Goal: Task Accomplishment & Management: Manage account settings

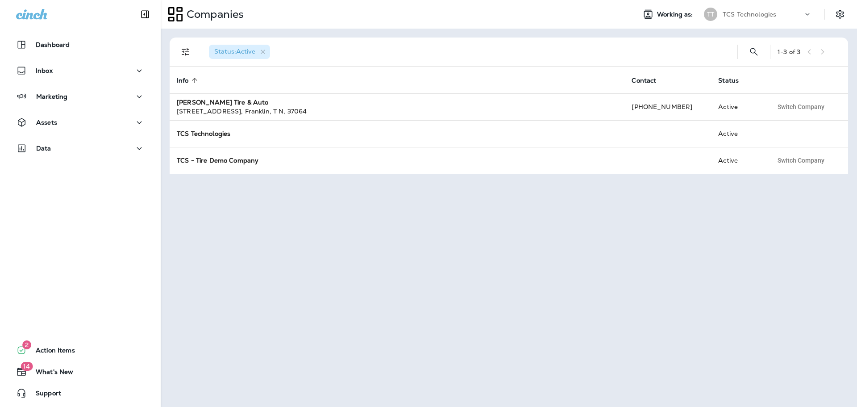
click at [808, 13] on icon at bounding box center [807, 14] width 9 height 9
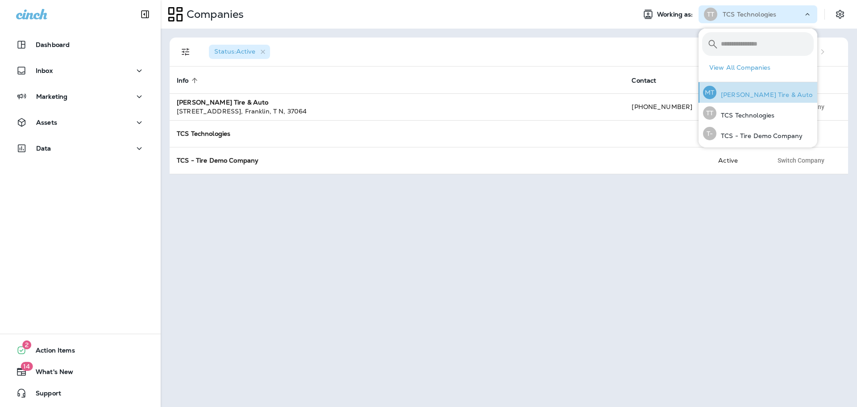
click at [778, 95] on p "[PERSON_NAME] Tire & Auto" at bounding box center [764, 94] width 96 height 7
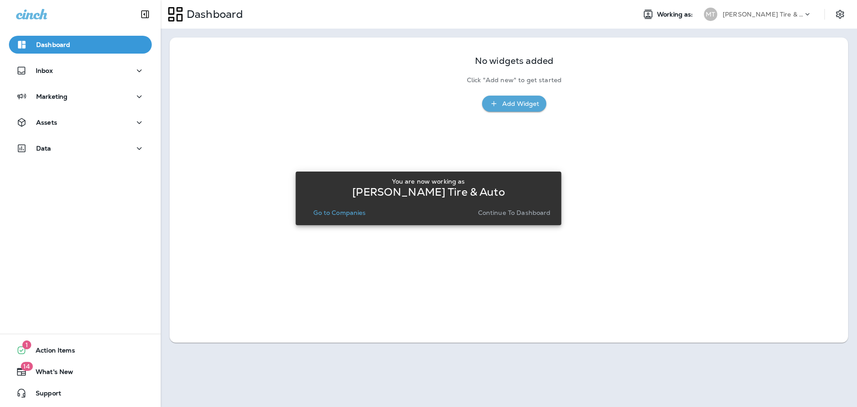
click at [334, 210] on p "Go to Companies" at bounding box center [339, 212] width 52 height 7
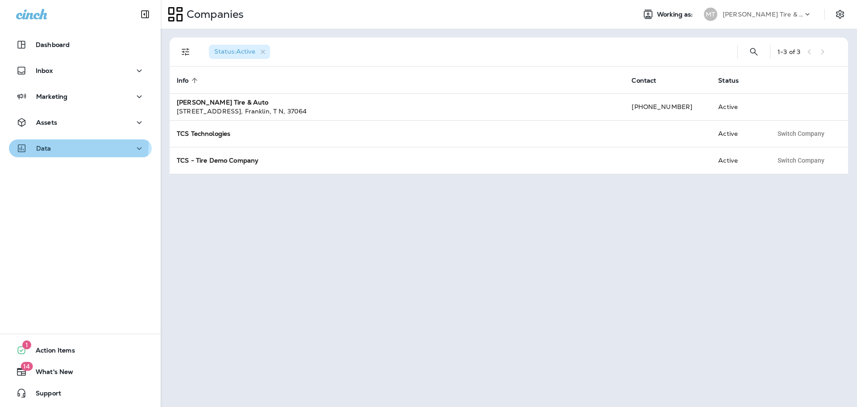
click at [47, 144] on div "Data" at bounding box center [33, 148] width 35 height 11
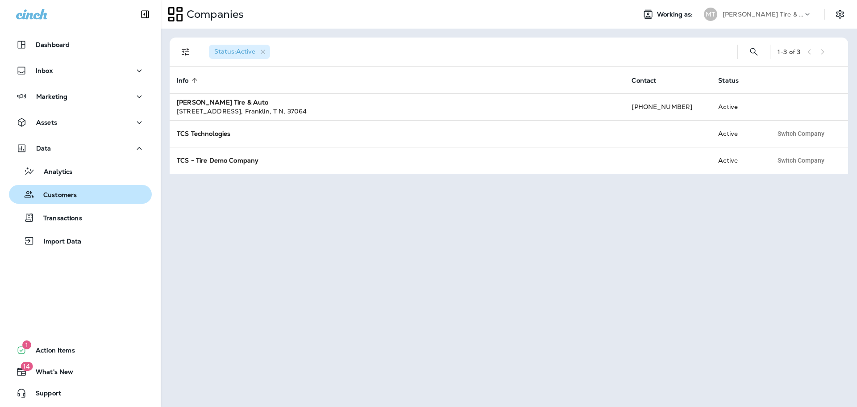
click at [58, 196] on p "Customers" at bounding box center [55, 195] width 42 height 8
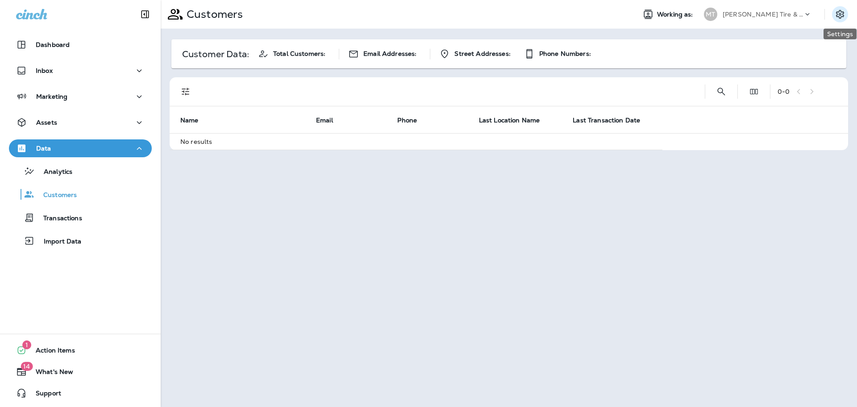
click at [840, 16] on icon "Settings" at bounding box center [840, 14] width 8 height 8
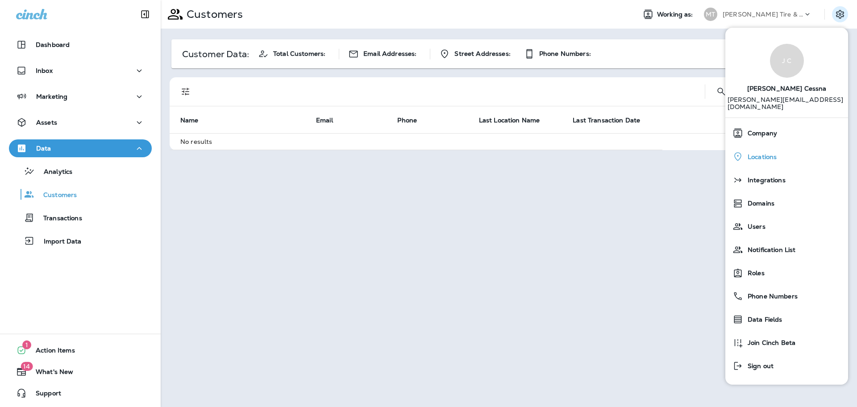
click at [771, 153] on span "Locations" at bounding box center [759, 157] width 33 height 8
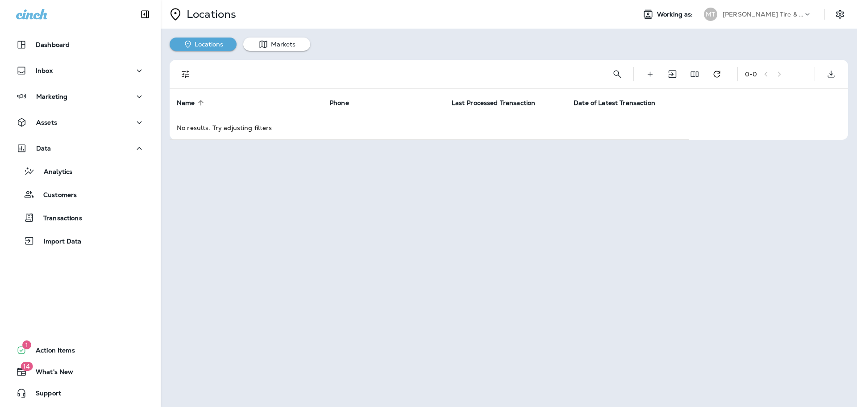
click at [729, 10] on div "[PERSON_NAME] Tire & Auto" at bounding box center [763, 14] width 80 height 13
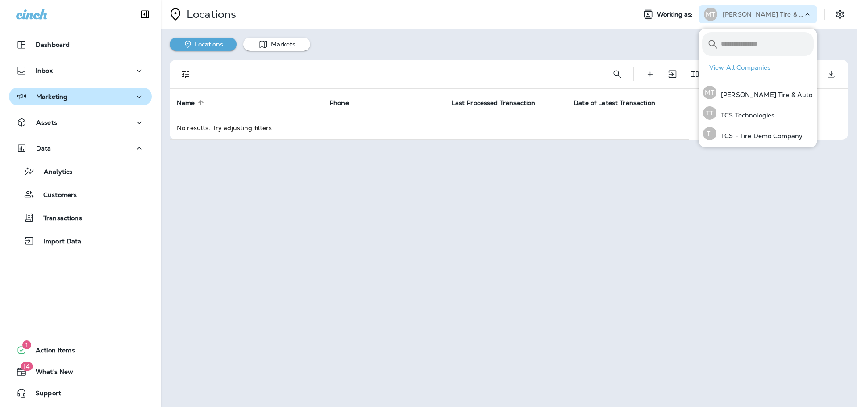
click at [50, 102] on button "Marketing" at bounding box center [80, 96] width 143 height 18
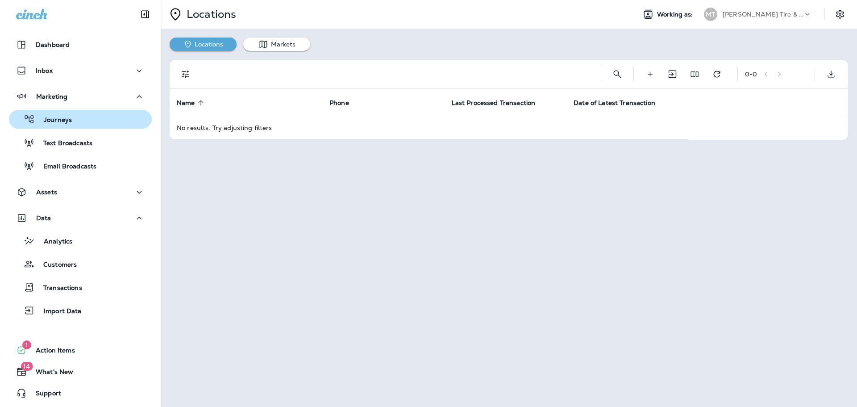
click at [63, 120] on p "Journeys" at bounding box center [53, 120] width 37 height 8
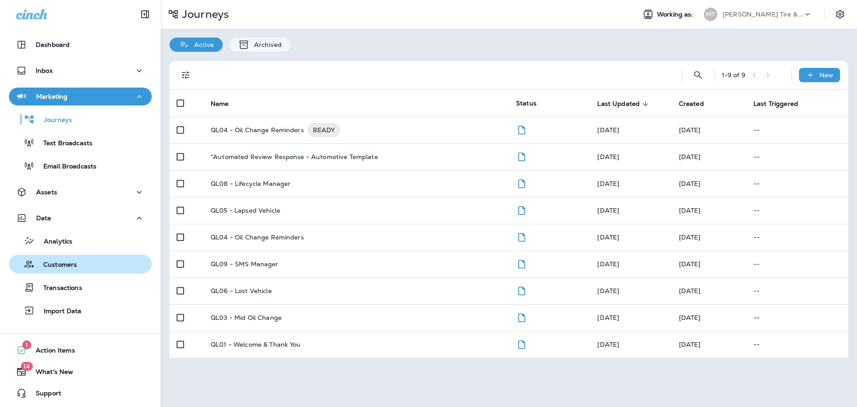
click at [57, 268] on p "Customers" at bounding box center [55, 265] width 42 height 8
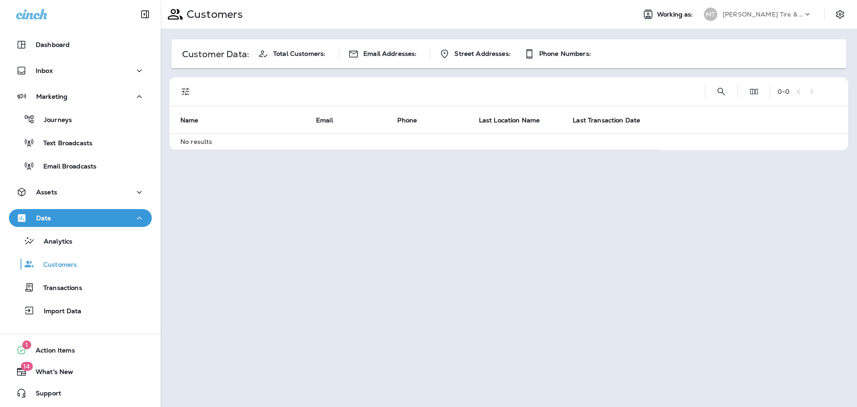
click at [758, 8] on div "[PERSON_NAME] Tire & Auto" at bounding box center [763, 14] width 80 height 13
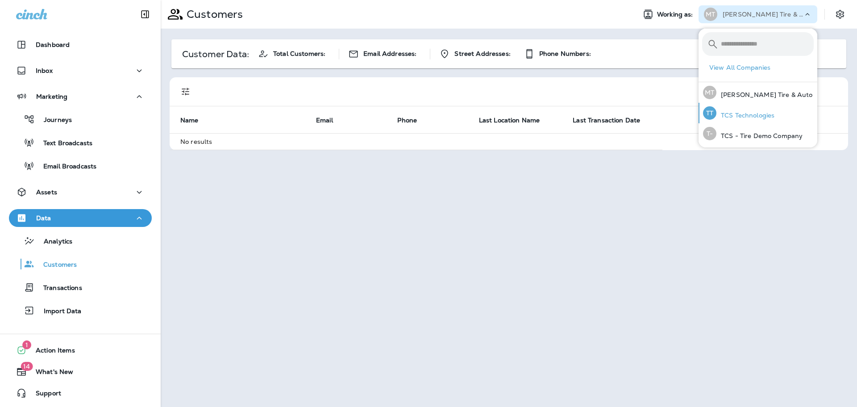
click at [764, 116] on p "TCS Technologies" at bounding box center [745, 115] width 58 height 7
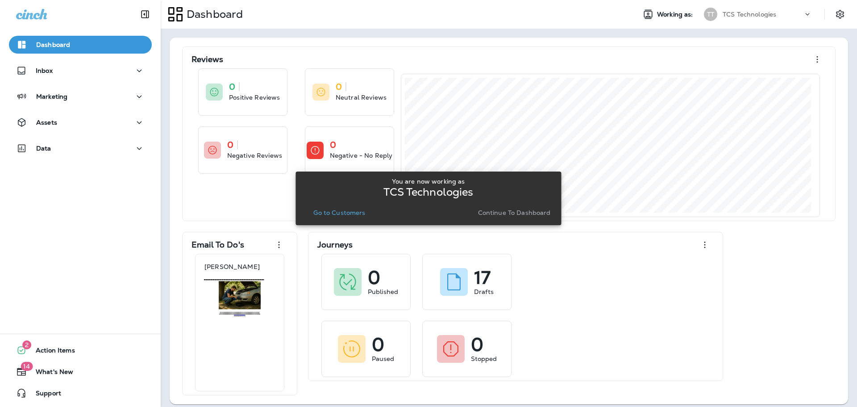
click at [351, 213] on p "Go to Customers" at bounding box center [339, 212] width 52 height 7
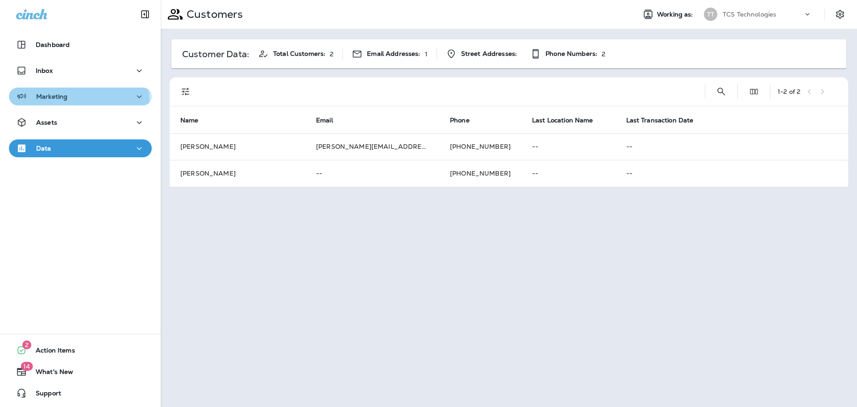
click at [56, 104] on button "Marketing" at bounding box center [80, 96] width 143 height 18
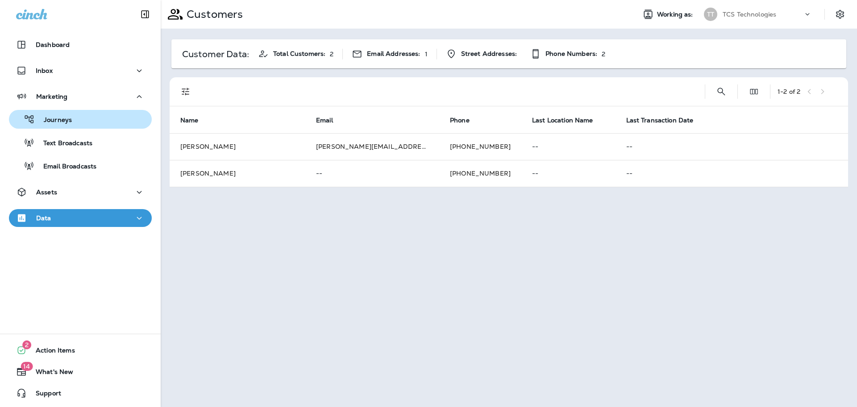
click at [66, 120] on p "Journeys" at bounding box center [53, 120] width 37 height 8
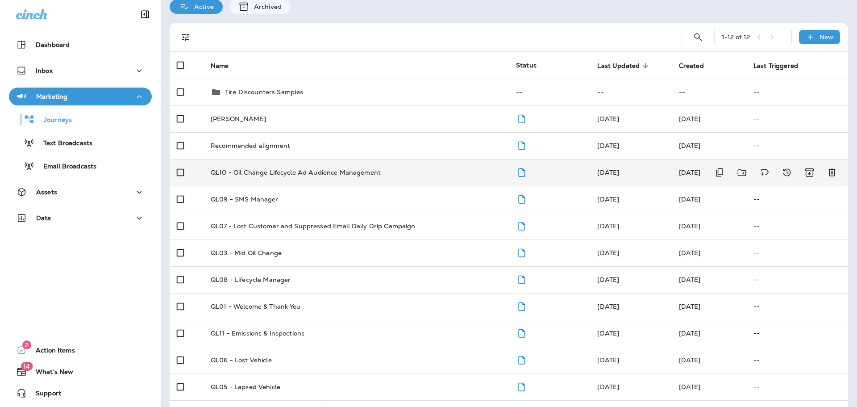
scroll to position [67, 0]
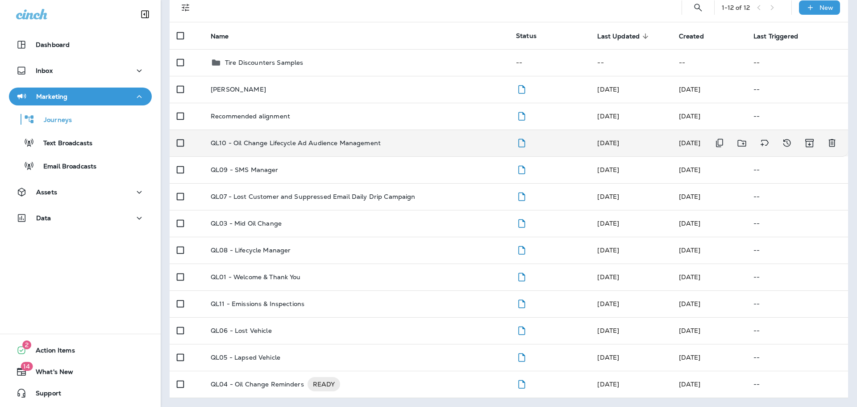
click at [253, 143] on p "QL10 - Oil Change Lifecycle Ad Audience Management" at bounding box center [296, 142] width 170 height 7
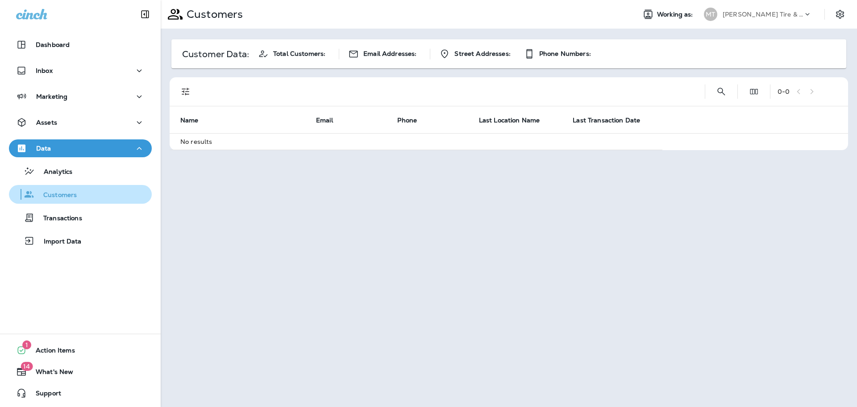
click at [67, 198] on p "Customers" at bounding box center [55, 195] width 42 height 8
click at [845, 11] on icon "Settings" at bounding box center [840, 14] width 11 height 11
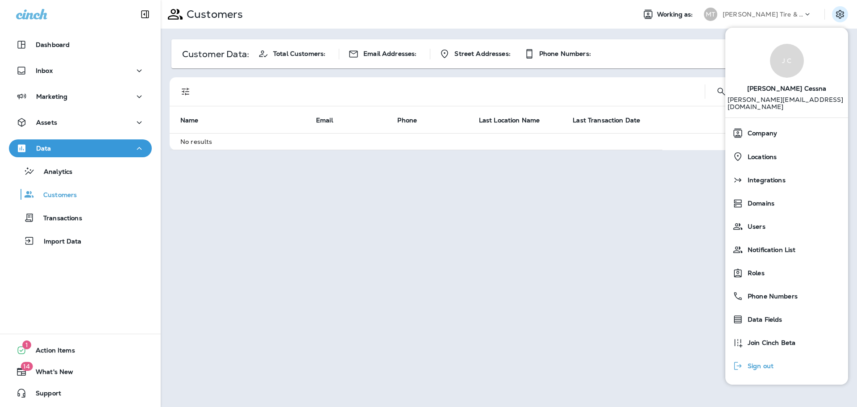
click at [760, 362] on span "Sign out" at bounding box center [758, 366] width 30 height 8
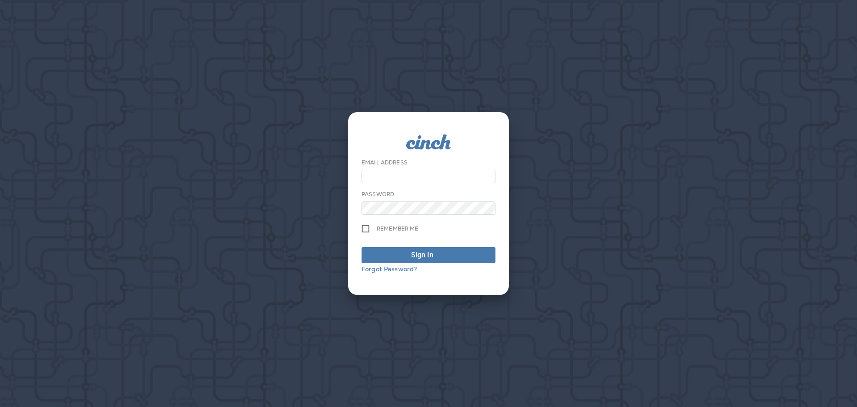
type input "**********"
click at [426, 251] on div "Sign In" at bounding box center [422, 255] width 22 height 11
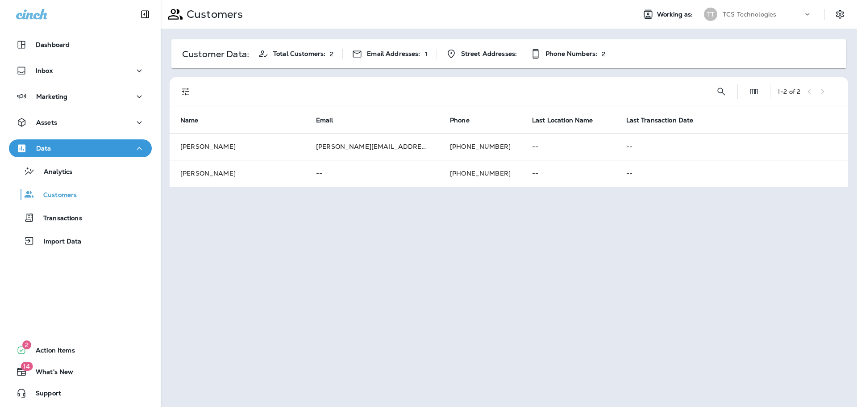
click at [762, 15] on p "TCS Technologies" at bounding box center [750, 14] width 54 height 7
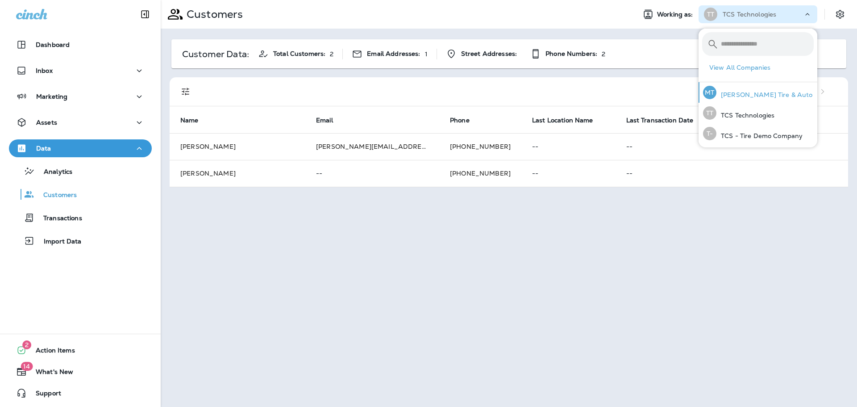
click at [736, 90] on div "MT Moody's Tire & Auto" at bounding box center [758, 92] width 117 height 21
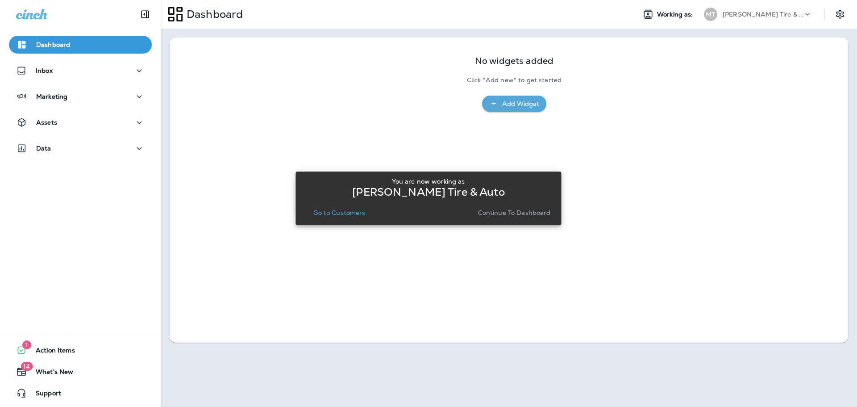
click at [344, 211] on p "Go to Customers" at bounding box center [339, 212] width 52 height 7
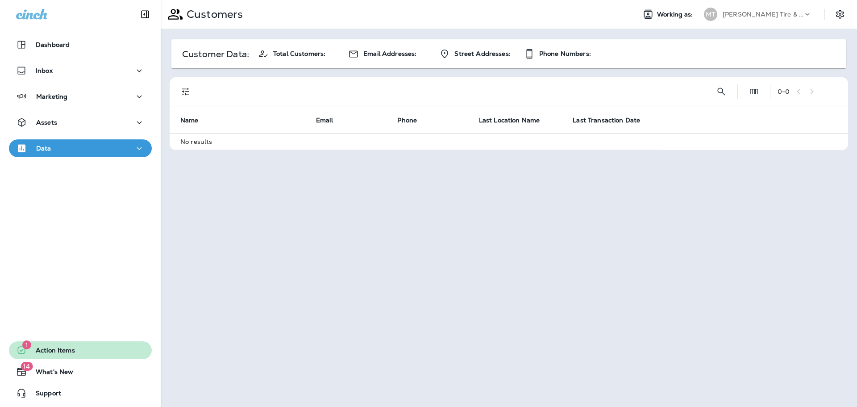
click at [53, 351] on span "Action Items" at bounding box center [51, 351] width 48 height 11
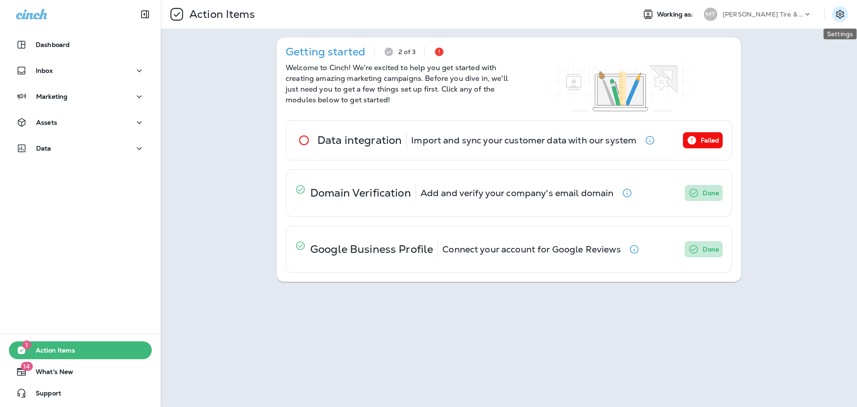
click at [840, 15] on icon "Settings" at bounding box center [840, 14] width 8 height 8
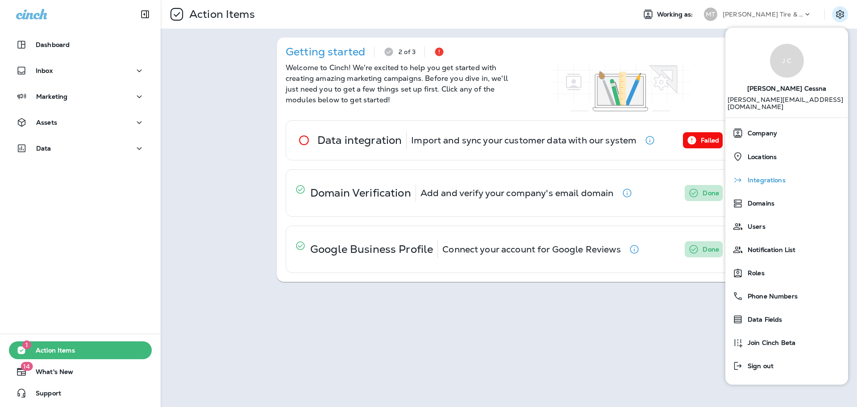
click at [768, 176] on span "Integrations" at bounding box center [764, 180] width 42 height 8
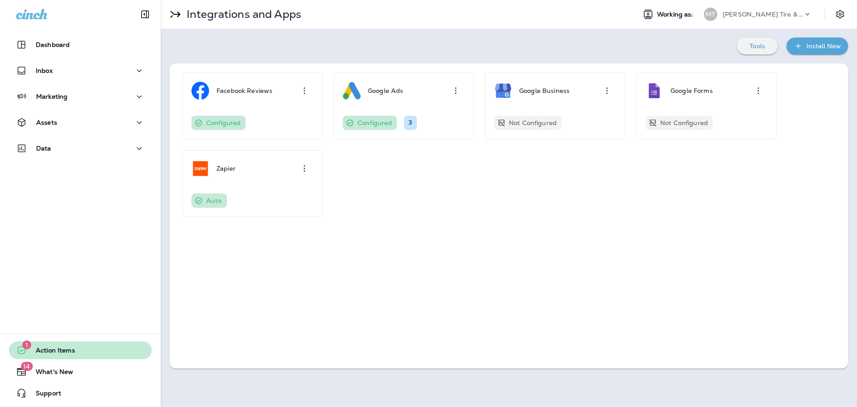
click at [69, 356] on span "Action Items" at bounding box center [51, 351] width 48 height 11
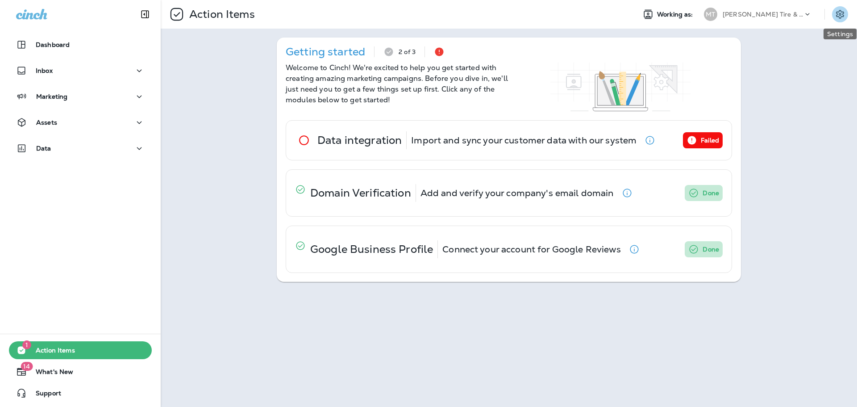
click at [841, 14] on icon "Settings" at bounding box center [840, 14] width 11 height 11
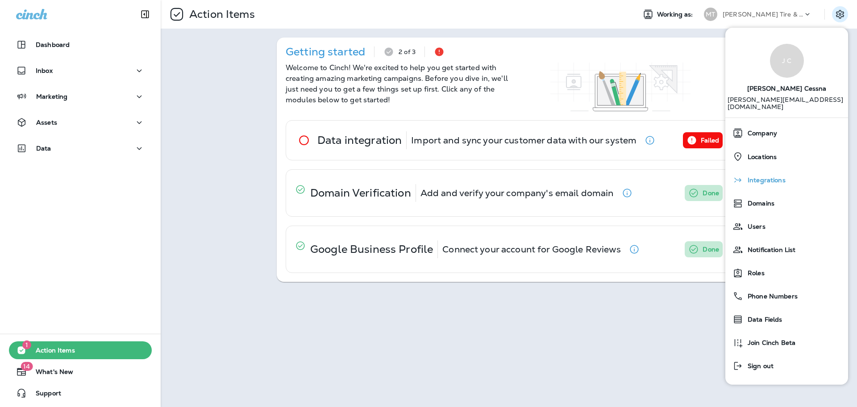
click at [782, 176] on span "Integrations" at bounding box center [764, 180] width 42 height 8
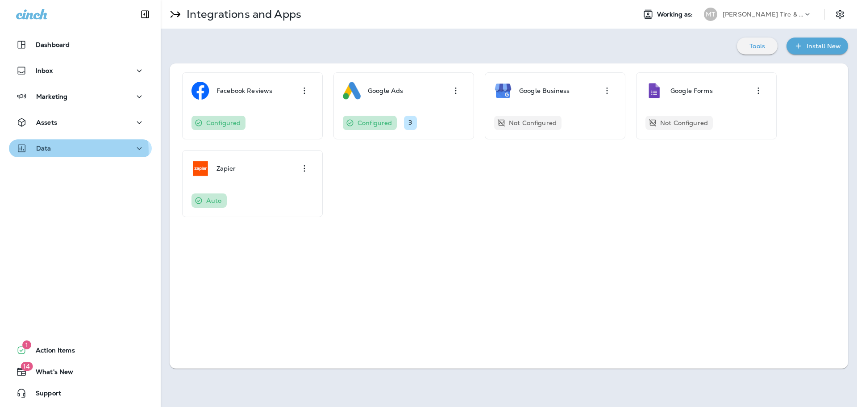
click at [61, 151] on div "Data" at bounding box center [80, 148] width 129 height 11
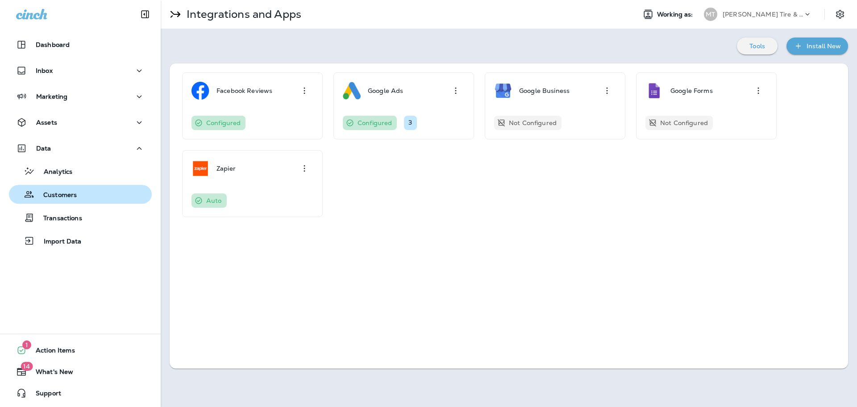
click at [62, 192] on p "Customers" at bounding box center [55, 195] width 42 height 8
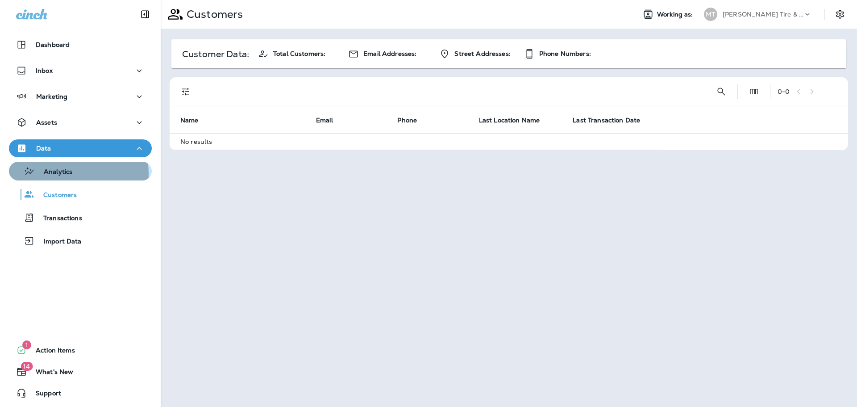
click at [62, 174] on p "Analytics" at bounding box center [53, 172] width 37 height 8
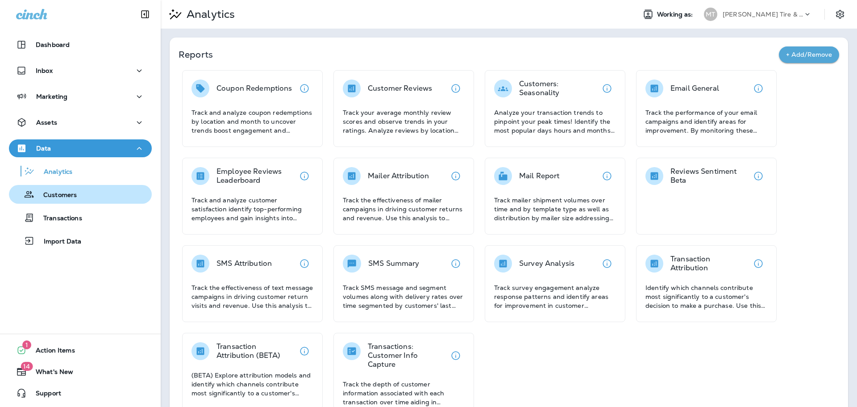
click at [55, 193] on p "Customers" at bounding box center [55, 195] width 42 height 8
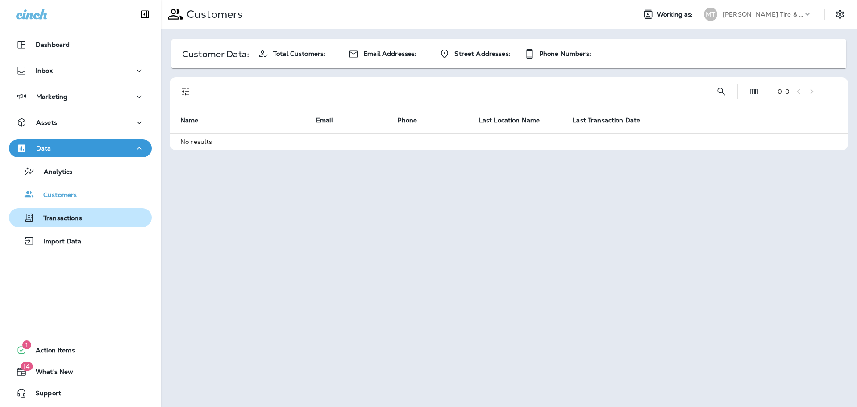
click at [73, 221] on p "Transactions" at bounding box center [58, 218] width 48 height 8
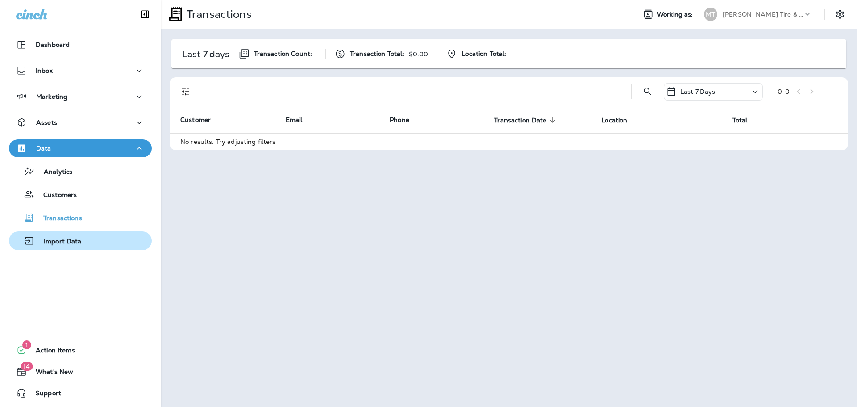
click at [73, 239] on p "Import Data" at bounding box center [58, 241] width 47 height 8
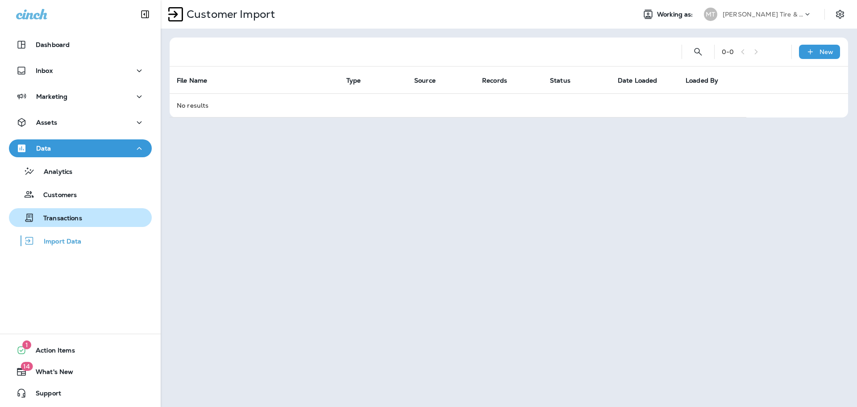
click at [71, 220] on p "Transactions" at bounding box center [58, 218] width 48 height 8
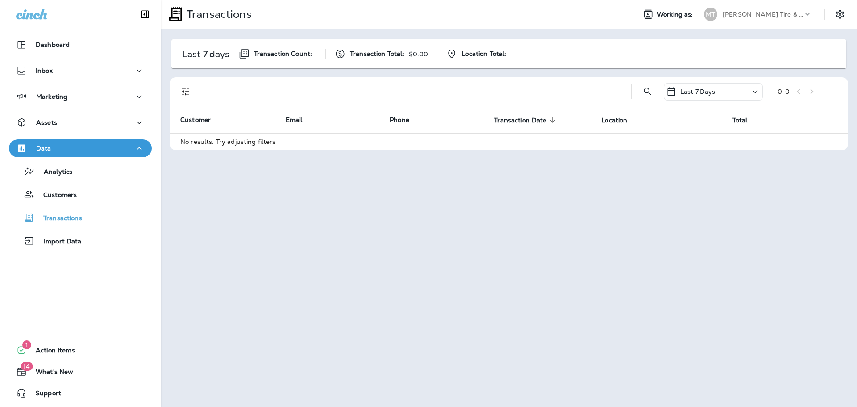
click at [755, 11] on p "[PERSON_NAME] Tire & Auto" at bounding box center [763, 14] width 80 height 7
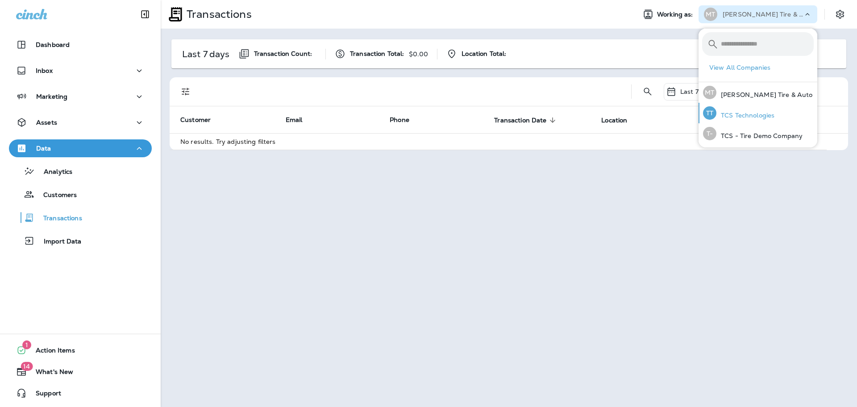
click at [753, 115] on p "TCS Technologies" at bounding box center [745, 115] width 58 height 7
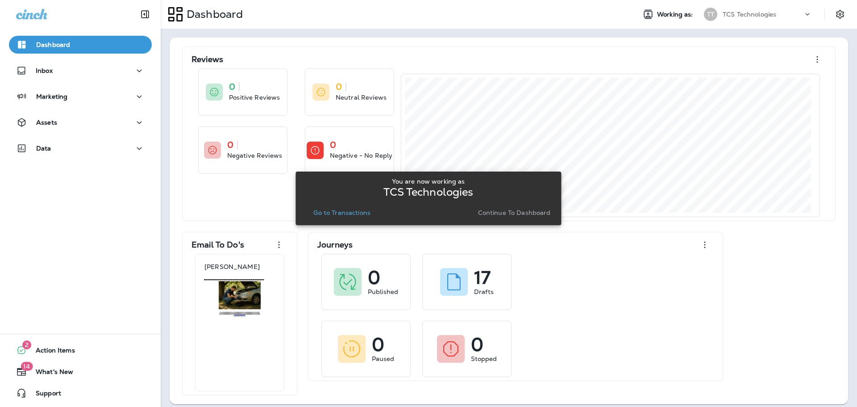
click at [328, 213] on p "Go to Transactions" at bounding box center [341, 212] width 57 height 7
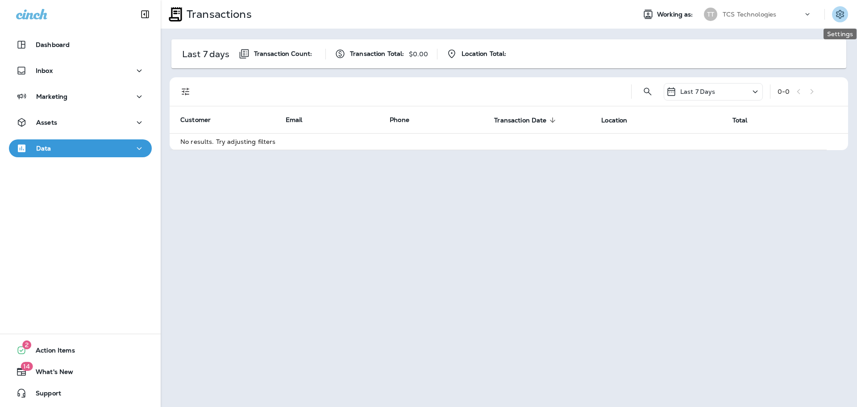
click at [836, 17] on icon "Settings" at bounding box center [840, 14] width 11 height 11
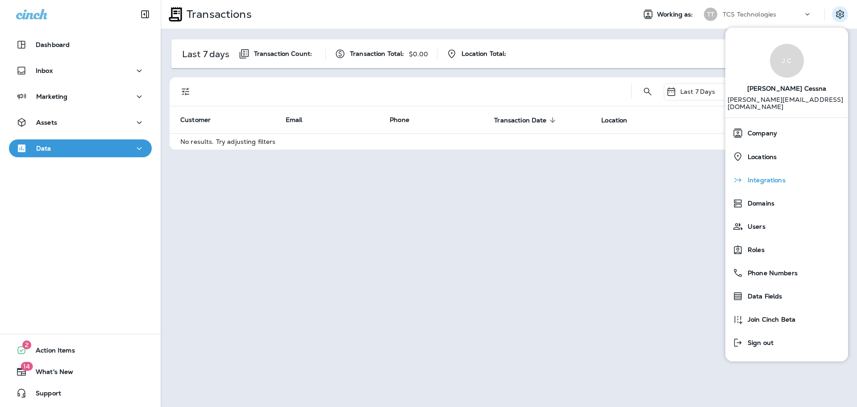
click at [759, 176] on span "Integrations" at bounding box center [764, 180] width 42 height 8
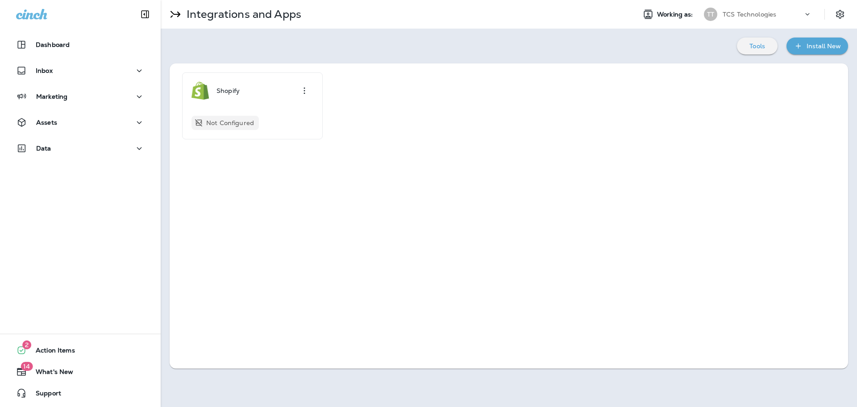
click at [754, 11] on p "TCS Technologies" at bounding box center [750, 14] width 54 height 7
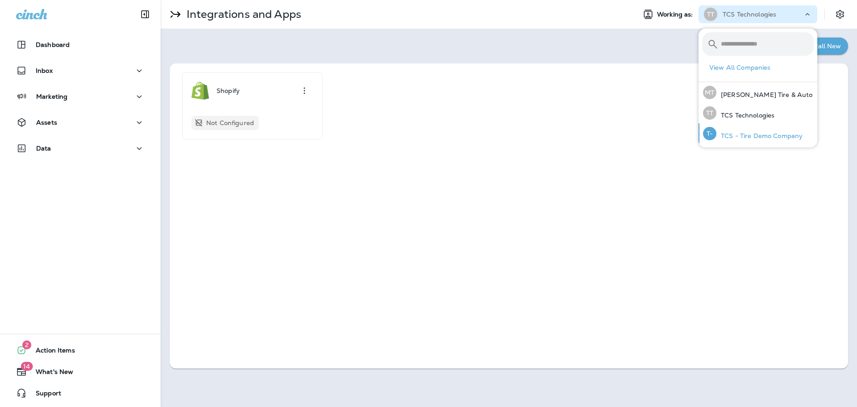
click at [747, 138] on p "TCS - Tire Demo Company" at bounding box center [759, 135] width 86 height 7
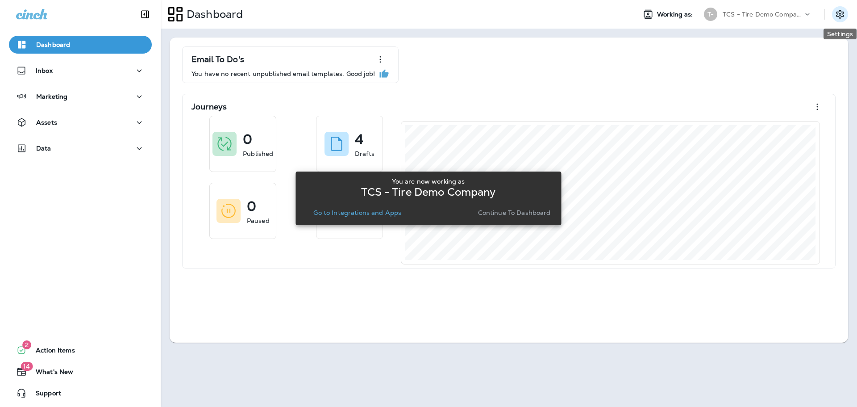
click at [841, 16] on icon "Settings" at bounding box center [840, 14] width 11 height 11
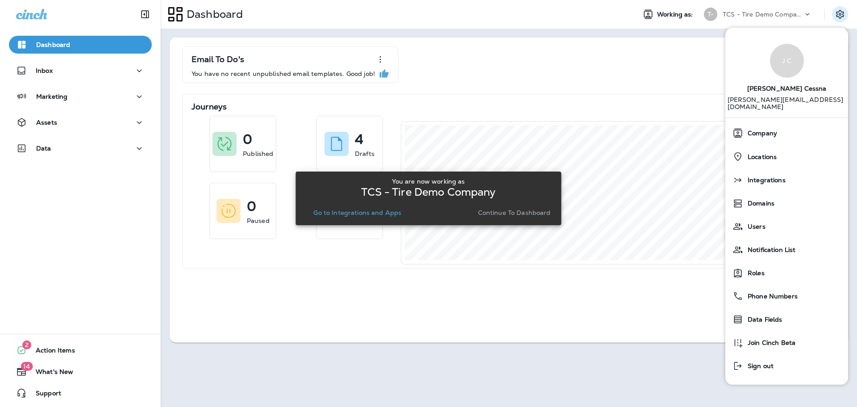
click at [532, 216] on p "Continue to Dashboard" at bounding box center [514, 212] width 73 height 7
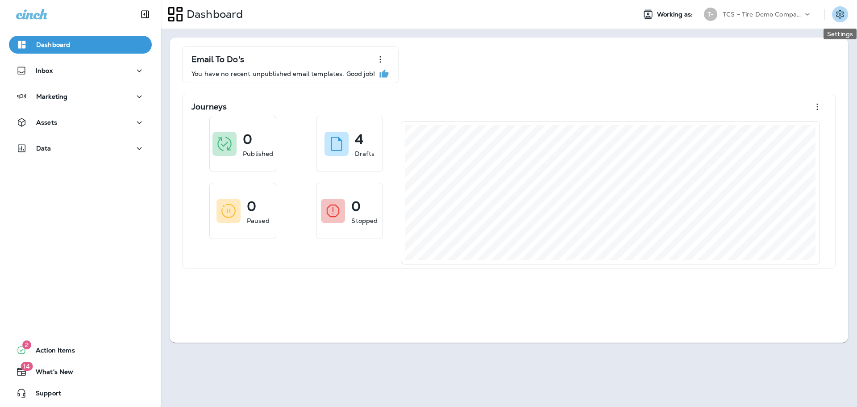
click at [841, 17] on icon "Settings" at bounding box center [840, 14] width 11 height 11
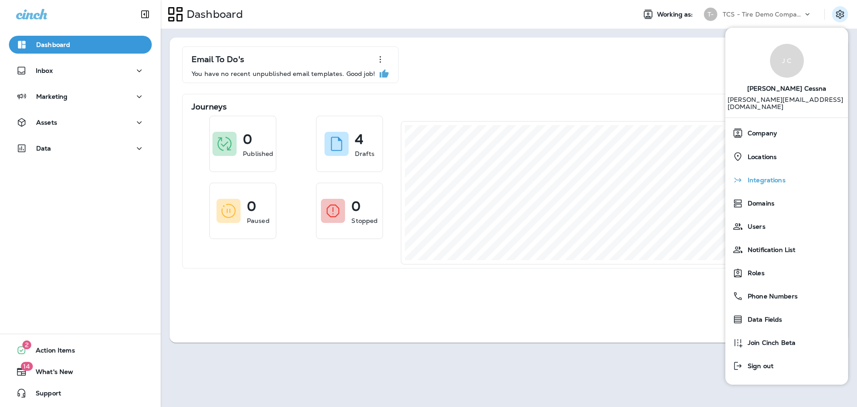
click at [766, 176] on span "Integrations" at bounding box center [764, 180] width 42 height 8
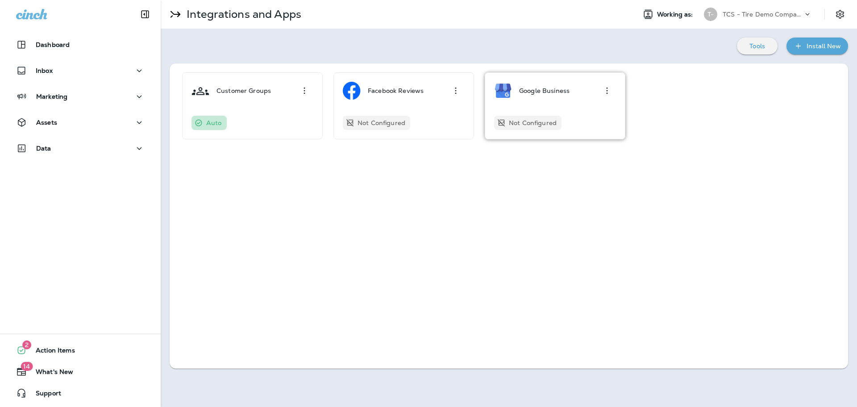
click at [557, 93] on p "Google Business" at bounding box center [544, 90] width 50 height 7
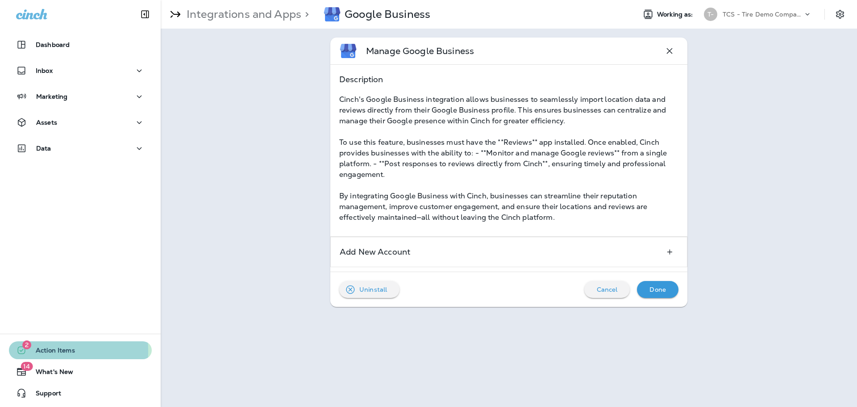
click at [43, 350] on span "Action Items" at bounding box center [51, 351] width 48 height 11
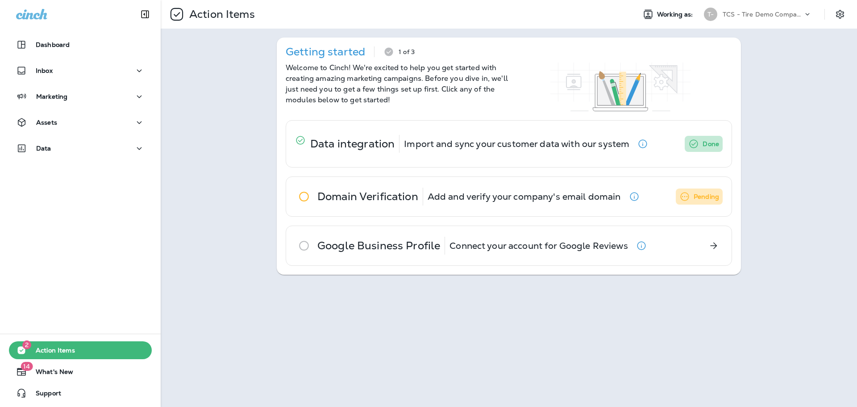
click at [768, 11] on p "TCS - Tire Demo Company" at bounding box center [763, 14] width 80 height 7
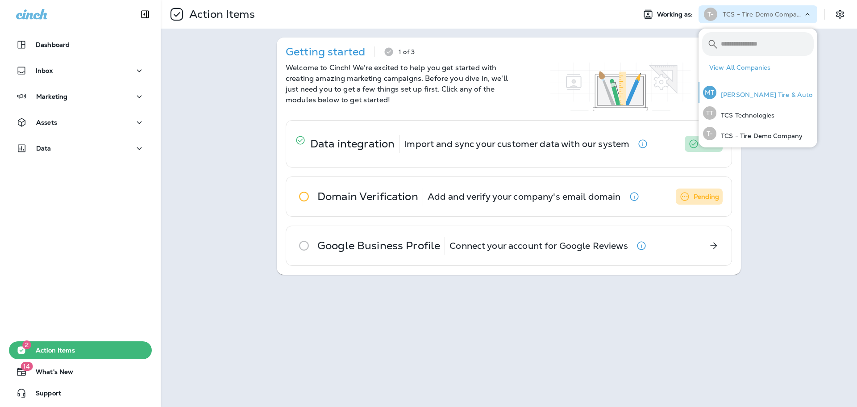
click at [754, 96] on p "[PERSON_NAME] Tire & Auto" at bounding box center [764, 94] width 96 height 7
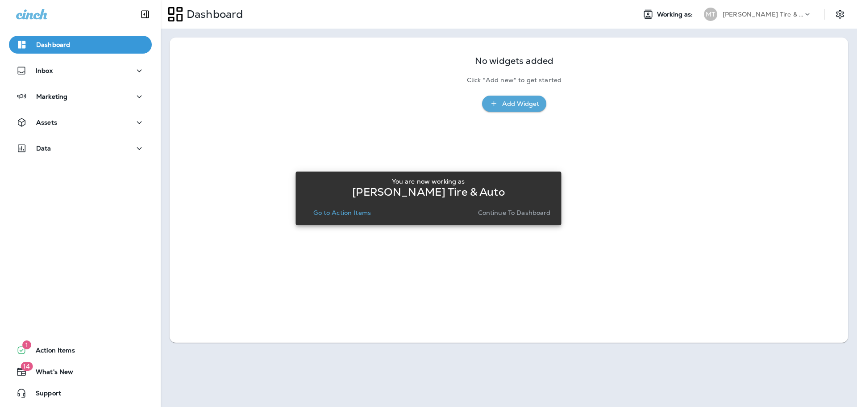
click at [529, 216] on p "Continue to Dashboard" at bounding box center [514, 212] width 73 height 7
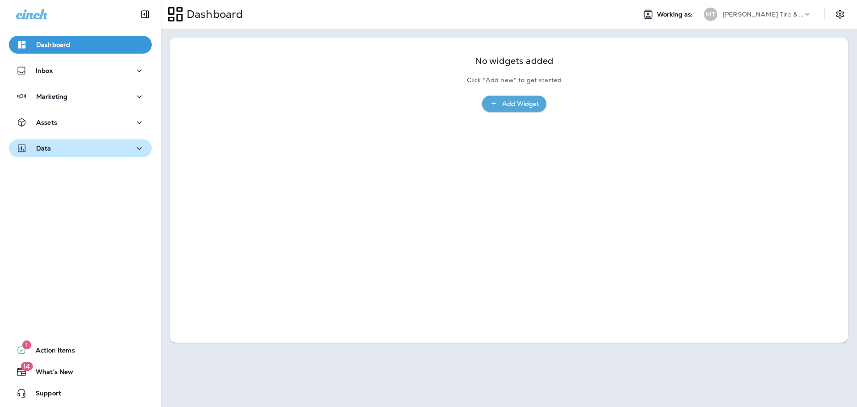
click at [58, 153] on div "Data" at bounding box center [80, 148] width 129 height 11
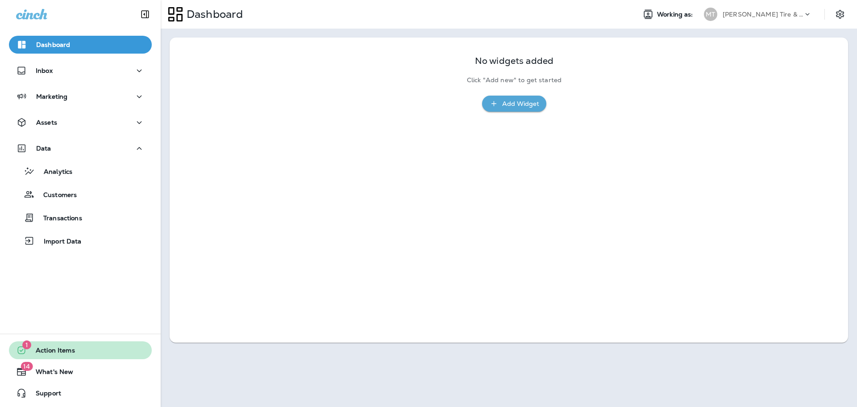
click at [57, 347] on span "Action Items" at bounding box center [51, 351] width 48 height 11
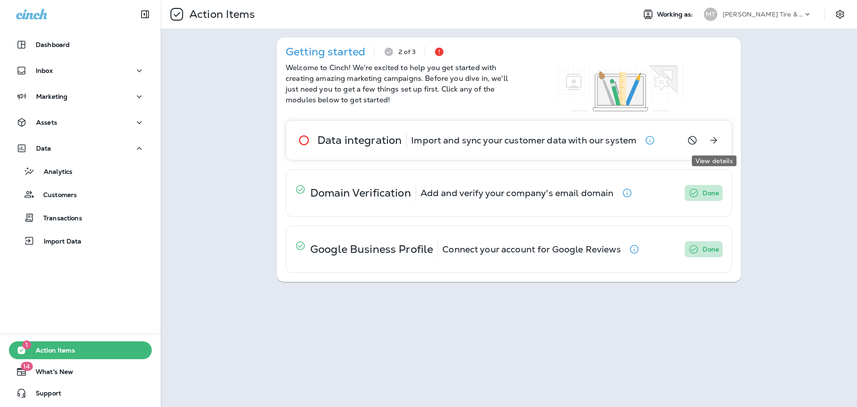
click at [715, 138] on icon "View details" at bounding box center [714, 140] width 7 height 7
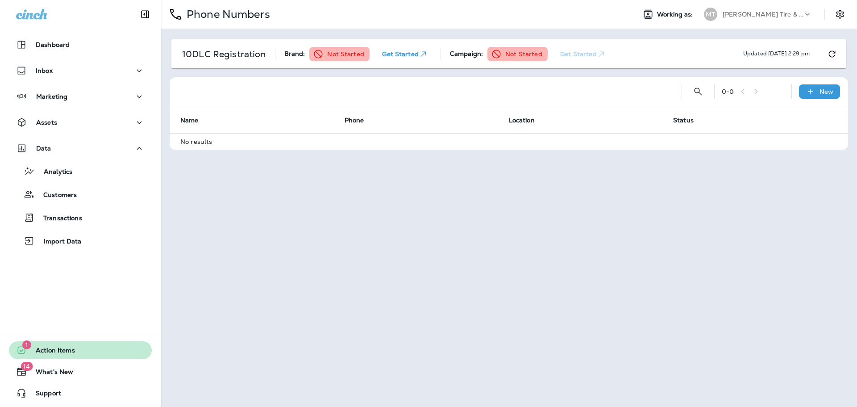
click at [57, 347] on span "Action Items" at bounding box center [51, 351] width 48 height 11
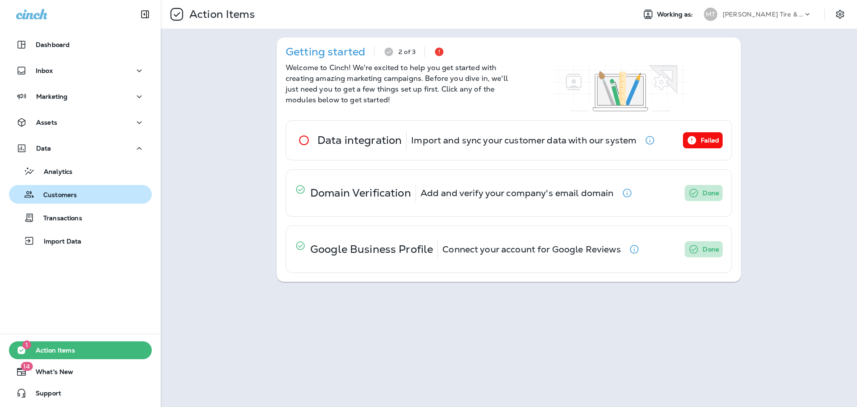
click at [60, 198] on p "Customers" at bounding box center [55, 195] width 42 height 8
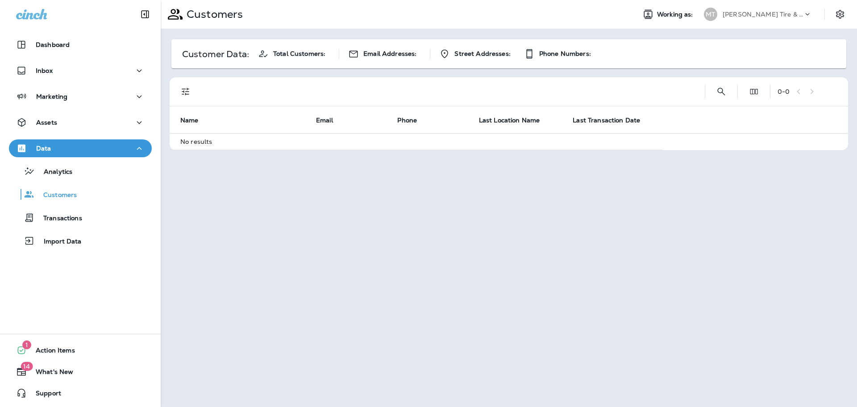
click at [777, 16] on p "[PERSON_NAME] Tire & Auto" at bounding box center [763, 14] width 80 height 7
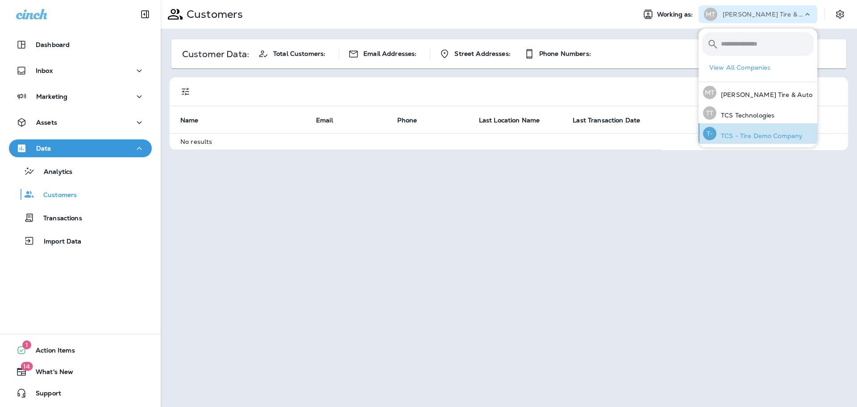
click at [762, 133] on p "TCS - Tire Demo Company" at bounding box center [759, 135] width 86 height 7
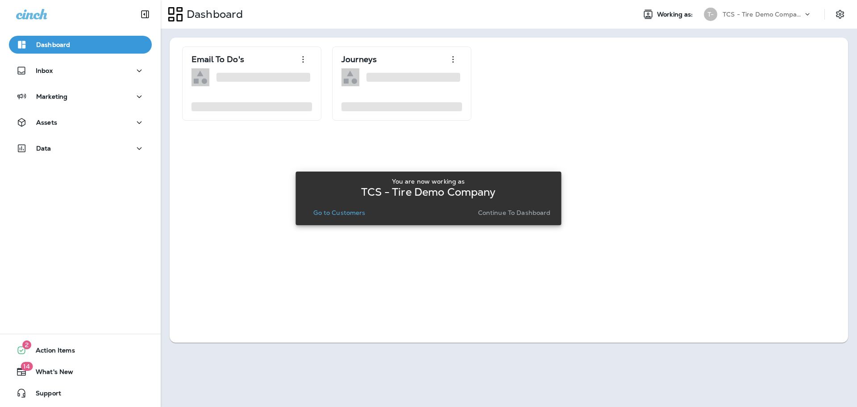
click at [537, 215] on p "Continue to Dashboard" at bounding box center [514, 212] width 73 height 7
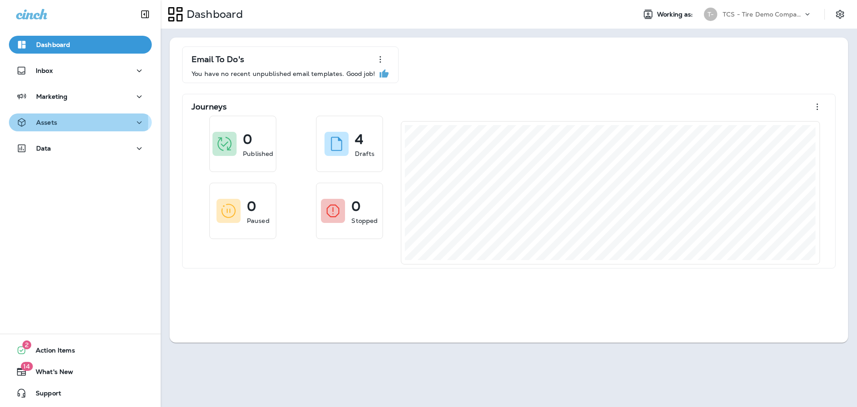
click at [46, 122] on p "Assets" at bounding box center [46, 122] width 21 height 7
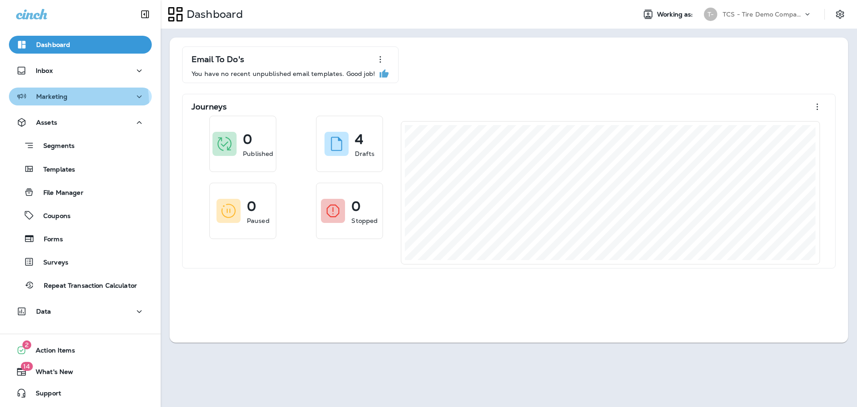
click at [54, 104] on button "Marketing" at bounding box center [80, 96] width 143 height 18
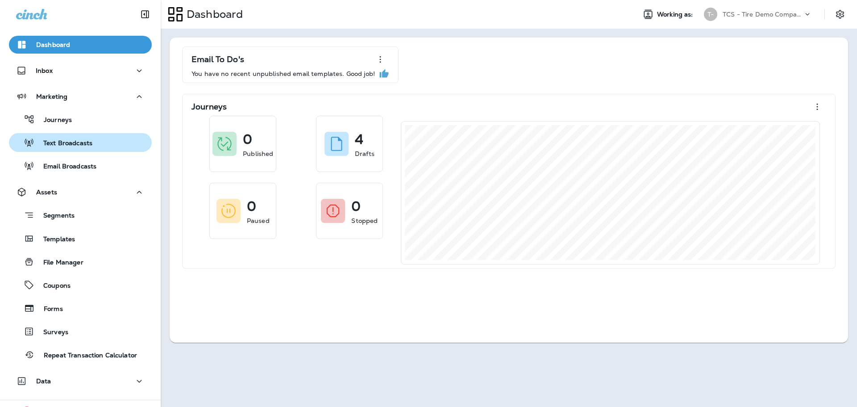
click at [65, 145] on p "Text Broadcasts" at bounding box center [63, 143] width 58 height 8
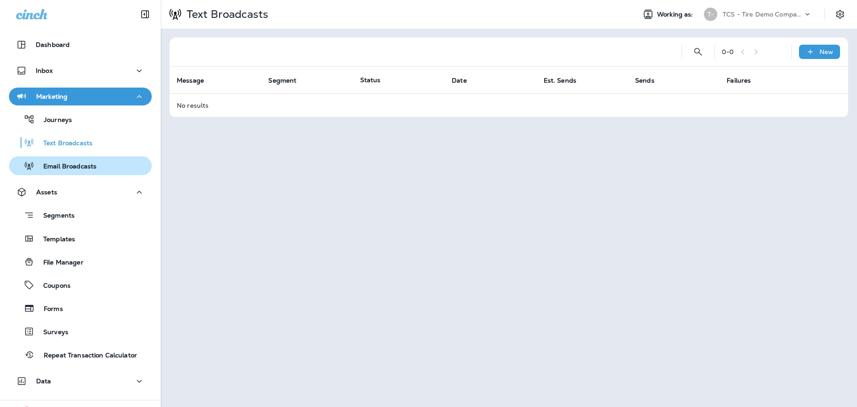
click at [65, 168] on p "Email Broadcasts" at bounding box center [65, 166] width 62 height 8
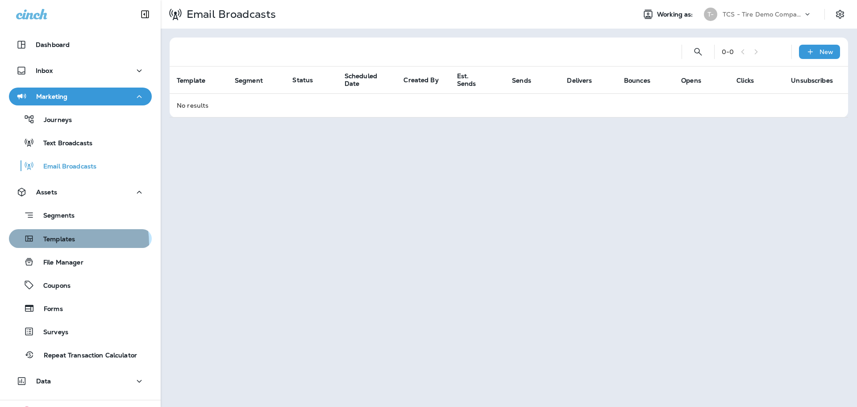
click at [46, 244] on div "Templates" at bounding box center [43, 238] width 62 height 13
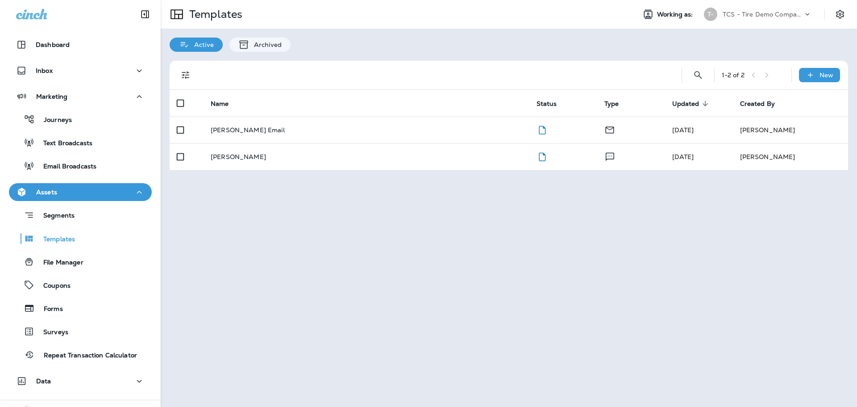
click at [783, 15] on p "TCS - Tire Demo Company" at bounding box center [763, 14] width 80 height 7
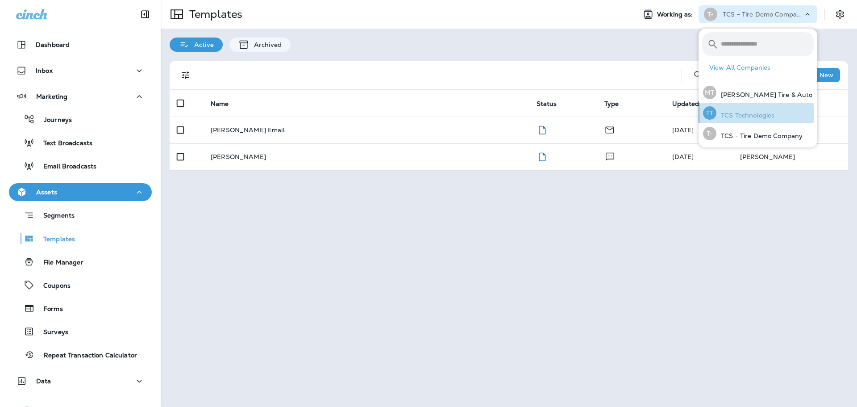
click at [747, 113] on p "TCS Technologies" at bounding box center [745, 115] width 58 height 7
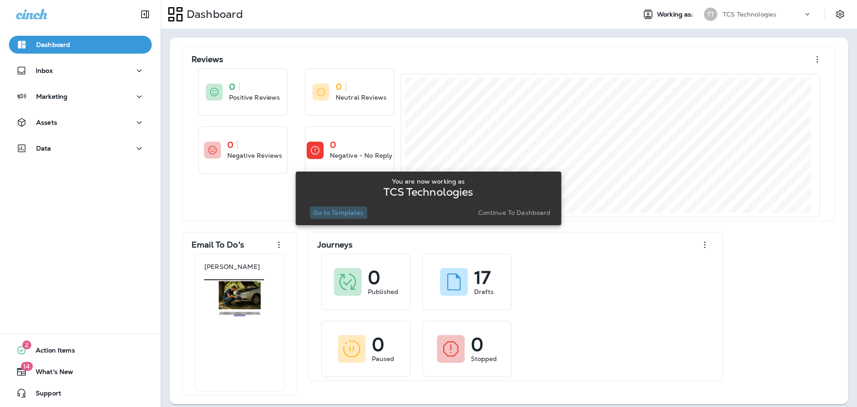
click at [327, 214] on p "Go to Templates" at bounding box center [338, 212] width 50 height 7
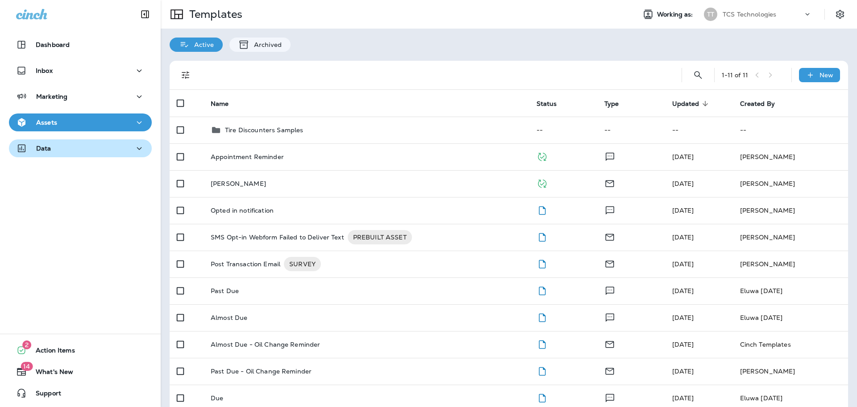
click at [67, 152] on div "Data" at bounding box center [80, 148] width 129 height 11
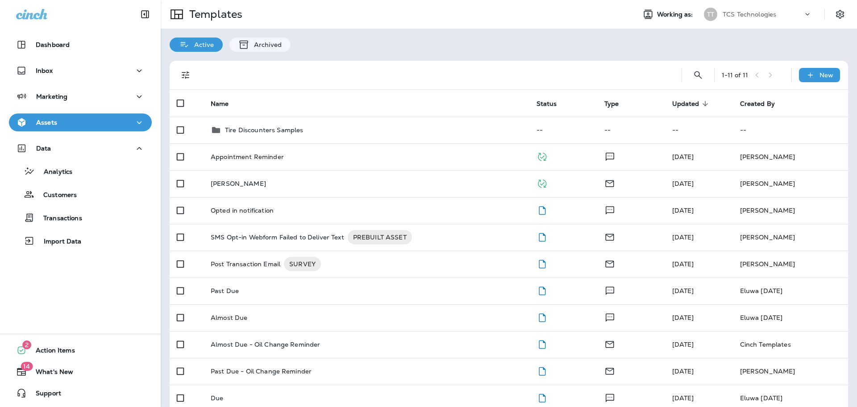
click at [72, 128] on button "Assets" at bounding box center [80, 122] width 143 height 18
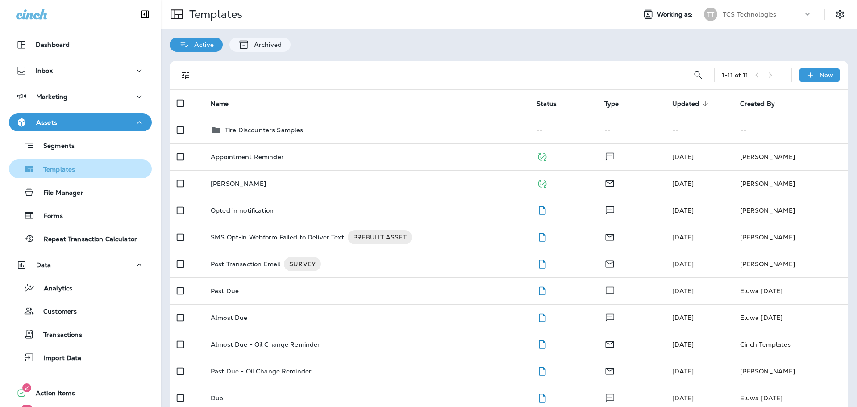
click at [61, 173] on p "Templates" at bounding box center [54, 170] width 41 height 8
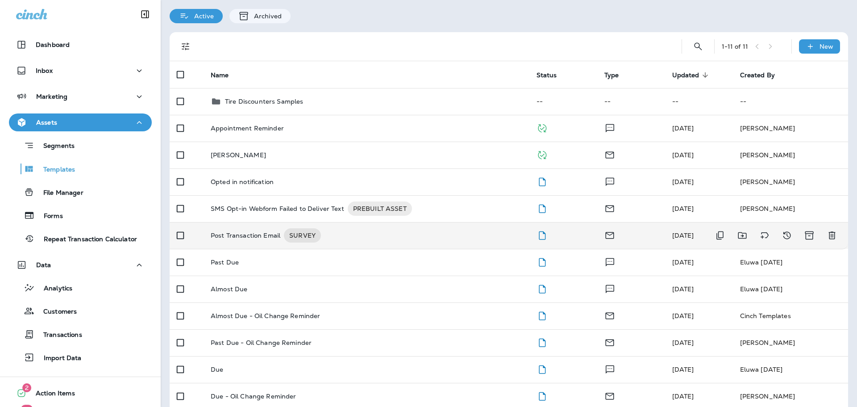
scroll to position [41, 0]
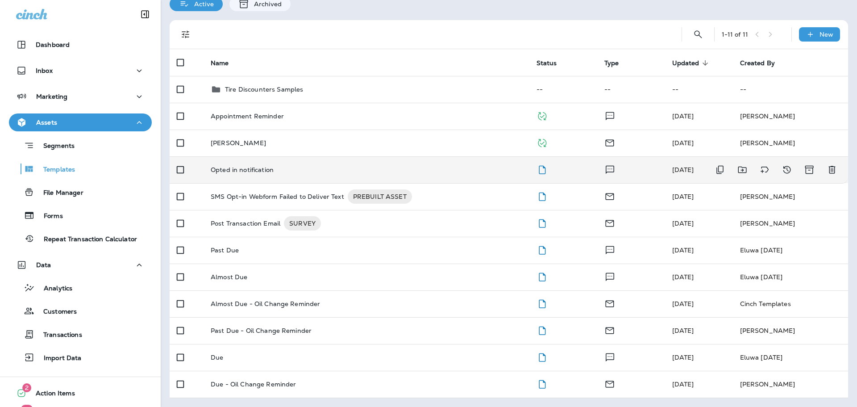
click at [256, 175] on td "Opted in notification" at bounding box center [367, 169] width 326 height 27
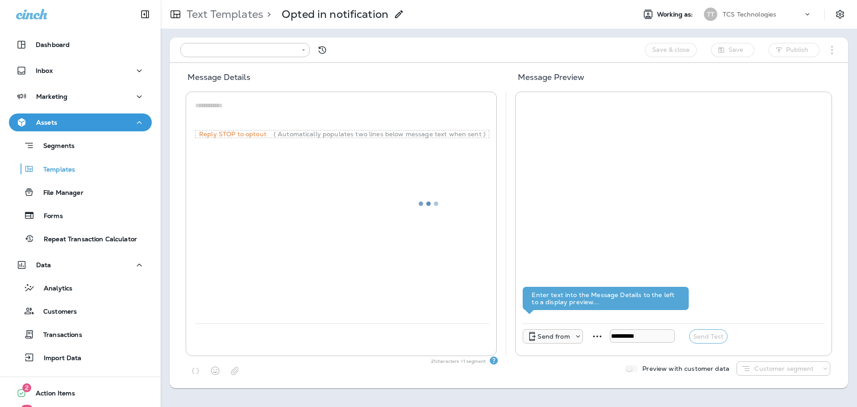
type input "**********"
type textarea "**********"
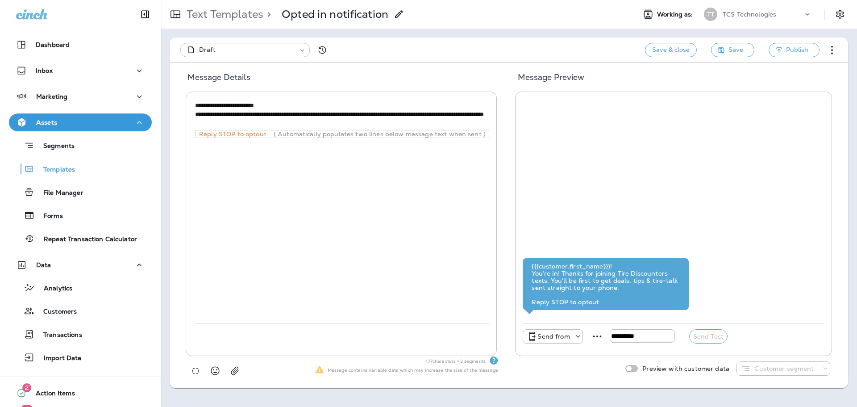
click at [237, 10] on p "Text Templates" at bounding box center [223, 14] width 80 height 13
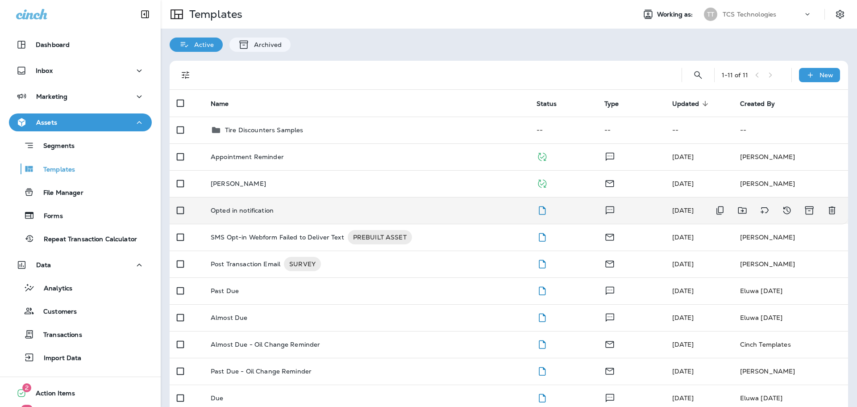
click at [260, 209] on p "Opted in notification" at bounding box center [242, 210] width 63 height 7
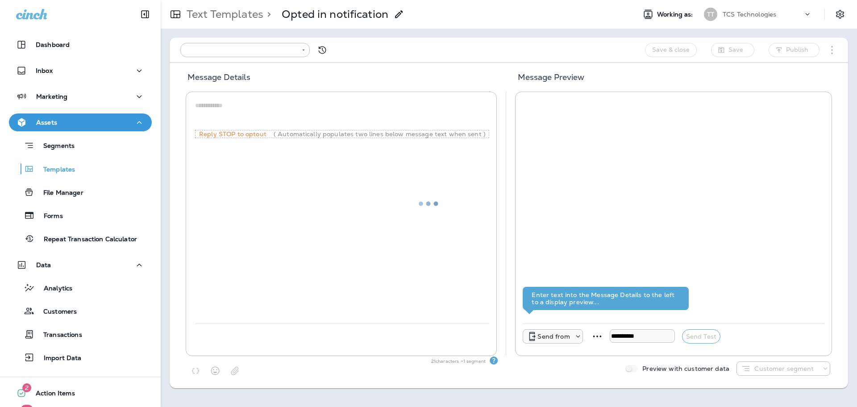
type input "**********"
type textarea "**********"
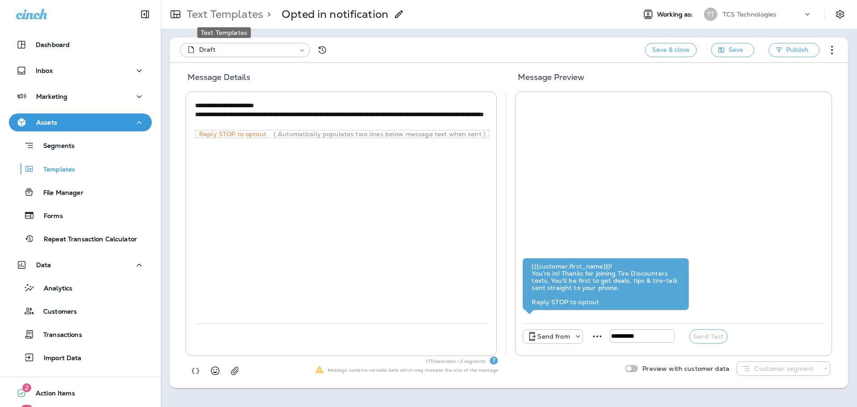
click at [235, 19] on p "Text Templates" at bounding box center [223, 14] width 80 height 13
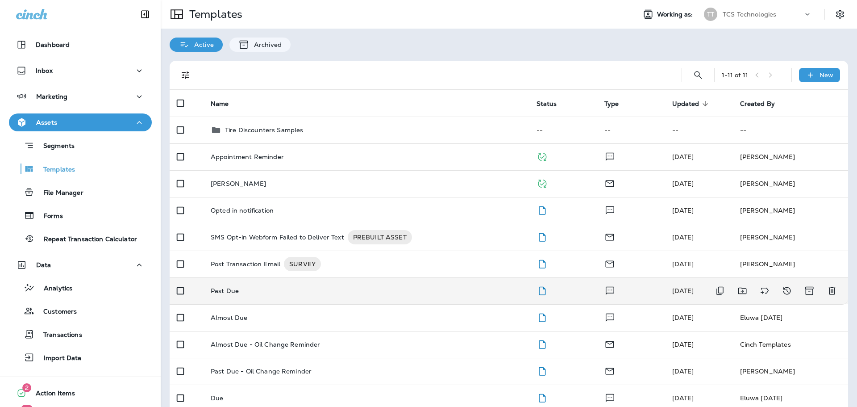
click at [224, 292] on p "Past Due" at bounding box center [225, 290] width 28 height 7
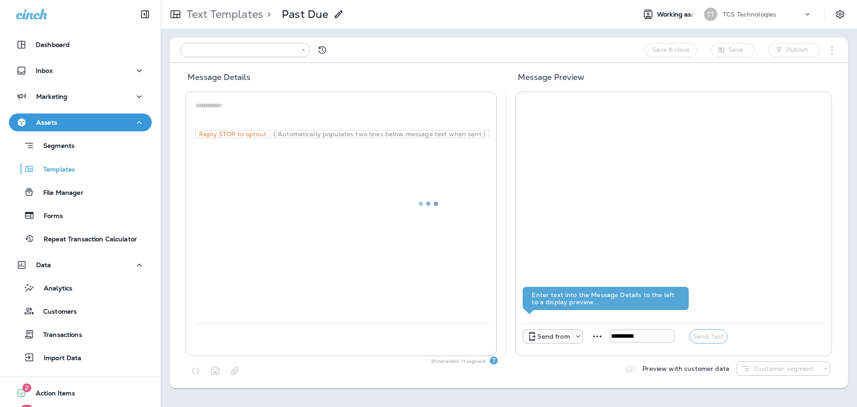
type input "**********"
type textarea "**********"
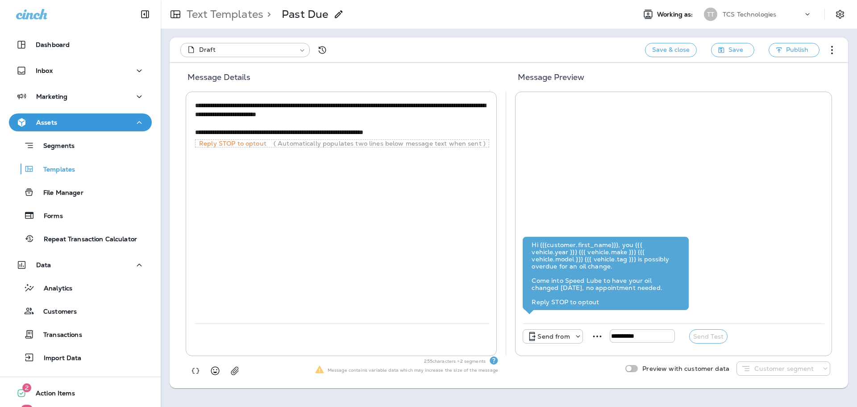
click at [242, 14] on p "Text Templates" at bounding box center [223, 14] width 80 height 13
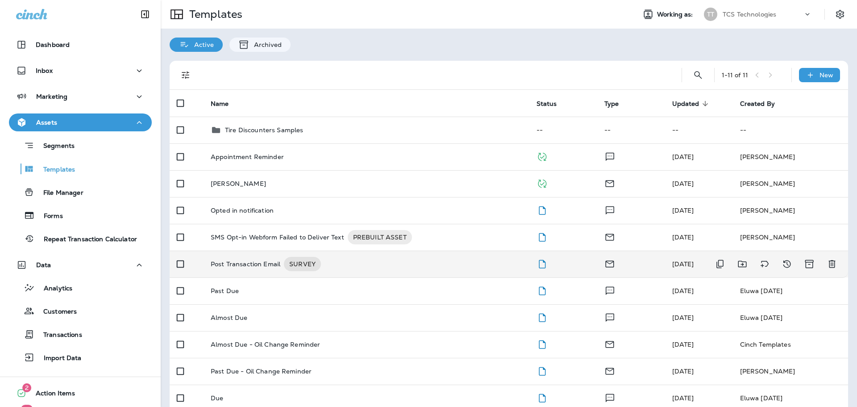
click at [240, 262] on p "Post Transaction Email" at bounding box center [246, 264] width 70 height 14
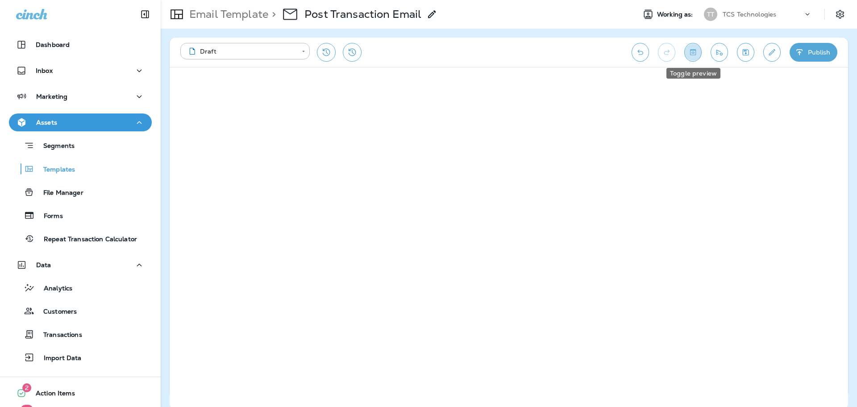
click at [695, 52] on icon "Toggle preview" at bounding box center [692, 52] width 9 height 9
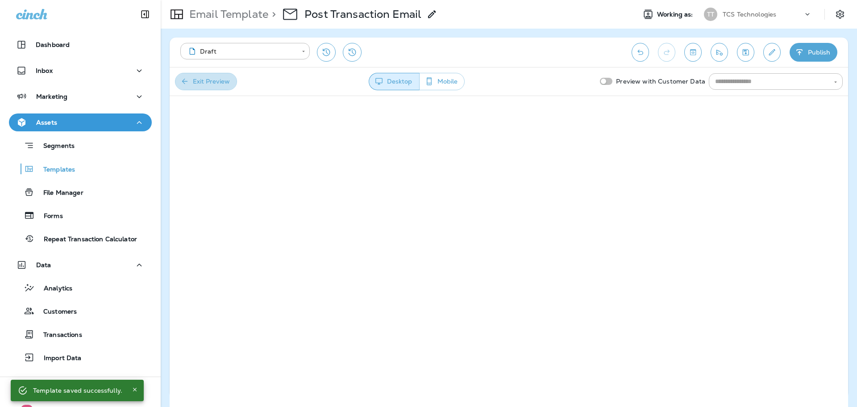
click at [222, 77] on button "Exit Preview" at bounding box center [206, 81] width 62 height 17
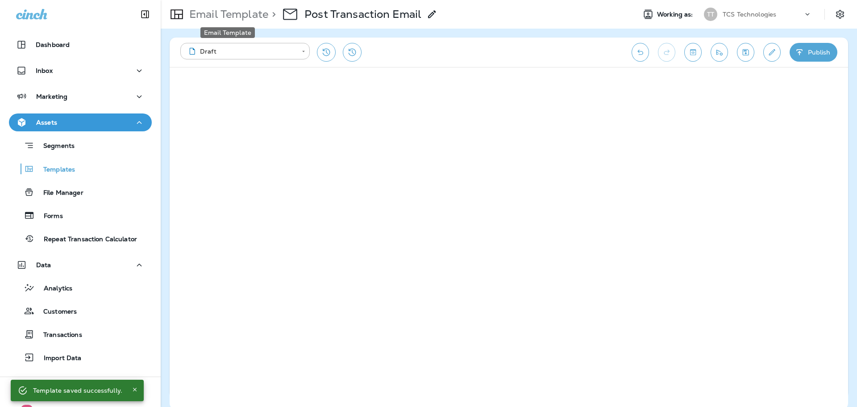
click at [224, 19] on p "Email Template" at bounding box center [227, 14] width 83 height 13
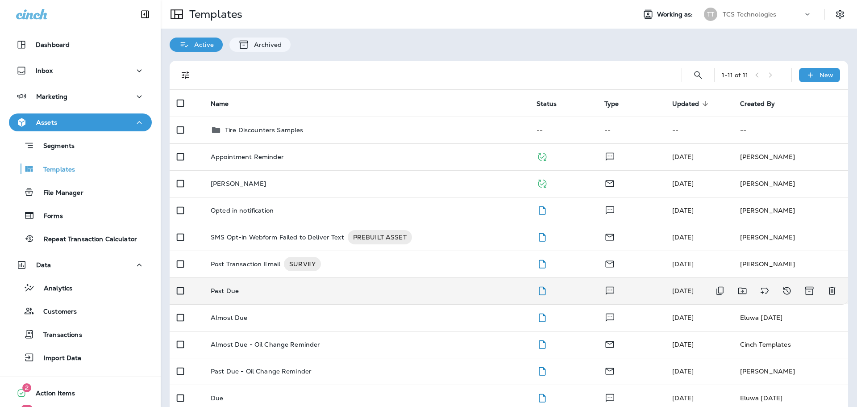
scroll to position [41, 0]
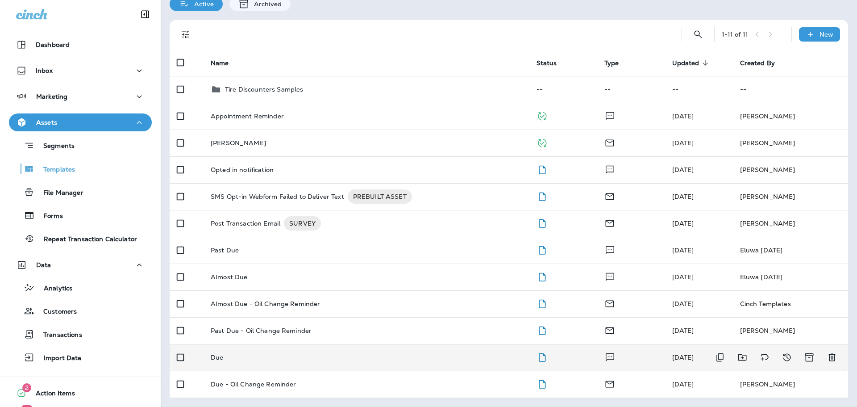
click at [217, 355] on p "Due" at bounding box center [217, 357] width 12 height 7
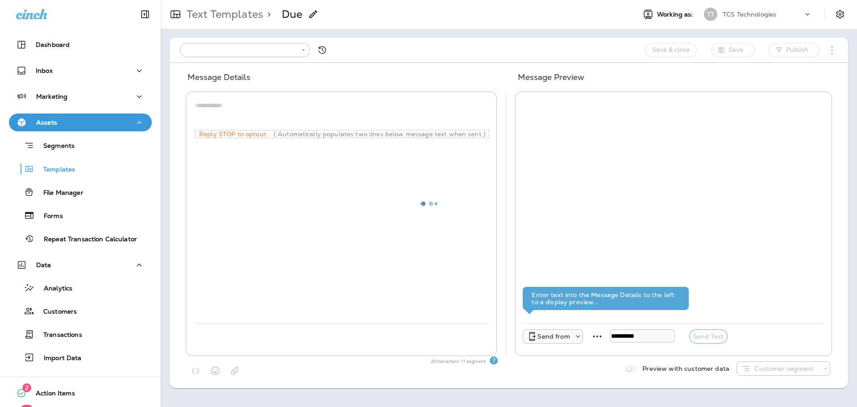
type input "**********"
type textarea "**********"
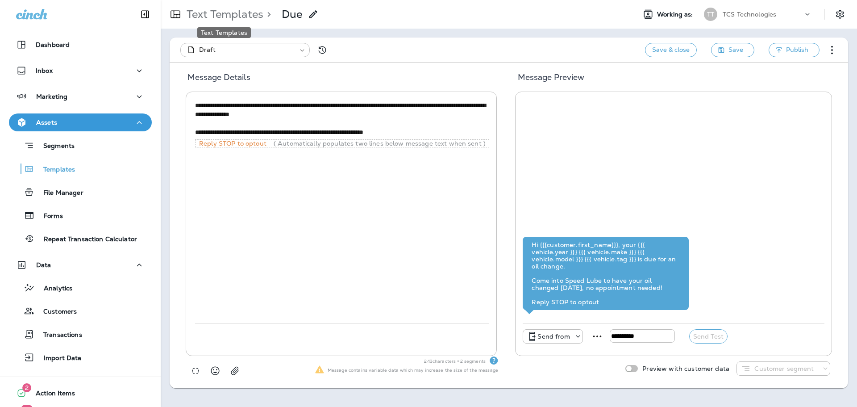
click at [213, 14] on p "Text Templates" at bounding box center [223, 14] width 80 height 13
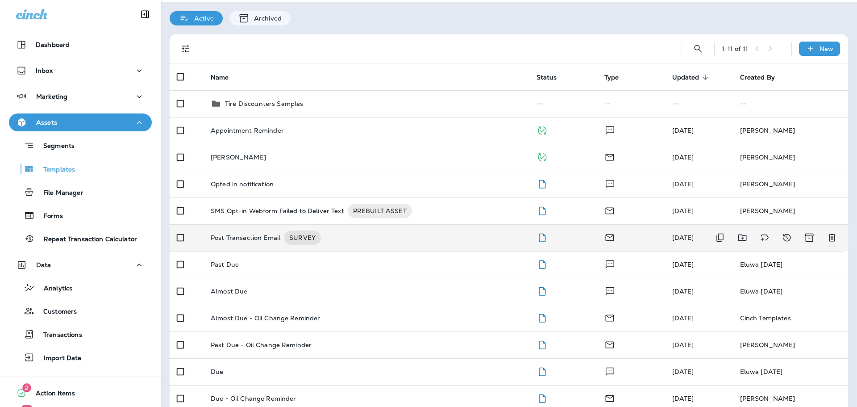
scroll to position [41, 0]
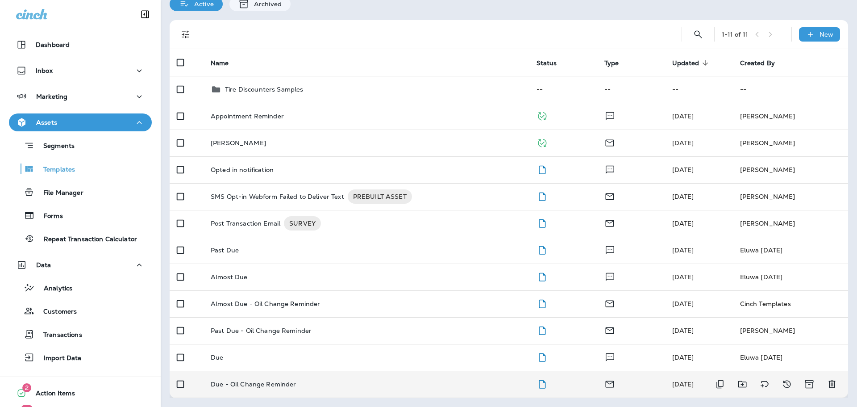
click at [266, 385] on p "Due - Oil Change Reminder" at bounding box center [254, 383] width 86 height 7
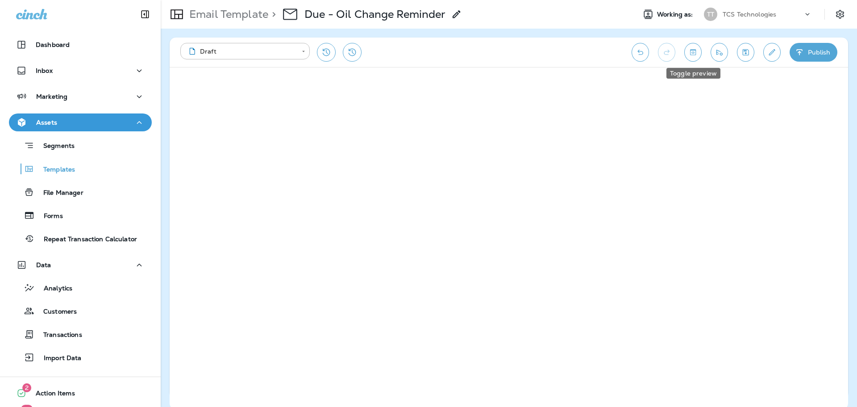
click at [697, 54] on icon "Toggle preview" at bounding box center [692, 52] width 9 height 9
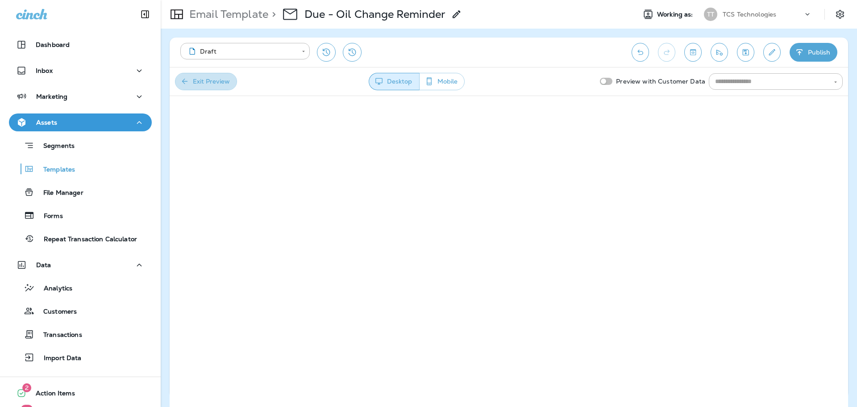
click at [213, 79] on button "Exit Preview" at bounding box center [206, 81] width 62 height 17
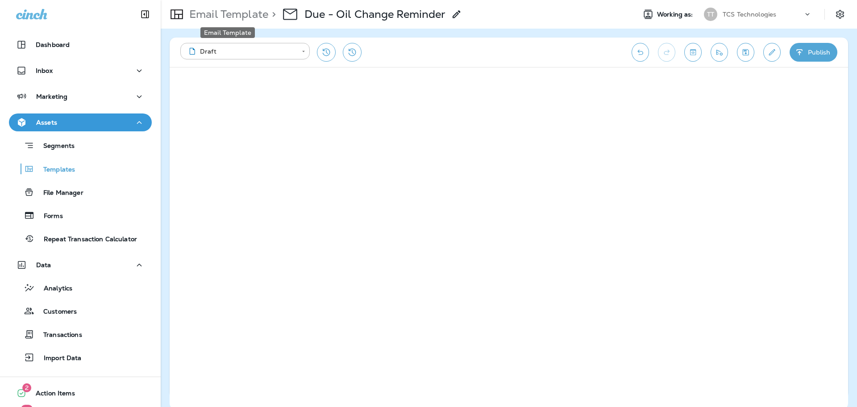
click at [230, 15] on p "Email Template" at bounding box center [227, 14] width 83 height 13
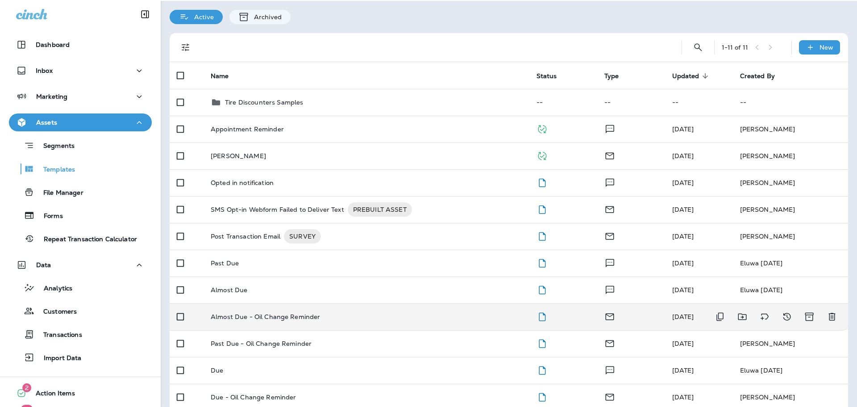
scroll to position [41, 0]
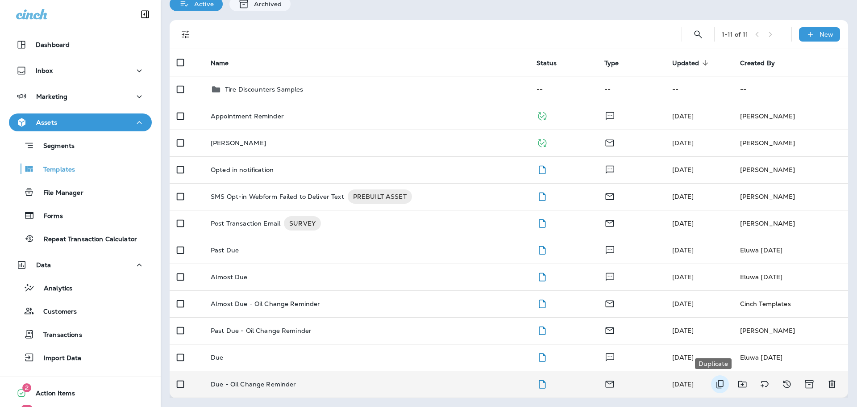
click at [716, 382] on icon "Duplicate" at bounding box center [719, 384] width 7 height 8
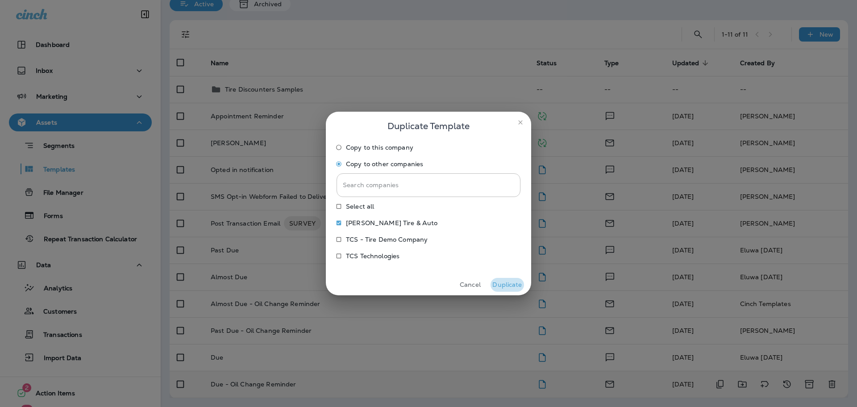
click at [509, 286] on button "Duplicate" at bounding box center [507, 285] width 33 height 14
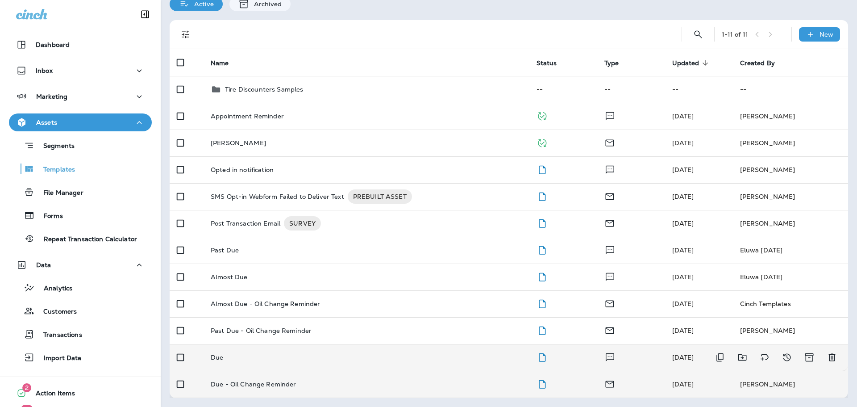
click at [219, 357] on p "Due" at bounding box center [217, 357] width 12 height 7
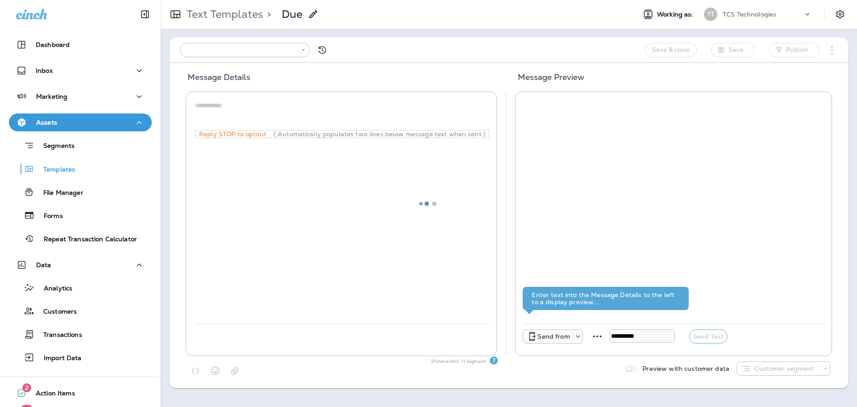
type input "**********"
type textarea "**********"
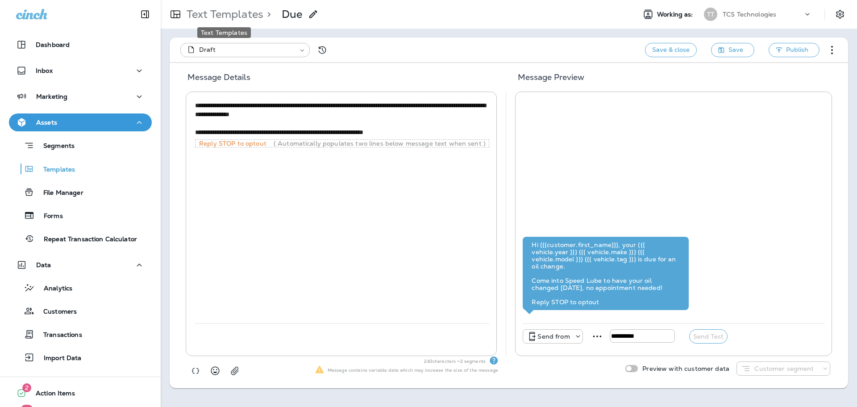
click at [222, 17] on p "Text Templates" at bounding box center [223, 14] width 80 height 13
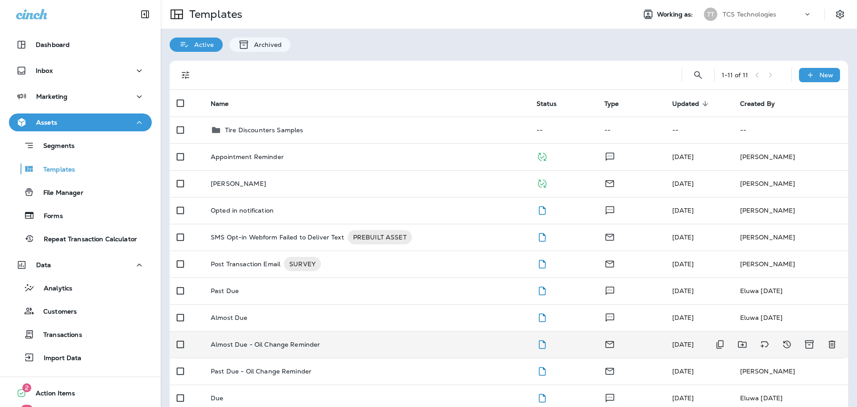
scroll to position [41, 0]
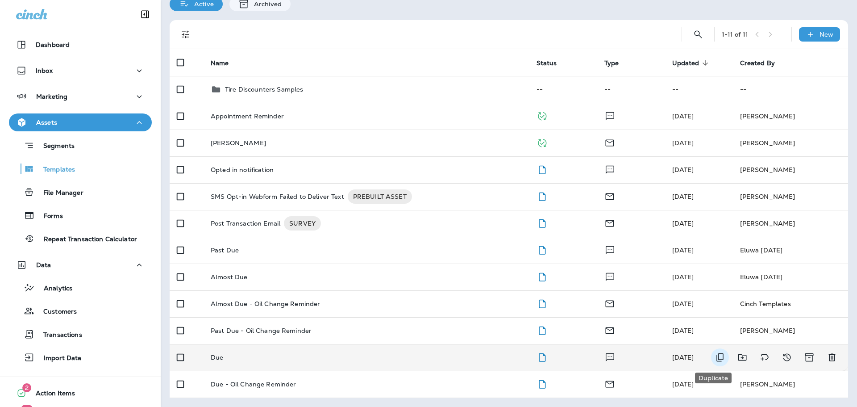
click at [715, 356] on icon "Duplicate" at bounding box center [720, 357] width 11 height 11
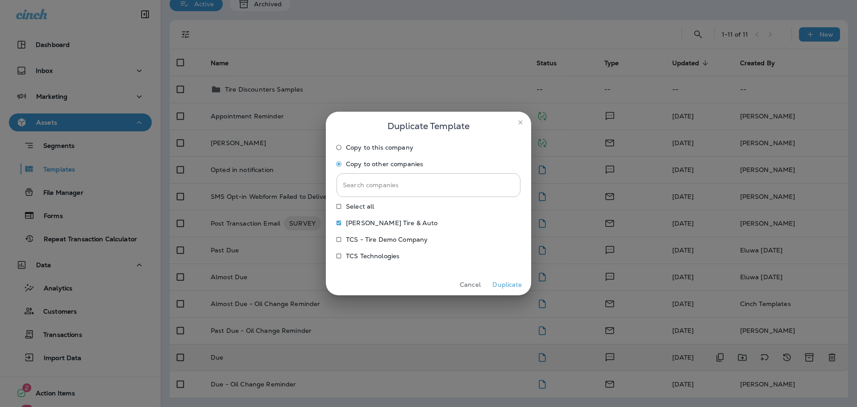
click at [503, 287] on button "Duplicate" at bounding box center [507, 285] width 33 height 14
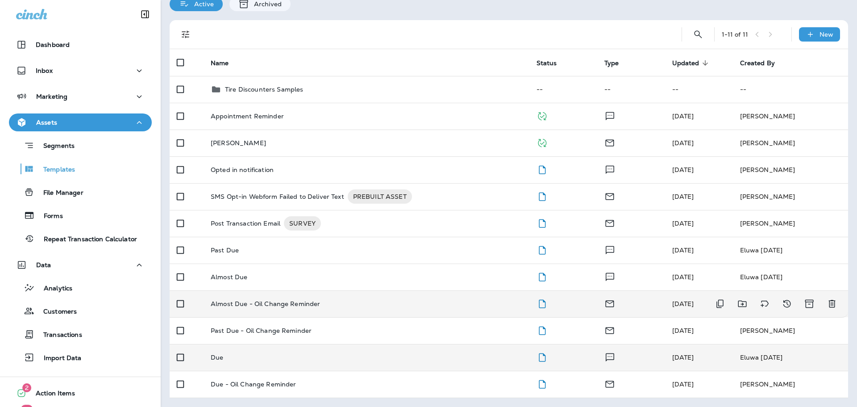
click at [272, 300] on p "Almost Due - Oil Change Reminder" at bounding box center [265, 303] width 109 height 7
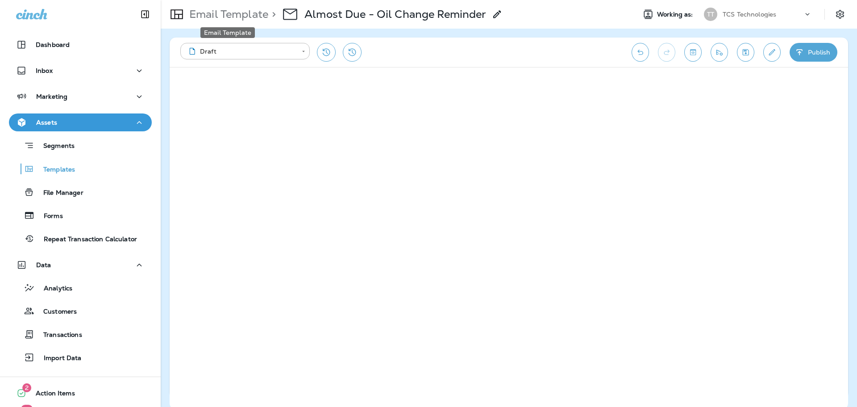
click at [234, 17] on p "Email Template" at bounding box center [227, 14] width 83 height 13
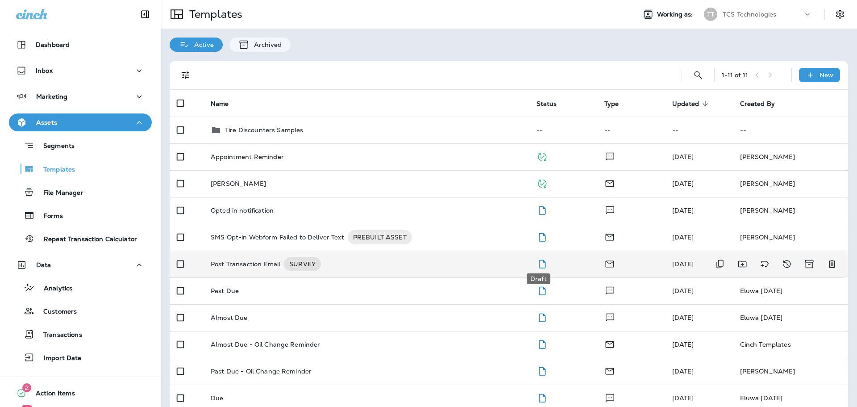
click at [539, 263] on icon "Draft" at bounding box center [542, 263] width 11 height 11
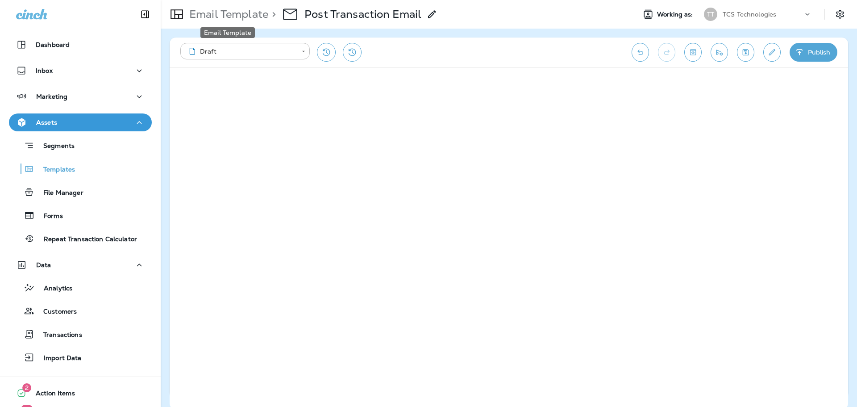
click at [246, 13] on p "Email Template" at bounding box center [227, 14] width 83 height 13
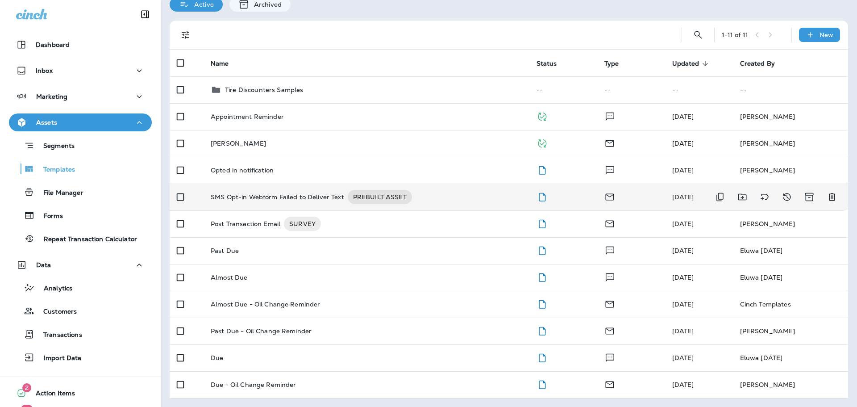
scroll to position [41, 0]
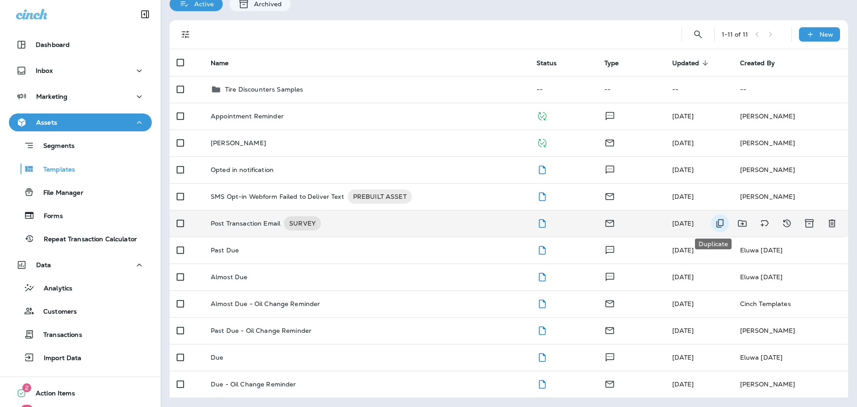
click at [718, 223] on icon "Duplicate" at bounding box center [720, 223] width 11 height 11
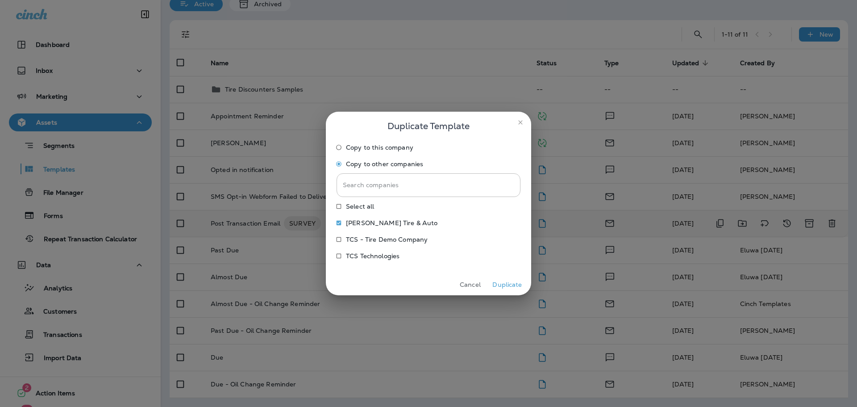
click at [513, 287] on button "Duplicate" at bounding box center [507, 285] width 33 height 14
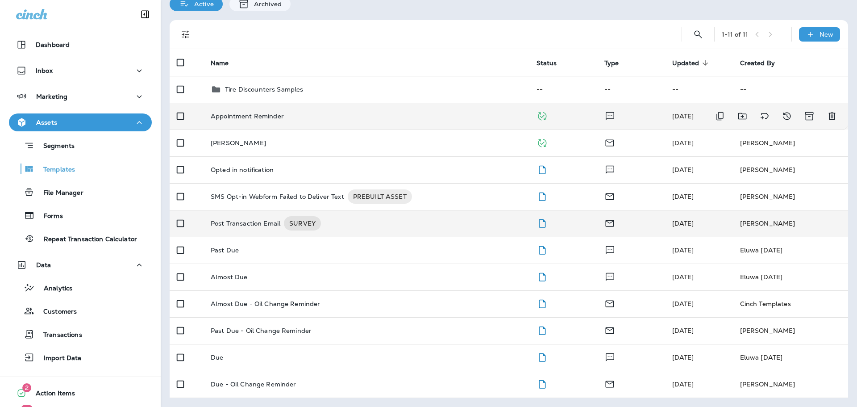
click at [258, 117] on p "Appointment Reminder" at bounding box center [247, 115] width 73 height 7
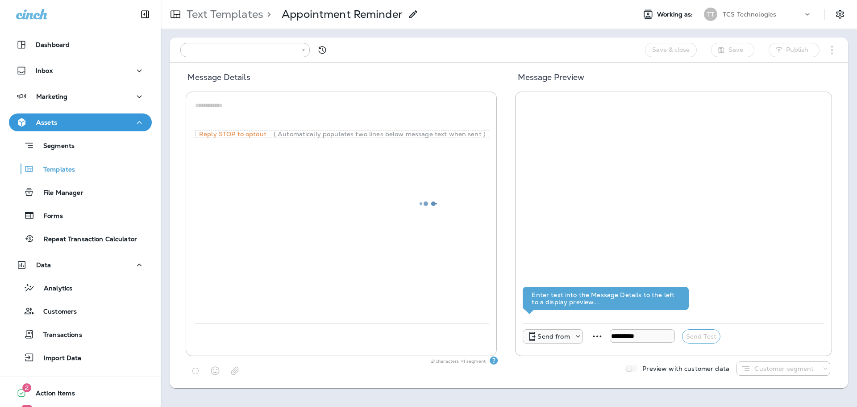
type input "**********"
type textarea "**********"
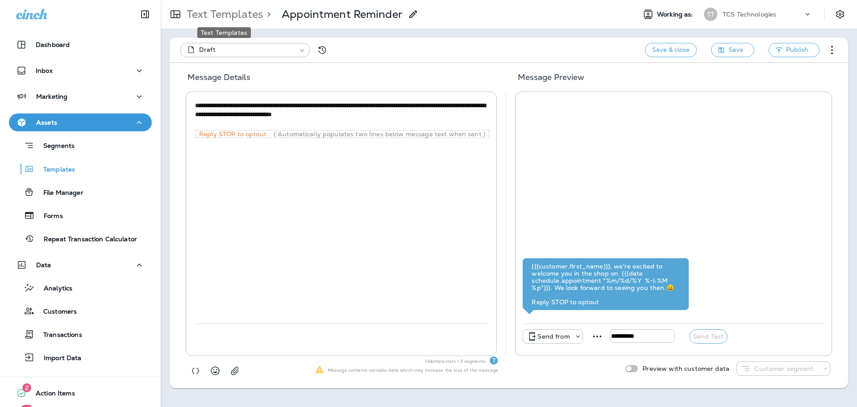
click at [209, 18] on p "Text Templates" at bounding box center [223, 14] width 80 height 13
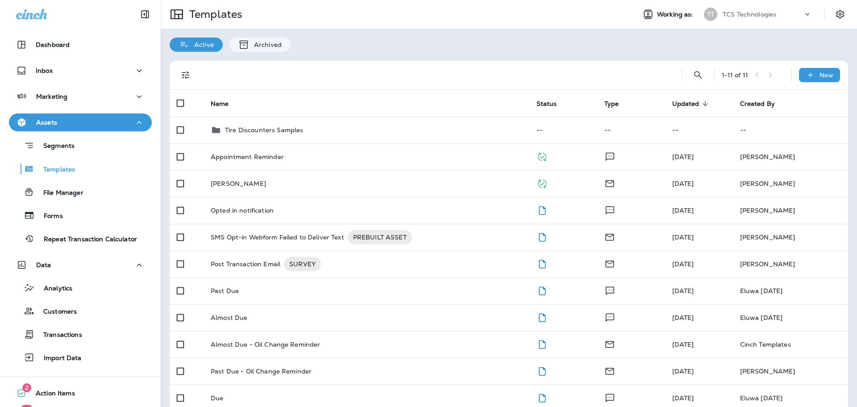
click at [745, 13] on p "TCS Technologies" at bounding box center [750, 14] width 54 height 7
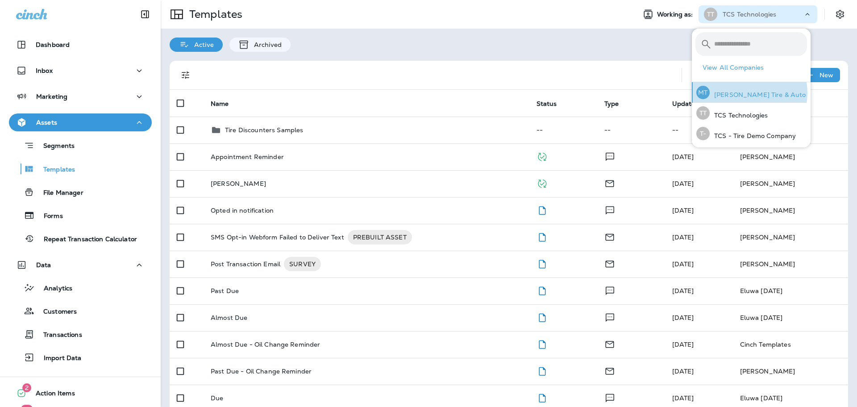
click at [747, 93] on p "[PERSON_NAME] Tire & Auto" at bounding box center [758, 94] width 96 height 7
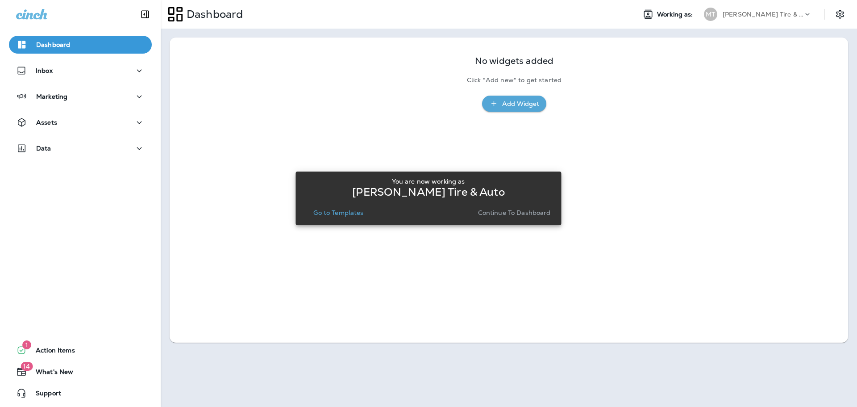
click at [351, 213] on p "Go to Templates" at bounding box center [338, 212] width 50 height 7
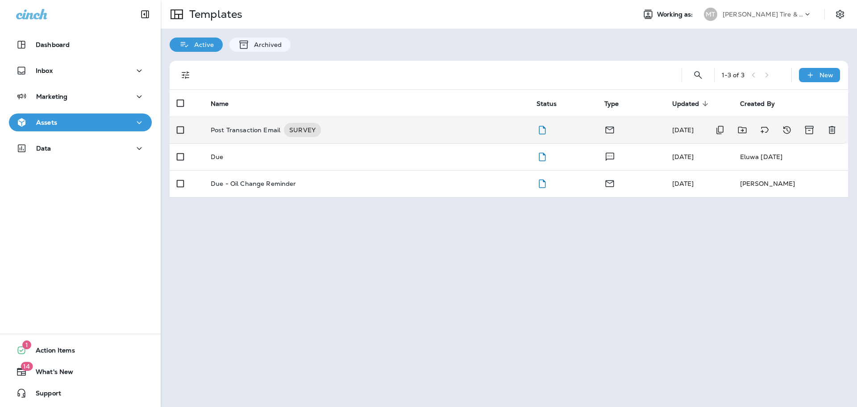
click at [242, 132] on p "Post Transaction Email" at bounding box center [246, 130] width 70 height 14
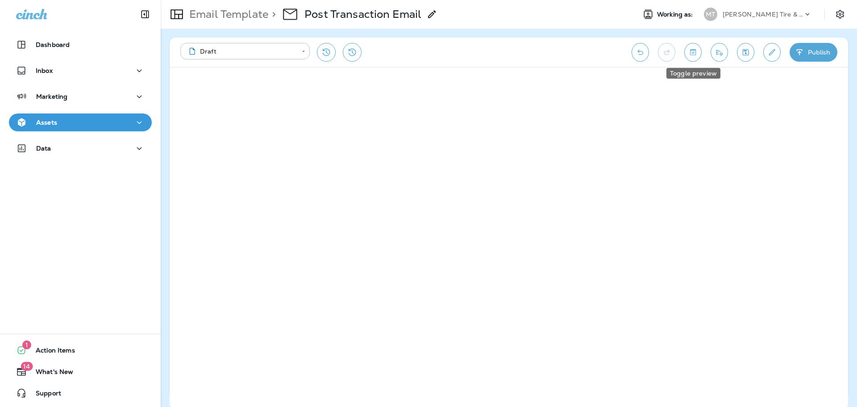
click at [694, 54] on icon "Toggle preview" at bounding box center [692, 52] width 9 height 9
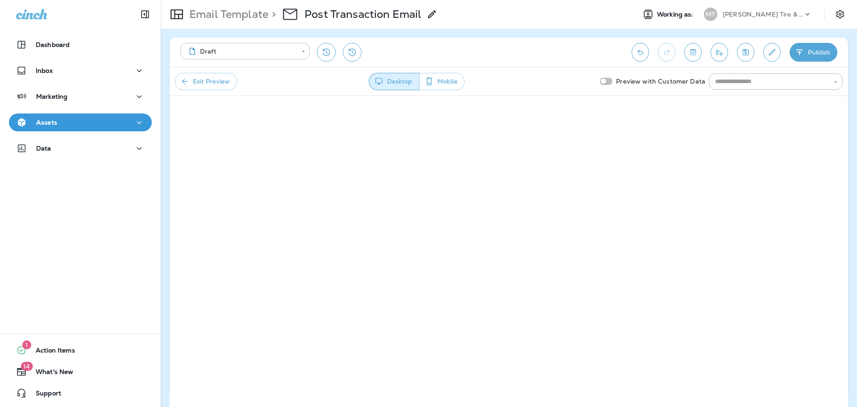
click at [212, 85] on button "Exit Preview" at bounding box center [206, 81] width 62 height 17
click at [224, 13] on p "Email Template" at bounding box center [227, 14] width 83 height 13
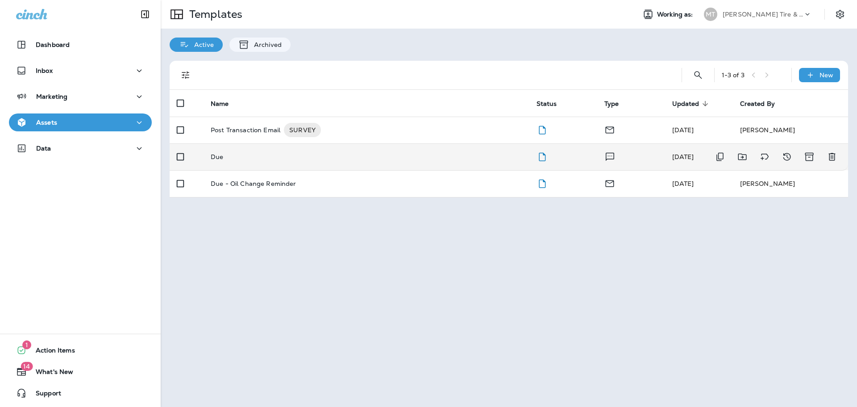
click at [221, 157] on p "Due" at bounding box center [217, 156] width 12 height 7
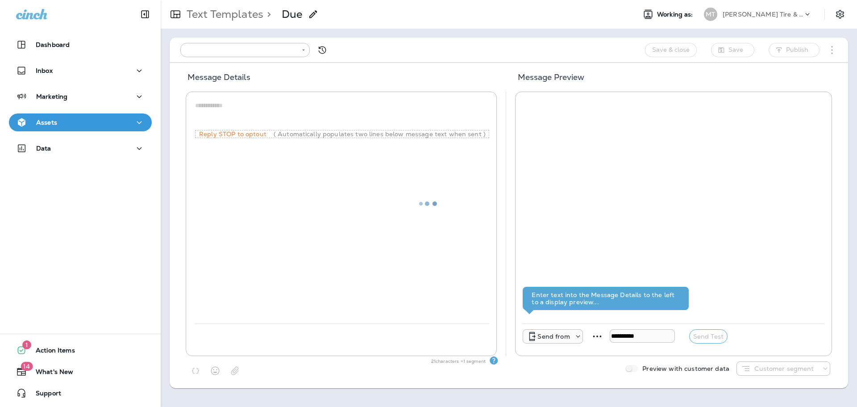
type input "**********"
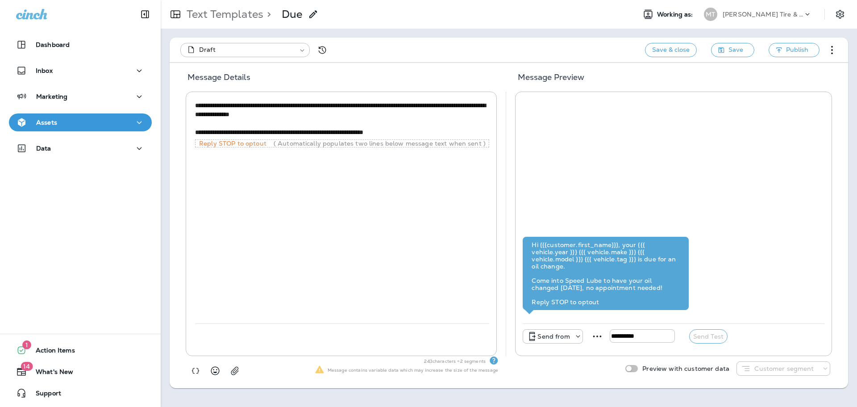
drag, startPoint x: 262, startPoint y: 132, endPoint x: 230, endPoint y: 128, distance: 32.8
click at [230, 128] on textarea "**********" at bounding box center [342, 119] width 294 height 36
click at [270, 132] on textarea "**********" at bounding box center [342, 119] width 294 height 36
click at [362, 134] on textarea "**********" at bounding box center [342, 119] width 294 height 36
click at [448, 132] on textarea "**********" at bounding box center [342, 119] width 294 height 36
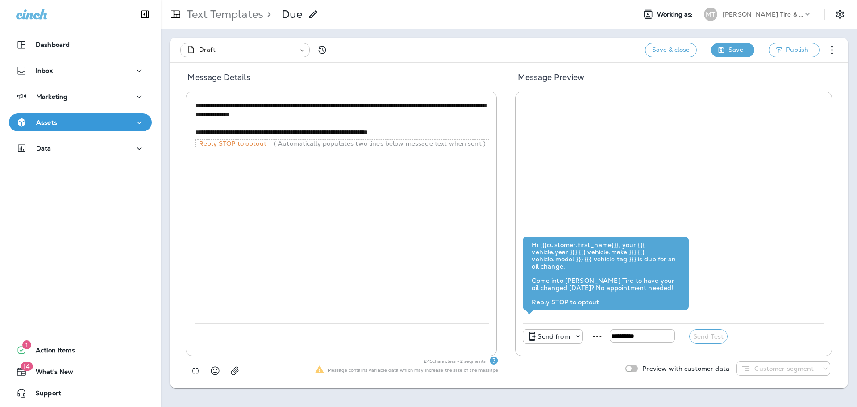
type textarea "**********"
click at [743, 56] on button "Save" at bounding box center [732, 50] width 43 height 14
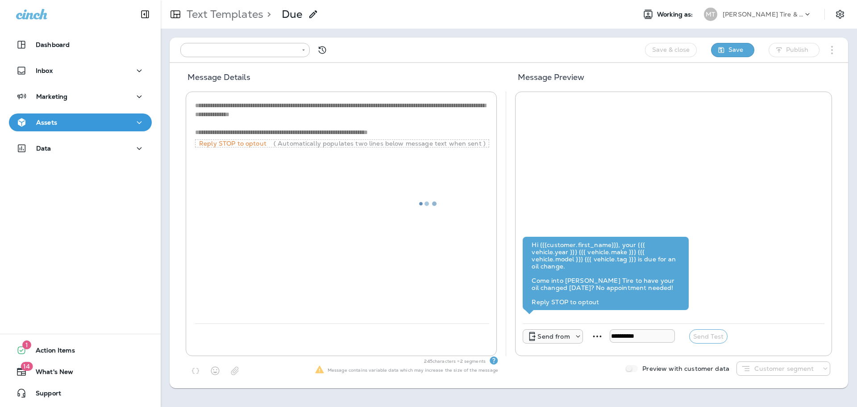
type input "**********"
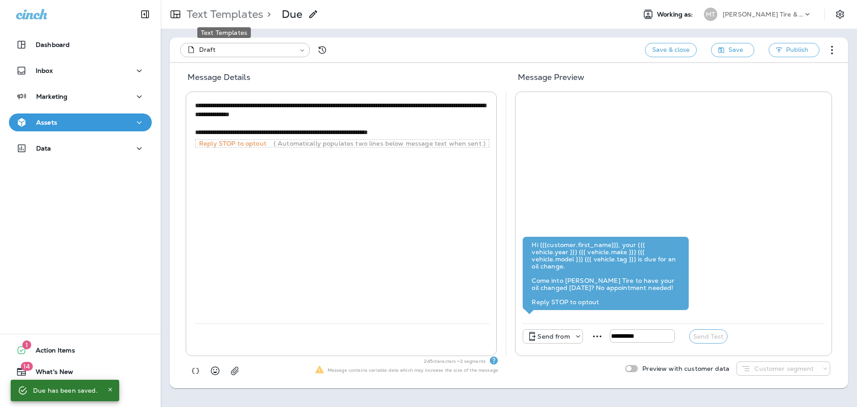
click at [232, 15] on p "Text Templates" at bounding box center [223, 14] width 80 height 13
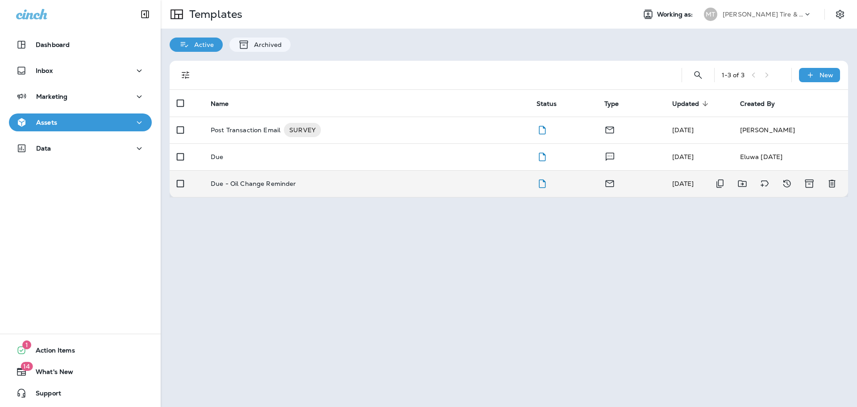
click at [243, 187] on p "Due - Oil Change Reminder" at bounding box center [254, 183] width 86 height 7
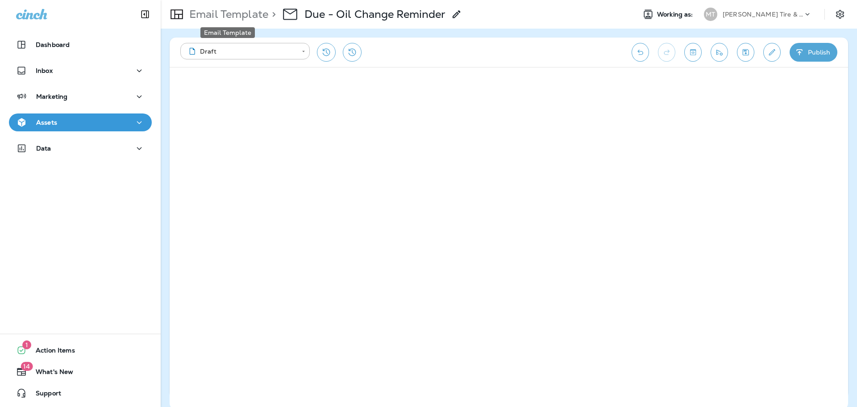
click at [255, 16] on p "Email Template" at bounding box center [227, 14] width 83 height 13
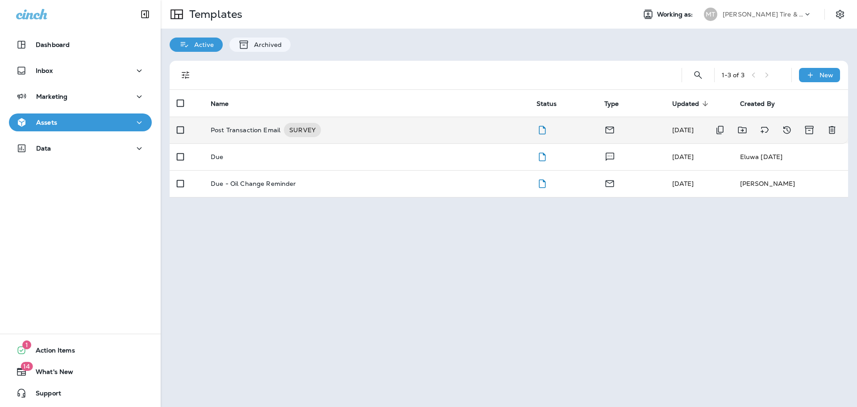
click at [261, 130] on p "Post Transaction Email" at bounding box center [246, 130] width 70 height 14
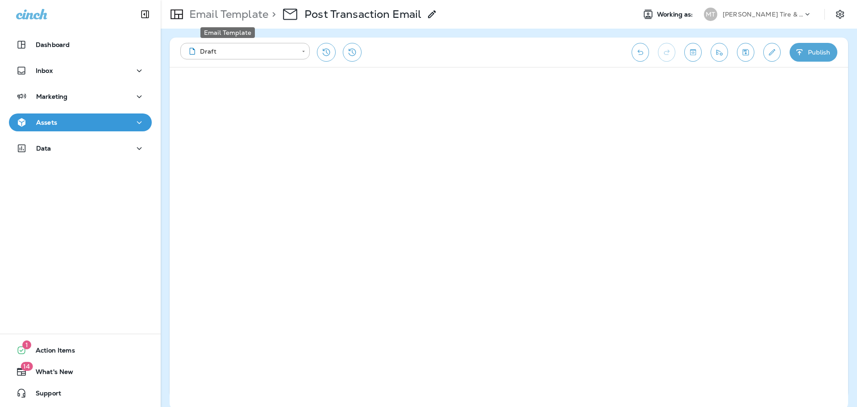
click at [228, 16] on p "Email Template" at bounding box center [227, 14] width 83 height 13
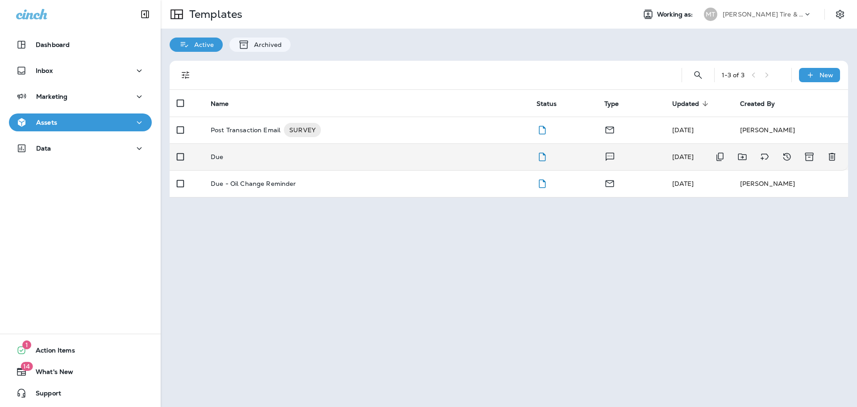
click at [220, 155] on p "Due" at bounding box center [217, 156] width 12 height 7
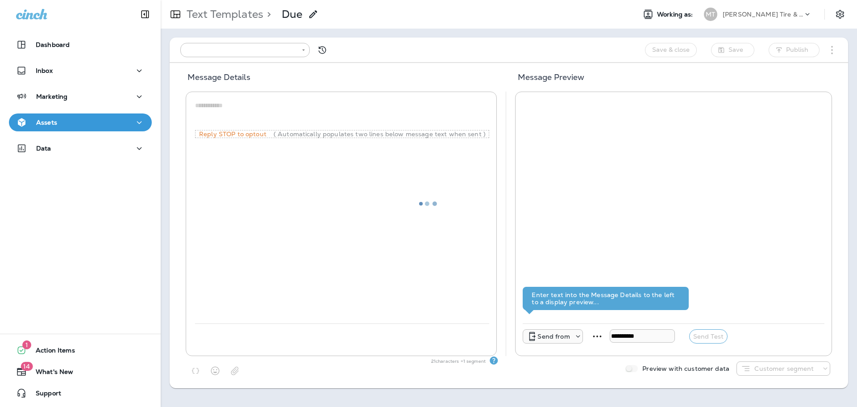
type input "**********"
type textarea "**********"
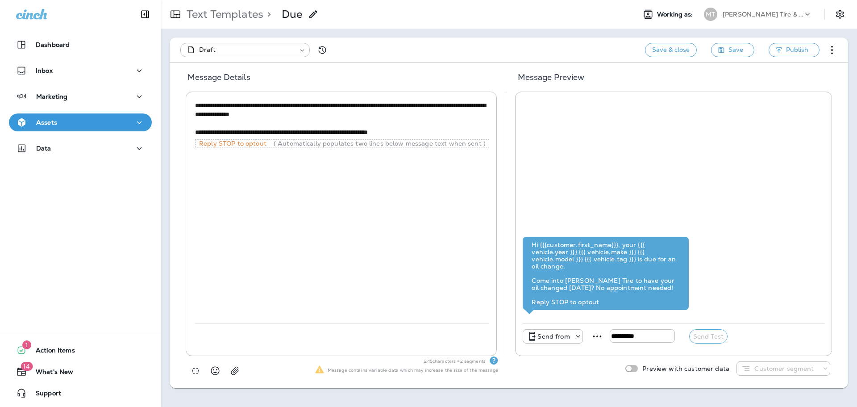
click at [320, 199] on div "**********" at bounding box center [342, 211] width 294 height 224
click at [215, 102] on textarea "**********" at bounding box center [342, 119] width 294 height 36
drag, startPoint x: 195, startPoint y: 104, endPoint x: 492, endPoint y: 143, distance: 299.3
click at [492, 143] on div "**********" at bounding box center [341, 224] width 311 height 264
click at [334, 119] on textarea "**********" at bounding box center [342, 119] width 294 height 36
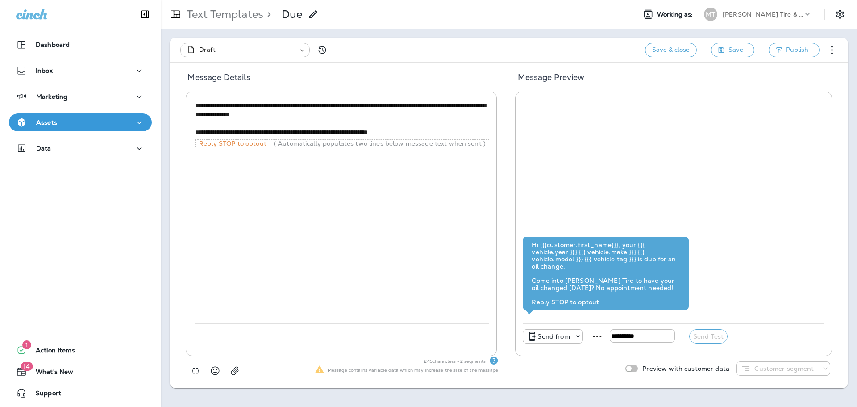
click at [314, 14] on icon at bounding box center [313, 14] width 11 height 11
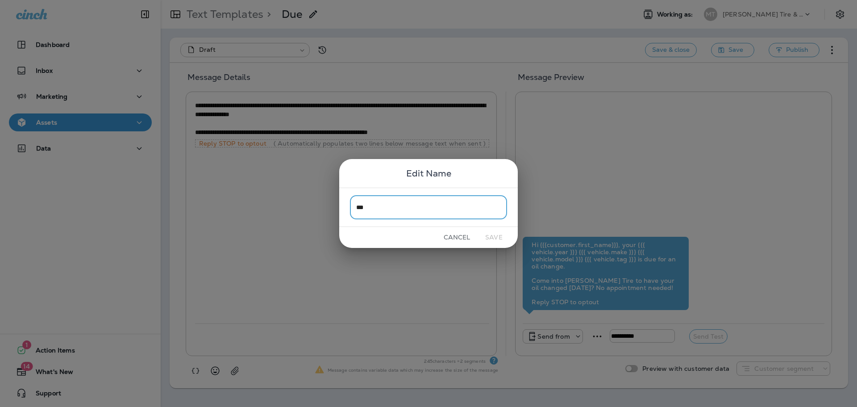
click at [381, 211] on input "***" at bounding box center [428, 207] width 157 height 24
click at [356, 206] on input "***" at bounding box center [428, 207] width 157 height 24
type input "**********"
click at [497, 237] on button "Save" at bounding box center [493, 237] width 33 height 14
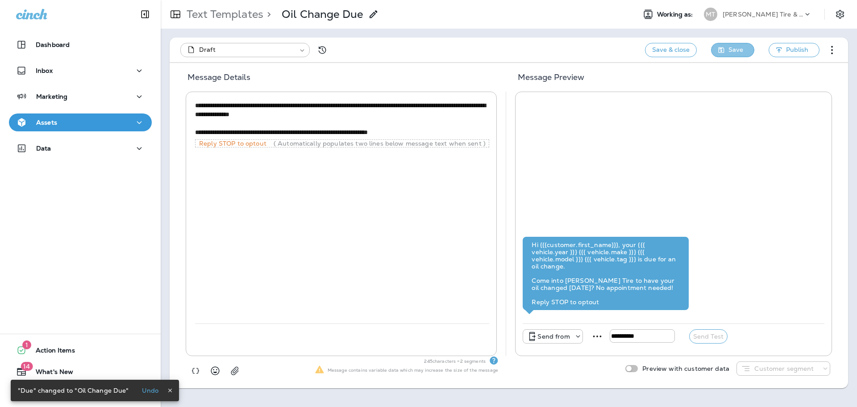
click at [735, 50] on span "Save" at bounding box center [736, 49] width 15 height 11
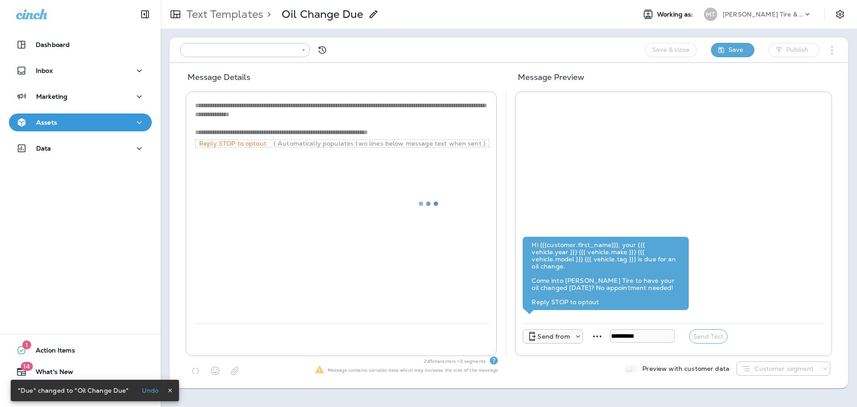
type input "**********"
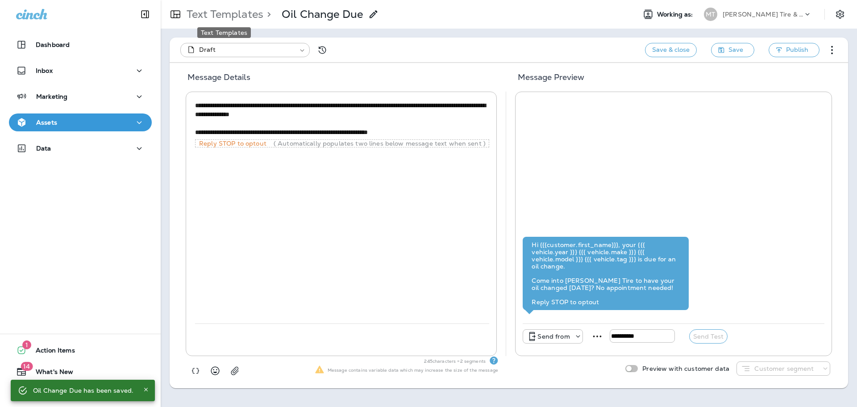
click at [245, 13] on p "Text Templates" at bounding box center [223, 14] width 80 height 13
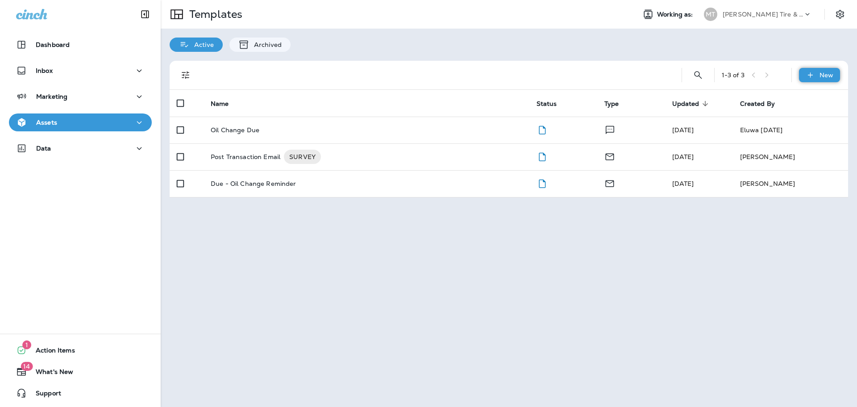
click at [823, 76] on p "New" at bounding box center [827, 74] width 14 height 7
click at [821, 96] on li "New Template" at bounding box center [813, 97] width 75 height 21
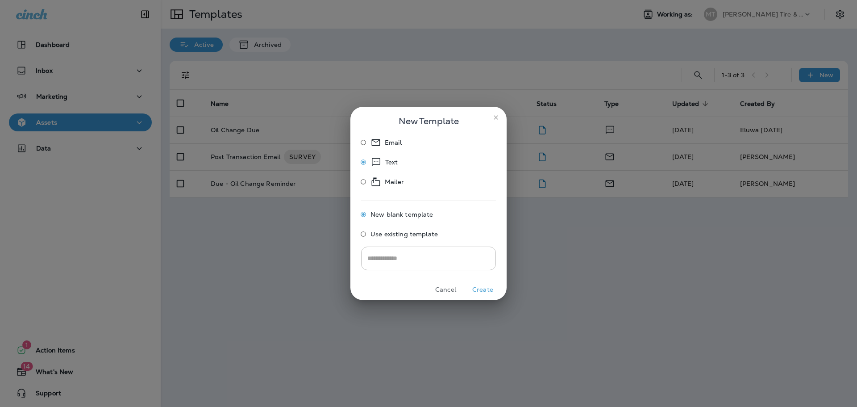
click at [487, 289] on button "Create" at bounding box center [482, 290] width 33 height 14
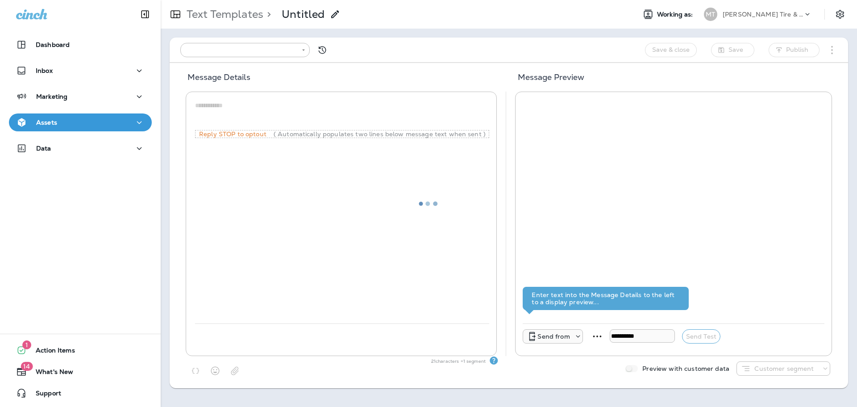
type input "**********"
click at [295, 17] on p "Untitled" at bounding box center [303, 14] width 43 height 13
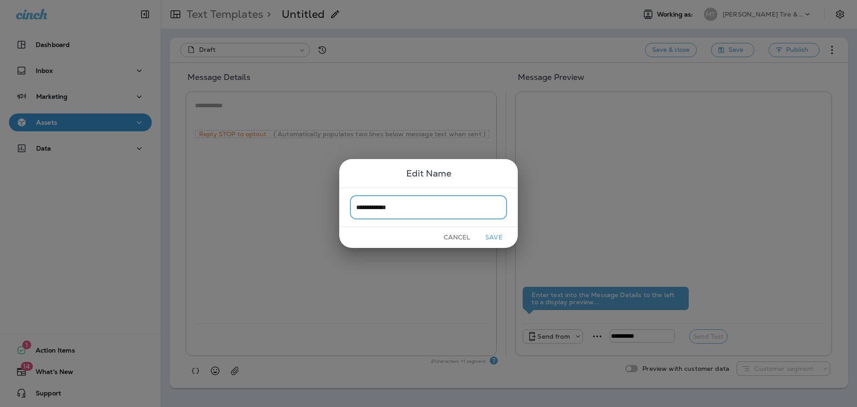
type input "**********"
click at [494, 236] on button "Save" at bounding box center [493, 237] width 33 height 14
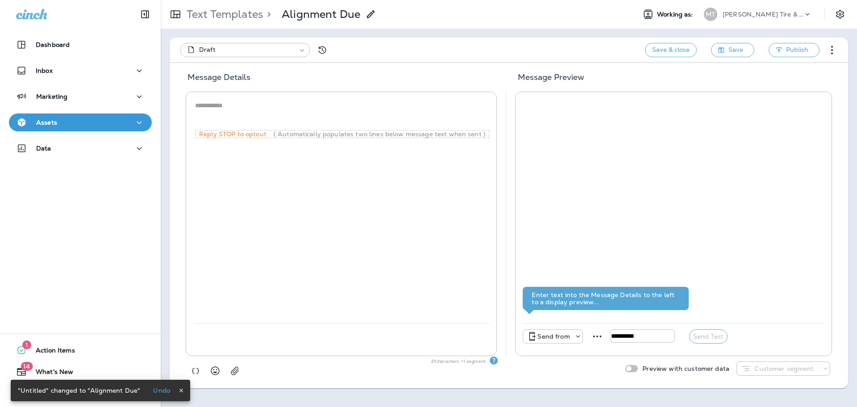
click at [212, 103] on textarea at bounding box center [342, 114] width 294 height 27
paste textarea "**********"
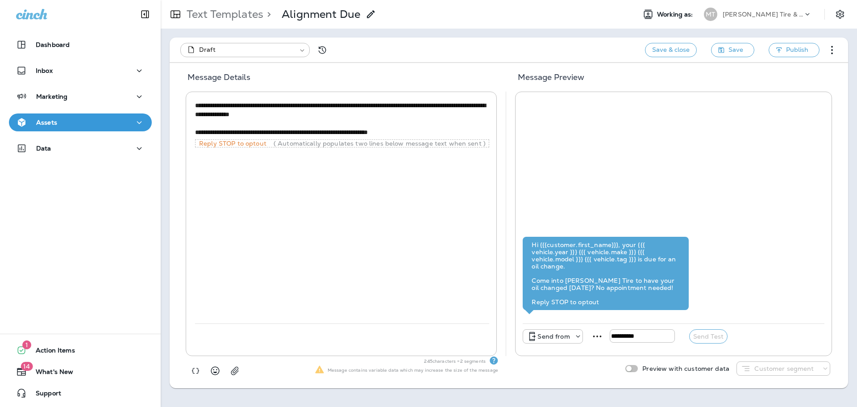
drag, startPoint x: 278, startPoint y: 114, endPoint x: 307, endPoint y: 114, distance: 29.5
click at [307, 114] on textarea "**********" at bounding box center [342, 119] width 294 height 36
drag, startPoint x: 307, startPoint y: 131, endPoint x: 343, endPoint y: 132, distance: 36.2
click at [343, 132] on textarea "**********" at bounding box center [342, 119] width 294 height 36
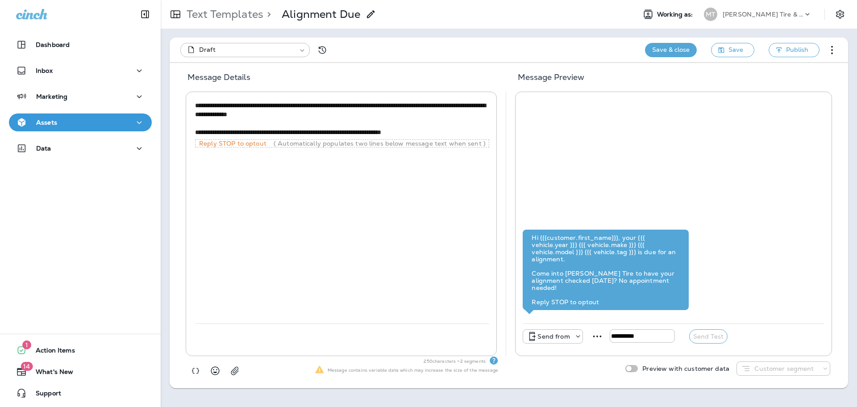
type textarea "**********"
click at [654, 46] on button "Save & close" at bounding box center [671, 50] width 52 height 14
type input "*"
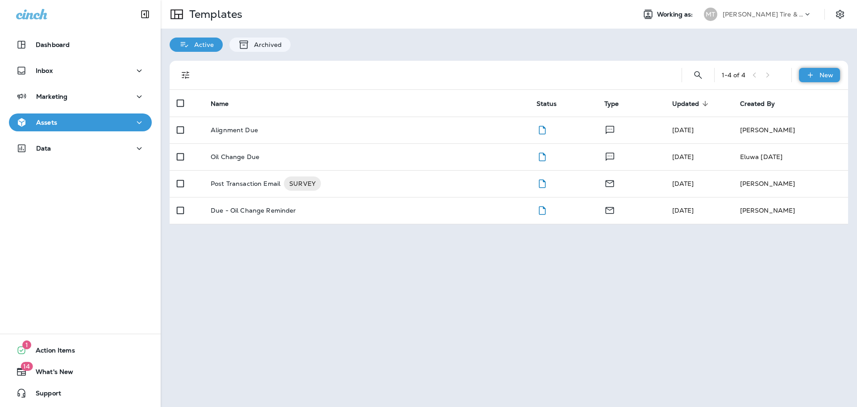
click at [826, 77] on p "New" at bounding box center [827, 74] width 14 height 7
click at [823, 99] on li "New Template" at bounding box center [813, 97] width 75 height 21
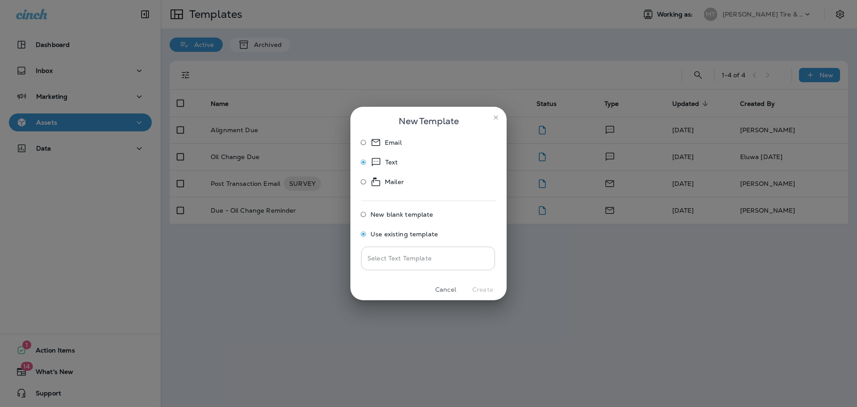
click at [401, 260] on input "Select Text Template" at bounding box center [428, 258] width 126 height 16
type input "**********"
click at [480, 289] on button "Create" at bounding box center [482, 290] width 33 height 14
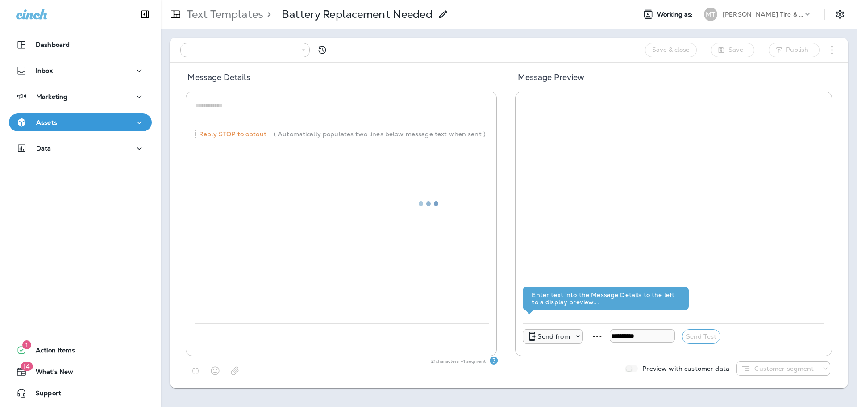
type input "**********"
click at [225, 105] on textarea at bounding box center [342, 114] width 294 height 27
paste textarea "**********"
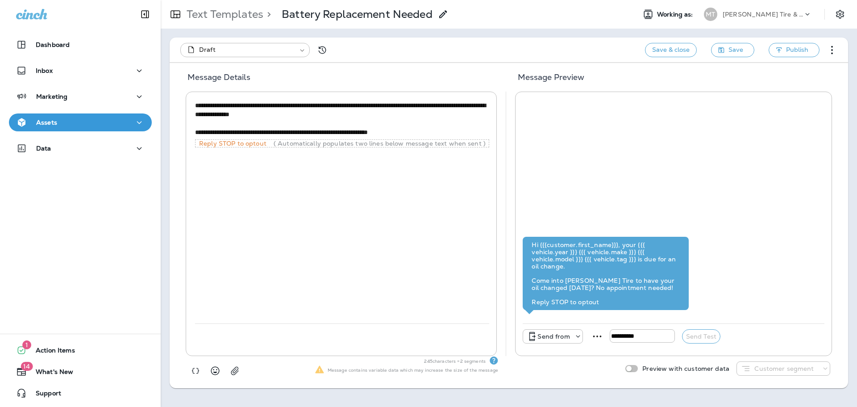
drag, startPoint x: 258, startPoint y: 114, endPoint x: 308, endPoint y: 114, distance: 49.6
click at [308, 114] on textarea "**********" at bounding box center [342, 119] width 294 height 36
drag, startPoint x: 307, startPoint y: 132, endPoint x: 342, endPoint y: 133, distance: 35.3
click at [342, 133] on textarea "**********" at bounding box center [342, 119] width 294 height 36
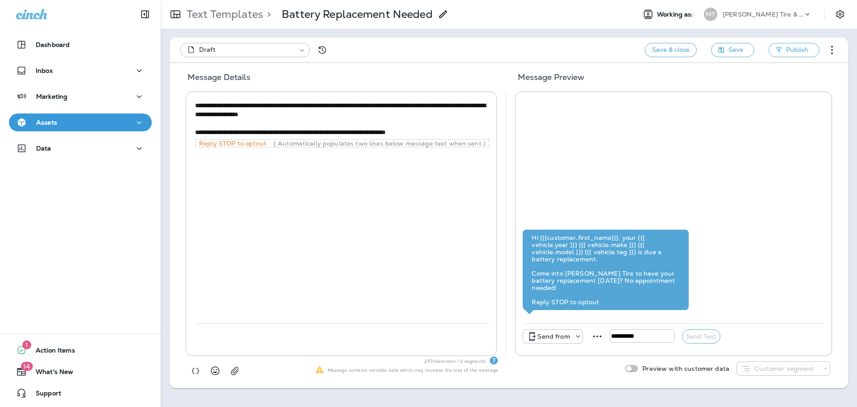
click at [390, 131] on textarea "**********" at bounding box center [342, 119] width 294 height 36
type textarea "**********"
click at [737, 50] on span "Save" at bounding box center [736, 49] width 15 height 11
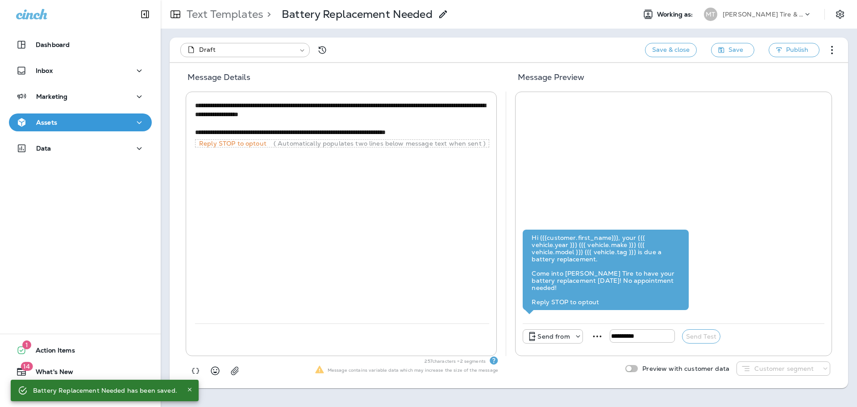
drag, startPoint x: 195, startPoint y: 104, endPoint x: 482, endPoint y: 130, distance: 287.8
click at [482, 130] on textarea "**********" at bounding box center [342, 119] width 294 height 36
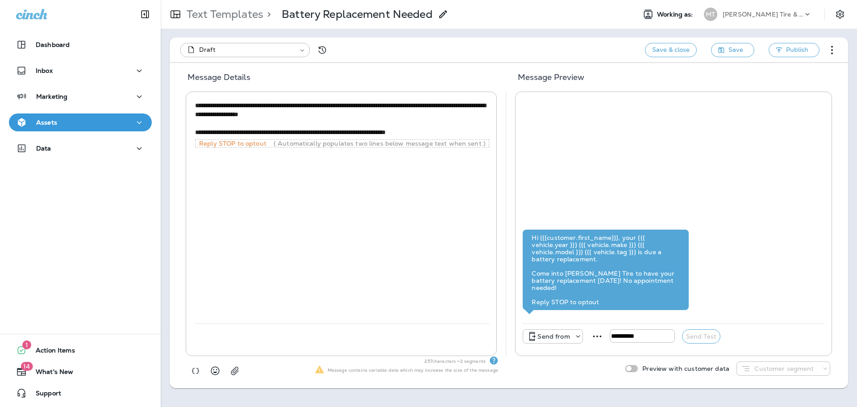
click at [452, 221] on div "**********" at bounding box center [342, 211] width 294 height 224
click at [728, 51] on button "Save" at bounding box center [732, 50] width 43 height 14
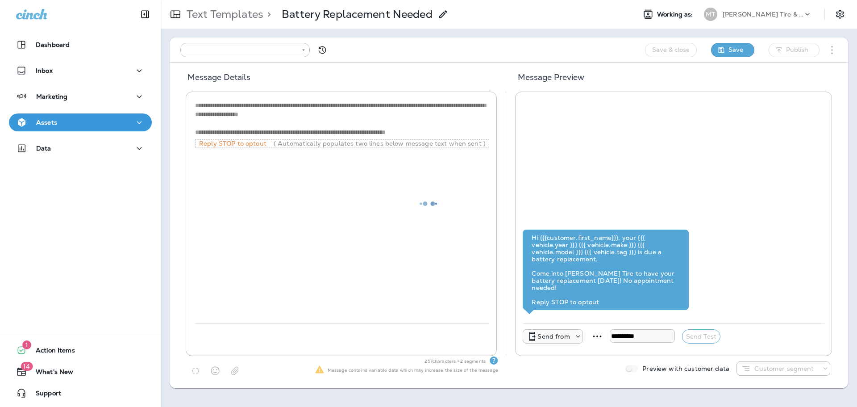
type input "**********"
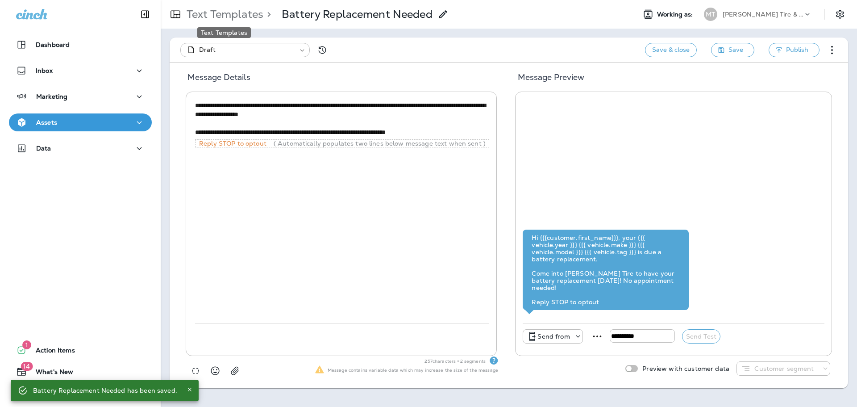
click at [231, 11] on p "Text Templates" at bounding box center [223, 14] width 80 height 13
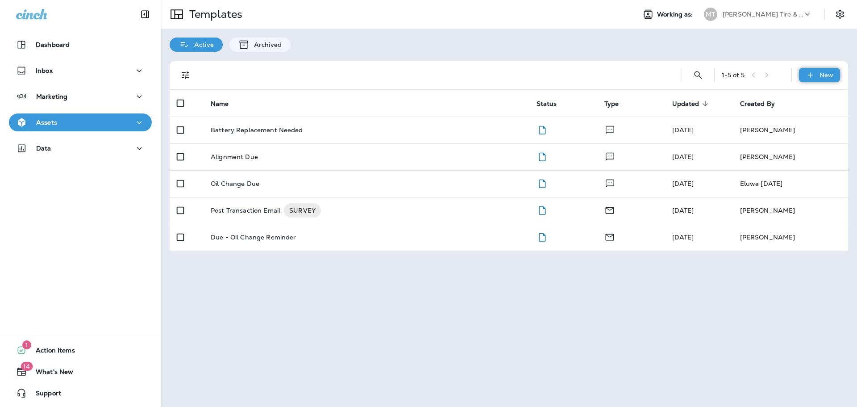
click at [820, 75] on p "New" at bounding box center [827, 74] width 14 height 7
click at [825, 100] on li "New Template" at bounding box center [813, 97] width 75 height 21
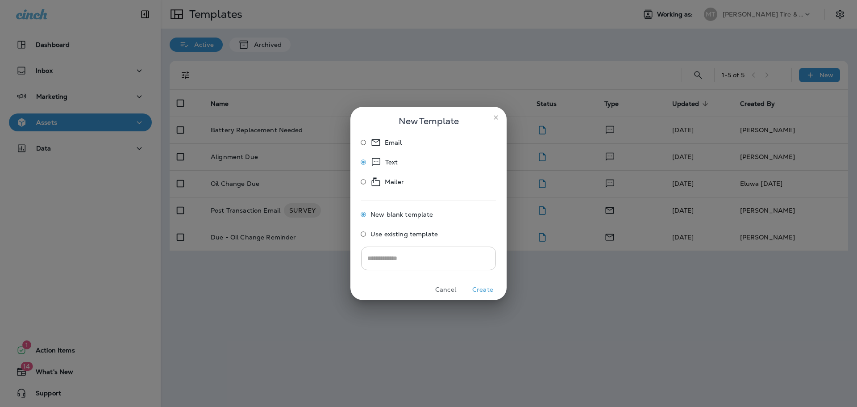
click at [396, 261] on input "text" at bounding box center [428, 258] width 135 height 24
type input "**********"
click at [487, 288] on button "Create" at bounding box center [482, 290] width 33 height 14
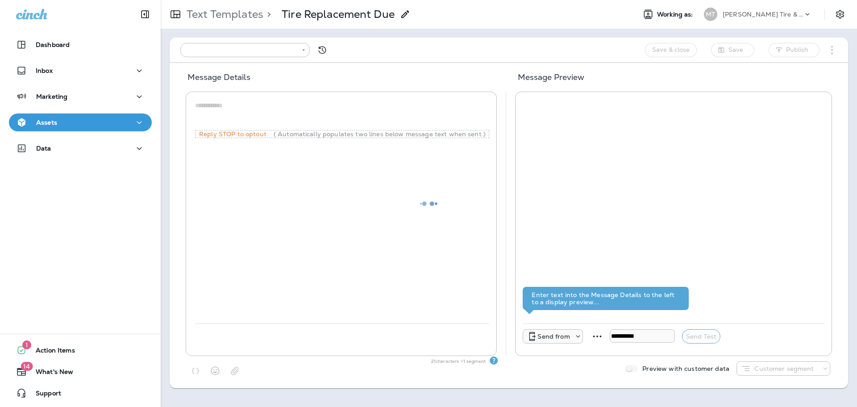
type input "**********"
click at [225, 106] on textarea at bounding box center [342, 114] width 294 height 27
paste textarea "**********"
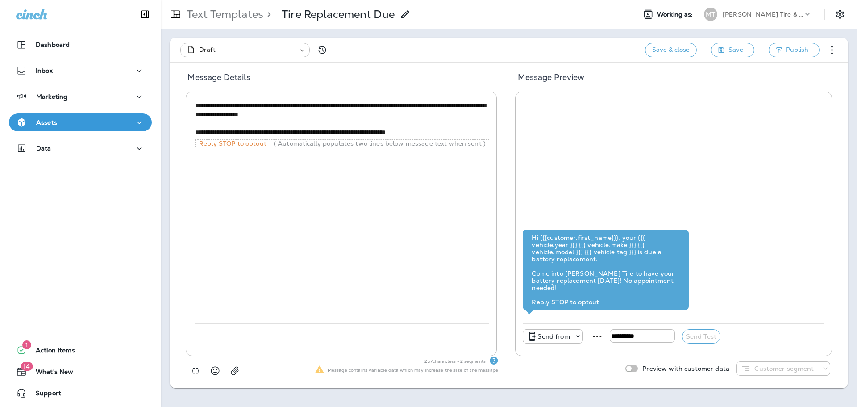
drag, startPoint x: 245, startPoint y: 115, endPoint x: 325, endPoint y: 114, distance: 79.9
click at [325, 114] on textarea "**********" at bounding box center [342, 119] width 294 height 36
drag, startPoint x: 307, startPoint y: 131, endPoint x: 369, endPoint y: 130, distance: 61.6
click at [369, 130] on textarea "**********" at bounding box center [342, 119] width 294 height 36
type textarea "**********"
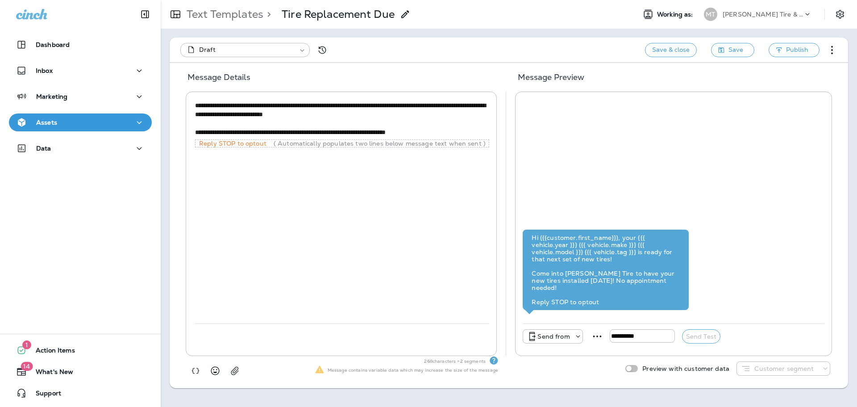
click at [414, 233] on div "**********" at bounding box center [342, 211] width 294 height 224
click at [729, 50] on button "Save" at bounding box center [732, 50] width 43 height 14
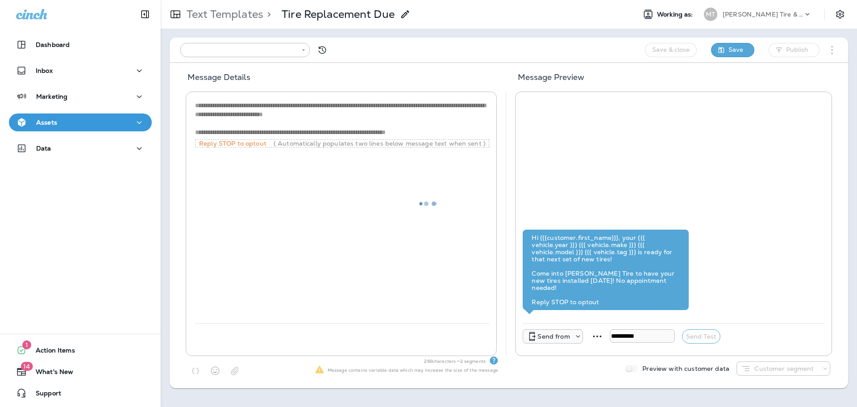
type input "**********"
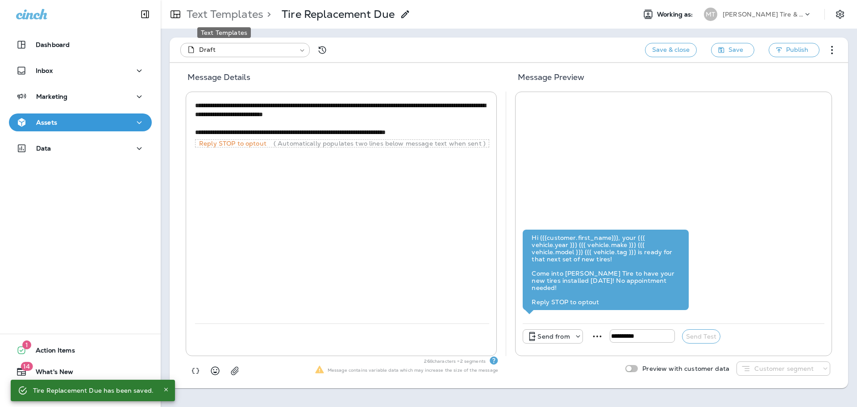
click at [250, 17] on p "Text Templates" at bounding box center [223, 14] width 80 height 13
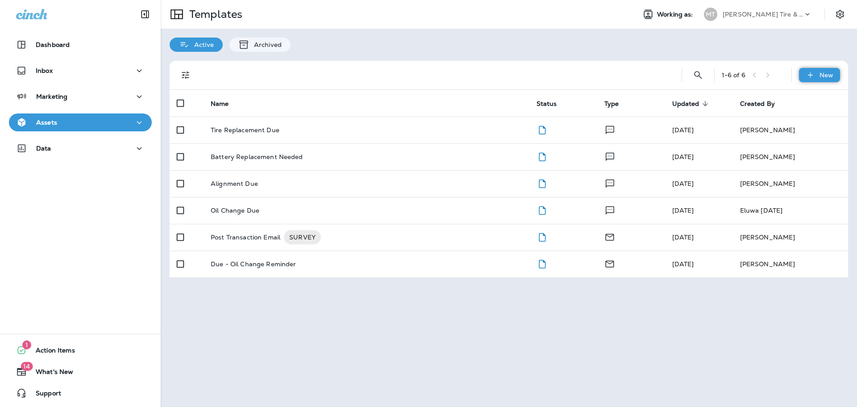
click at [805, 73] on div "New" at bounding box center [819, 75] width 41 height 14
click at [811, 95] on li "New Template" at bounding box center [813, 97] width 75 height 21
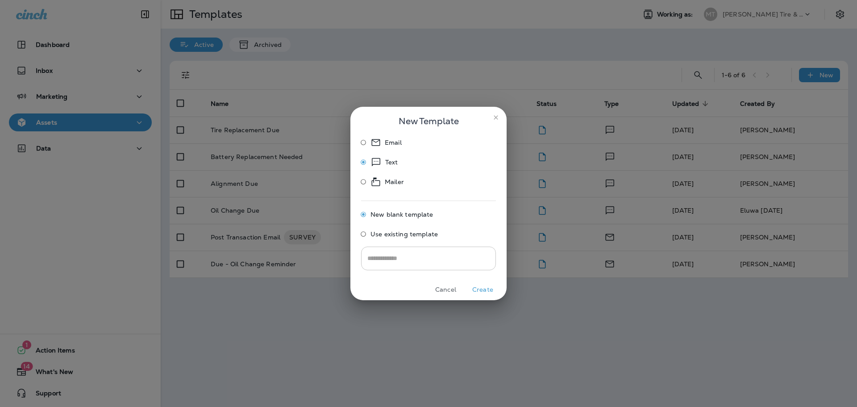
click at [390, 257] on input "text" at bounding box center [428, 258] width 135 height 24
type input "**********"
click at [485, 292] on button "Create" at bounding box center [482, 290] width 33 height 14
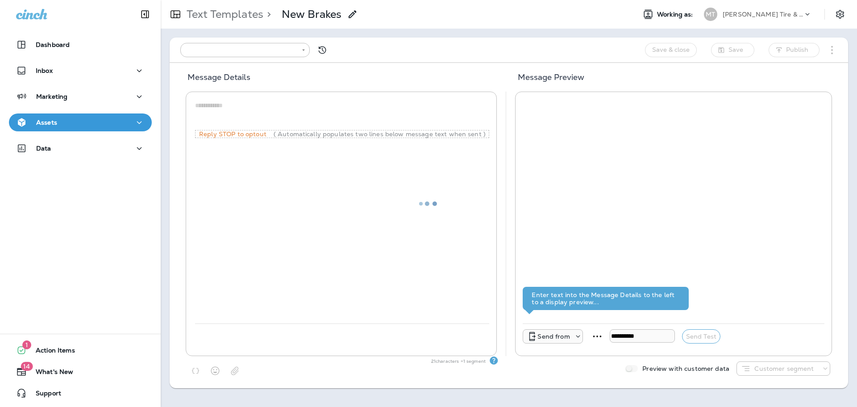
type input "**********"
click at [223, 100] on div "*" at bounding box center [342, 114] width 294 height 31
paste textarea "**********"
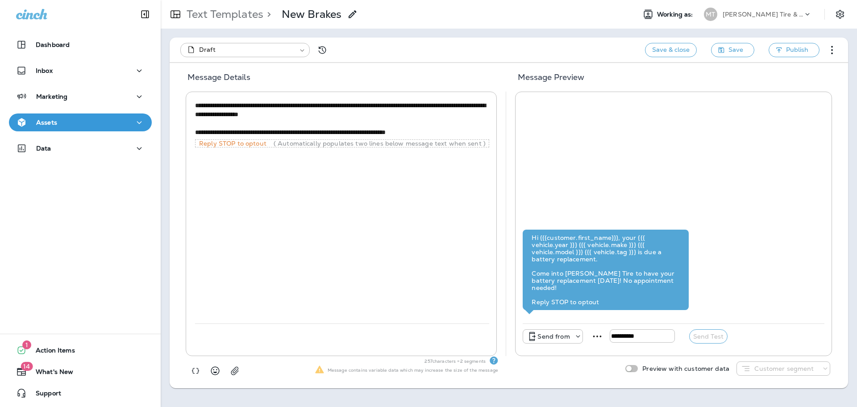
drag, startPoint x: 245, startPoint y: 115, endPoint x: 326, endPoint y: 114, distance: 80.8
click at [326, 114] on textarea "**********" at bounding box center [342, 119] width 294 height 36
drag, startPoint x: 307, startPoint y: 131, endPoint x: 369, endPoint y: 133, distance: 62.1
click at [369, 133] on textarea "**********" at bounding box center [342, 119] width 294 height 36
type textarea "**********"
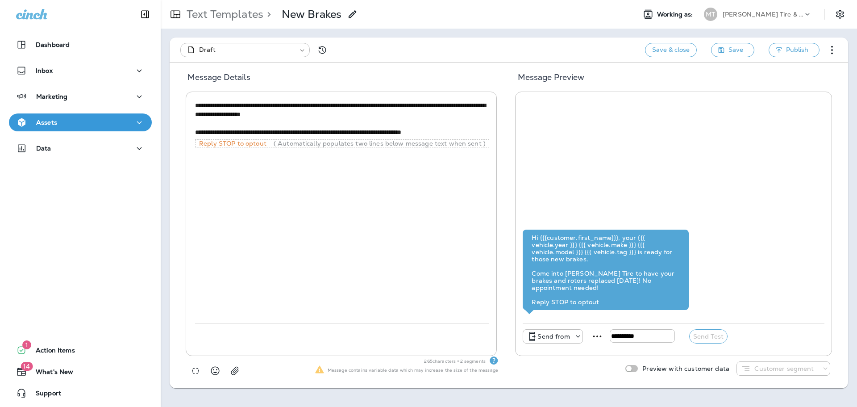
click at [412, 226] on div "**********" at bounding box center [342, 211] width 294 height 224
click at [733, 48] on span "Save" at bounding box center [736, 49] width 15 height 11
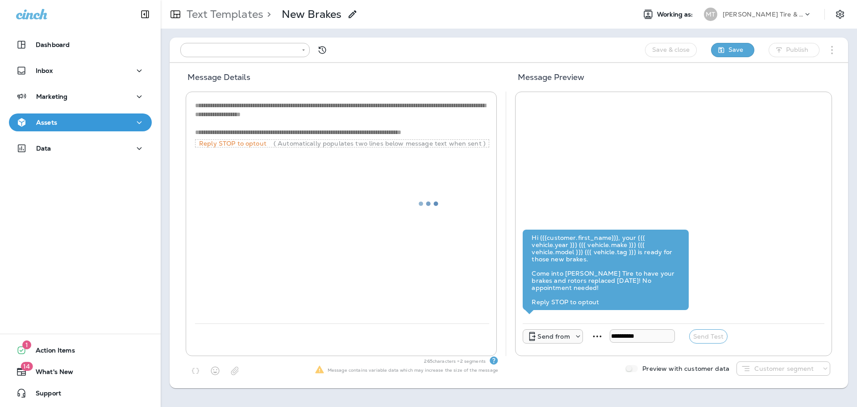
type input "**********"
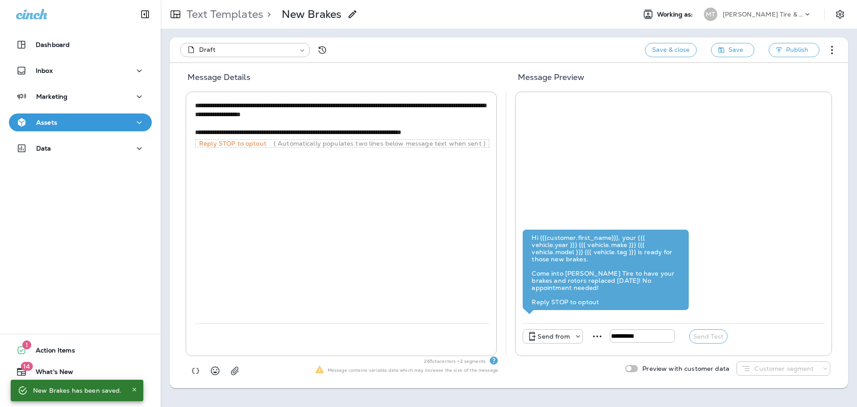
click at [238, 13] on p "Text Templates" at bounding box center [223, 14] width 80 height 13
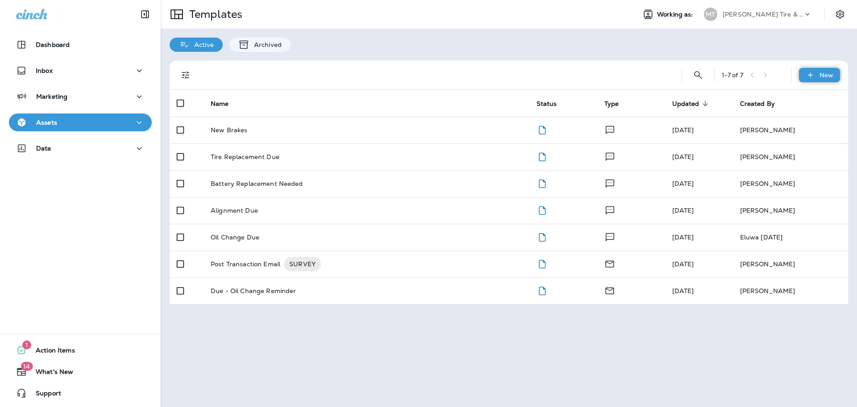
click at [836, 73] on div "New" at bounding box center [819, 75] width 41 height 14
click at [828, 98] on li "New Template" at bounding box center [813, 97] width 75 height 21
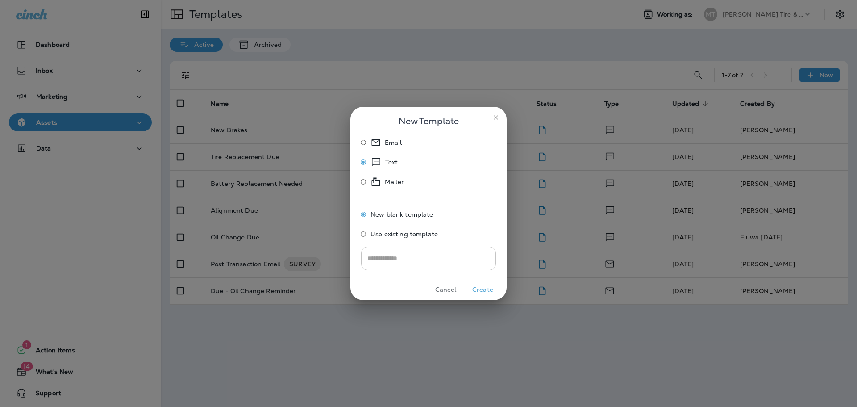
click at [424, 259] on input "text" at bounding box center [428, 258] width 135 height 24
type input "**********"
click at [491, 289] on button "Create" at bounding box center [482, 290] width 33 height 14
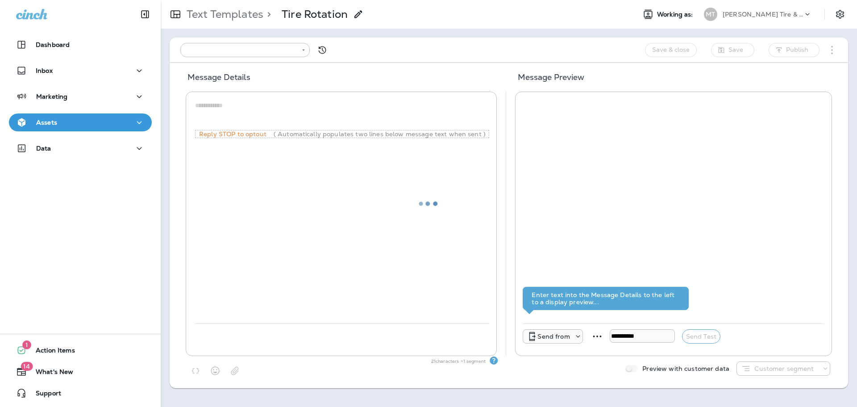
type input "**********"
click at [225, 107] on textarea at bounding box center [342, 114] width 294 height 27
paste textarea "**********"
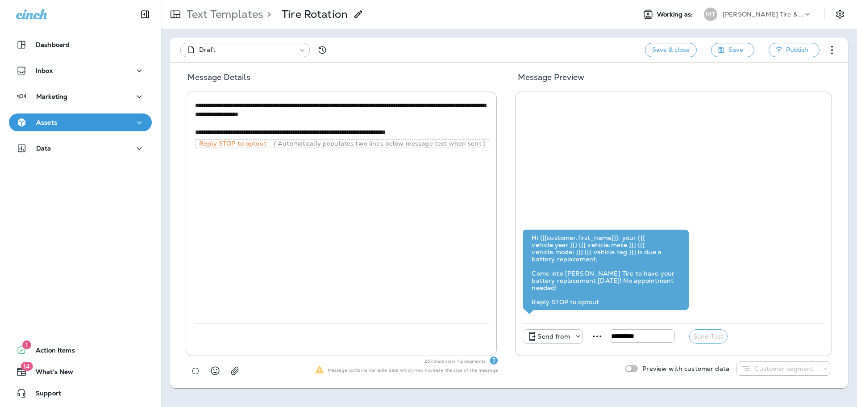
drag, startPoint x: 245, startPoint y: 114, endPoint x: 325, endPoint y: 114, distance: 80.4
click at [325, 114] on textarea "**********" at bounding box center [342, 119] width 294 height 36
drag, startPoint x: 277, startPoint y: 131, endPoint x: 369, endPoint y: 130, distance: 92.0
click at [369, 130] on textarea "**********" at bounding box center [342, 119] width 294 height 36
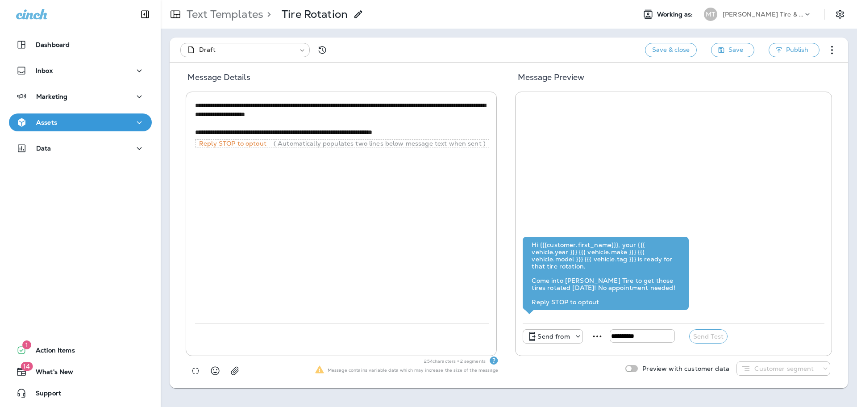
type textarea "**********"
click at [467, 196] on div "**********" at bounding box center [342, 211] width 294 height 224
click at [732, 50] on span "Save" at bounding box center [736, 49] width 15 height 11
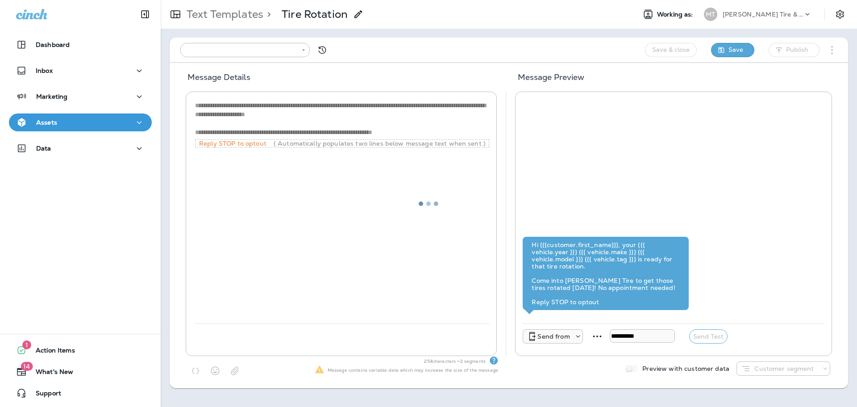
type input "**********"
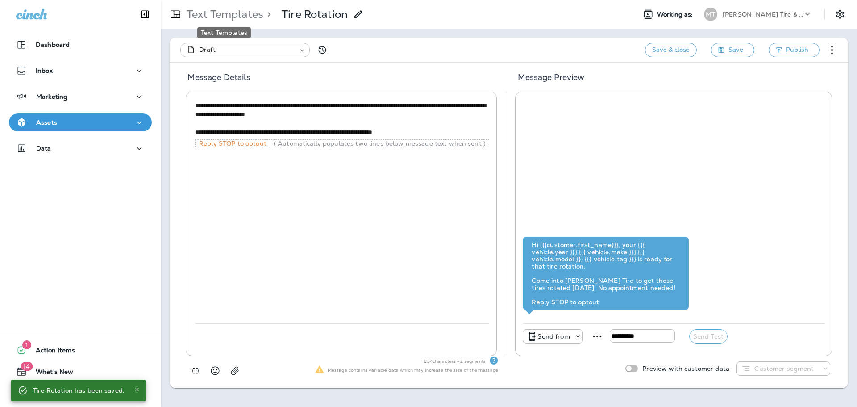
click at [247, 17] on p "Text Templates" at bounding box center [223, 14] width 80 height 13
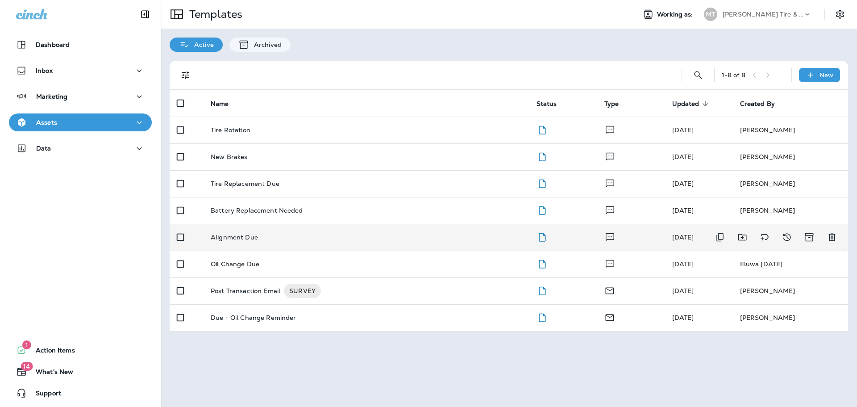
click at [250, 237] on p "Alignment Due" at bounding box center [234, 236] width 47 height 7
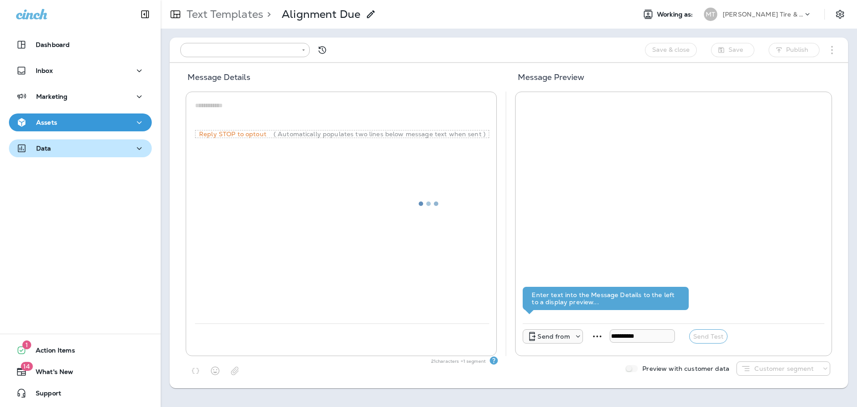
type input "**********"
type textarea "**********"
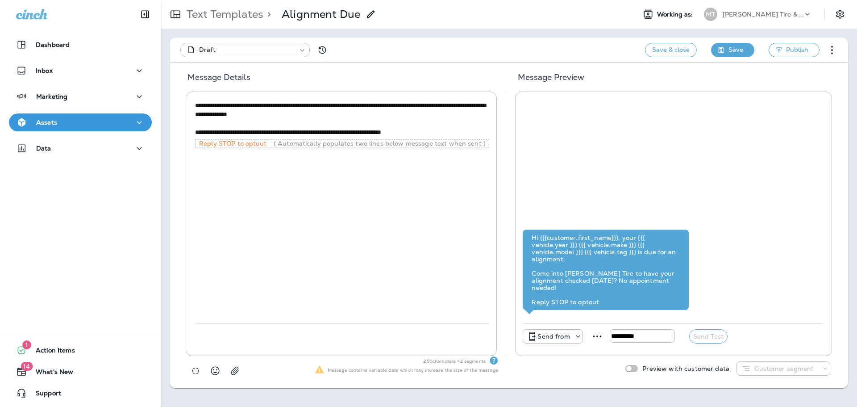
click at [739, 51] on span "Save" at bounding box center [736, 49] width 15 height 11
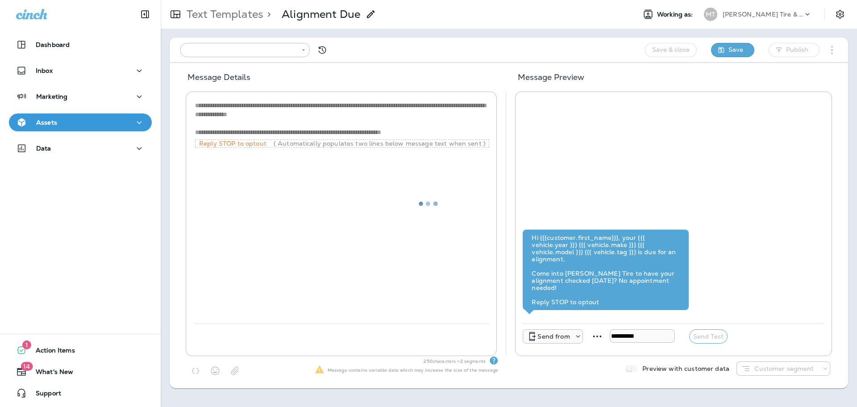
type input "**********"
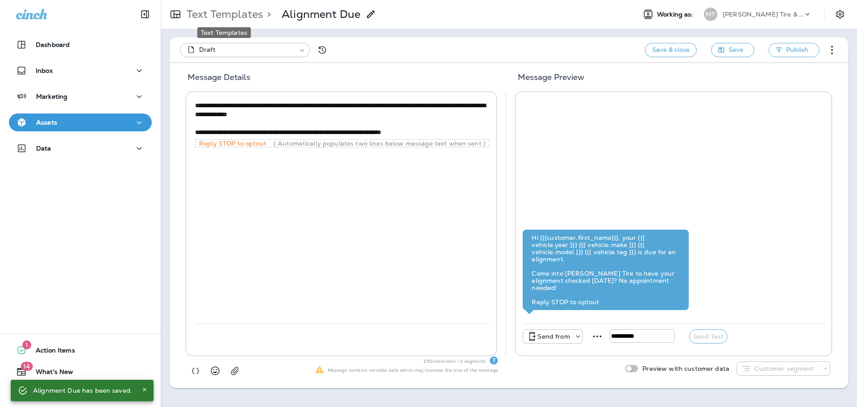
click at [228, 16] on p "Text Templates" at bounding box center [223, 14] width 80 height 13
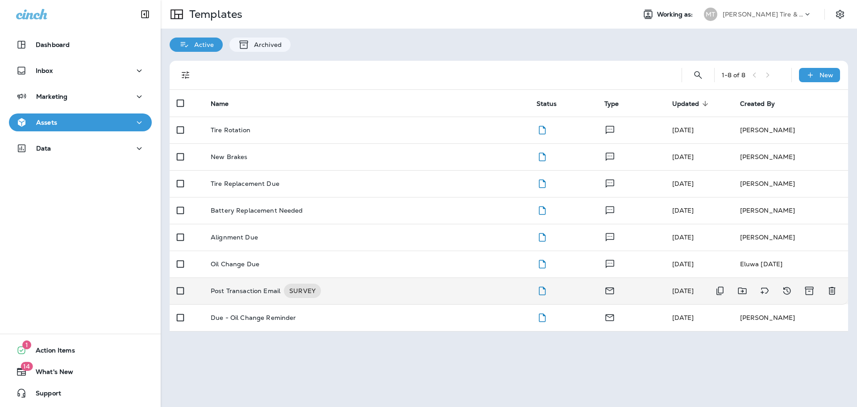
click at [246, 293] on p "Post Transaction Email" at bounding box center [246, 290] width 70 height 14
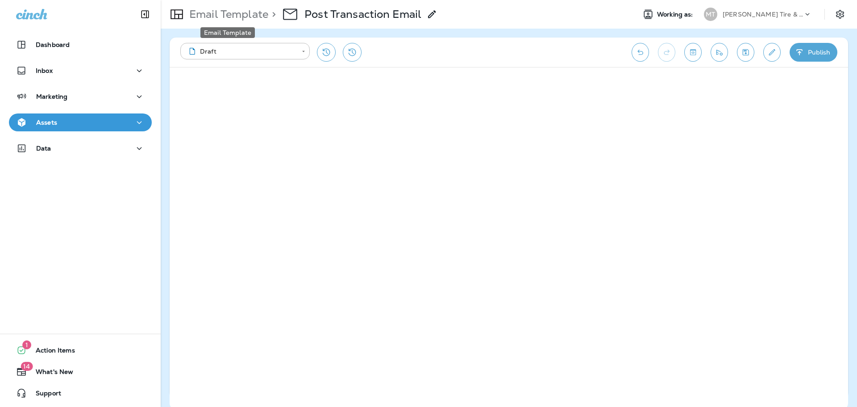
click at [241, 16] on p "Email Template" at bounding box center [227, 14] width 83 height 13
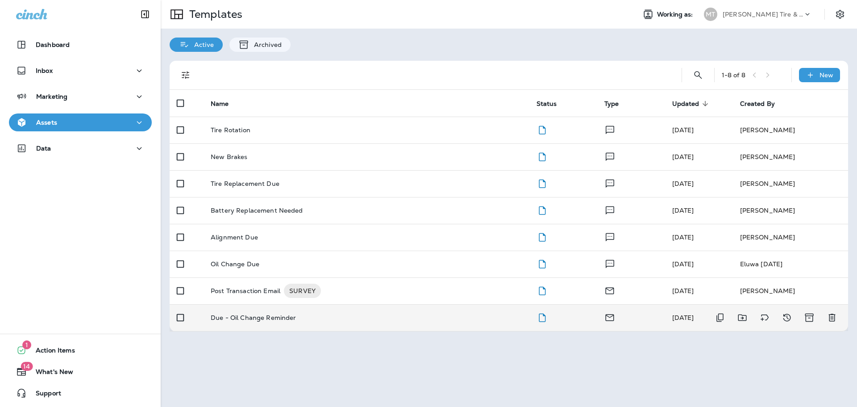
click at [262, 315] on p "Due - Oil Change Reminder" at bounding box center [254, 317] width 86 height 7
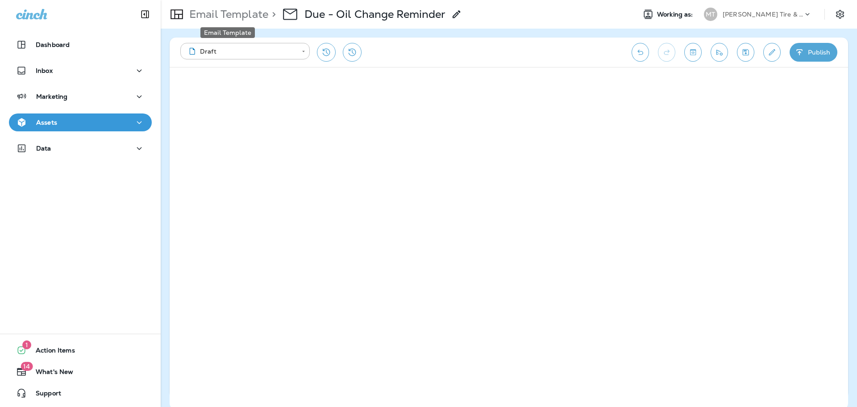
click at [236, 12] on p "Email Template" at bounding box center [227, 14] width 83 height 13
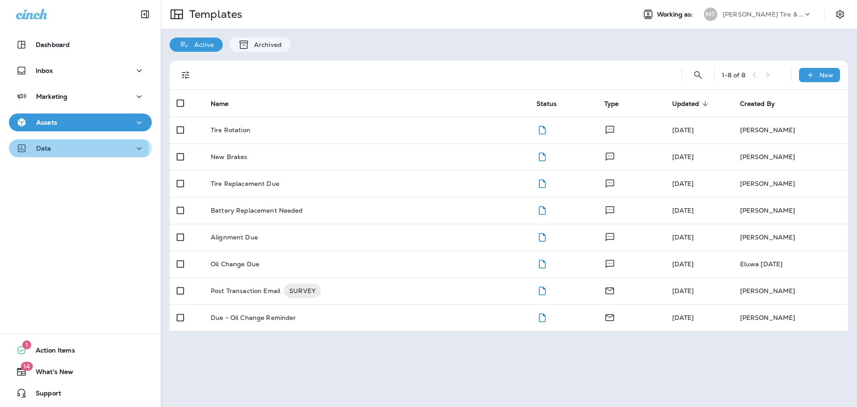
click at [54, 151] on div "Data" at bounding box center [80, 148] width 129 height 11
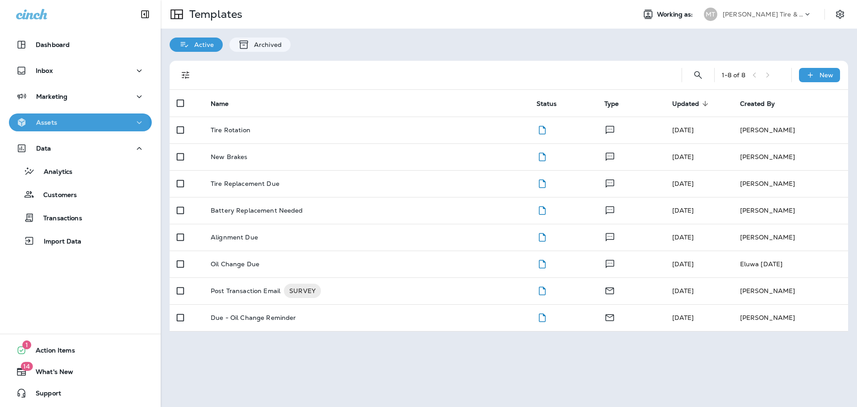
click at [55, 128] on div "Assets" at bounding box center [36, 122] width 41 height 11
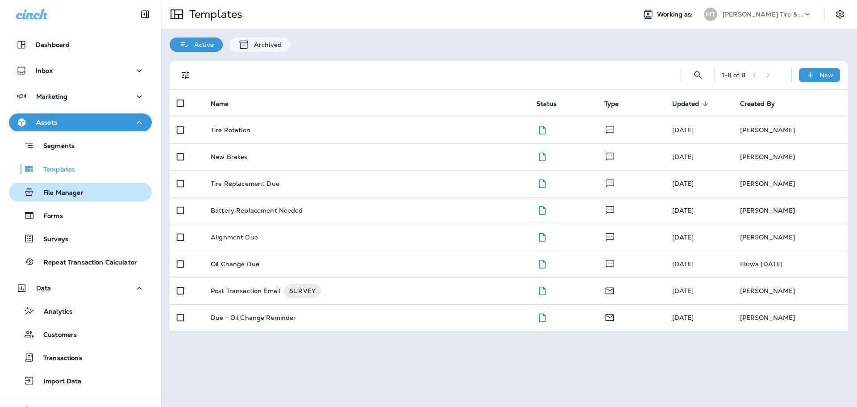
click at [62, 195] on p "File Manager" at bounding box center [58, 193] width 49 height 8
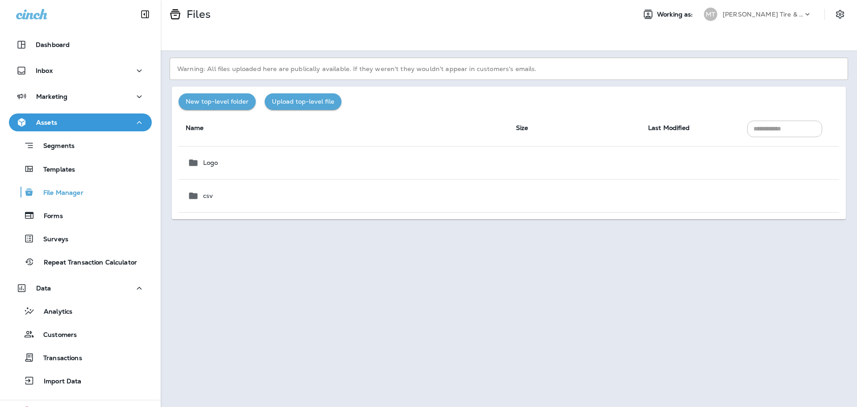
click at [306, 101] on button "Upload top-level file" at bounding box center [303, 101] width 77 height 17
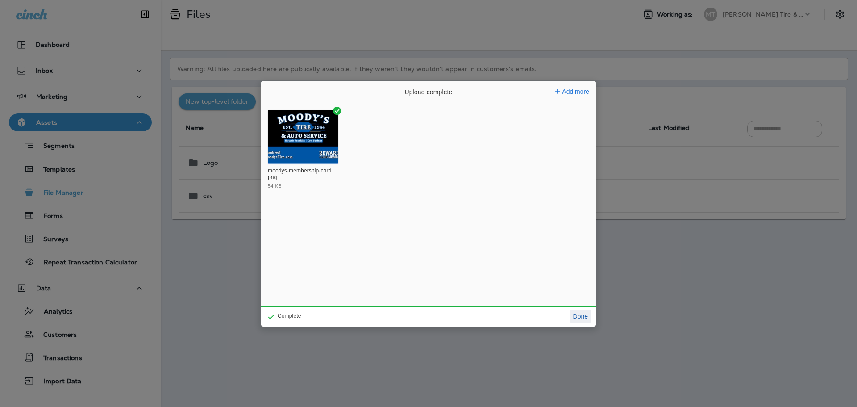
click at [580, 315] on button "Done" at bounding box center [581, 316] width 22 height 12
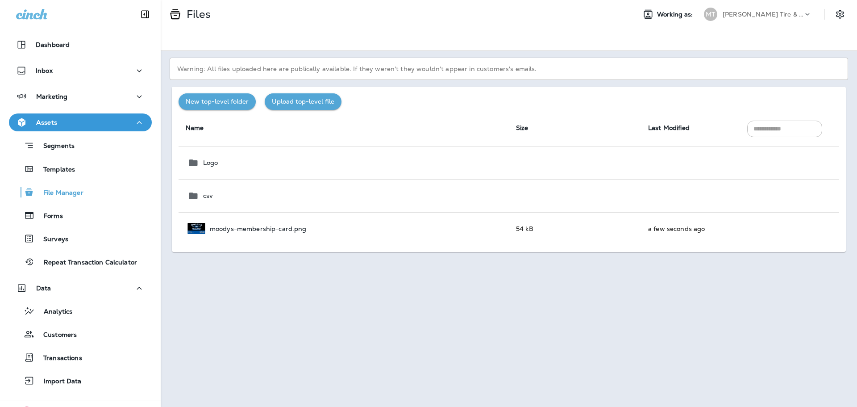
click at [309, 104] on button "Upload top-level file" at bounding box center [303, 101] width 77 height 17
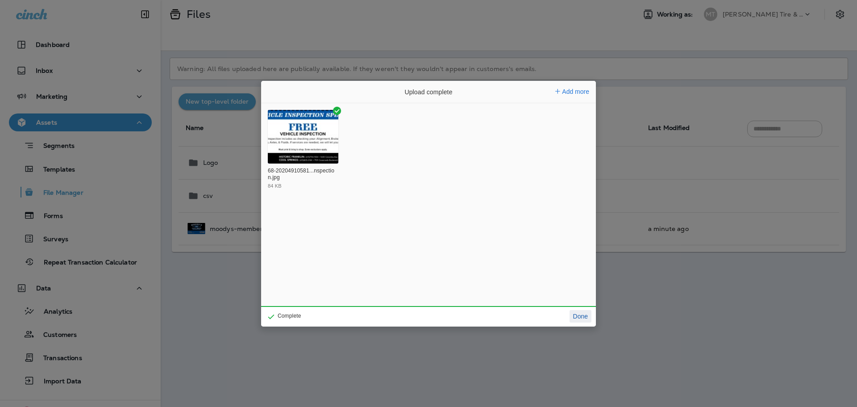
click at [586, 314] on button "Done" at bounding box center [581, 316] width 22 height 12
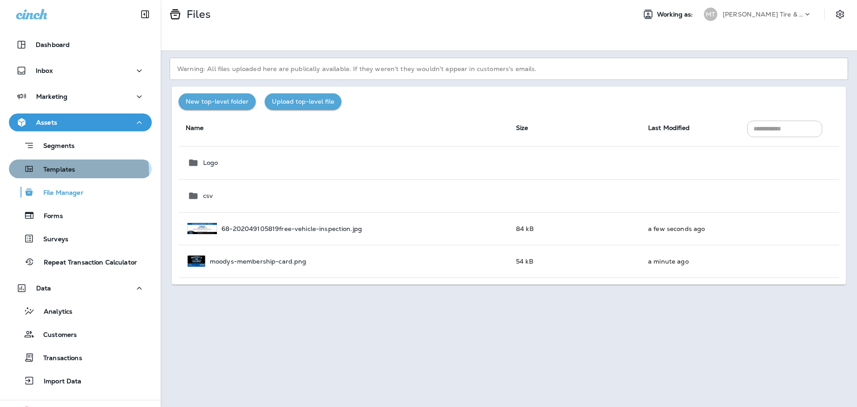
click at [68, 173] on p "Templates" at bounding box center [54, 170] width 41 height 8
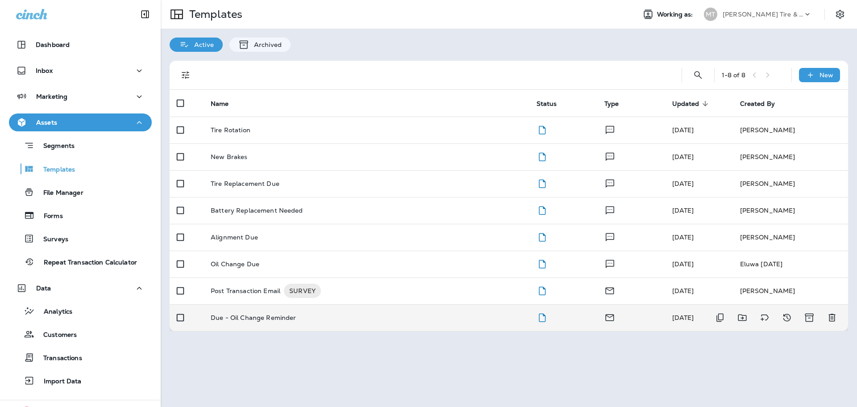
click at [246, 318] on p "Due - Oil Change Reminder" at bounding box center [254, 317] width 86 height 7
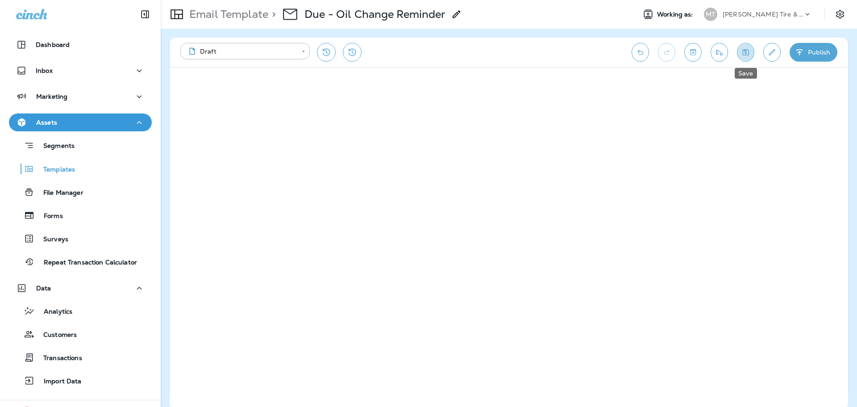
click at [738, 50] on button "Save" at bounding box center [745, 52] width 17 height 19
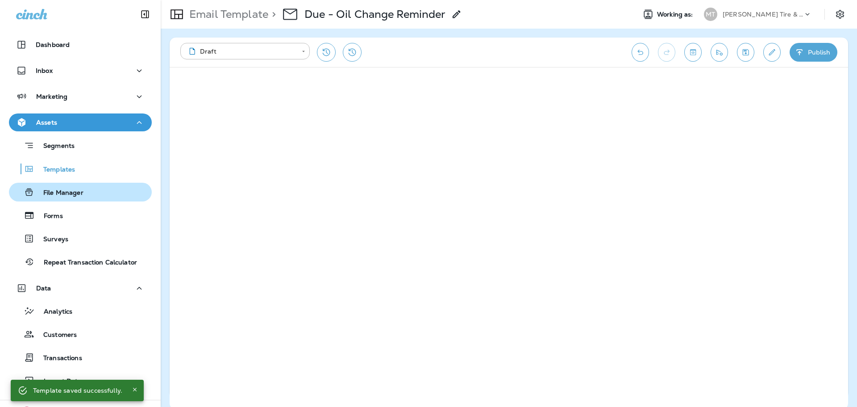
click at [57, 191] on p "File Manager" at bounding box center [58, 193] width 49 height 8
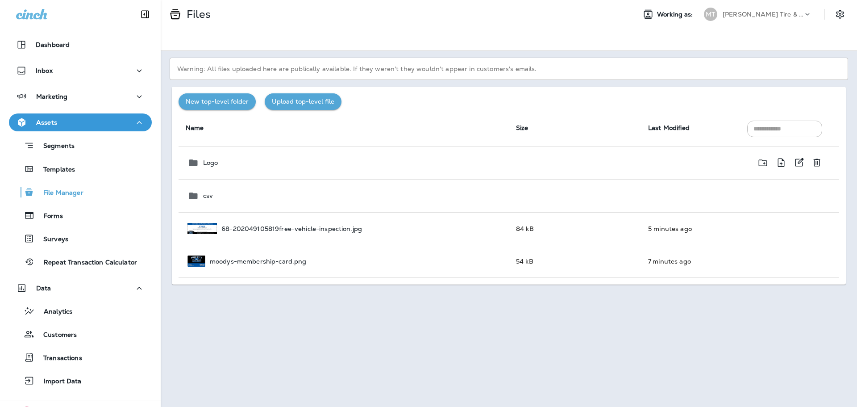
click at [213, 161] on p "Logo" at bounding box center [210, 162] width 15 height 7
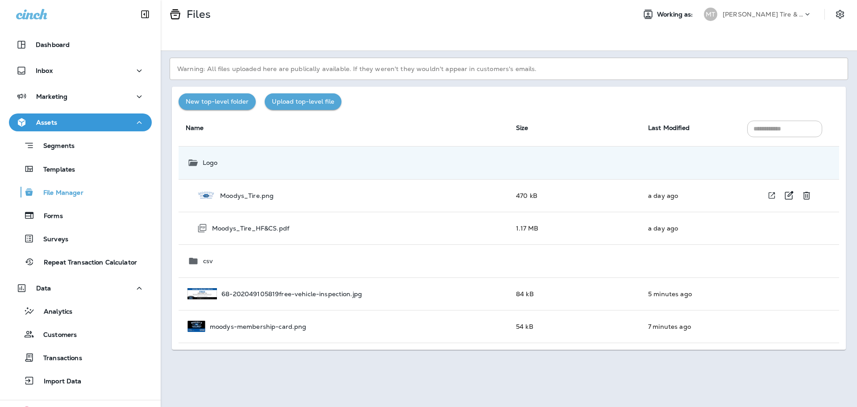
click at [252, 197] on p "Moodys_Tire.png" at bounding box center [247, 195] width 54 height 7
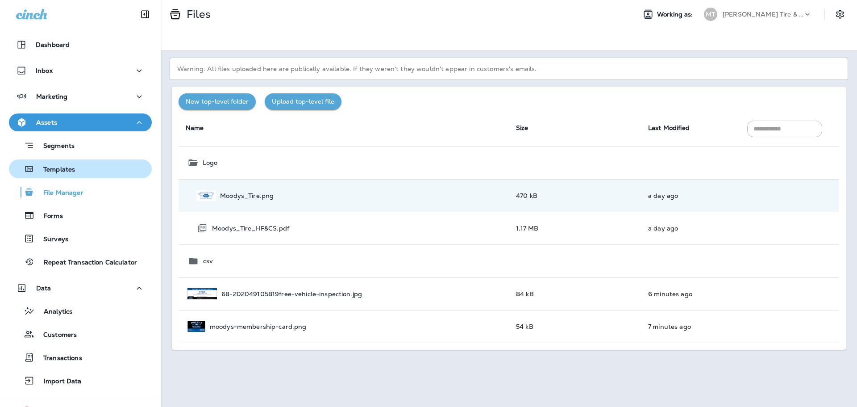
click at [56, 175] on div "Templates" at bounding box center [43, 168] width 62 height 13
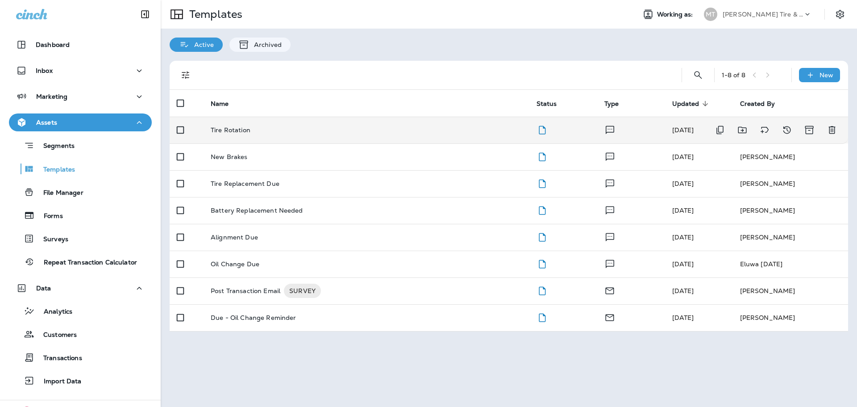
click at [231, 131] on p "Tire Rotation" at bounding box center [231, 129] width 40 height 7
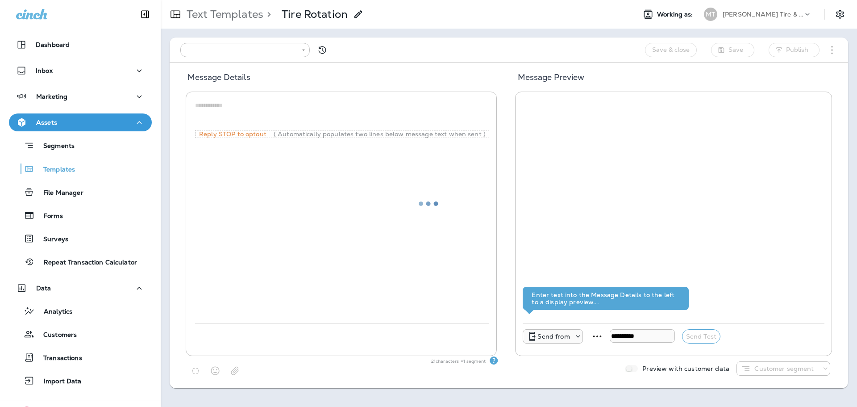
type input "**********"
type textarea "**********"
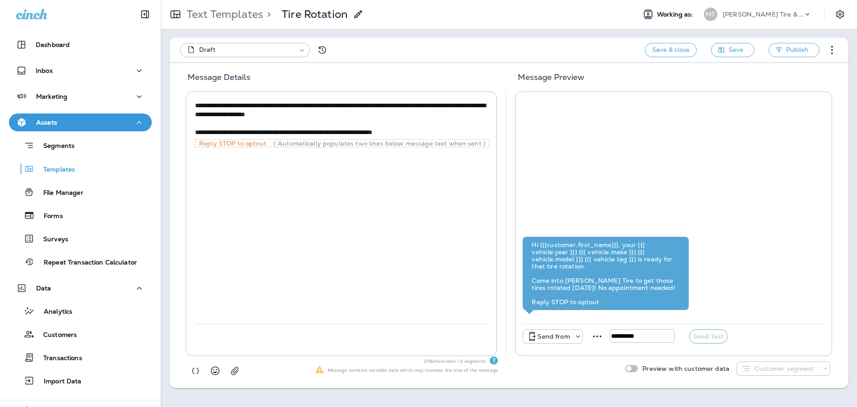
click at [764, 13] on p "[PERSON_NAME] Tire & Auto" at bounding box center [763, 14] width 80 height 7
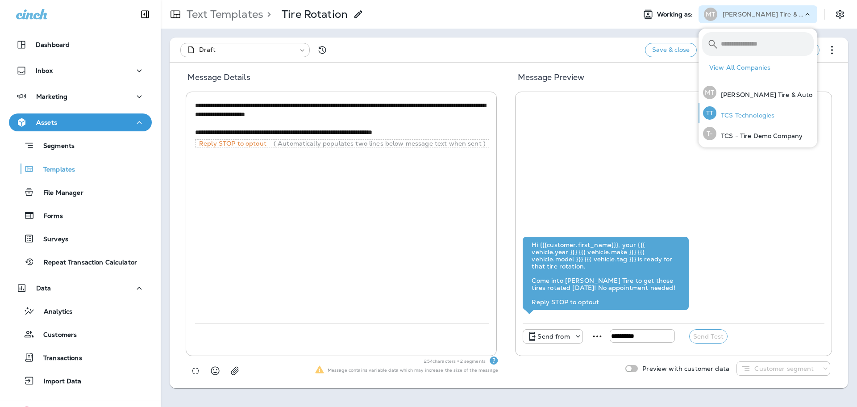
click at [749, 116] on p "TCS Technologies" at bounding box center [745, 115] width 58 height 7
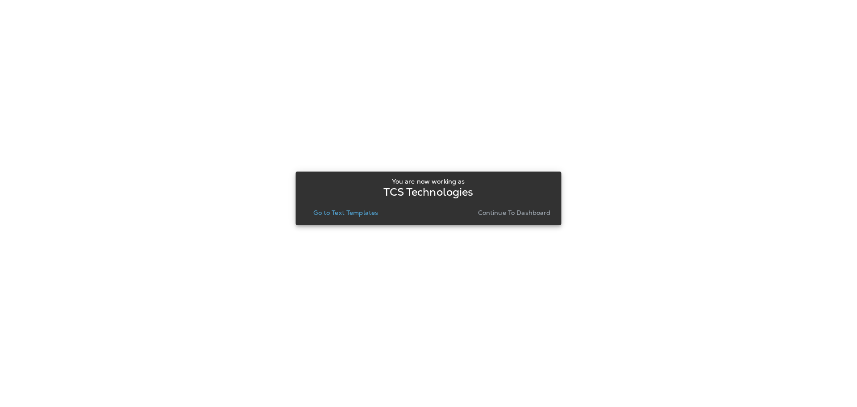
click at [328, 212] on p "Go to Text Templates" at bounding box center [345, 212] width 65 height 7
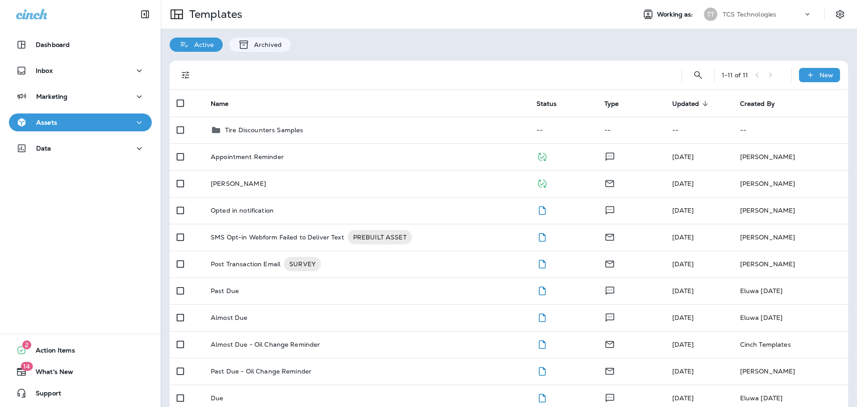
click at [764, 19] on div "TCS Technologies" at bounding box center [763, 14] width 80 height 13
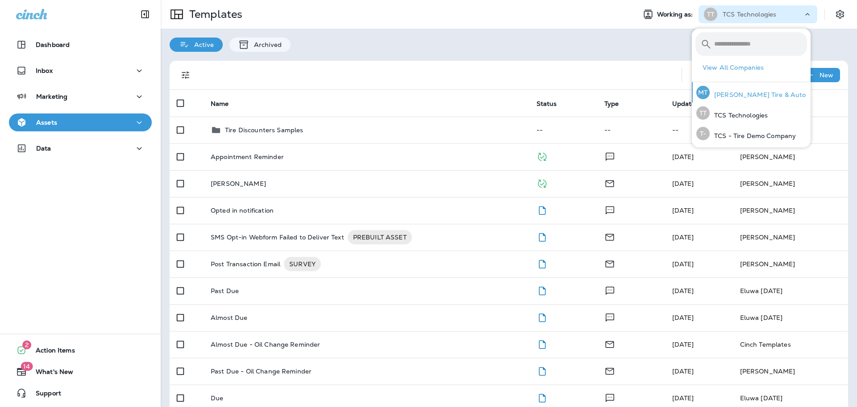
click at [739, 94] on p "[PERSON_NAME] Tire & Auto" at bounding box center [758, 94] width 96 height 7
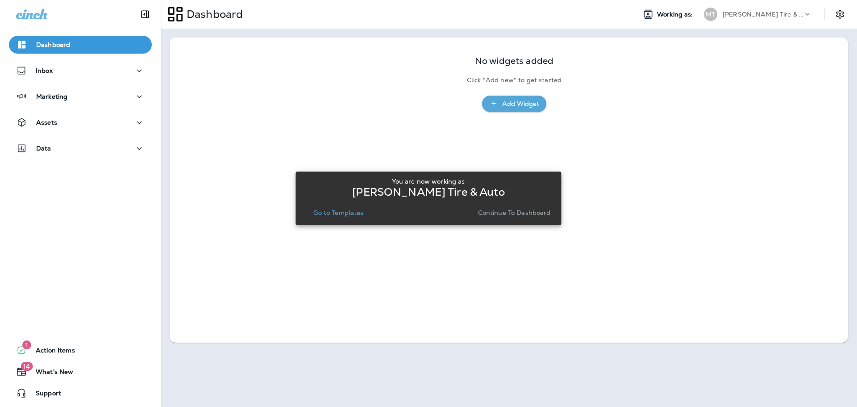
click at [348, 214] on p "Go to Templates" at bounding box center [338, 212] width 50 height 7
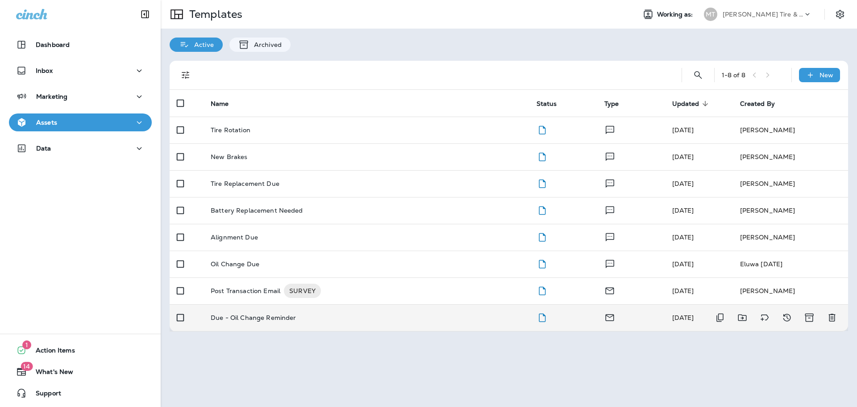
click at [237, 317] on p "Due - Oil Change Reminder" at bounding box center [254, 317] width 86 height 7
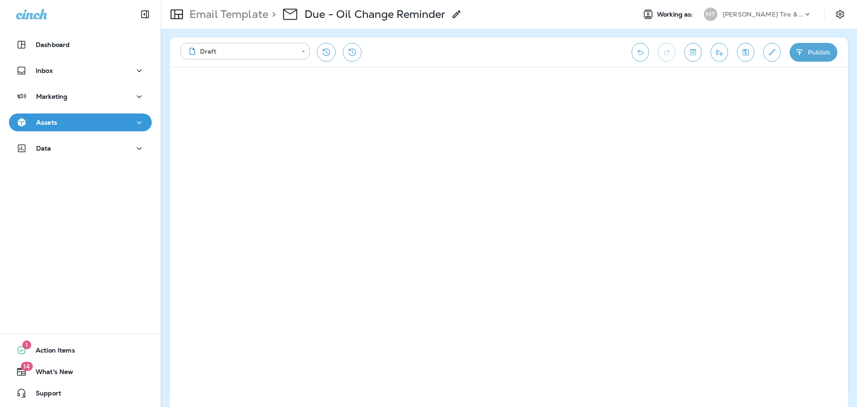
click at [746, 13] on p "[PERSON_NAME] Tire & Auto" at bounding box center [763, 14] width 80 height 7
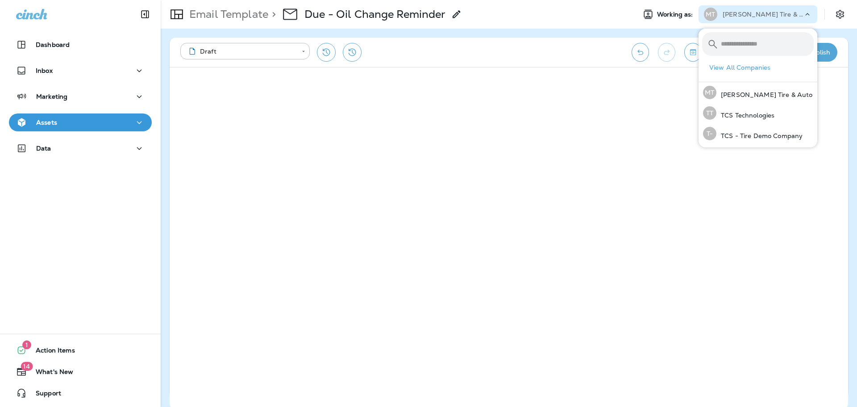
click at [505, 56] on div "**********" at bounding box center [401, 52] width 442 height 19
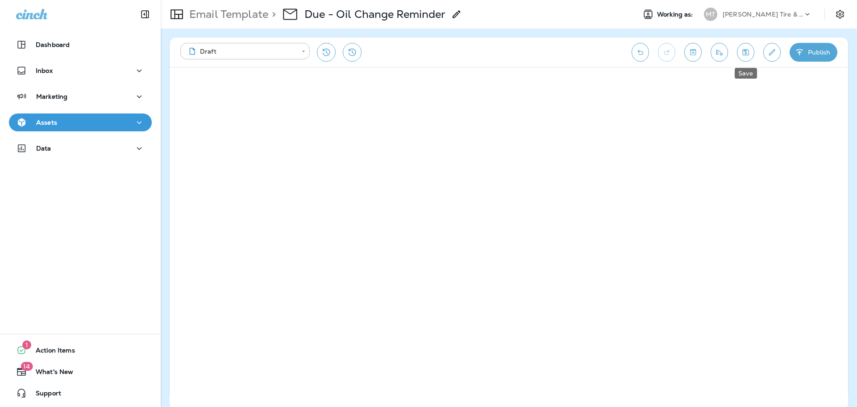
click at [747, 55] on icon "Save" at bounding box center [746, 52] width 6 height 6
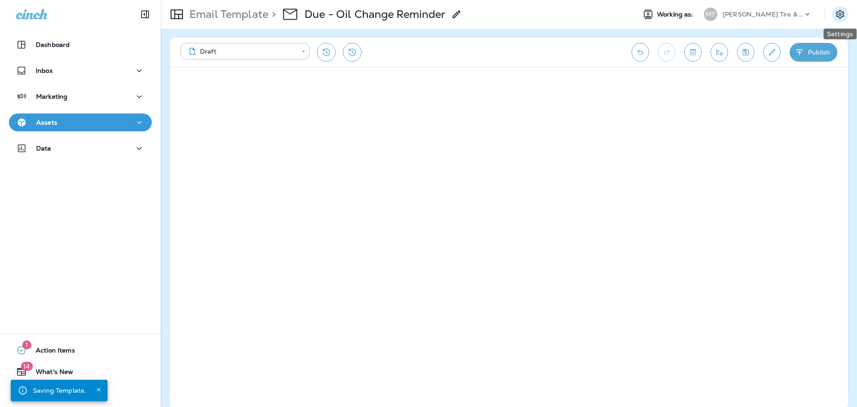
click at [834, 12] on button "Settings" at bounding box center [840, 14] width 16 height 16
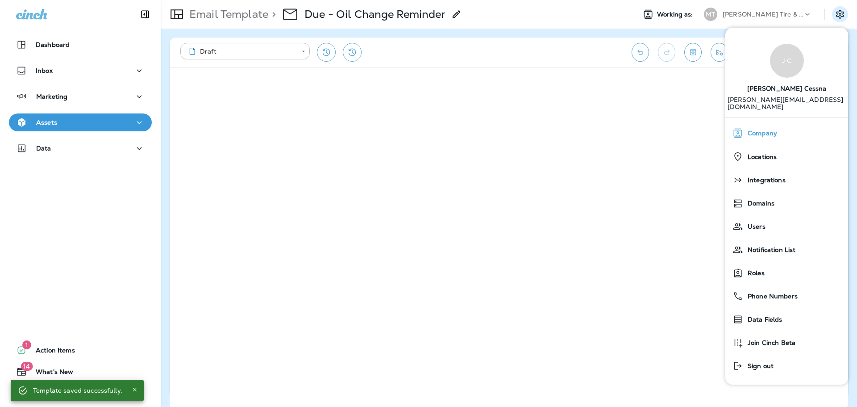
click at [759, 124] on div "Company" at bounding box center [787, 133] width 116 height 18
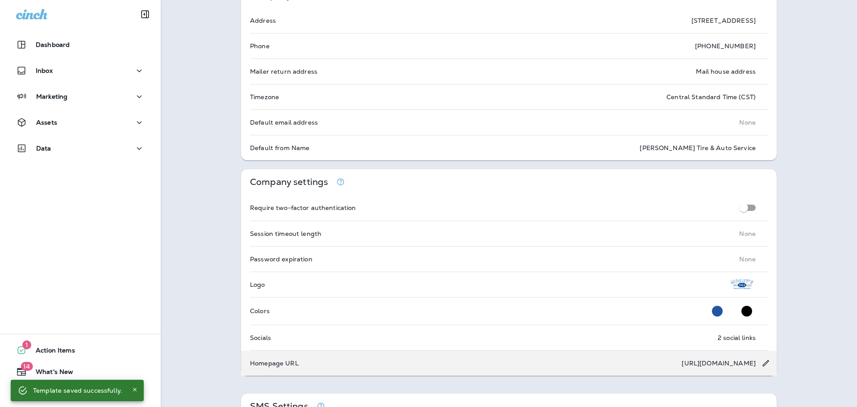
scroll to position [89, 0]
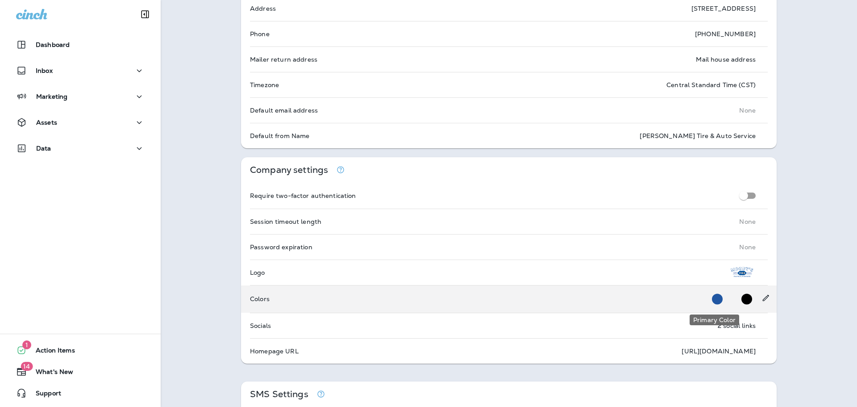
click at [714, 300] on circle "Primary Color" at bounding box center [717, 298] width 11 height 11
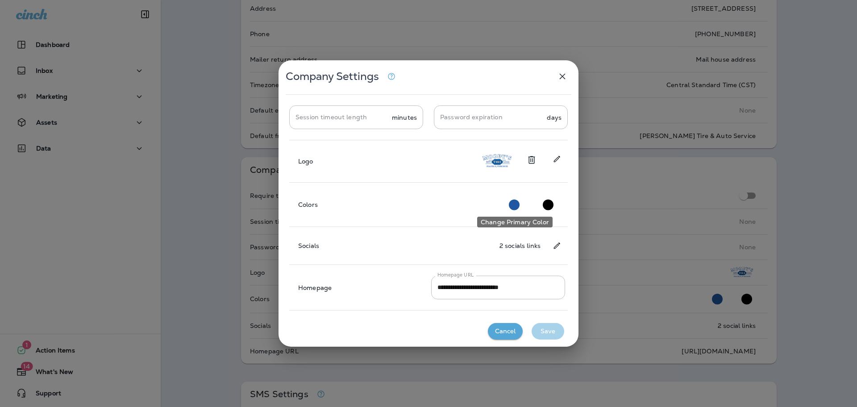
click at [515, 207] on circle "Change Primary Color" at bounding box center [514, 204] width 11 height 11
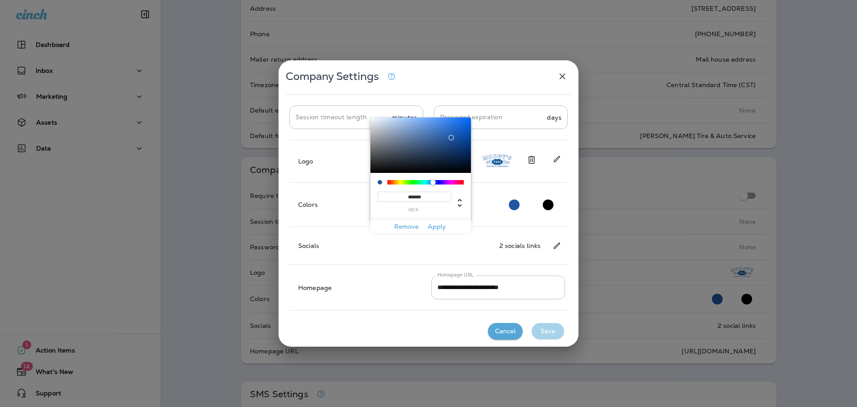
click at [435, 227] on button "Apply" at bounding box center [436, 227] width 29 height 14
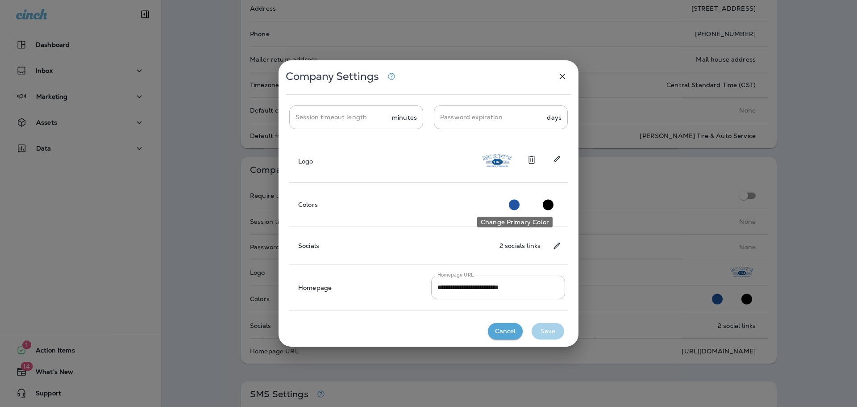
click at [512, 206] on circle "Change Primary Color" at bounding box center [514, 204] width 11 height 11
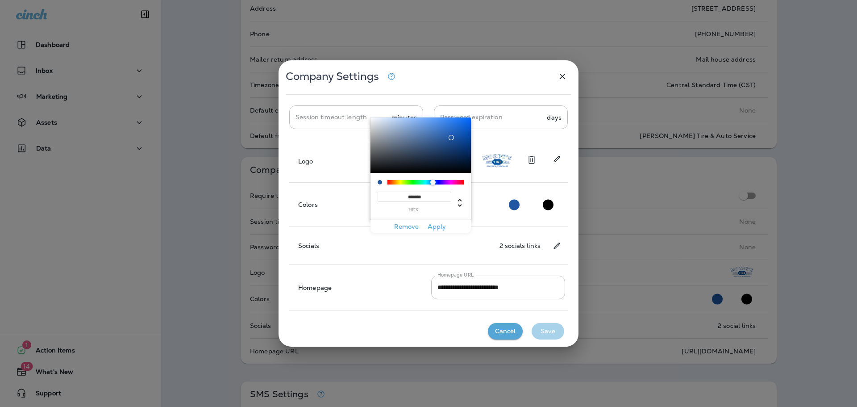
drag, startPoint x: 429, startPoint y: 197, endPoint x: 394, endPoint y: 198, distance: 34.8
click at [394, 198] on input "*******" at bounding box center [415, 197] width 74 height 10
click at [380, 256] on div "**********" at bounding box center [428, 206] width 279 height 208
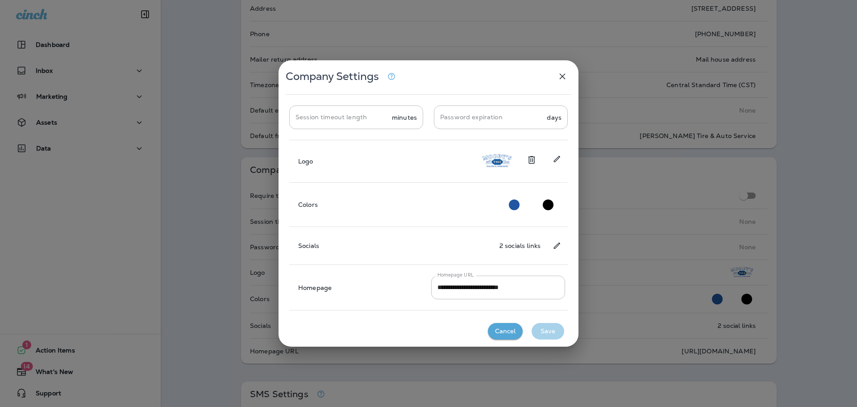
click at [508, 329] on button "Cancel" at bounding box center [505, 331] width 35 height 17
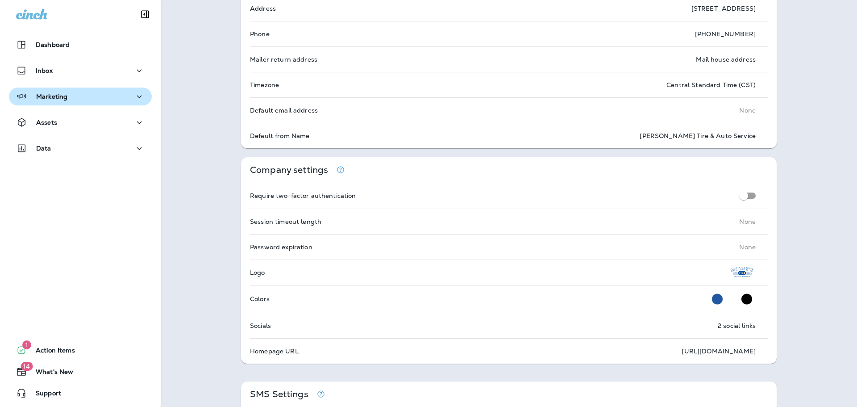
click at [50, 96] on p "Marketing" at bounding box center [51, 96] width 31 height 7
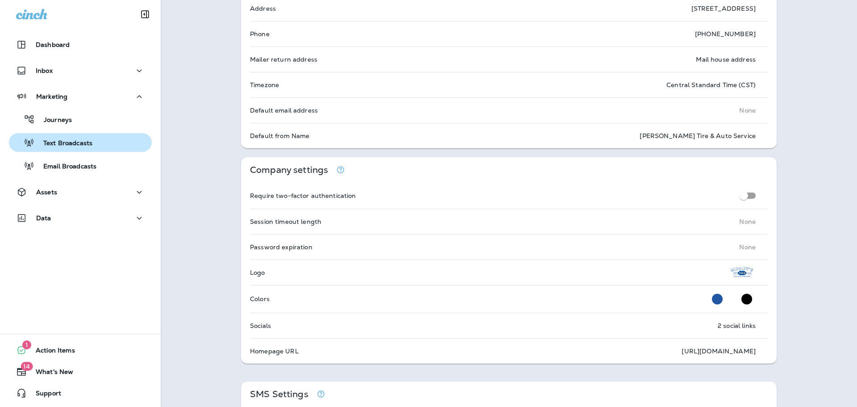
click at [66, 147] on p "Text Broadcasts" at bounding box center [63, 143] width 58 height 8
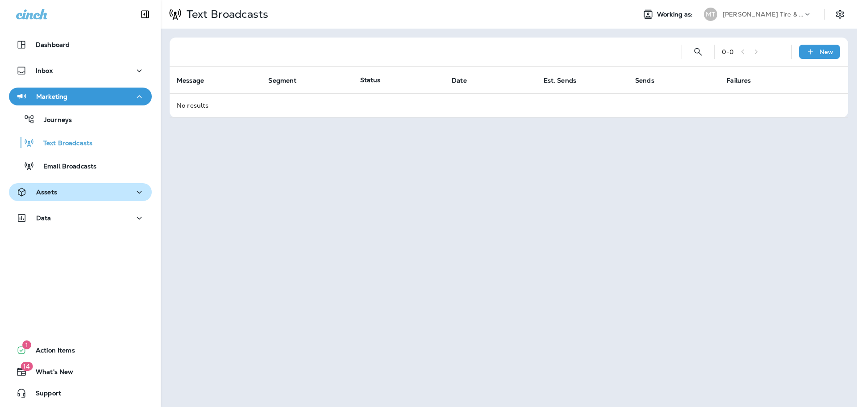
click at [58, 195] on div "Assets" at bounding box center [80, 192] width 129 height 11
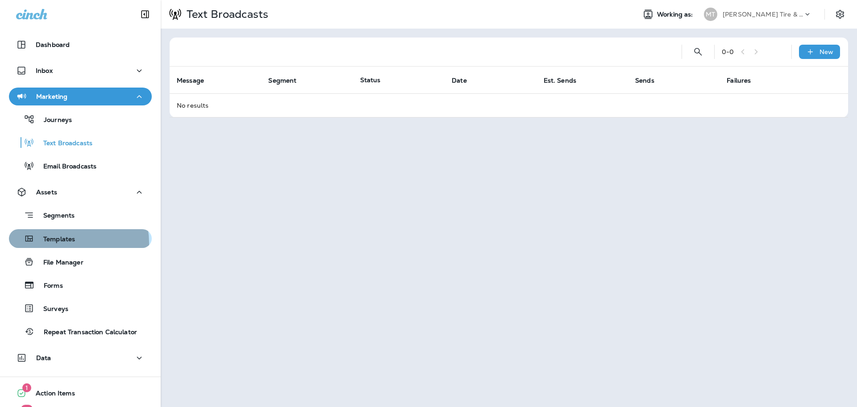
click at [62, 243] on p "Templates" at bounding box center [54, 239] width 41 height 8
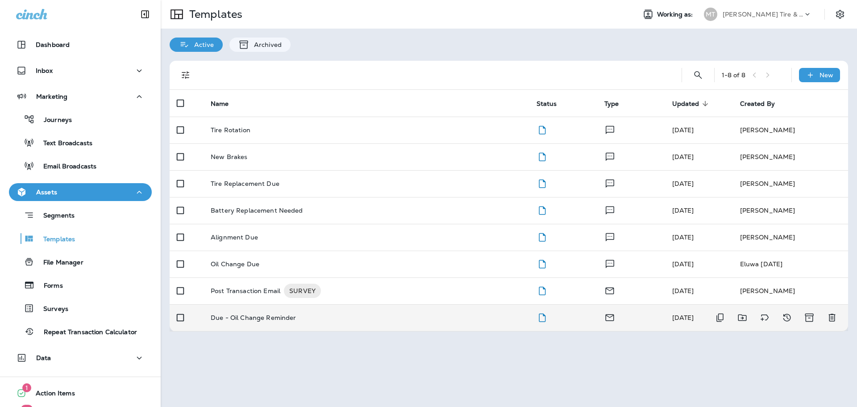
click at [265, 315] on p "Due - Oil Change Reminder" at bounding box center [254, 317] width 86 height 7
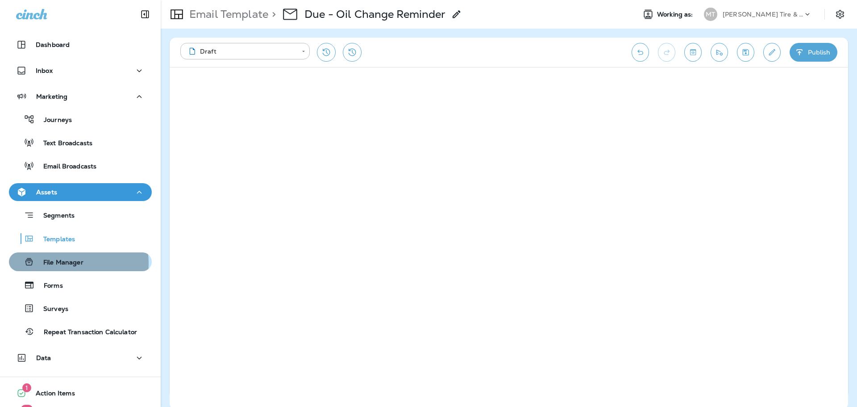
click at [66, 262] on p "File Manager" at bounding box center [58, 262] width 49 height 8
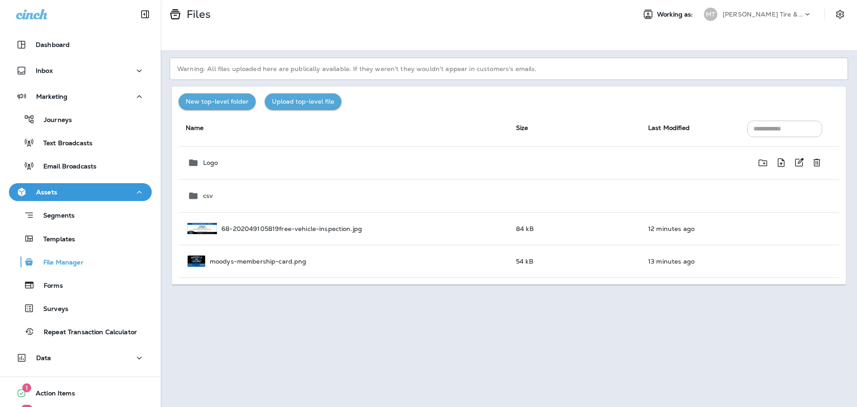
click at [216, 161] on p "Logo" at bounding box center [210, 162] width 15 height 7
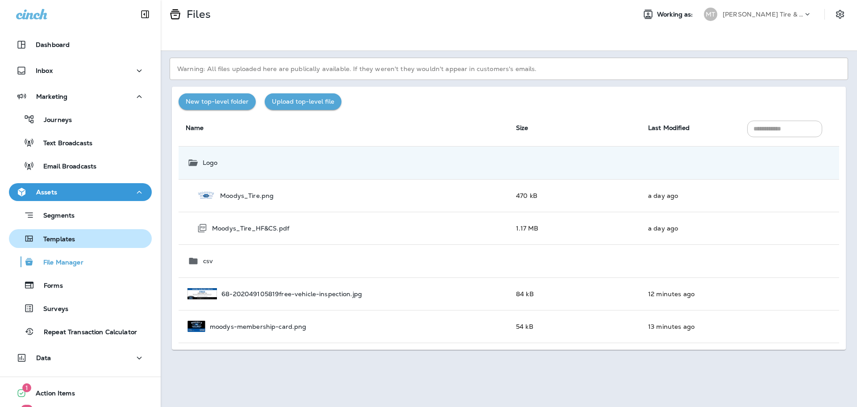
click at [59, 240] on p "Templates" at bounding box center [54, 239] width 41 height 8
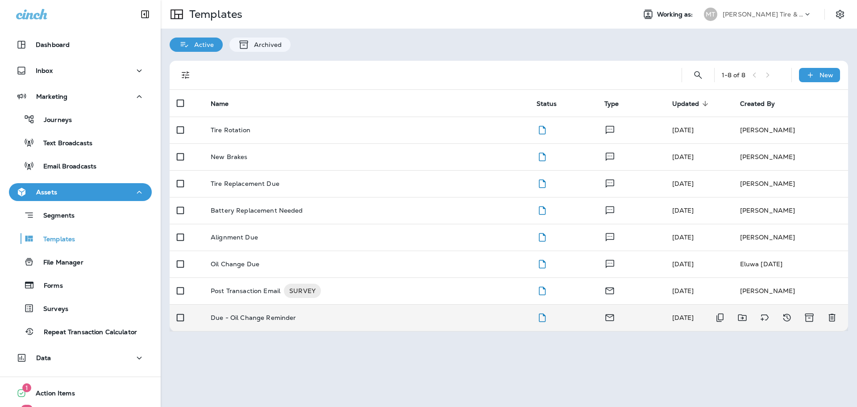
click at [269, 315] on p "Due - Oil Change Reminder" at bounding box center [254, 317] width 86 height 7
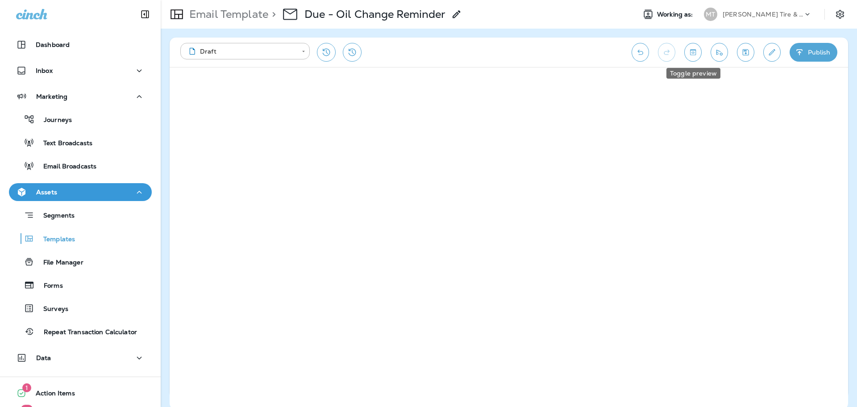
click at [695, 53] on icon "Toggle preview" at bounding box center [693, 52] width 6 height 6
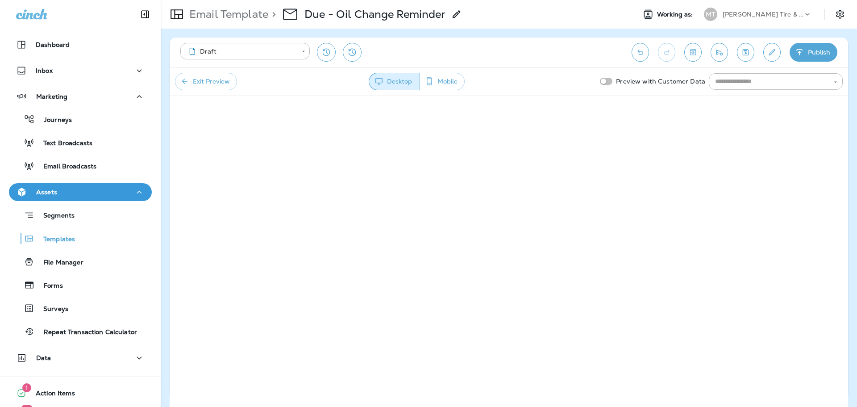
click at [208, 78] on button "Exit Preview" at bounding box center [206, 81] width 62 height 17
click at [640, 55] on icon "Undo" at bounding box center [640, 52] width 9 height 9
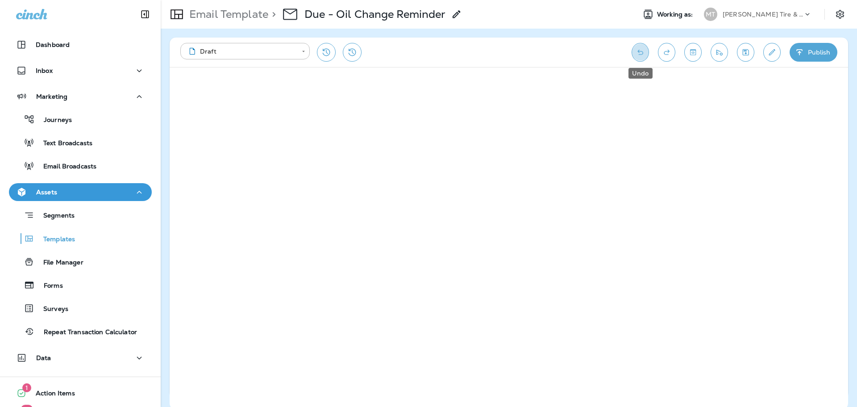
click at [640, 55] on icon "Undo" at bounding box center [640, 52] width 9 height 9
click at [742, 50] on icon "Save" at bounding box center [745, 52] width 9 height 9
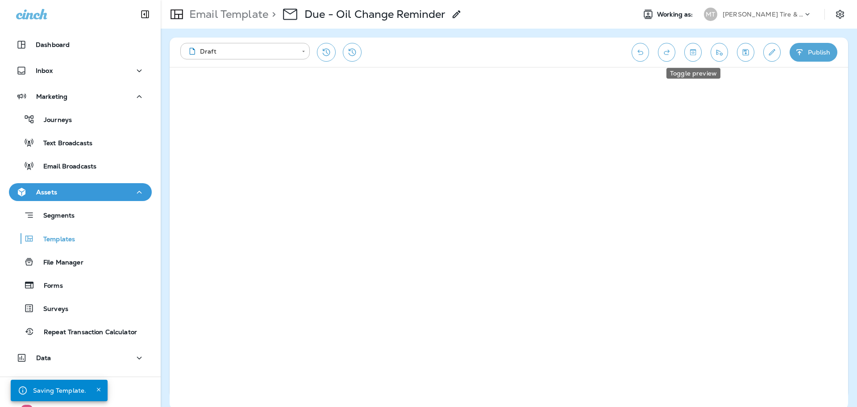
click at [693, 51] on icon "Toggle preview" at bounding box center [692, 52] width 9 height 9
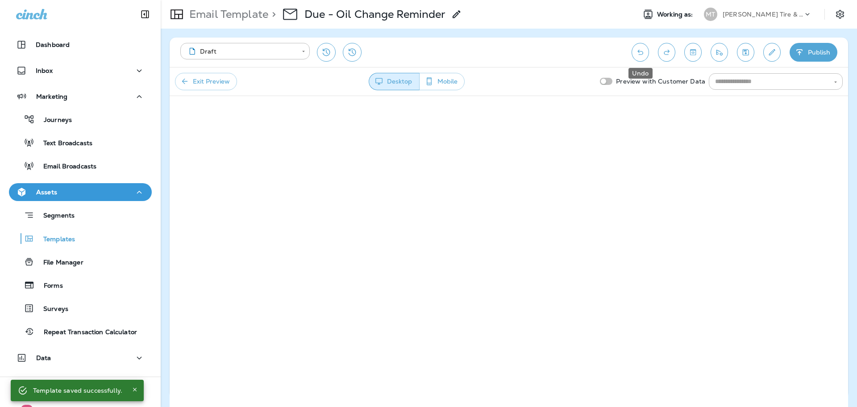
click at [643, 54] on icon "Undo" at bounding box center [640, 52] width 9 height 9
click at [211, 82] on button "Exit Preview" at bounding box center [206, 81] width 62 height 17
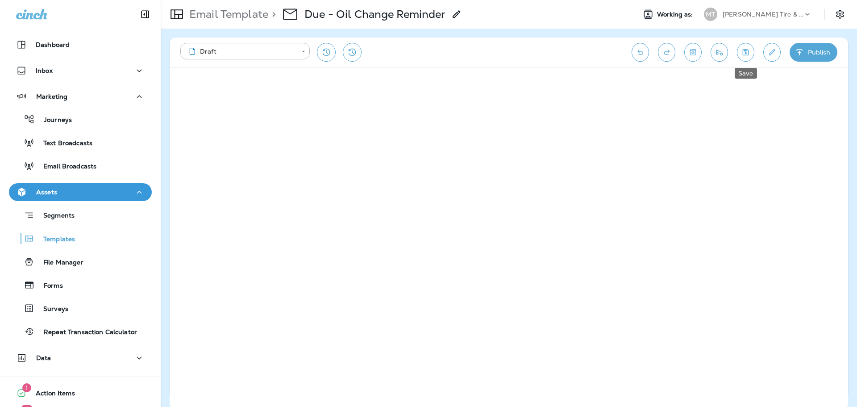
click at [747, 53] on icon "Save" at bounding box center [745, 52] width 9 height 9
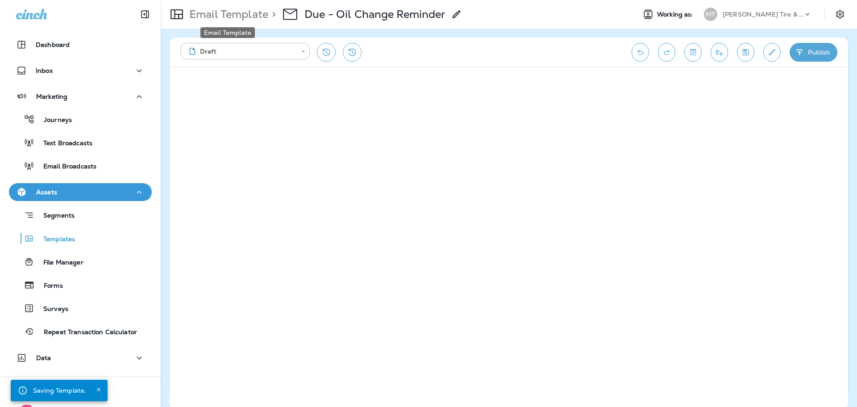
click at [234, 19] on p "Email Template" at bounding box center [227, 14] width 83 height 13
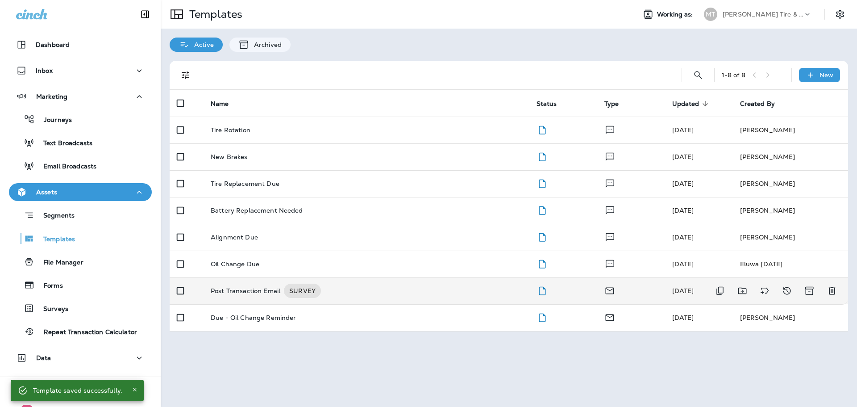
click at [242, 289] on p "Post Transaction Email" at bounding box center [246, 290] width 70 height 14
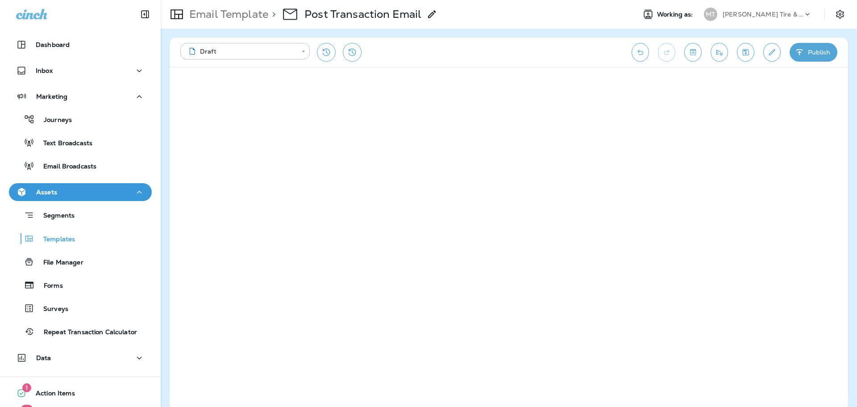
click at [243, 17] on p "Email Template" at bounding box center [227, 14] width 83 height 13
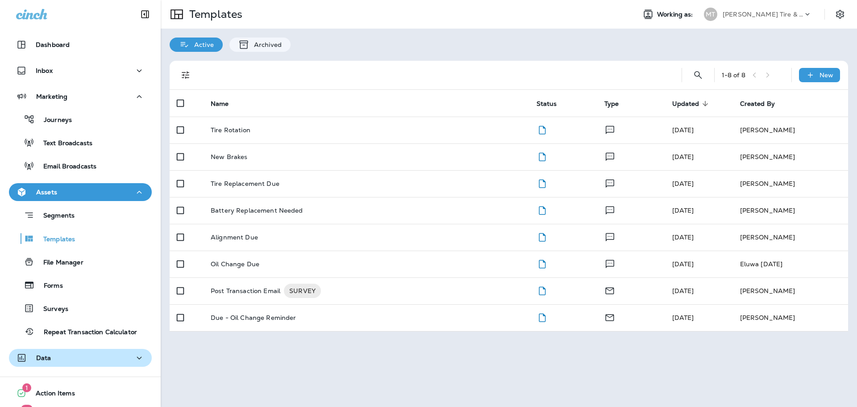
click at [51, 362] on div "Data" at bounding box center [80, 357] width 129 height 11
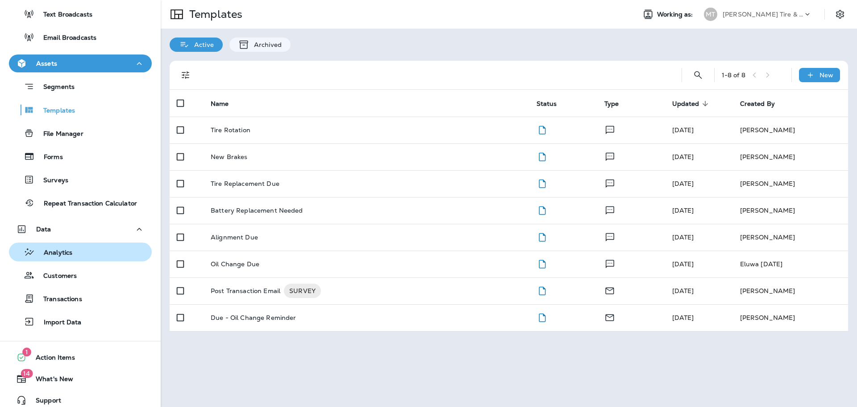
scroll to position [136, 0]
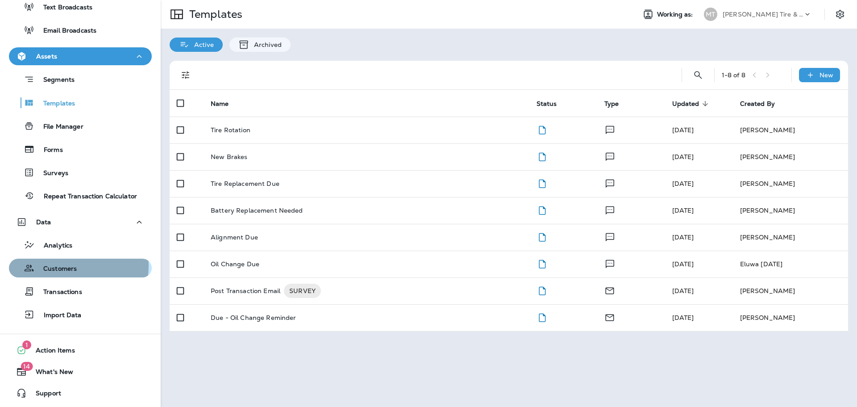
click at [60, 266] on p "Customers" at bounding box center [55, 269] width 42 height 8
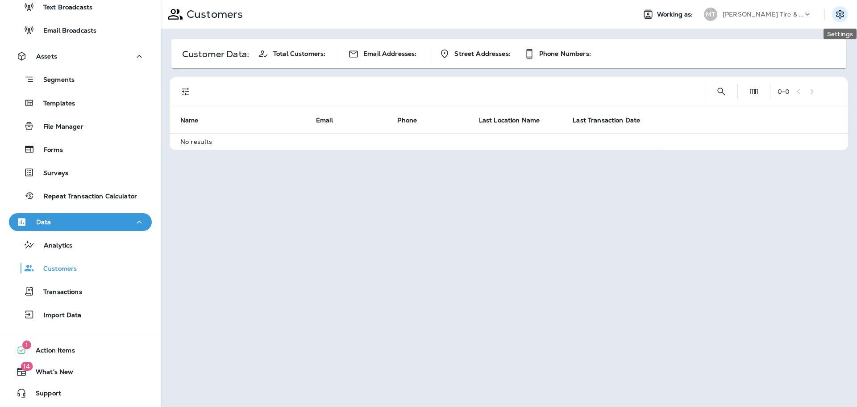
click at [844, 17] on icon "Settings" at bounding box center [840, 14] width 11 height 11
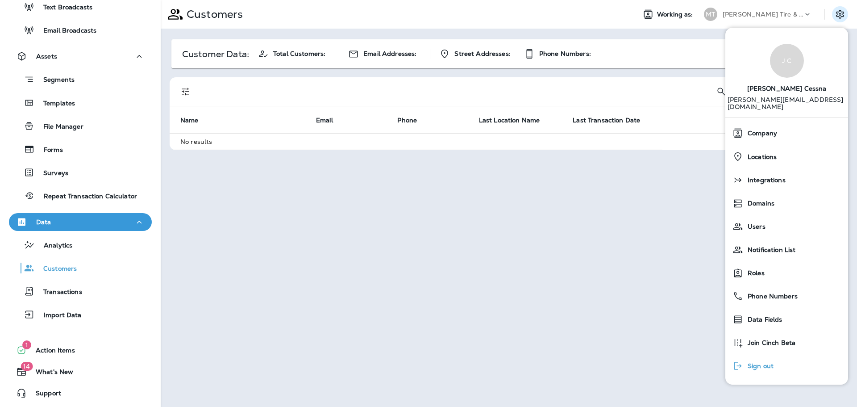
click at [771, 362] on span "Sign out" at bounding box center [758, 366] width 30 height 8
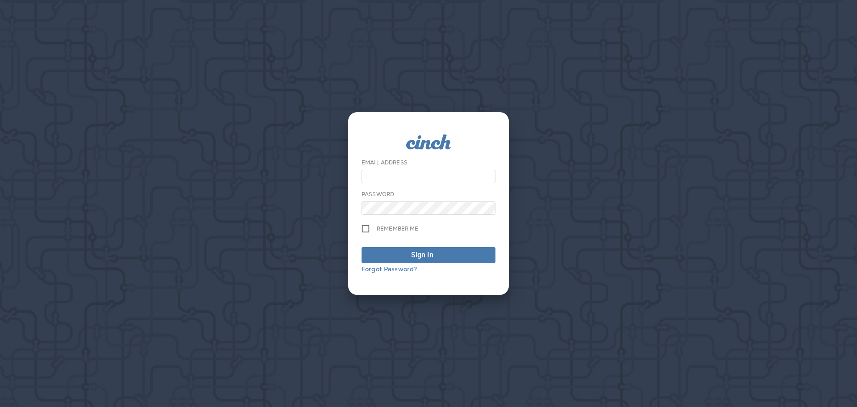
type input "**********"
click at [434, 251] on div "Sign In" at bounding box center [428, 255] width 35 height 11
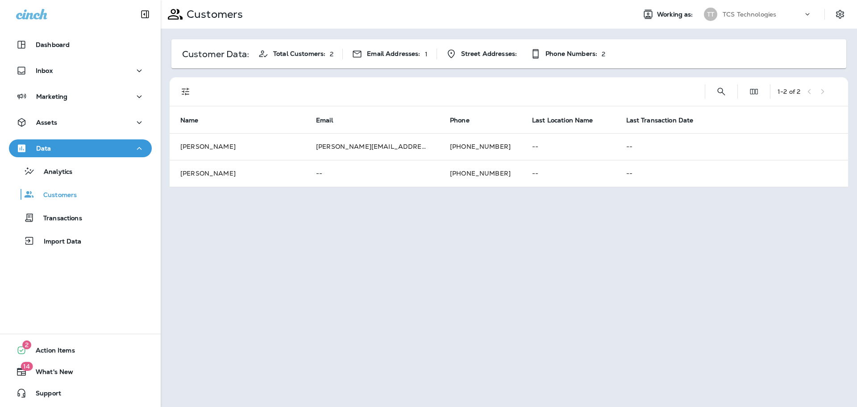
click at [750, 8] on div "TCS Technologies" at bounding box center [763, 14] width 80 height 13
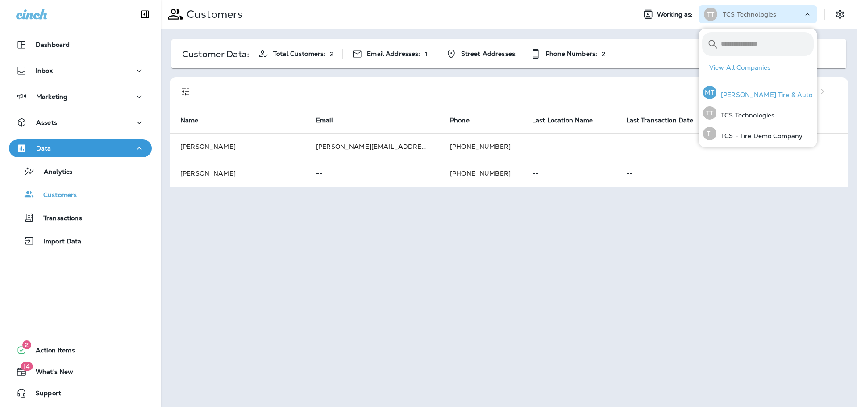
click at [748, 94] on p "[PERSON_NAME] Tire & Auto" at bounding box center [764, 94] width 96 height 7
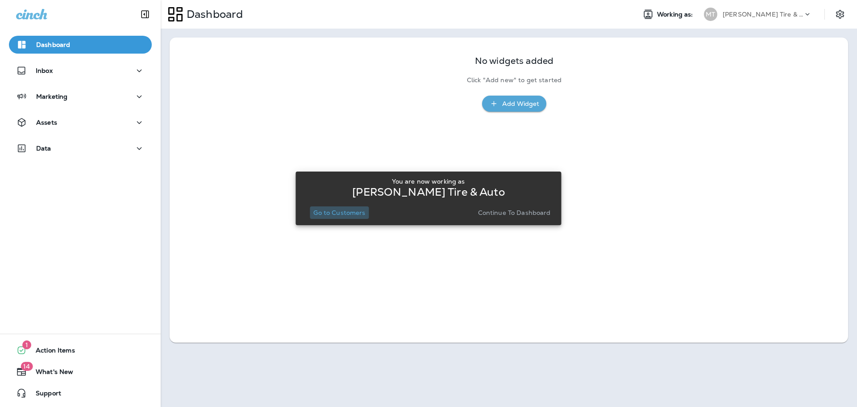
click at [343, 217] on button "Go to Customers" at bounding box center [339, 212] width 59 height 12
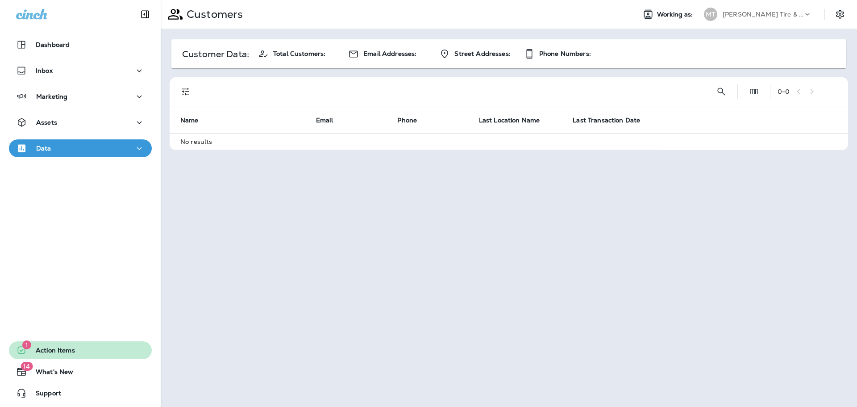
click at [60, 348] on span "Action Items" at bounding box center [51, 351] width 48 height 11
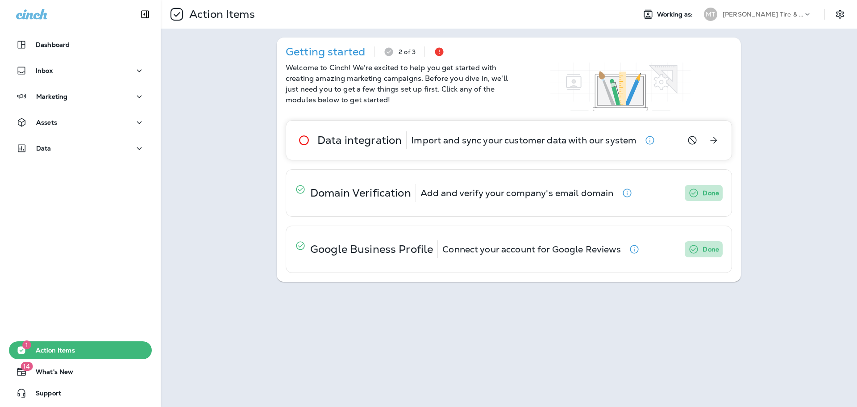
click at [551, 137] on p "Import and sync your customer data with our system" at bounding box center [523, 140] width 225 height 7
click at [716, 140] on icon "View details" at bounding box center [714, 140] width 7 height 7
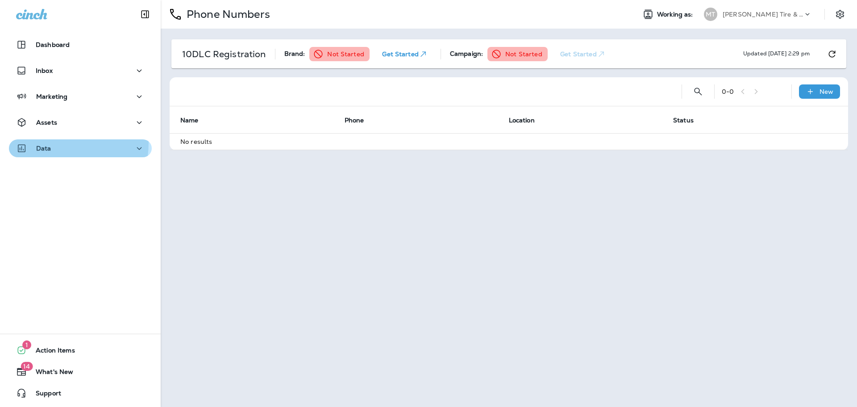
click at [35, 142] on button "Data" at bounding box center [80, 148] width 143 height 18
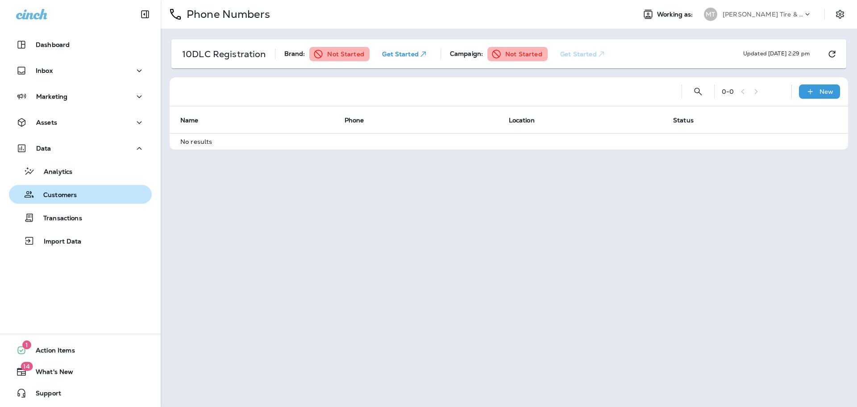
click at [55, 195] on p "Customers" at bounding box center [55, 195] width 42 height 8
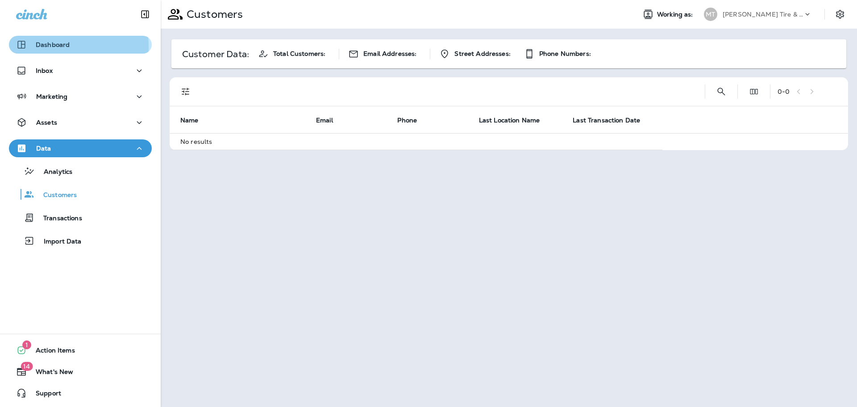
click at [57, 46] on p "Dashboard" at bounding box center [53, 44] width 34 height 7
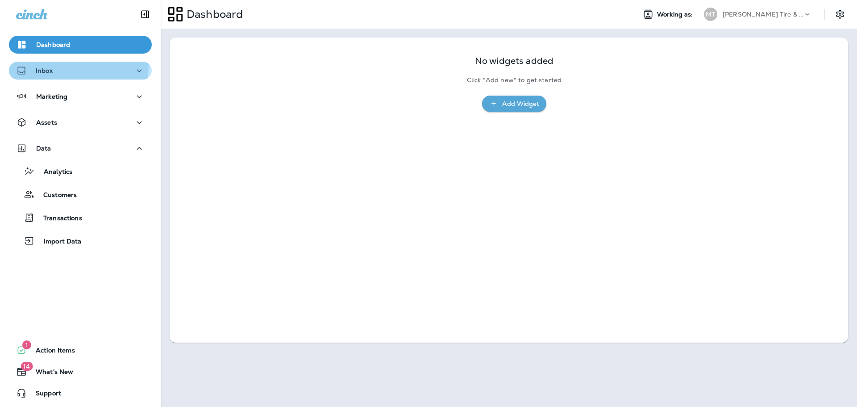
click at [51, 66] on div "Inbox" at bounding box center [34, 70] width 37 height 11
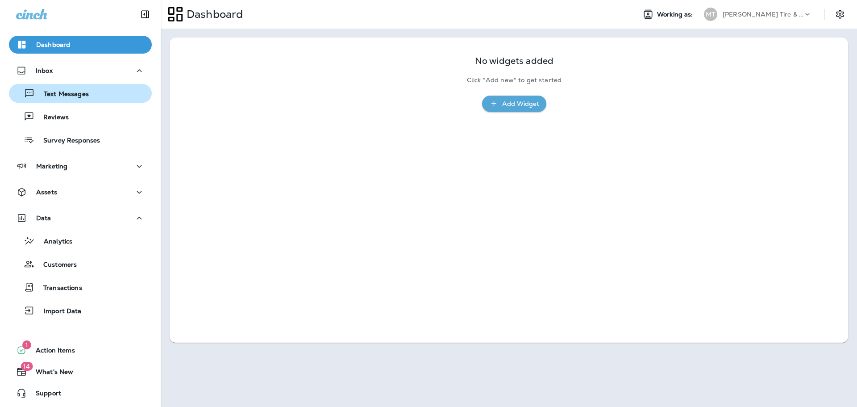
click at [50, 92] on p "Text Messages" at bounding box center [62, 94] width 54 height 8
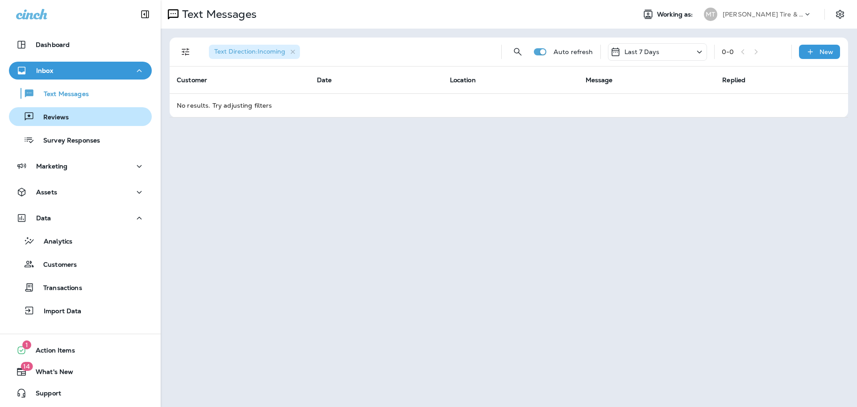
click at [54, 119] on p "Reviews" at bounding box center [51, 117] width 34 height 8
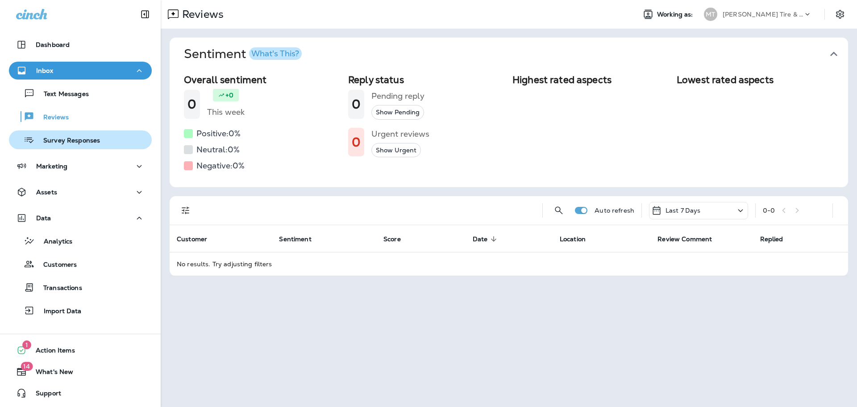
click at [58, 143] on p "Survey Responses" at bounding box center [67, 141] width 66 height 8
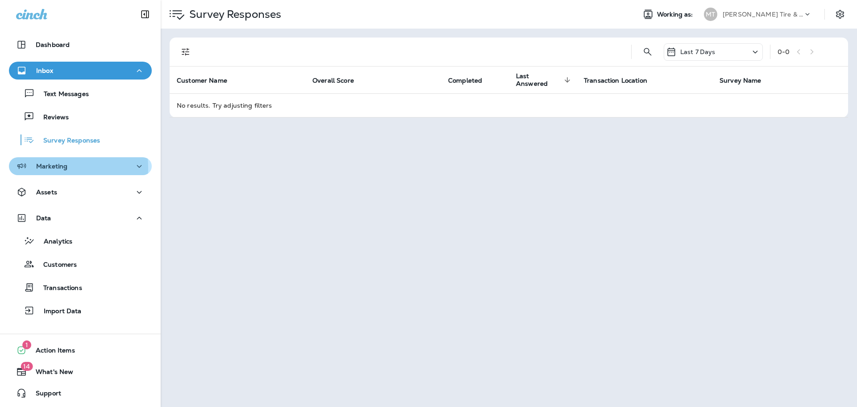
click at [59, 167] on p "Marketing" at bounding box center [51, 165] width 31 height 7
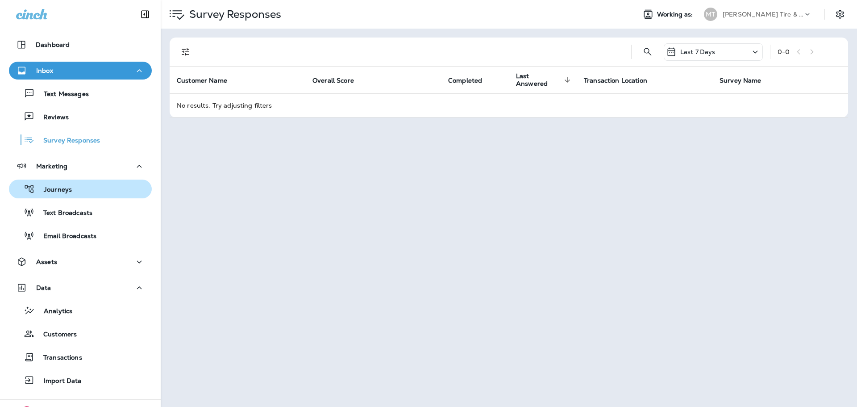
click at [57, 188] on p "Journeys" at bounding box center [53, 190] width 37 height 8
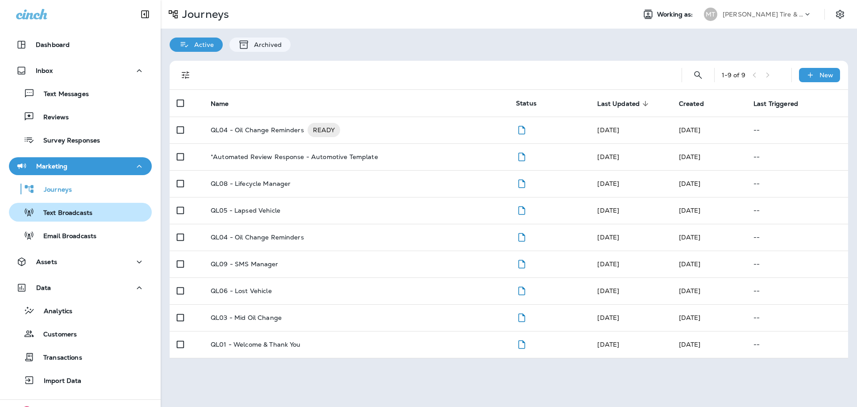
click at [61, 214] on p "Text Broadcasts" at bounding box center [63, 213] width 58 height 8
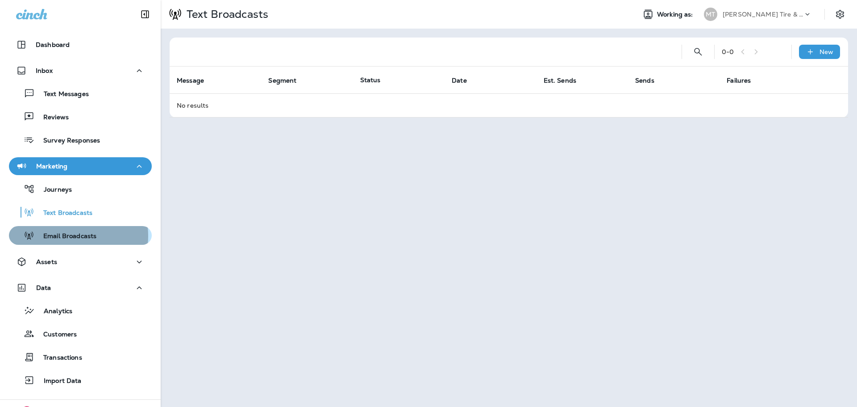
click at [67, 236] on p "Email Broadcasts" at bounding box center [65, 236] width 62 height 8
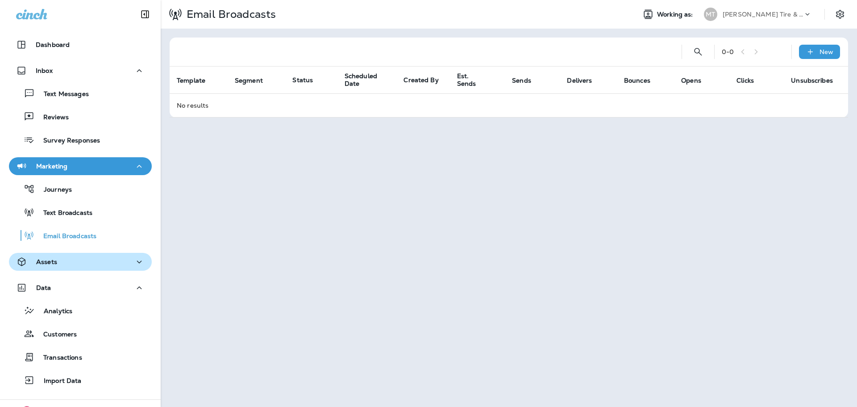
click at [61, 261] on div "Assets" at bounding box center [80, 261] width 129 height 11
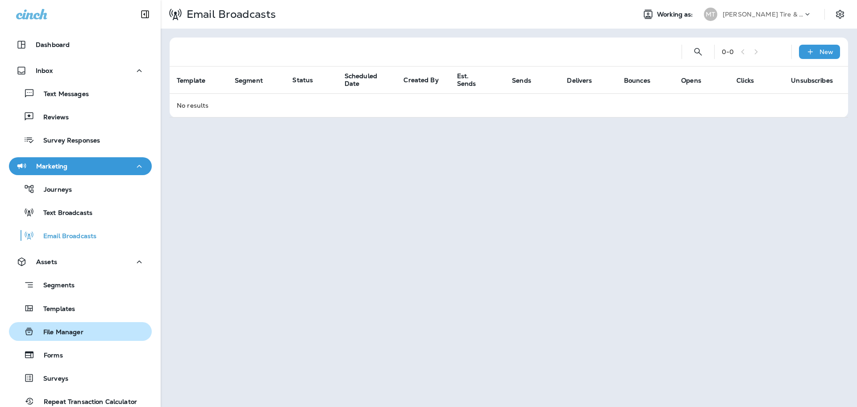
click at [75, 328] on p "File Manager" at bounding box center [58, 332] width 49 height 8
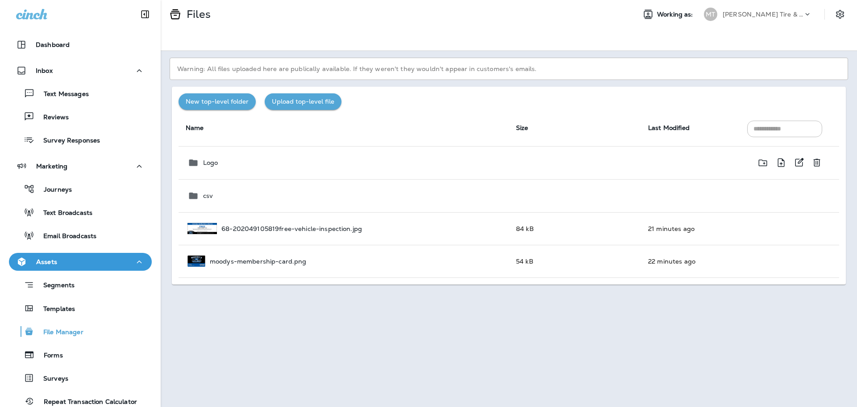
click at [212, 167] on div "Logo" at bounding box center [344, 162] width 314 height 11
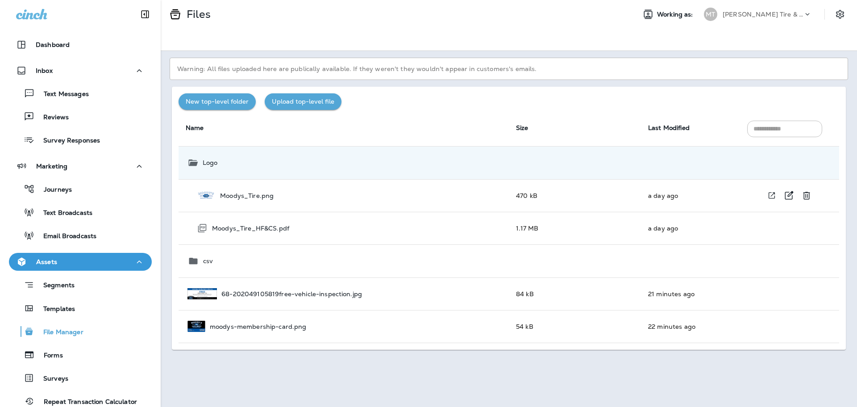
click at [234, 194] on p "Moodys_Tire.png" at bounding box center [247, 195] width 54 height 7
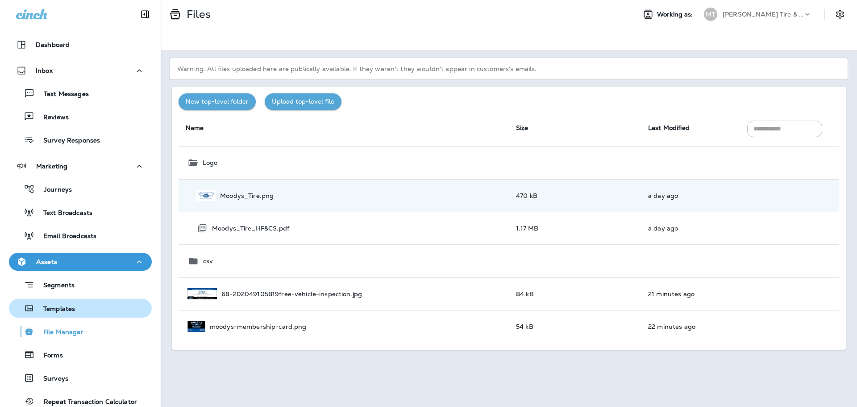
click at [50, 303] on div "Templates" at bounding box center [43, 307] width 62 height 13
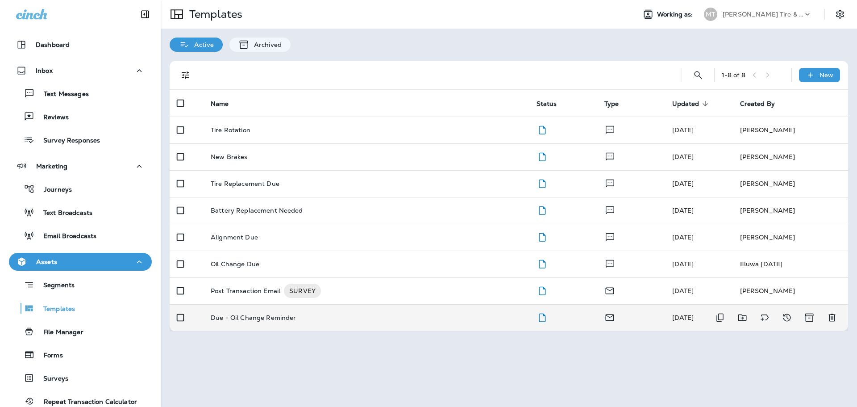
click at [254, 317] on p "Due - Oil Change Reminder" at bounding box center [254, 317] width 86 height 7
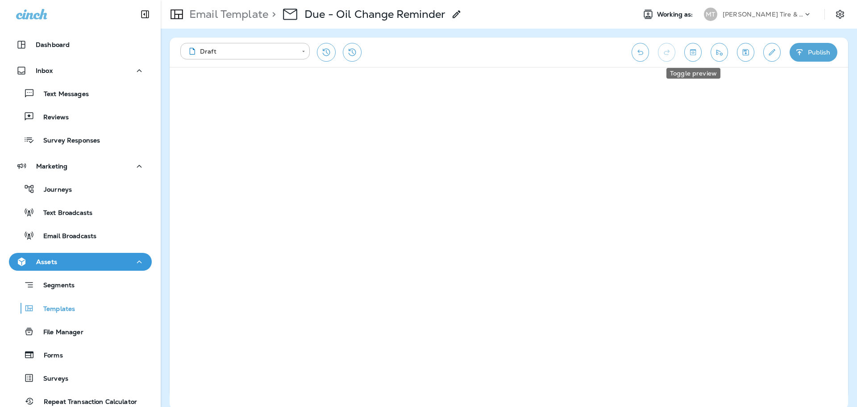
click at [694, 51] on icon "Toggle preview" at bounding box center [692, 52] width 9 height 9
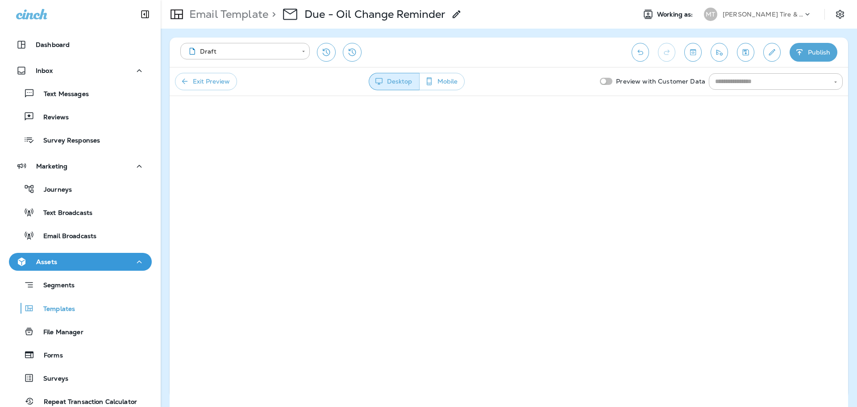
click at [193, 83] on button "Exit Preview" at bounding box center [206, 81] width 62 height 17
click at [742, 53] on icon "Save" at bounding box center [745, 52] width 9 height 9
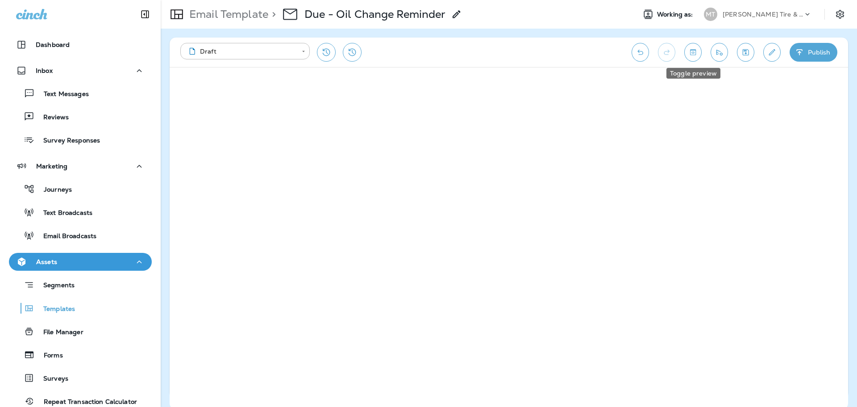
click at [689, 51] on icon "Toggle preview" at bounding box center [692, 52] width 9 height 9
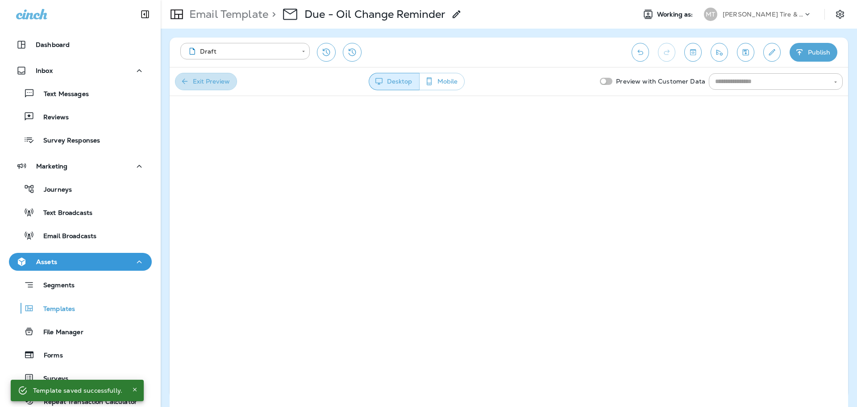
click at [208, 82] on button "Exit Preview" at bounding box center [206, 81] width 62 height 17
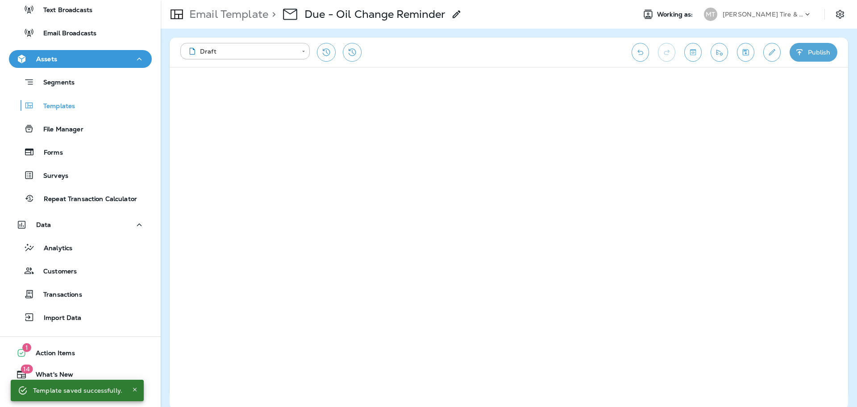
scroll to position [205, 0]
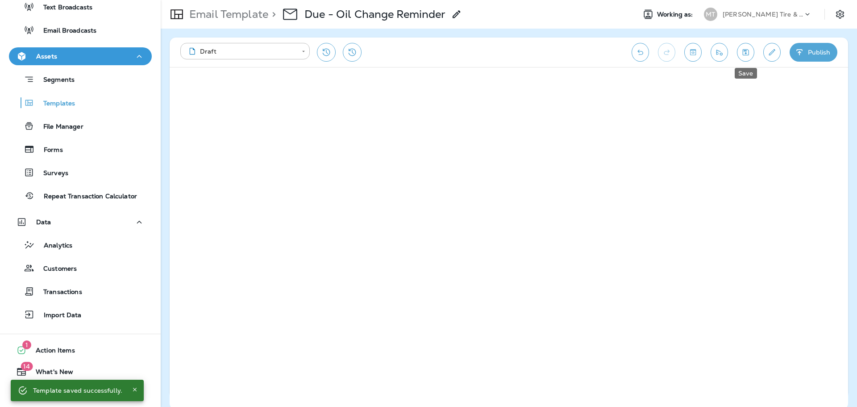
click at [751, 52] on button "Save" at bounding box center [745, 52] width 17 height 19
click at [695, 55] on icon "Toggle preview" at bounding box center [692, 52] width 9 height 9
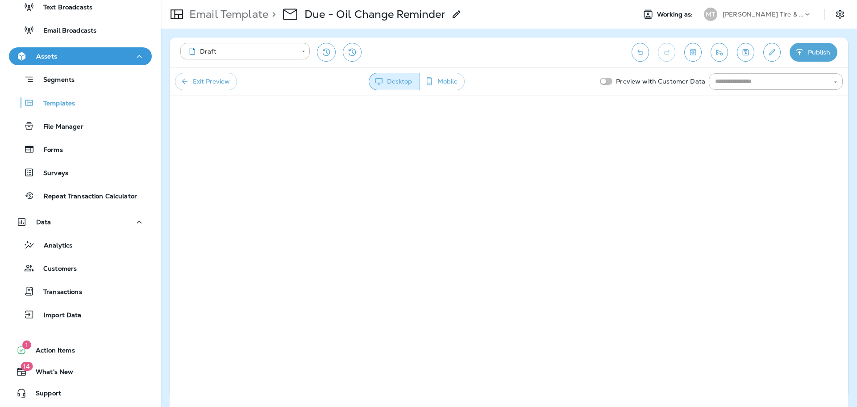
click at [201, 76] on button "Exit Preview" at bounding box center [206, 81] width 62 height 17
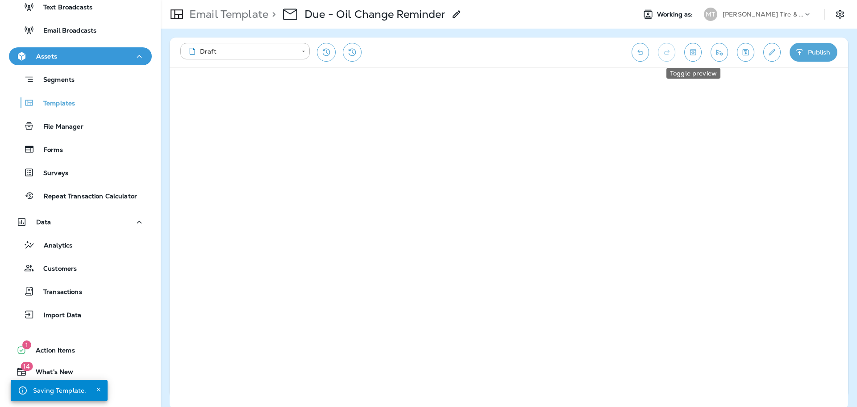
click at [697, 52] on icon "Toggle preview" at bounding box center [692, 52] width 9 height 9
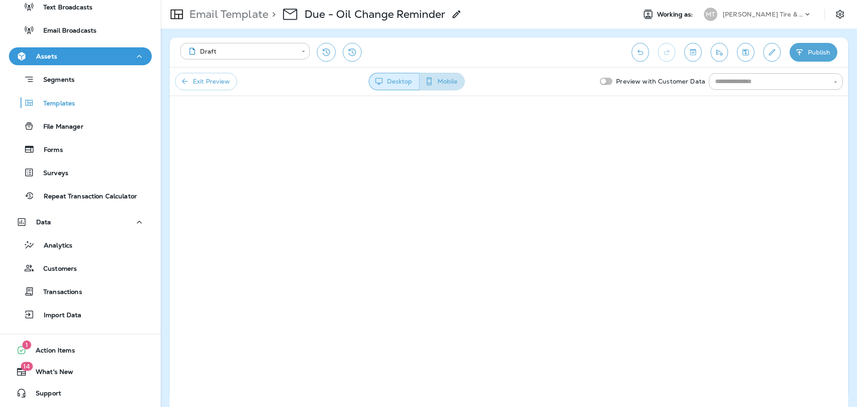
click at [434, 84] on icon "button" at bounding box center [429, 81] width 9 height 9
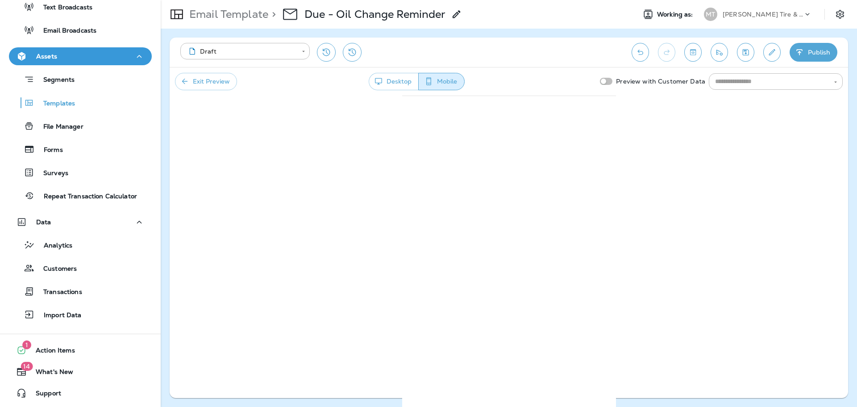
click at [409, 79] on button "Desktop" at bounding box center [394, 81] width 50 height 17
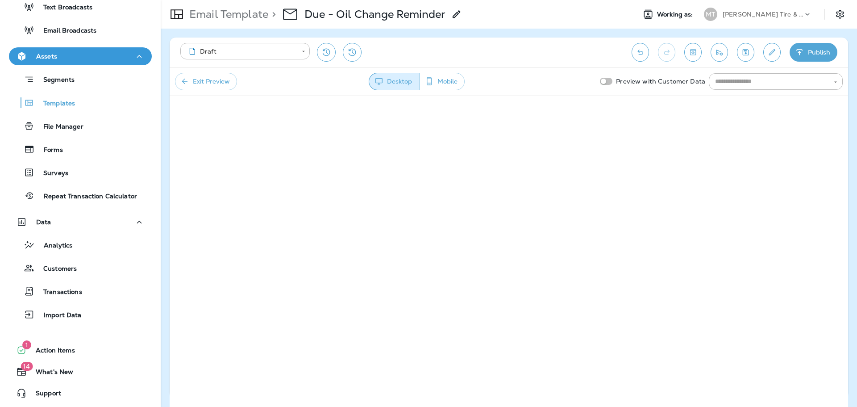
click at [193, 86] on button "Exit Preview" at bounding box center [206, 81] width 62 height 17
click at [744, 54] on icon "Save" at bounding box center [745, 52] width 9 height 9
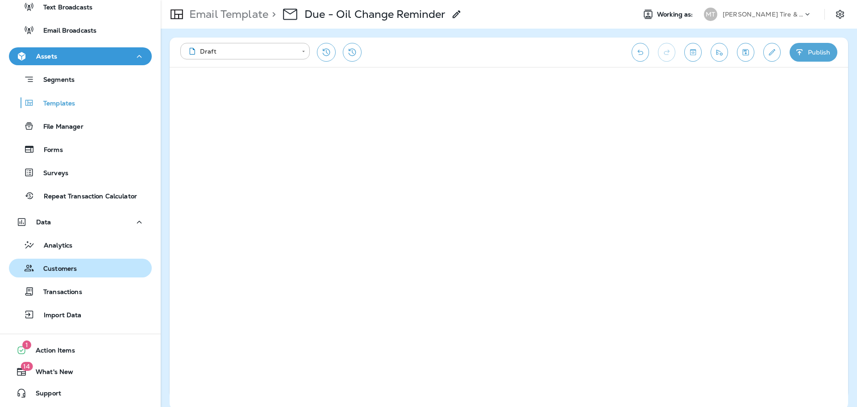
click at [63, 271] on p "Customers" at bounding box center [55, 269] width 42 height 8
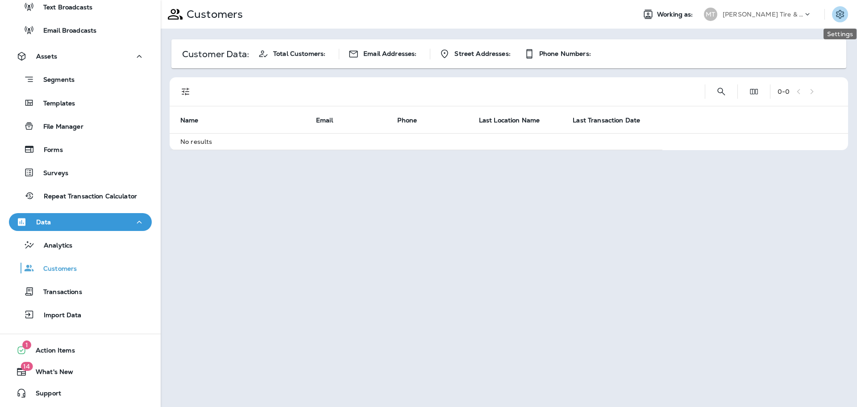
click at [838, 15] on icon "Settings" at bounding box center [840, 14] width 11 height 11
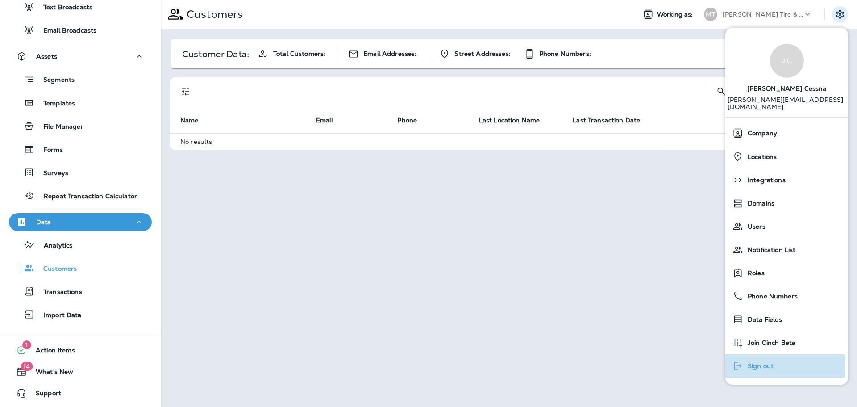
click at [761, 362] on span "Sign out" at bounding box center [758, 366] width 30 height 8
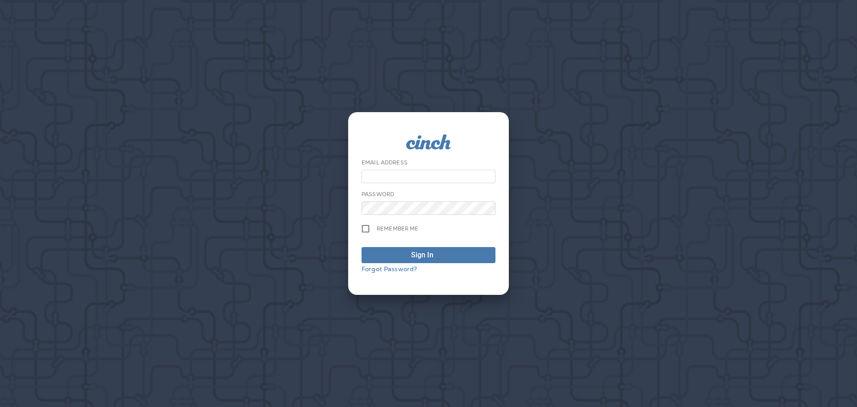
type input "**********"
click at [423, 252] on div "Sign In" at bounding box center [422, 255] width 22 height 11
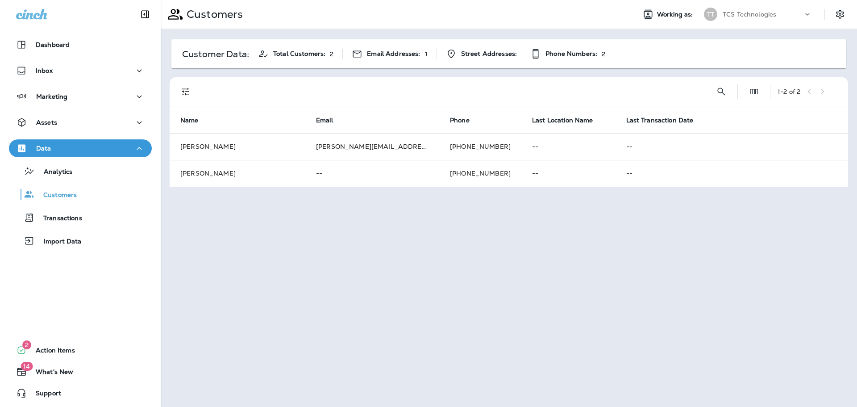
click at [737, 16] on p "TCS Technologies" at bounding box center [750, 14] width 54 height 7
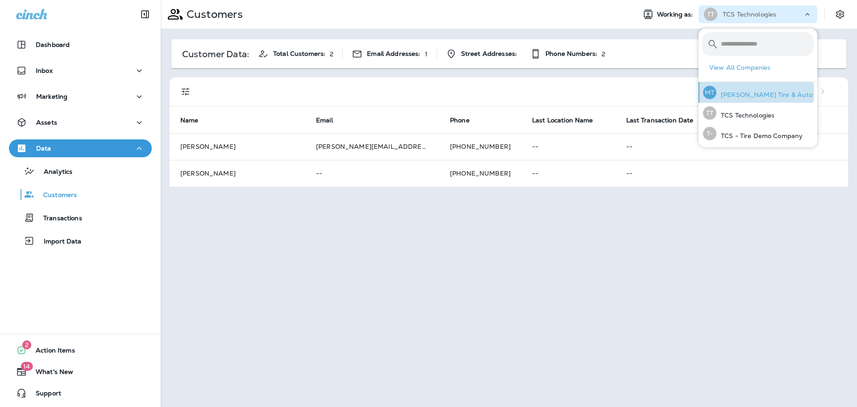
click at [741, 92] on p "[PERSON_NAME] Tire & Auto" at bounding box center [764, 94] width 96 height 7
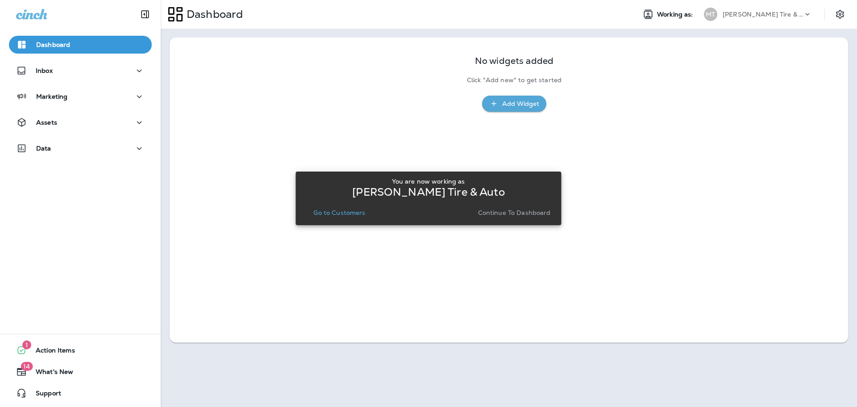
click at [518, 210] on p "Continue to Dashboard" at bounding box center [514, 212] width 73 height 7
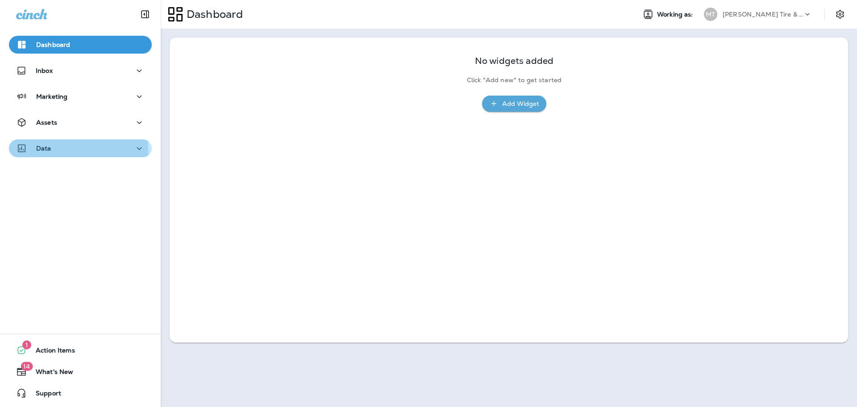
click at [52, 148] on div "Data" at bounding box center [80, 148] width 129 height 11
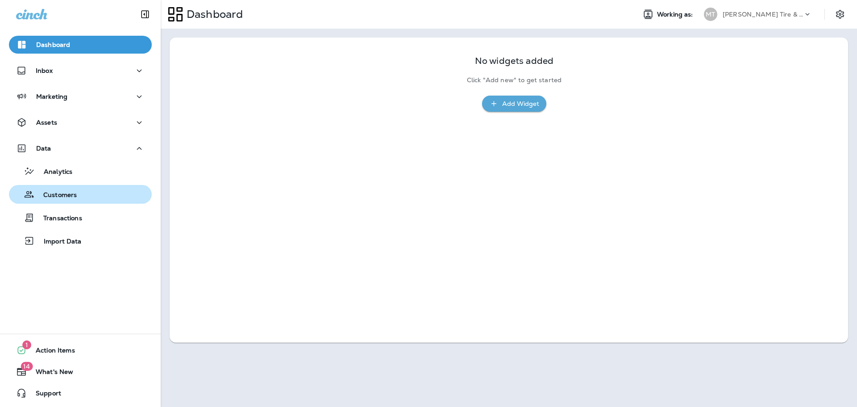
click at [56, 195] on p "Customers" at bounding box center [55, 195] width 42 height 8
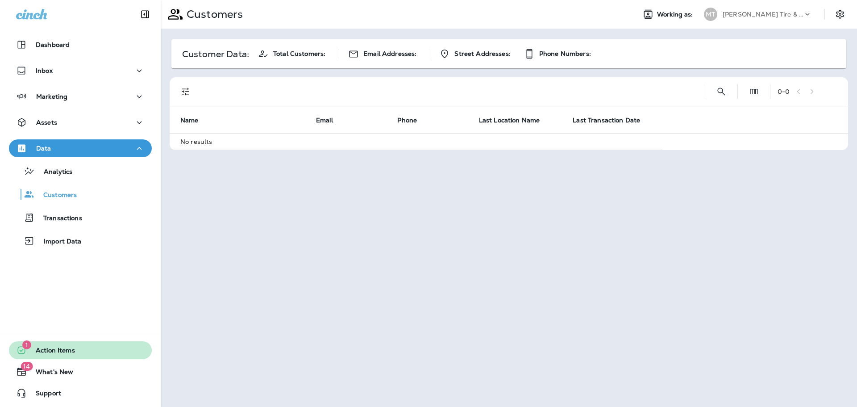
click at [63, 355] on span "Action Items" at bounding box center [51, 351] width 48 height 11
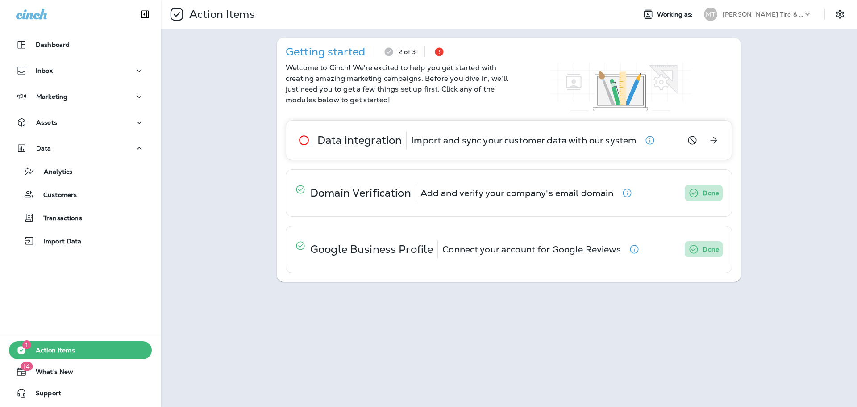
click at [652, 141] on icon "button" at bounding box center [650, 140] width 11 height 11
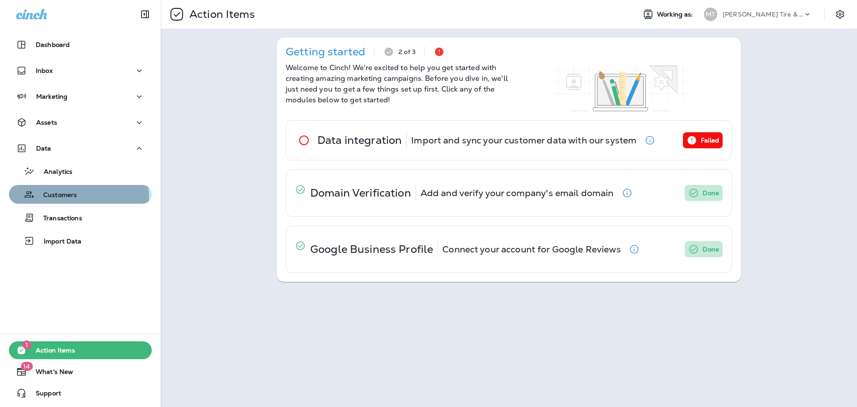
click at [64, 199] on p "Customers" at bounding box center [55, 195] width 42 height 8
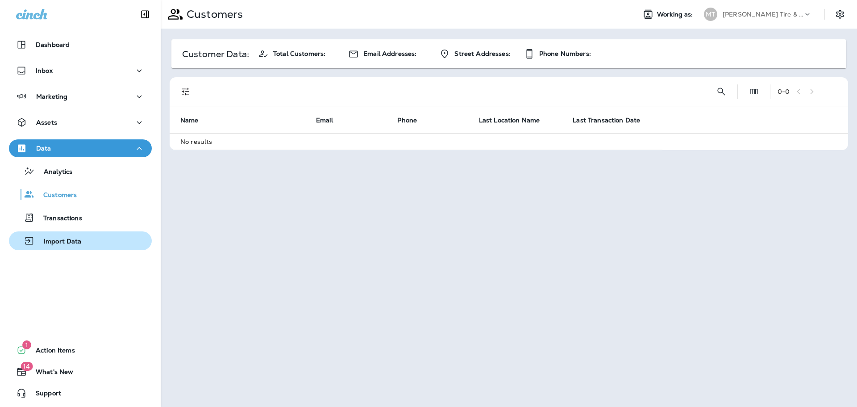
click at [63, 236] on div "Import Data" at bounding box center [46, 240] width 69 height 13
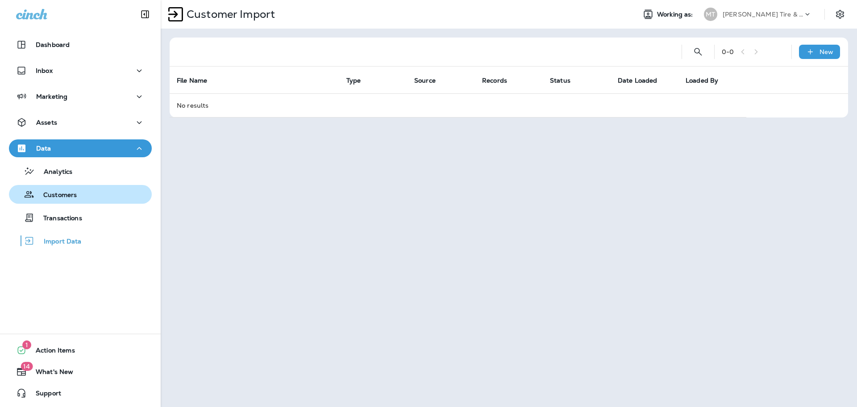
click at [58, 192] on p "Customers" at bounding box center [55, 195] width 42 height 8
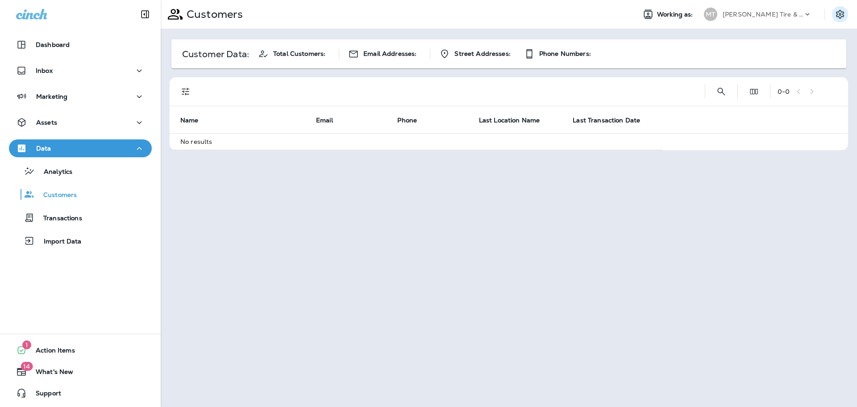
click at [837, 14] on icon "Settings" at bounding box center [840, 14] width 8 height 8
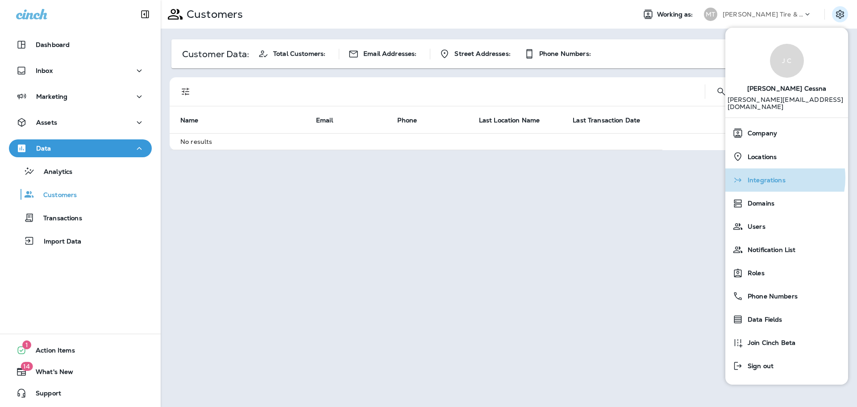
click at [765, 176] on span "Integrations" at bounding box center [764, 180] width 42 height 8
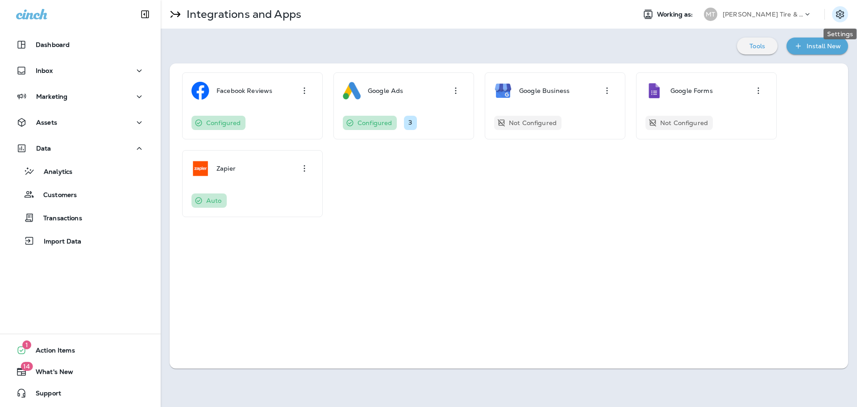
click at [844, 9] on icon "Settings" at bounding box center [840, 14] width 11 height 11
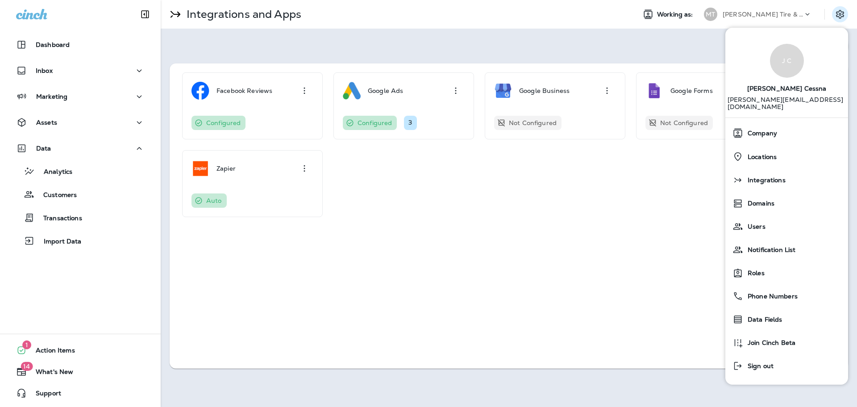
click at [681, 43] on div "Tools Install New" at bounding box center [509, 45] width 679 height 17
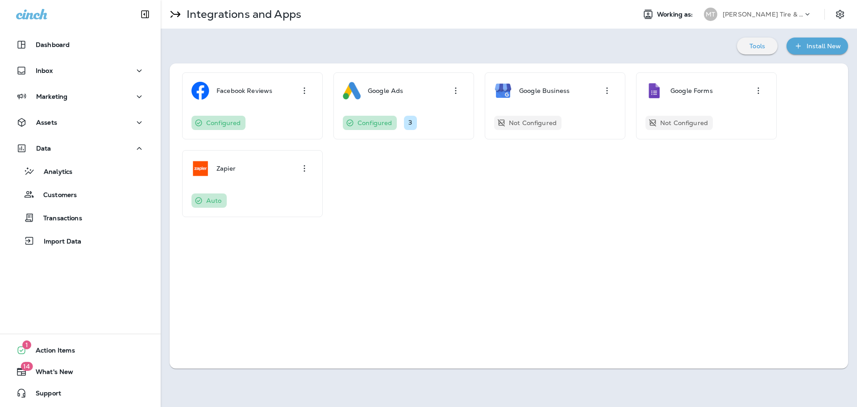
click at [747, 43] on div "Tools" at bounding box center [757, 46] width 26 height 12
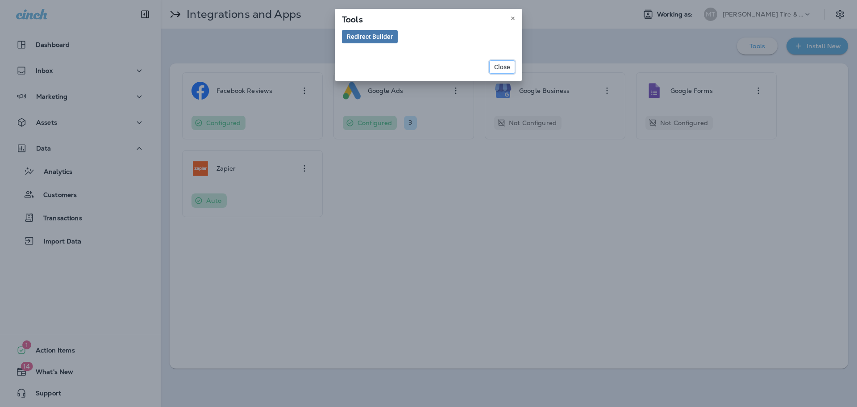
click at [497, 68] on span "Close" at bounding box center [502, 67] width 16 height 6
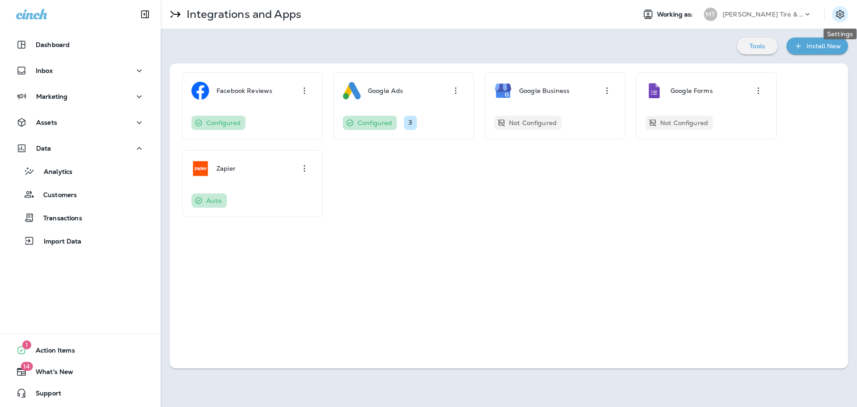
click at [834, 16] on button "Settings" at bounding box center [840, 14] width 16 height 16
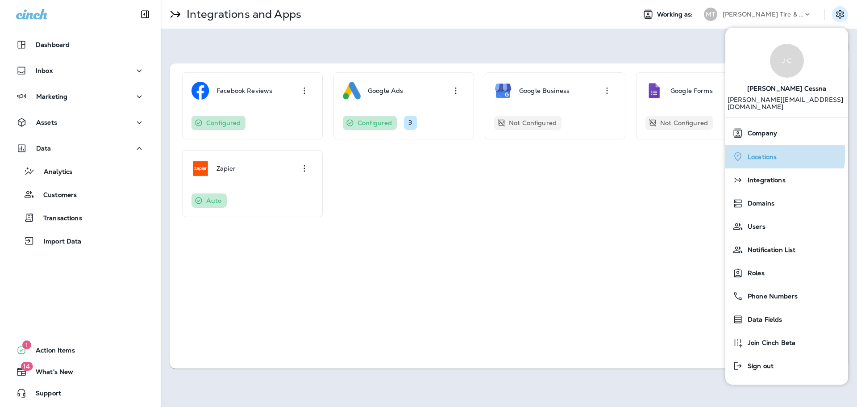
click at [774, 153] on span "Locations" at bounding box center [759, 157] width 33 height 8
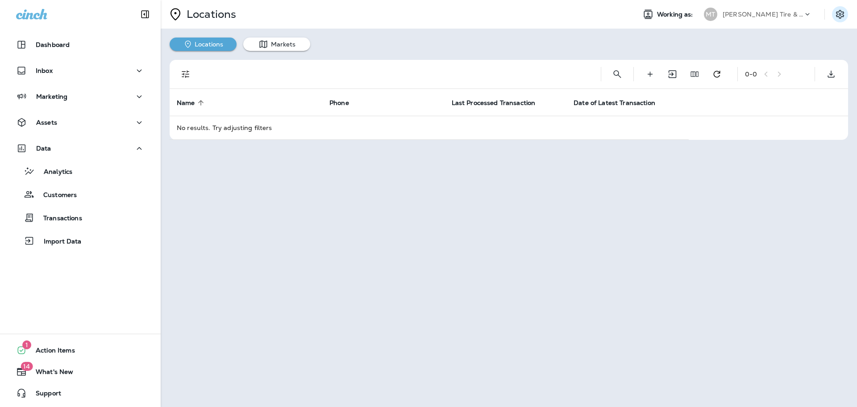
click at [845, 16] on button "Settings" at bounding box center [840, 14] width 16 height 16
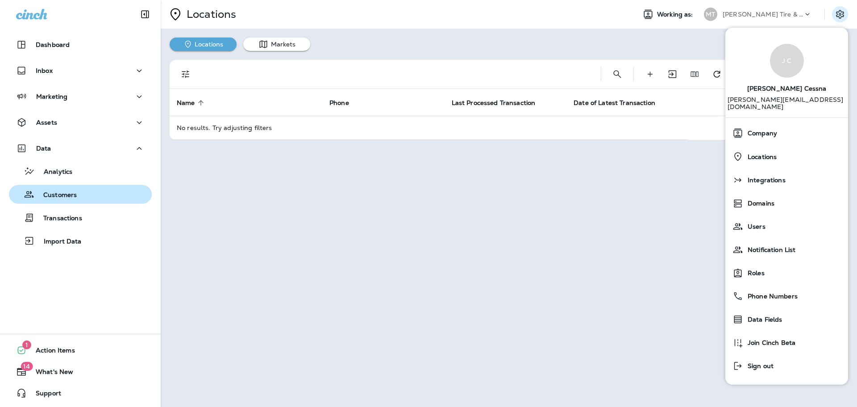
click at [60, 187] on div "Customers" at bounding box center [44, 193] width 64 height 13
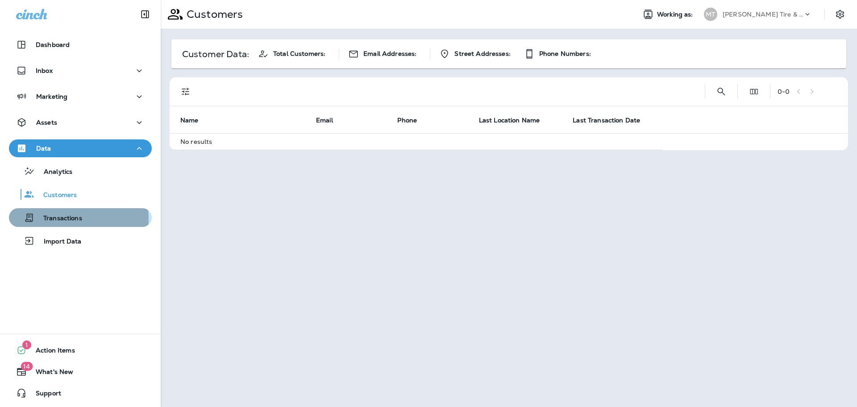
click at [56, 219] on p "Transactions" at bounding box center [58, 218] width 48 height 8
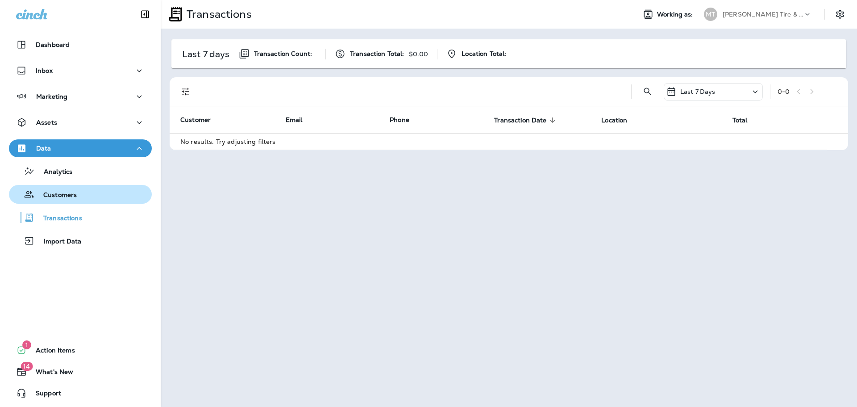
click at [58, 196] on p "Customers" at bounding box center [55, 195] width 42 height 8
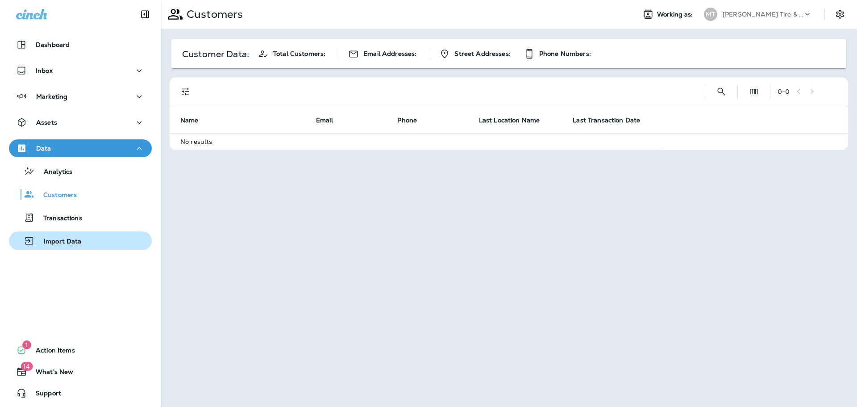
click at [64, 240] on p "Import Data" at bounding box center [58, 241] width 47 height 8
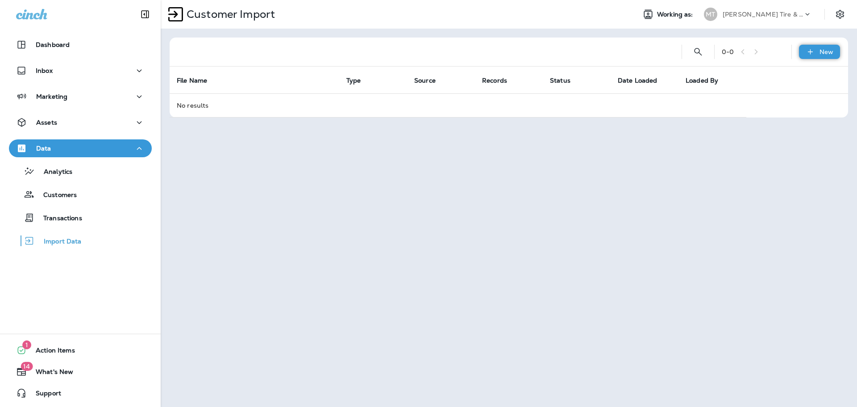
click at [827, 51] on p "New" at bounding box center [827, 51] width 14 height 7
click at [798, 75] on p "Customer list" at bounding box center [793, 75] width 42 height 7
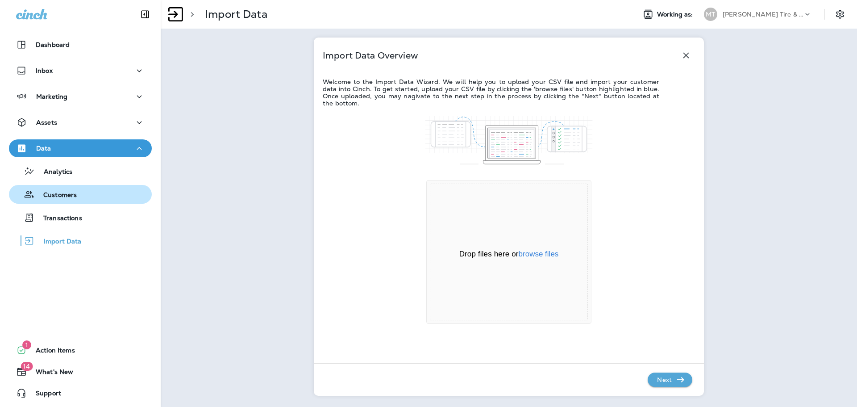
click at [55, 193] on p "Customers" at bounding box center [55, 195] width 42 height 8
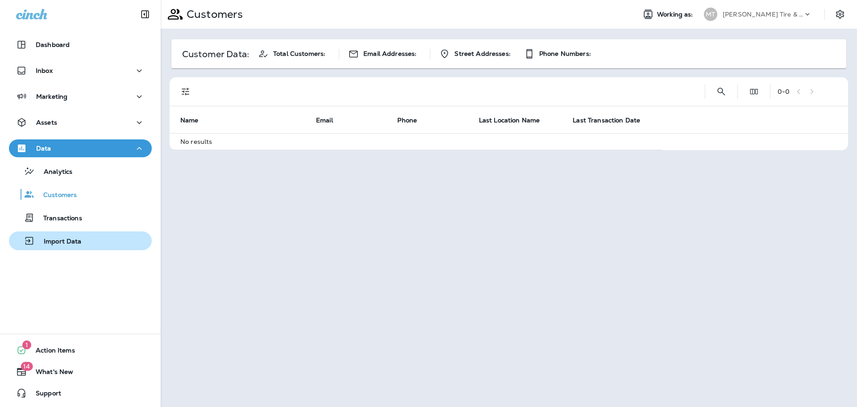
click at [52, 240] on p "Import Data" at bounding box center [58, 241] width 47 height 8
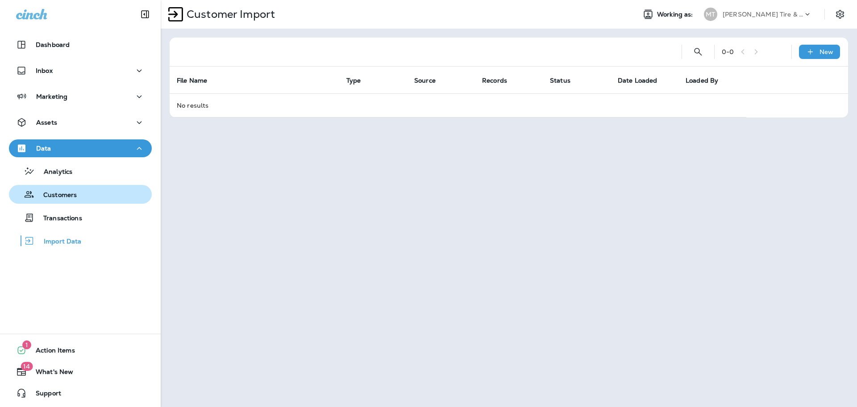
click at [75, 194] on p "Customers" at bounding box center [55, 195] width 42 height 8
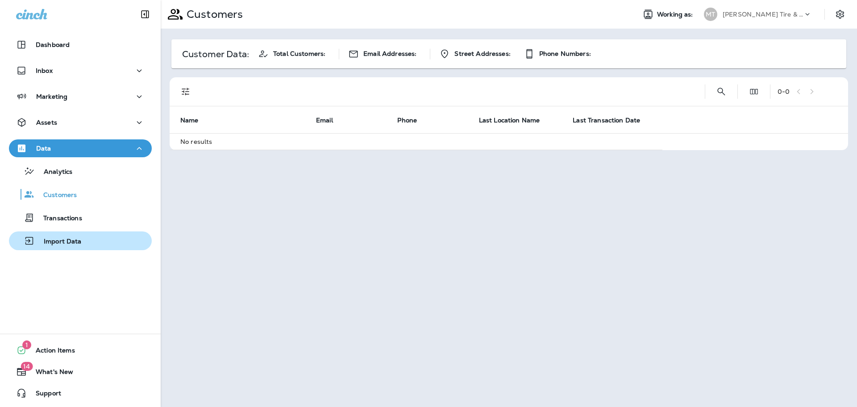
click at [58, 241] on p "Import Data" at bounding box center [58, 241] width 47 height 8
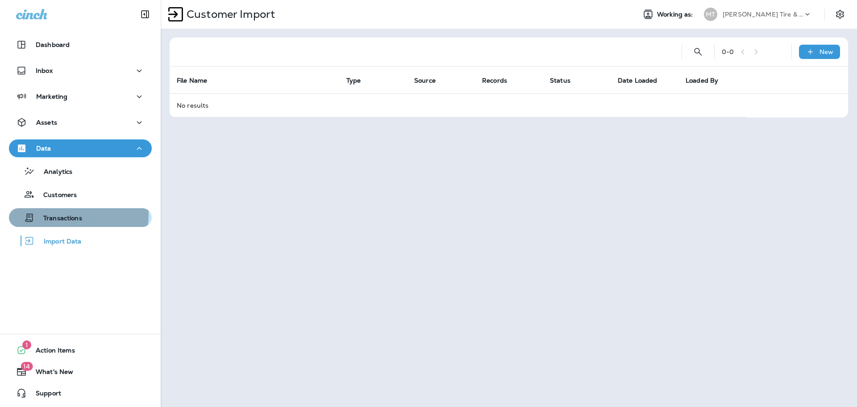
click at [61, 214] on p "Transactions" at bounding box center [58, 218] width 48 height 8
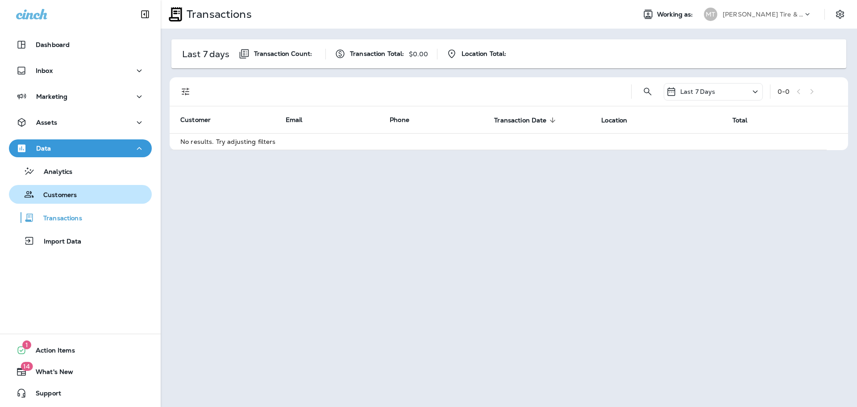
click at [62, 194] on p "Customers" at bounding box center [55, 195] width 42 height 8
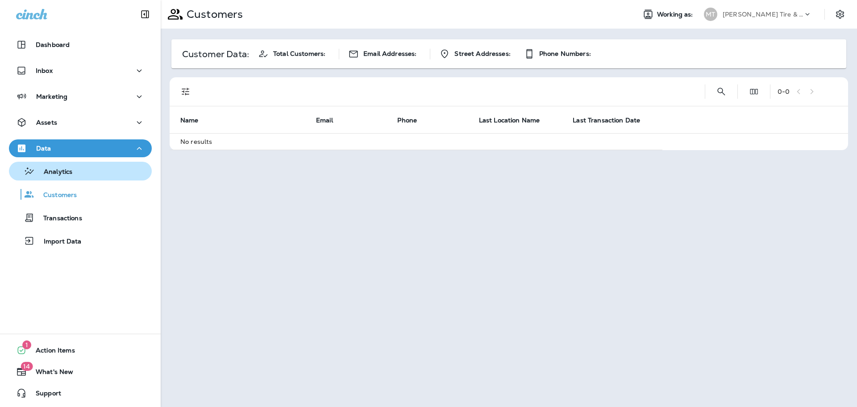
click at [61, 173] on p "Analytics" at bounding box center [53, 172] width 37 height 8
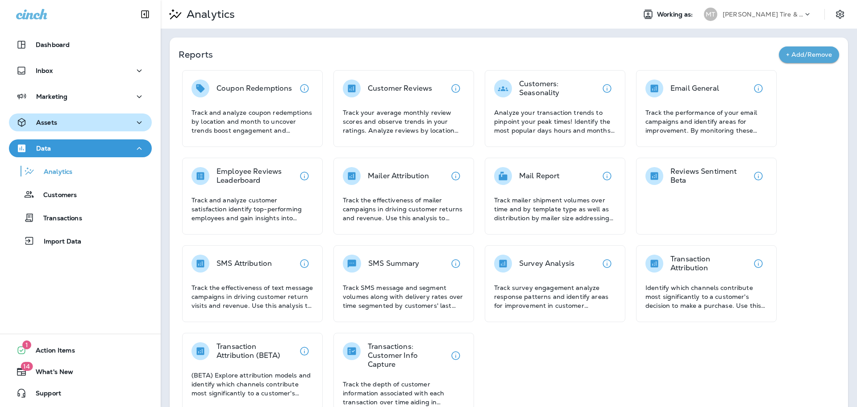
click at [55, 126] on p "Assets" at bounding box center [46, 122] width 21 height 7
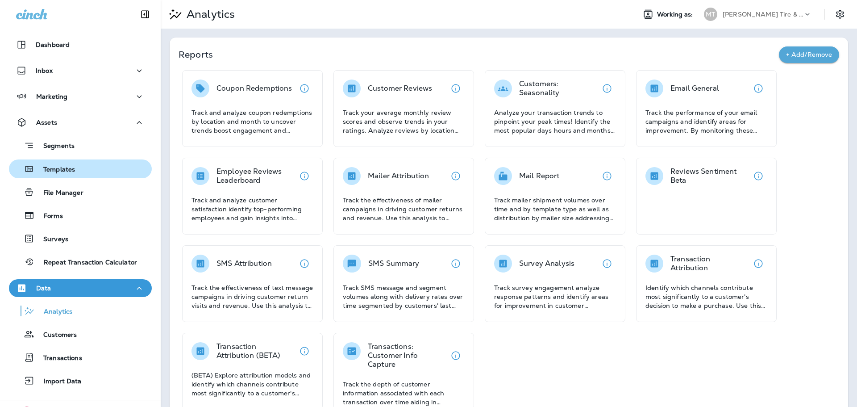
click at [56, 163] on div "Templates" at bounding box center [43, 168] width 62 height 13
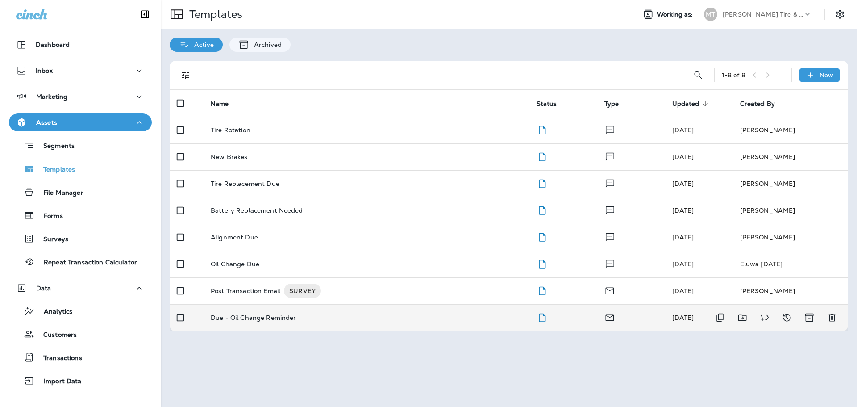
click at [259, 319] on p "Due - Oil Change Reminder" at bounding box center [254, 317] width 86 height 7
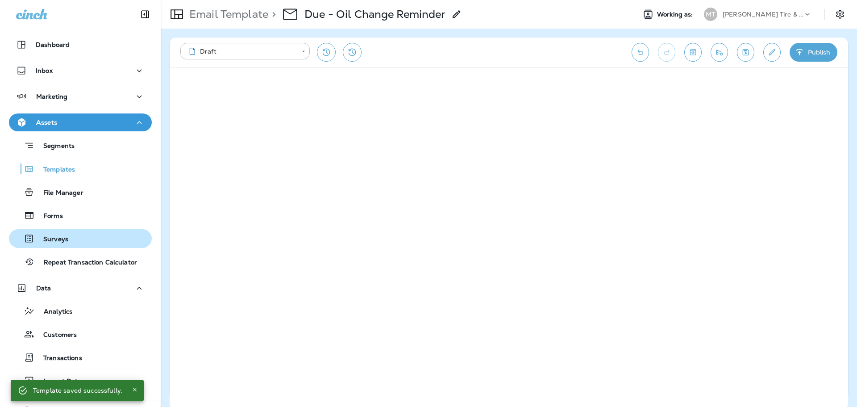
click at [61, 233] on div "Surveys" at bounding box center [40, 238] width 56 height 13
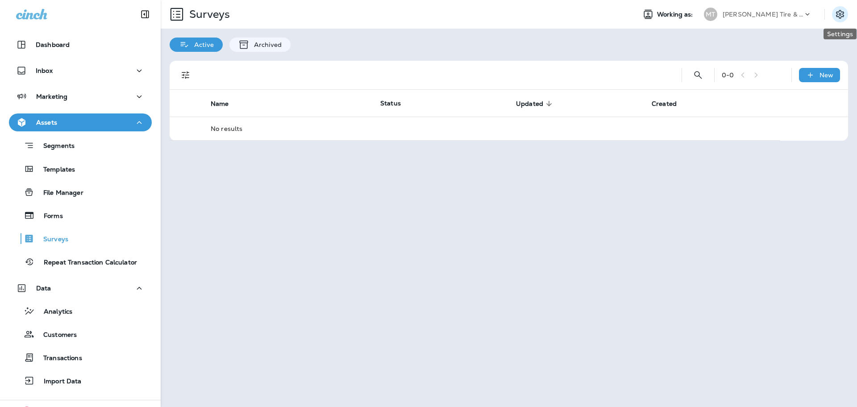
click at [844, 15] on icon "Settings" at bounding box center [840, 14] width 11 height 11
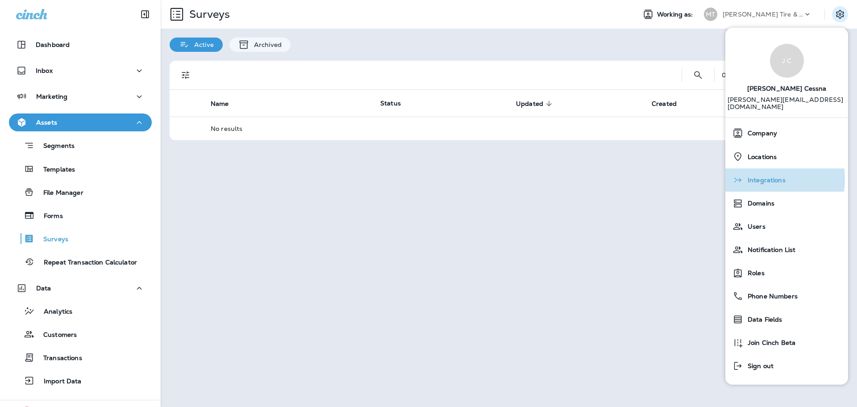
click at [758, 176] on span "Integrations" at bounding box center [764, 180] width 42 height 8
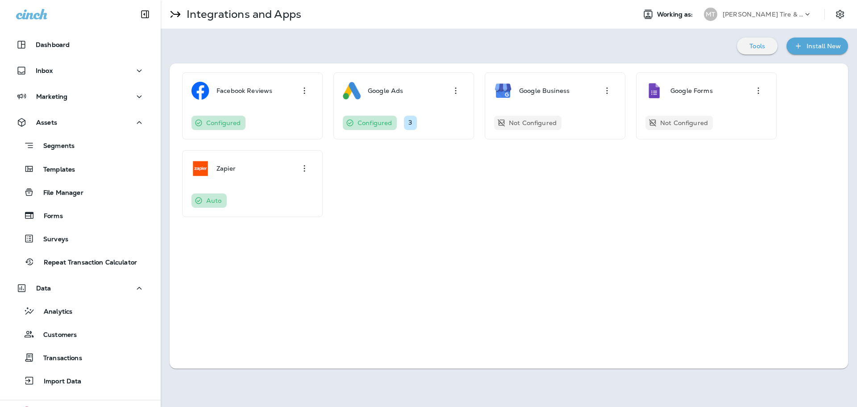
click at [817, 49] on div "Install New" at bounding box center [824, 46] width 34 height 11
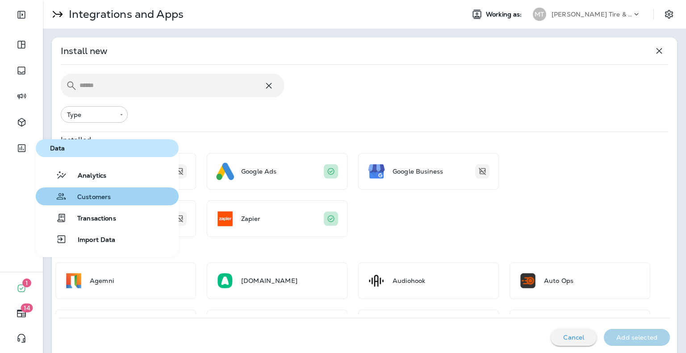
click at [101, 197] on span "Customers" at bounding box center [89, 197] width 44 height 8
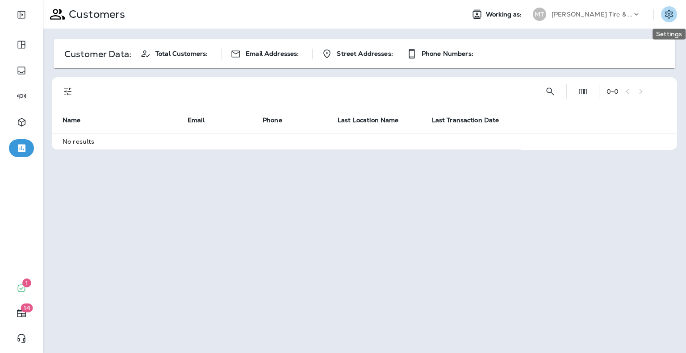
click at [667, 12] on icon "Settings" at bounding box center [669, 14] width 8 height 8
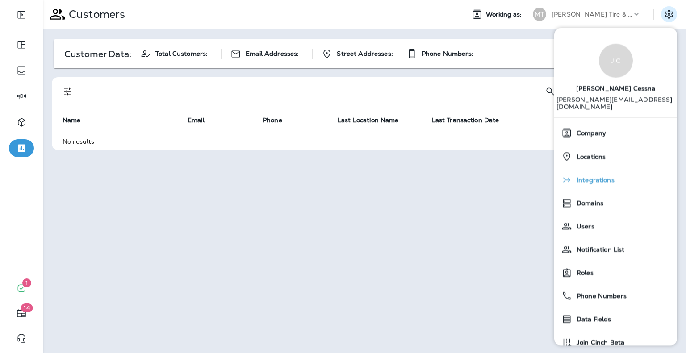
click at [593, 178] on div "Integrations" at bounding box center [616, 180] width 116 height 18
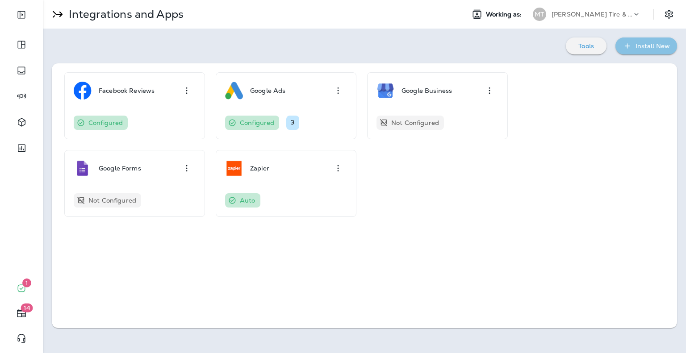
click at [645, 51] on div "Install New" at bounding box center [652, 46] width 34 height 11
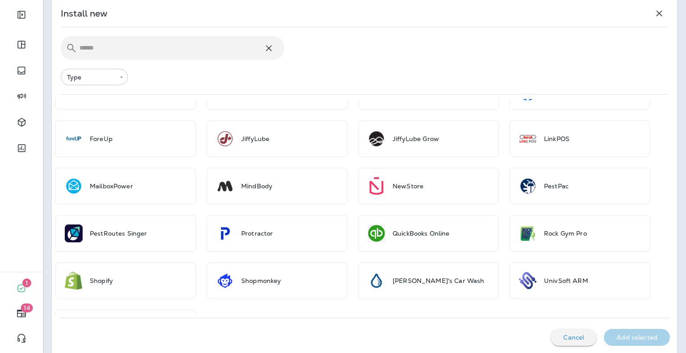
scroll to position [370, 0]
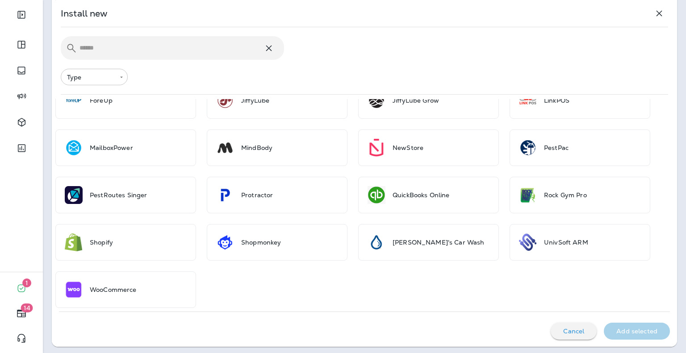
click at [491, 6] on div "Install new" at bounding box center [364, 13] width 607 height 18
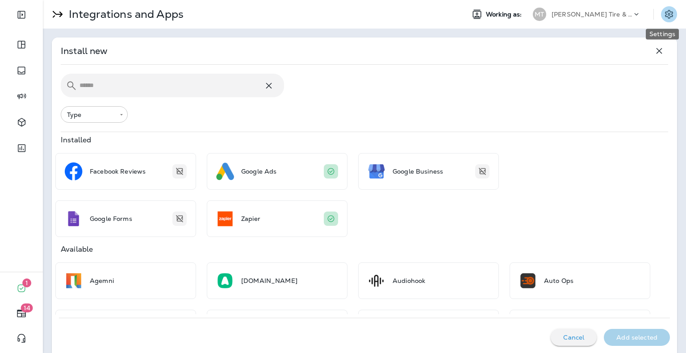
click at [667, 9] on icon "Settings" at bounding box center [668, 14] width 11 height 11
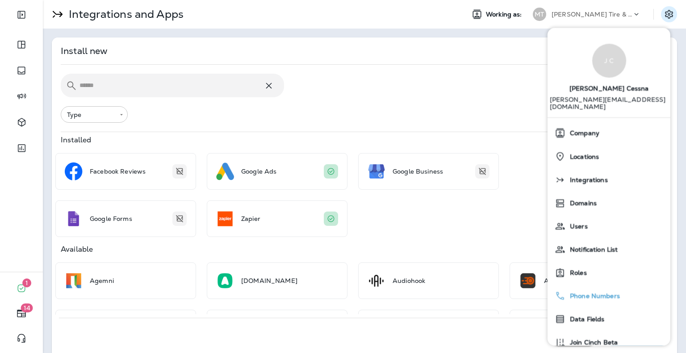
scroll to position [31, 0]
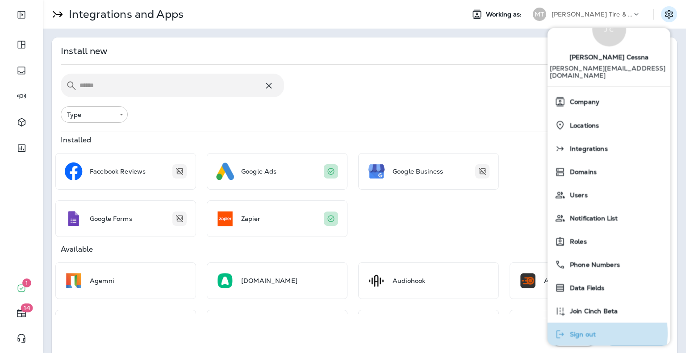
click at [594, 331] on span "Sign out" at bounding box center [580, 335] width 30 height 8
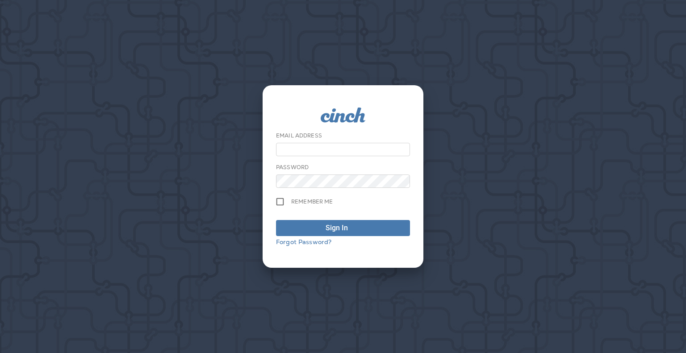
type input "**********"
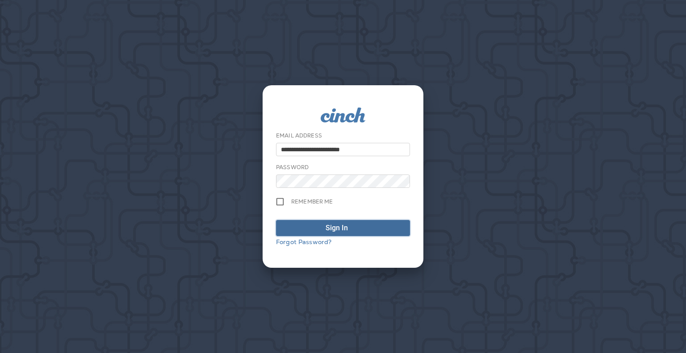
click at [322, 232] on span "Sign In" at bounding box center [343, 228] width 124 height 11
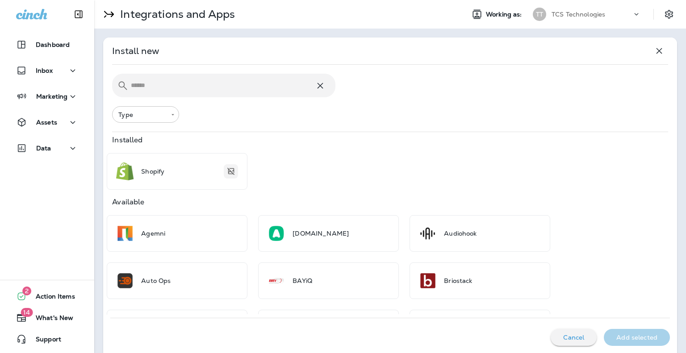
click at [632, 17] on icon at bounding box center [636, 14] width 9 height 9
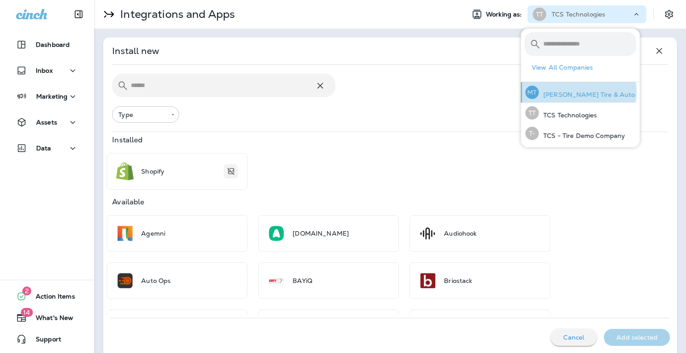
click at [571, 92] on p "[PERSON_NAME] Tire & Auto" at bounding box center [586, 94] width 96 height 7
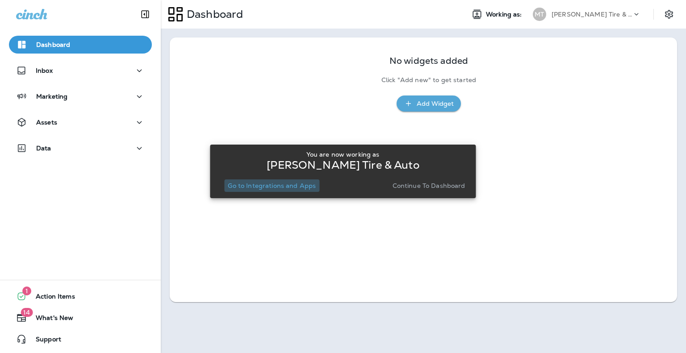
click at [284, 185] on p "Go to Integrations and Apps" at bounding box center [272, 185] width 88 height 7
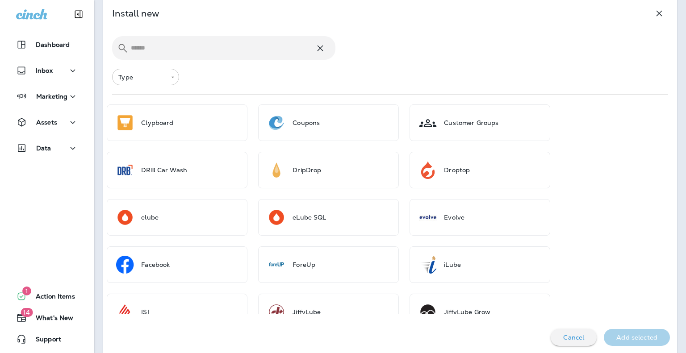
scroll to position [489, 0]
click at [4, 233] on div "Dashboard Inbox Marketing Assets Data 1 Action Items 14 What's New Support" at bounding box center [47, 176] width 94 height 353
click at [49, 151] on p "Data" at bounding box center [43, 148] width 15 height 7
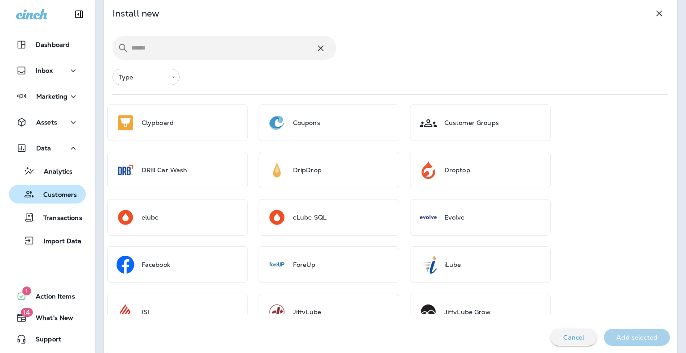
click at [61, 189] on div "Customers" at bounding box center [44, 193] width 64 height 13
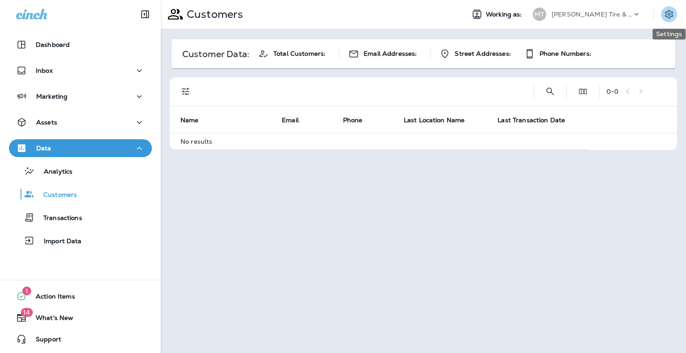
click at [668, 12] on icon "Settings" at bounding box center [668, 14] width 11 height 11
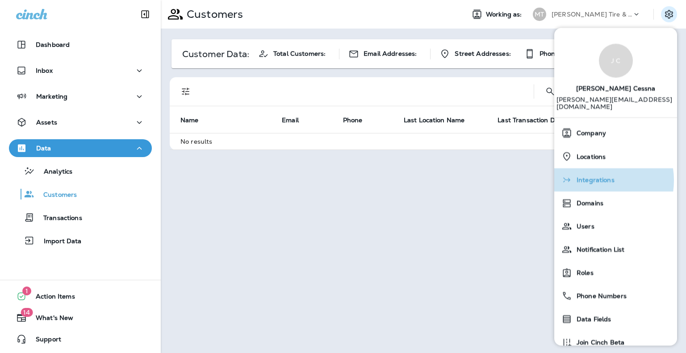
click at [596, 177] on span "Integrations" at bounding box center [593, 181] width 42 height 8
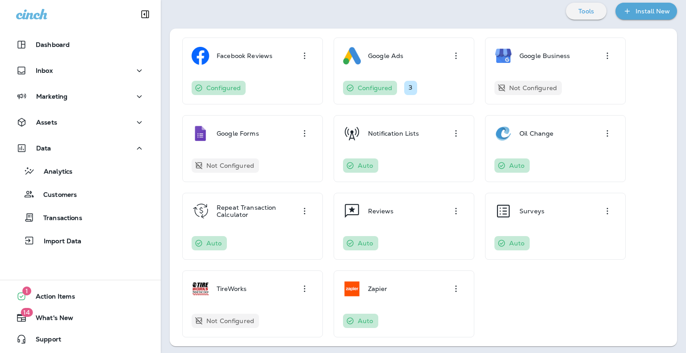
scroll to position [36, 0]
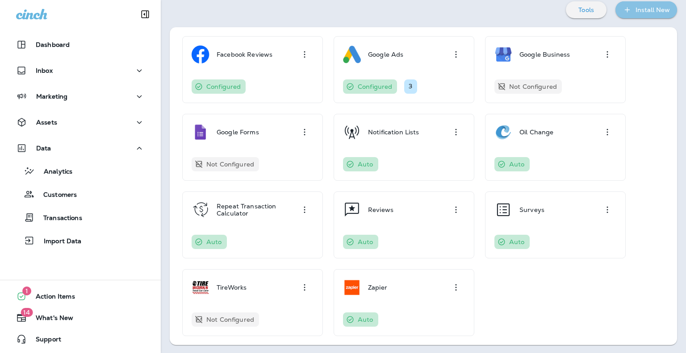
click at [648, 11] on div "Install New" at bounding box center [652, 9] width 34 height 11
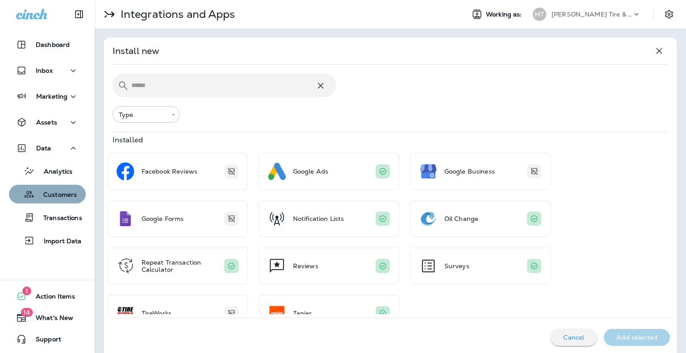
click at [70, 196] on p "Customers" at bounding box center [55, 195] width 42 height 8
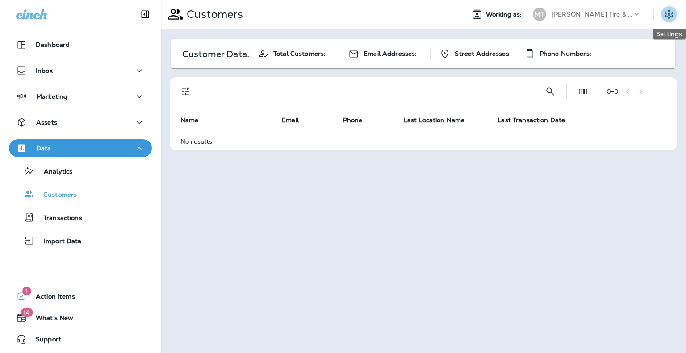
click at [667, 19] on icon "Settings" at bounding box center [668, 14] width 11 height 11
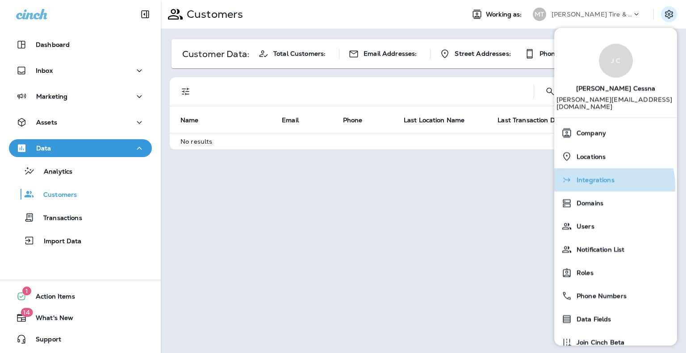
click at [595, 179] on div "Integrations" at bounding box center [616, 180] width 116 height 18
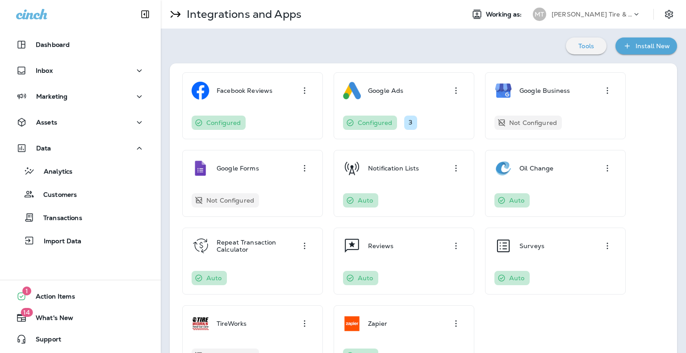
scroll to position [36, 0]
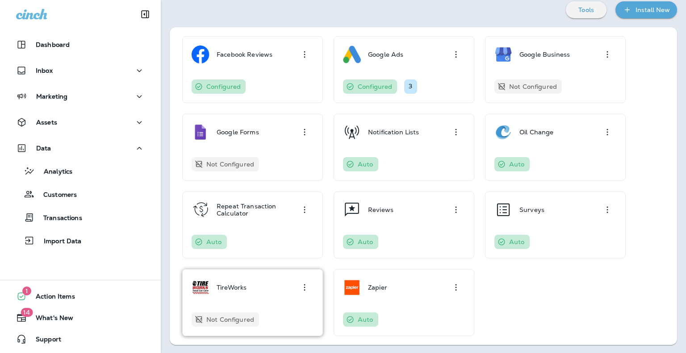
click at [237, 302] on div "TireWorks Not Configured" at bounding box center [253, 303] width 122 height 48
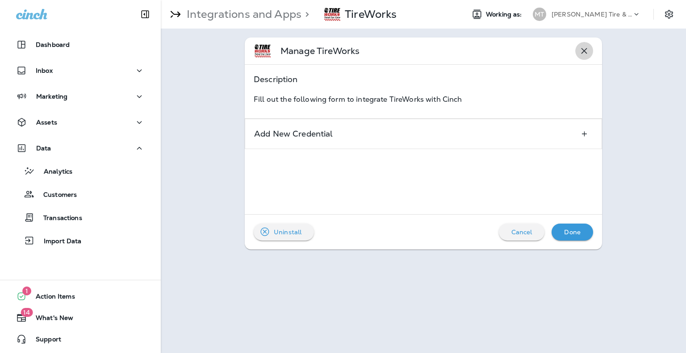
click at [588, 51] on icon "button" at bounding box center [584, 51] width 11 height 11
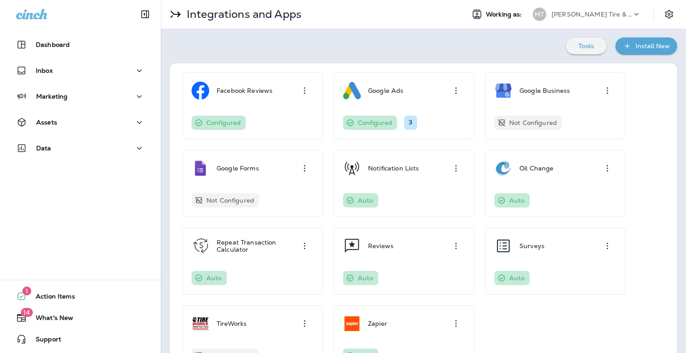
scroll to position [36, 0]
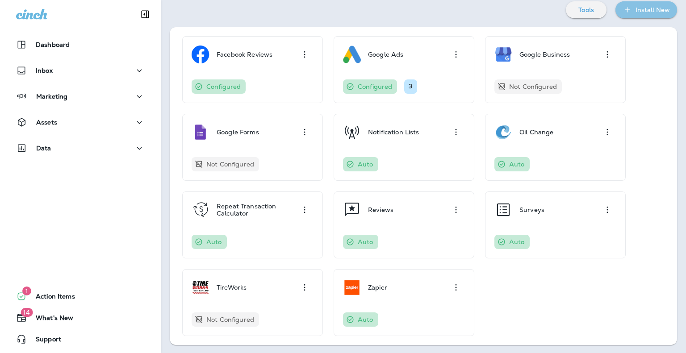
click at [649, 11] on div "Install New" at bounding box center [652, 9] width 34 height 11
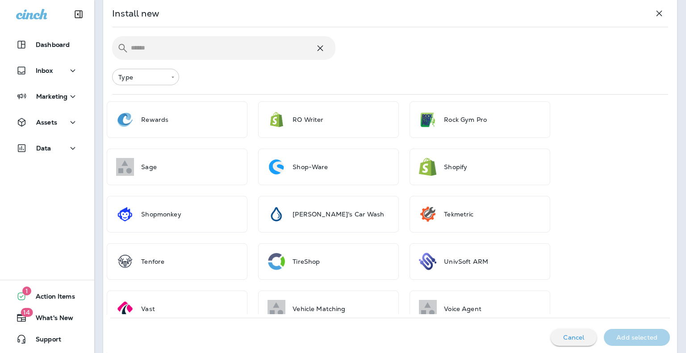
scroll to position [1061, 0]
click at [64, 150] on div "Data" at bounding box center [47, 148] width 62 height 11
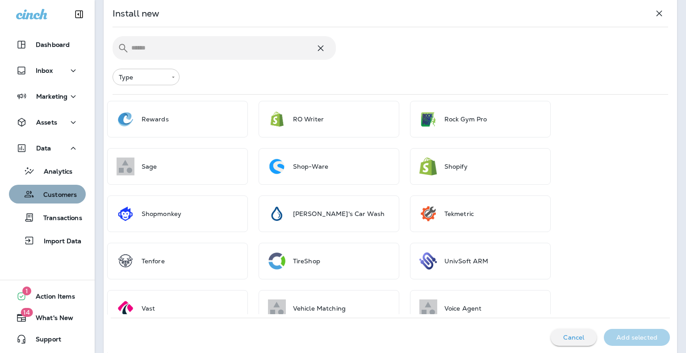
click at [68, 198] on p "Customers" at bounding box center [55, 195] width 42 height 8
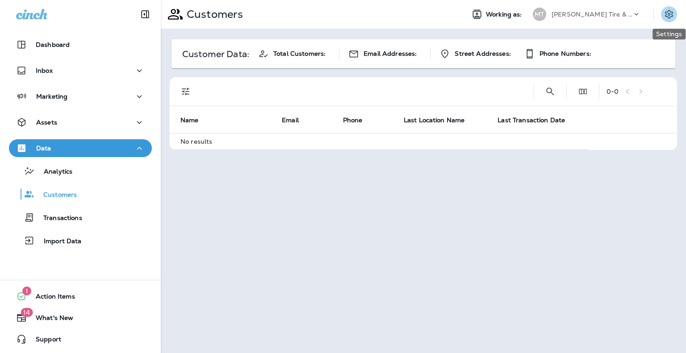
click at [665, 12] on icon "Settings" at bounding box center [669, 14] width 8 height 8
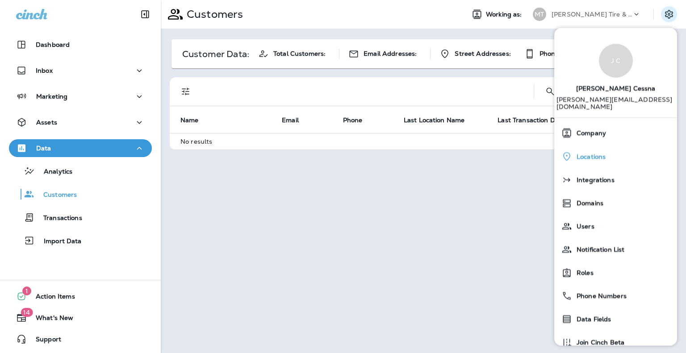
click at [599, 153] on span "Locations" at bounding box center [588, 157] width 33 height 8
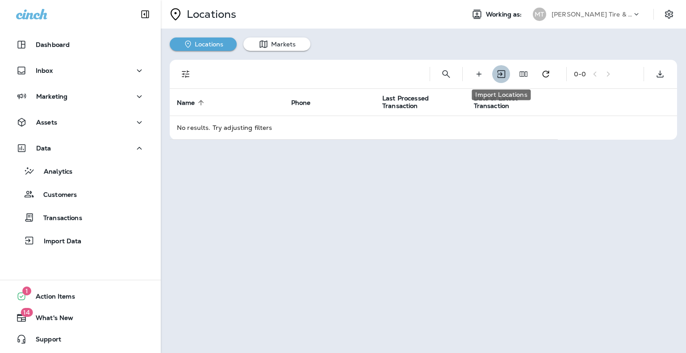
click at [504, 77] on icon "Import Locations" at bounding box center [501, 75] width 8 height 8
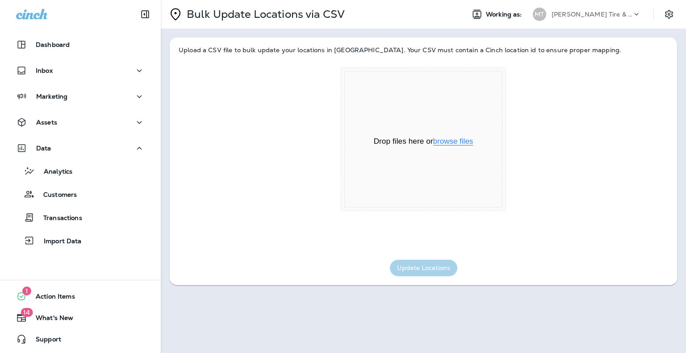
click at [458, 141] on button "browse files" at bounding box center [453, 141] width 40 height 8
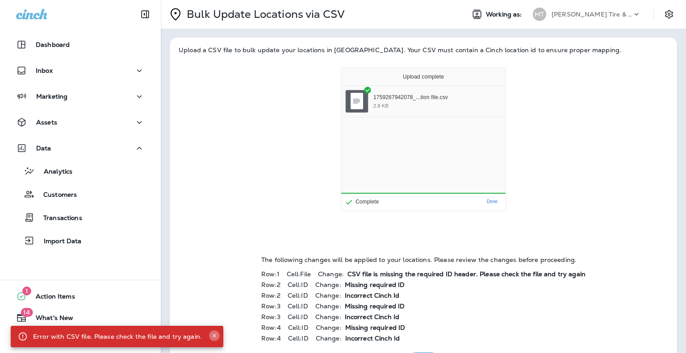
click at [211, 335] on icon "Close" at bounding box center [214, 336] width 6 height 6
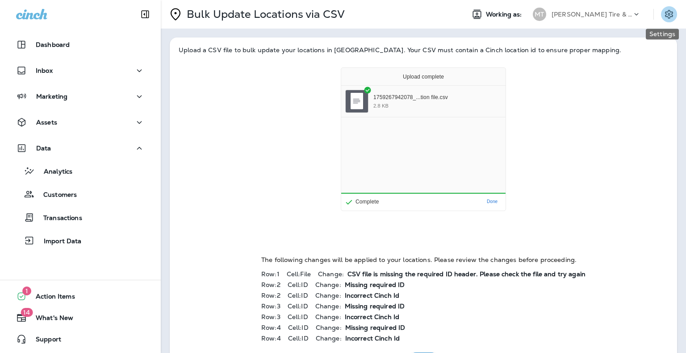
click at [663, 16] on icon "Settings" at bounding box center [668, 14] width 11 height 11
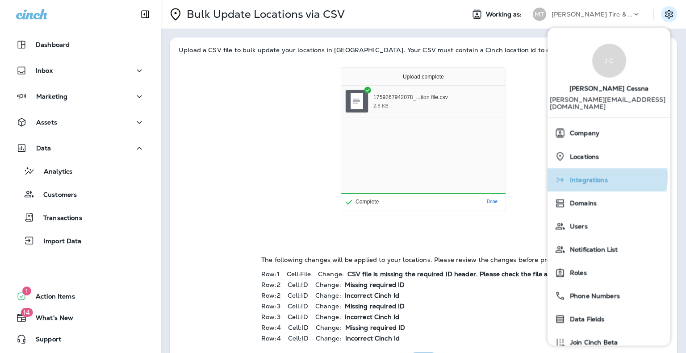
click at [601, 177] on span "Integrations" at bounding box center [586, 181] width 42 height 8
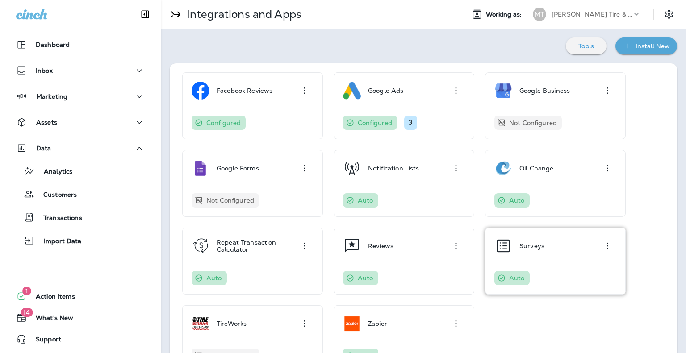
scroll to position [36, 0]
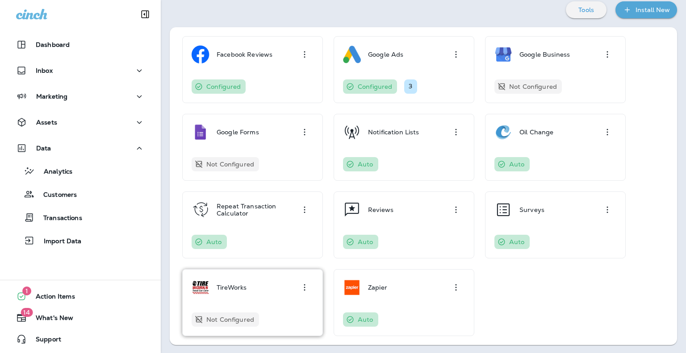
click at [263, 283] on div "TireWorks" at bounding box center [253, 288] width 122 height 18
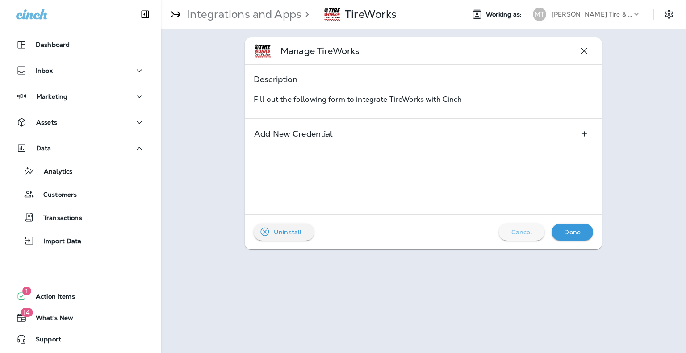
click at [529, 230] on p "Cancel" at bounding box center [521, 232] width 21 height 7
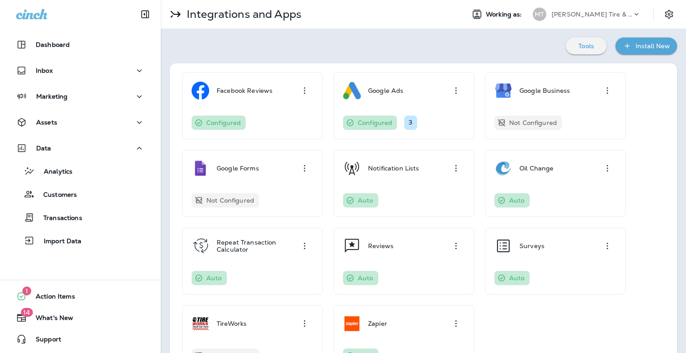
scroll to position [36, 0]
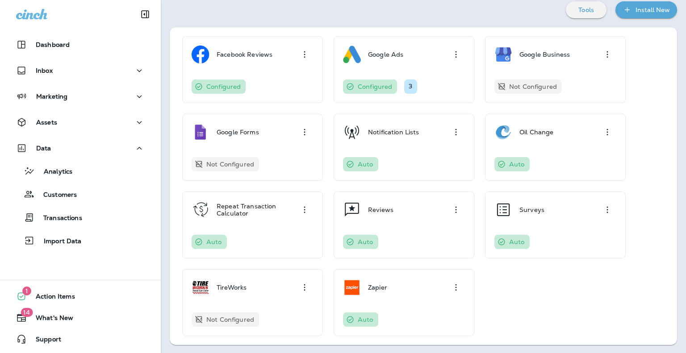
click at [641, 14] on div "Install New" at bounding box center [652, 9] width 34 height 11
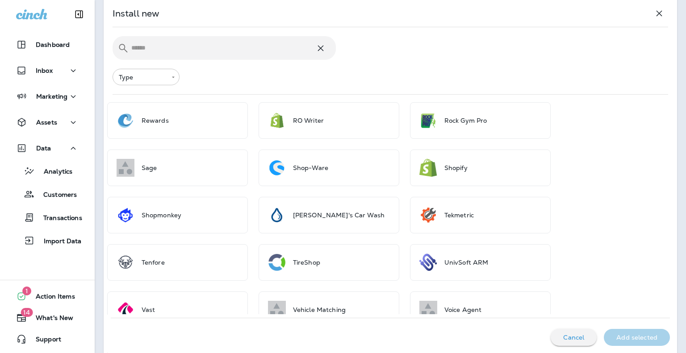
scroll to position [1058, 0]
click at [52, 42] on p "Dashboard" at bounding box center [53, 44] width 34 height 7
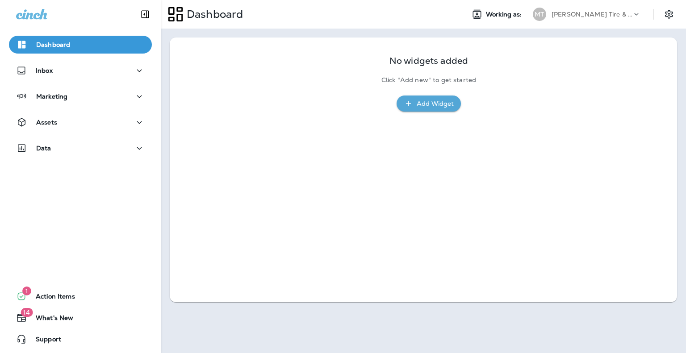
click at [589, 12] on p "[PERSON_NAME] Tire & Auto" at bounding box center [591, 14] width 80 height 7
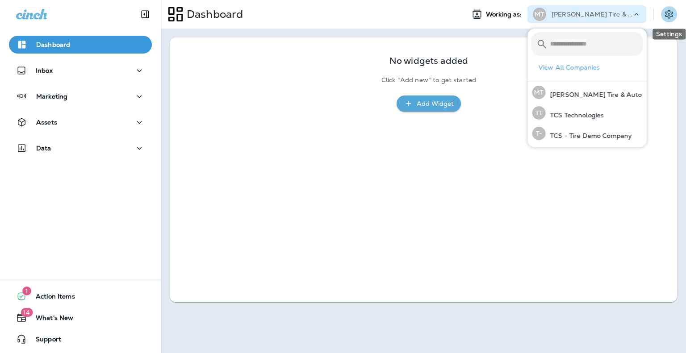
click at [670, 13] on icon "Settings" at bounding box center [668, 14] width 11 height 11
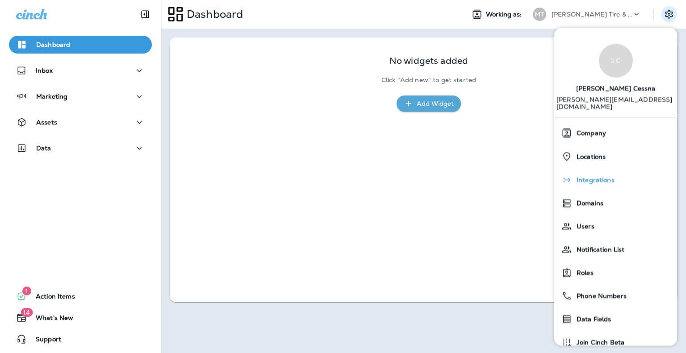
click at [588, 177] on span "Integrations" at bounding box center [593, 181] width 42 height 8
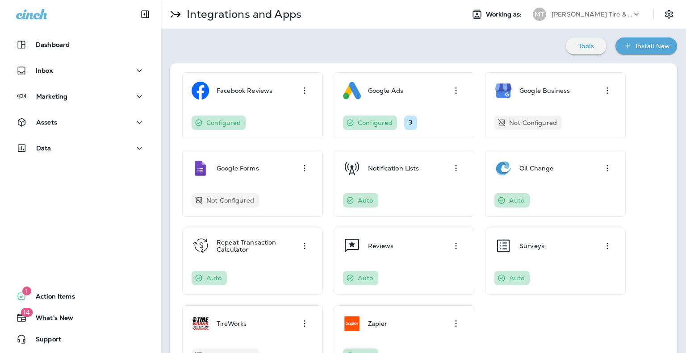
scroll to position [36, 0]
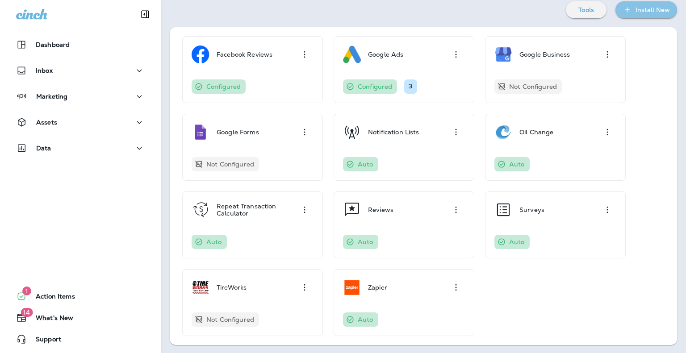
click at [645, 13] on div "Install New" at bounding box center [652, 9] width 34 height 11
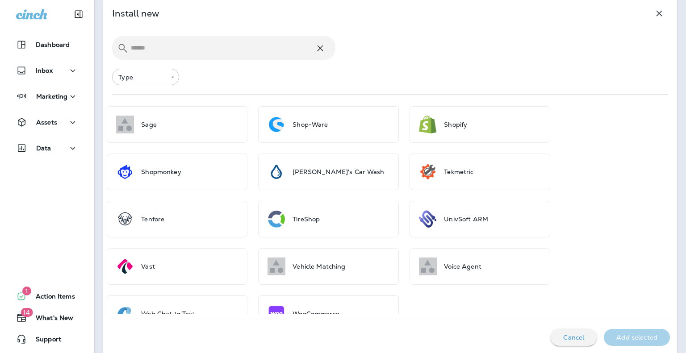
scroll to position [1124, 0]
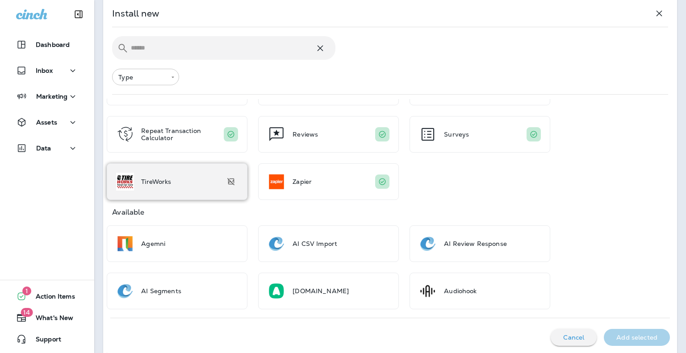
scroll to position [117, 0]
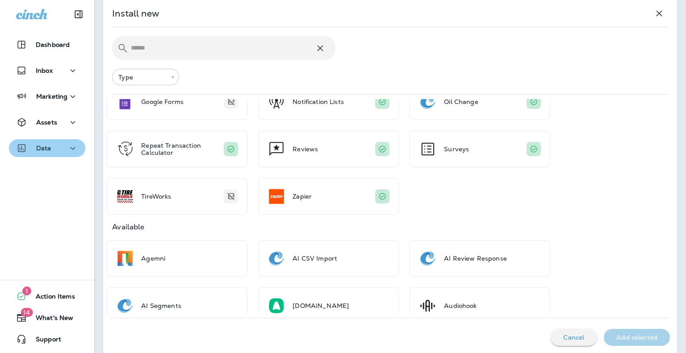
click at [66, 145] on div "Data" at bounding box center [47, 148] width 62 height 11
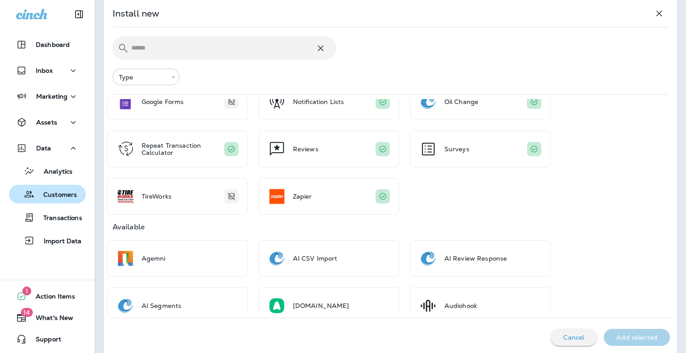
click at [65, 195] on p "Customers" at bounding box center [55, 195] width 42 height 8
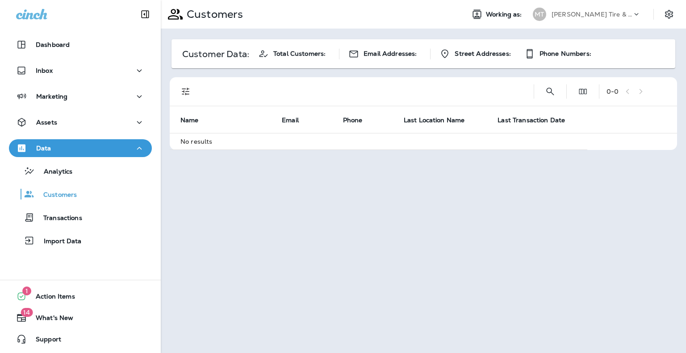
click at [600, 13] on p "[PERSON_NAME] Tire & Auto" at bounding box center [591, 14] width 80 height 7
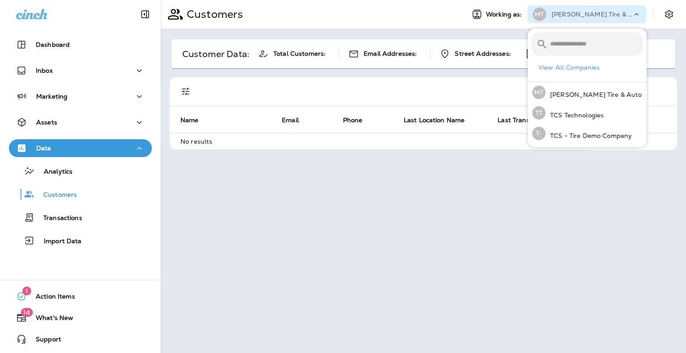
click at [600, 13] on p "[PERSON_NAME] Tire & Auto" at bounding box center [591, 14] width 80 height 7
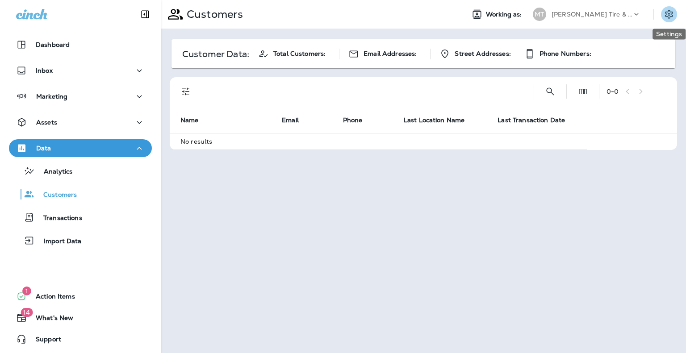
click at [668, 17] on icon "Settings" at bounding box center [669, 14] width 8 height 8
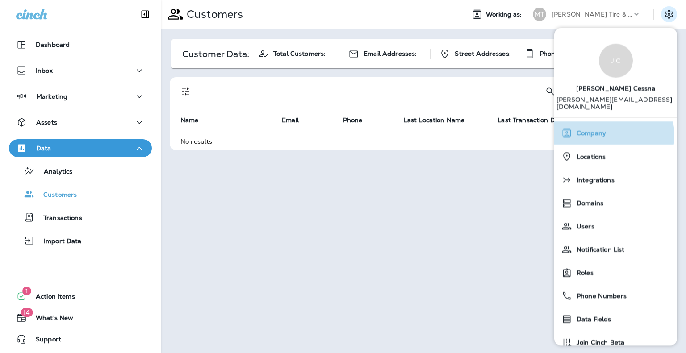
click at [604, 130] on span "Company" at bounding box center [589, 134] width 34 height 8
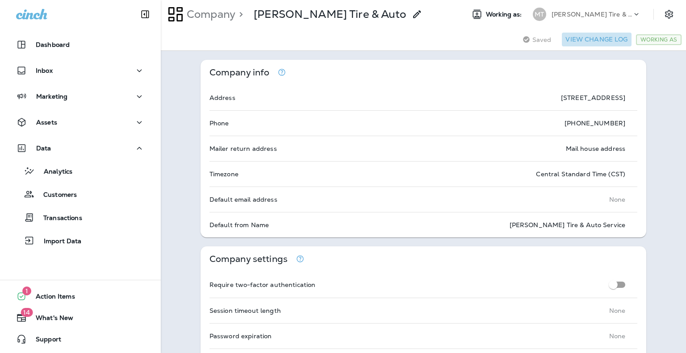
click at [600, 42] on button "View Change Log" at bounding box center [596, 40] width 69 height 14
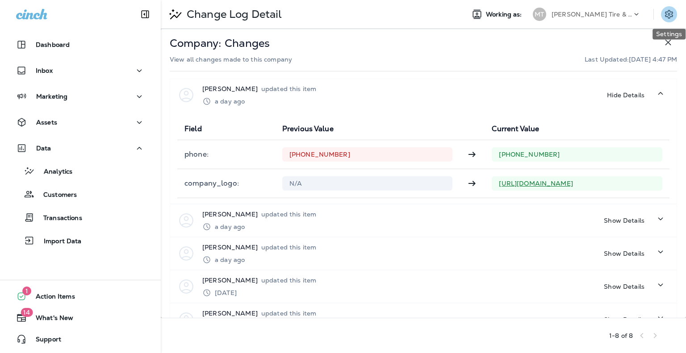
click at [668, 16] on icon "Settings" at bounding box center [668, 14] width 11 height 11
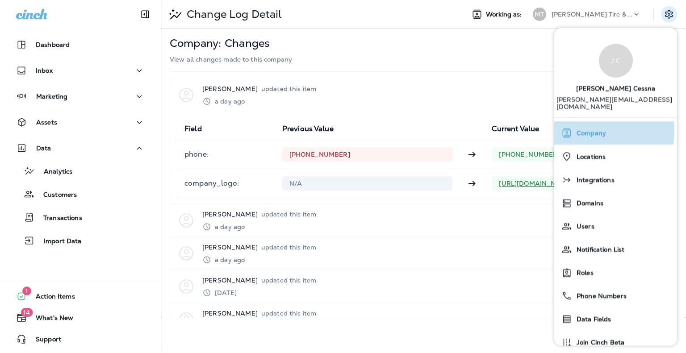
click at [595, 130] on span "Company" at bounding box center [589, 134] width 34 height 8
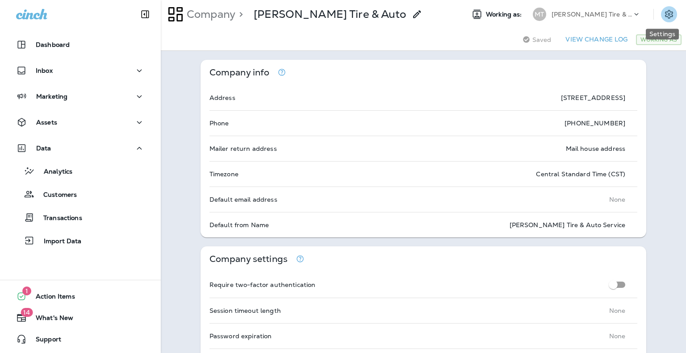
click at [663, 19] on icon "Settings" at bounding box center [668, 14] width 11 height 11
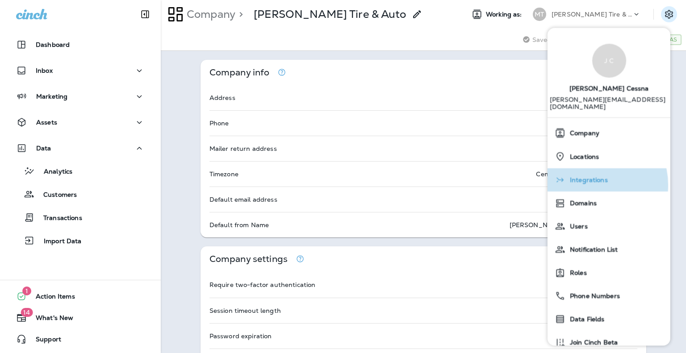
click at [591, 178] on div "Integrations" at bounding box center [609, 180] width 116 height 18
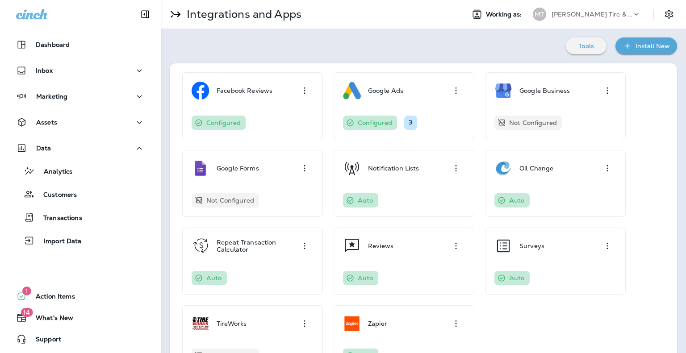
scroll to position [36, 0]
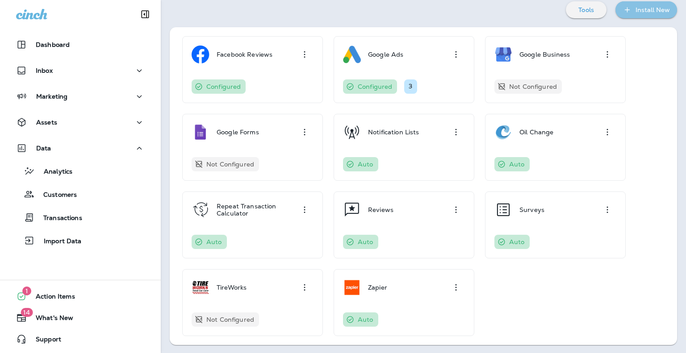
click at [655, 7] on div "Install New" at bounding box center [652, 9] width 34 height 11
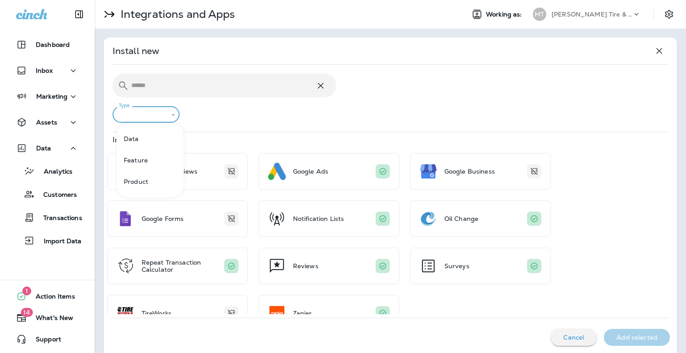
click at [179, 0] on body "Dashboard Inbox Marketing Assets Data Analytics Customers Transactions Import D…" at bounding box center [343, 0] width 686 height 0
click at [145, 140] on li "Data" at bounding box center [150, 138] width 67 height 21
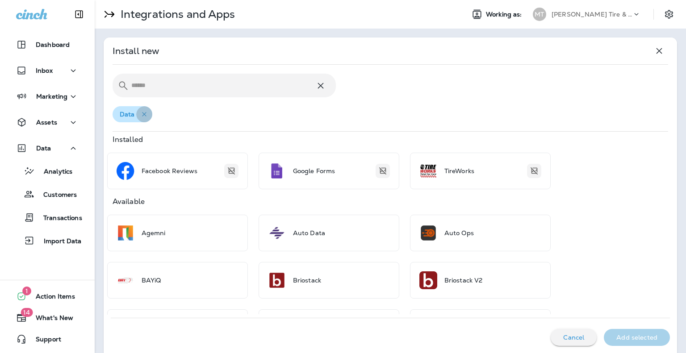
click at [148, 113] on icon "button" at bounding box center [144, 114] width 9 height 9
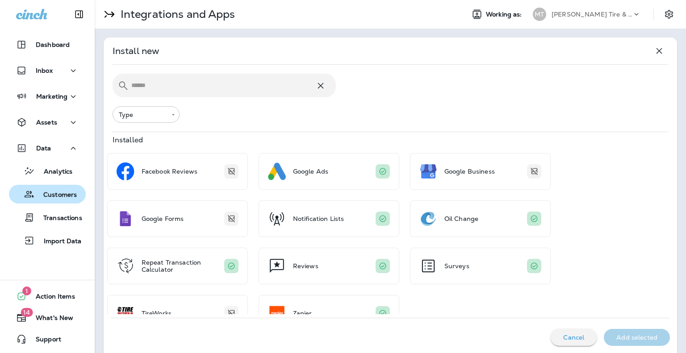
click at [81, 195] on div "Customers" at bounding box center [47, 193] width 70 height 13
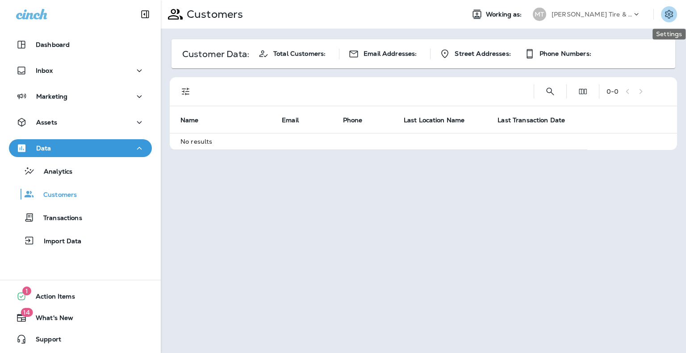
click at [664, 14] on icon "Settings" at bounding box center [668, 14] width 11 height 11
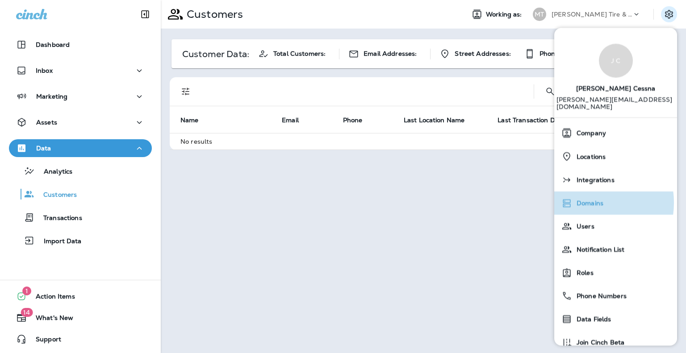
click at [587, 200] on span "Domains" at bounding box center [587, 204] width 31 height 8
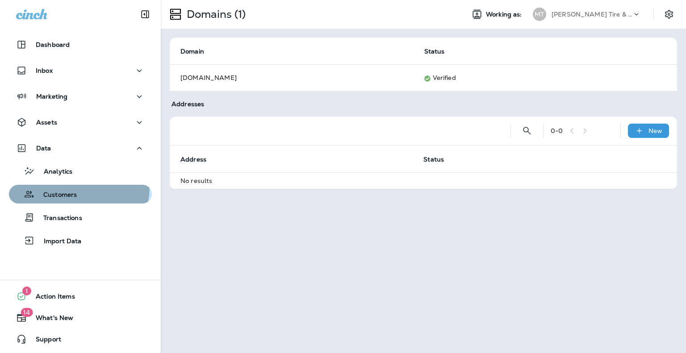
click at [73, 187] on button "Customers" at bounding box center [80, 194] width 143 height 19
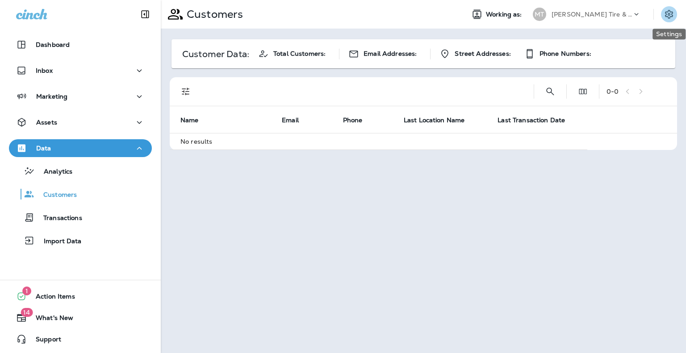
click at [672, 19] on icon "Settings" at bounding box center [668, 14] width 11 height 11
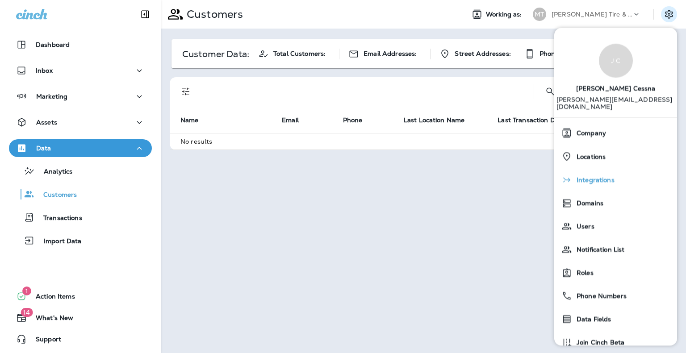
click at [604, 177] on div "Integrations" at bounding box center [616, 180] width 116 height 18
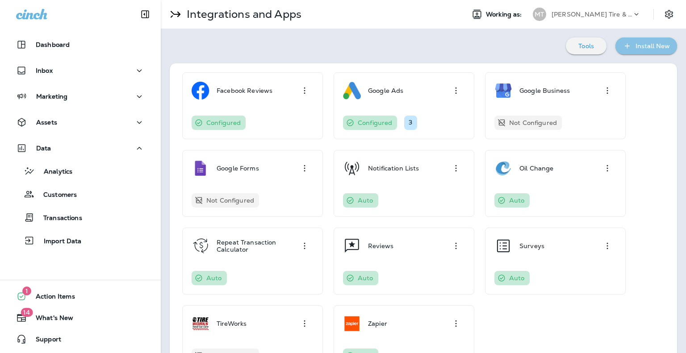
click at [647, 43] on div "Install New" at bounding box center [652, 46] width 34 height 11
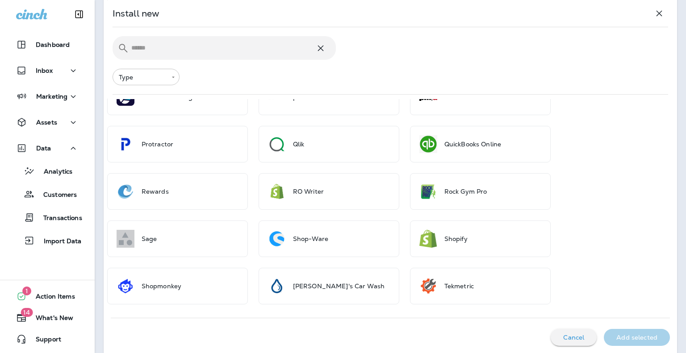
scroll to position [988, 0]
click at [563, 335] on p "Cancel" at bounding box center [573, 337] width 21 height 7
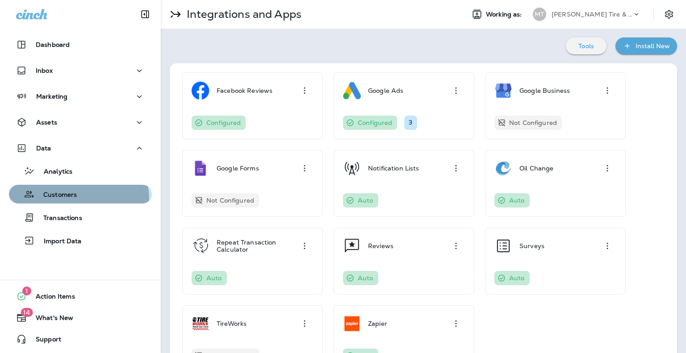
click at [62, 200] on div "Customers" at bounding box center [44, 193] width 64 height 13
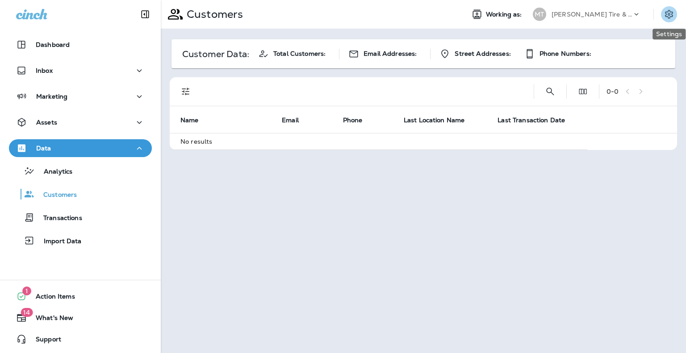
click at [668, 10] on icon "Settings" at bounding box center [669, 14] width 8 height 8
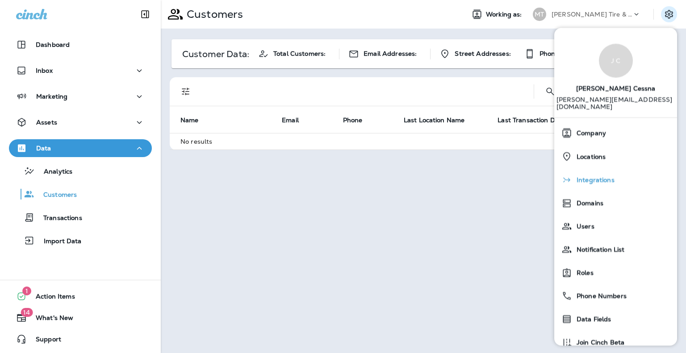
click at [590, 177] on span "Integrations" at bounding box center [593, 181] width 42 height 8
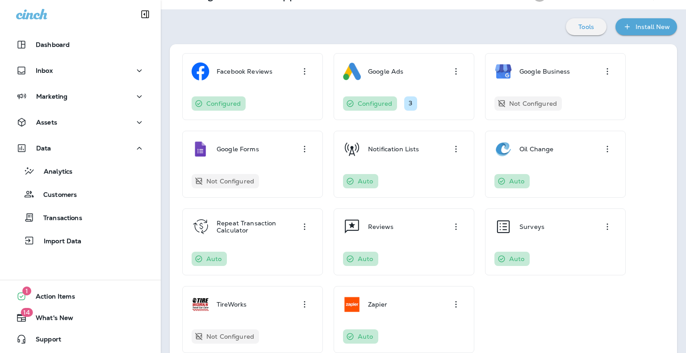
scroll to position [36, 0]
